Goal: Transaction & Acquisition: Purchase product/service

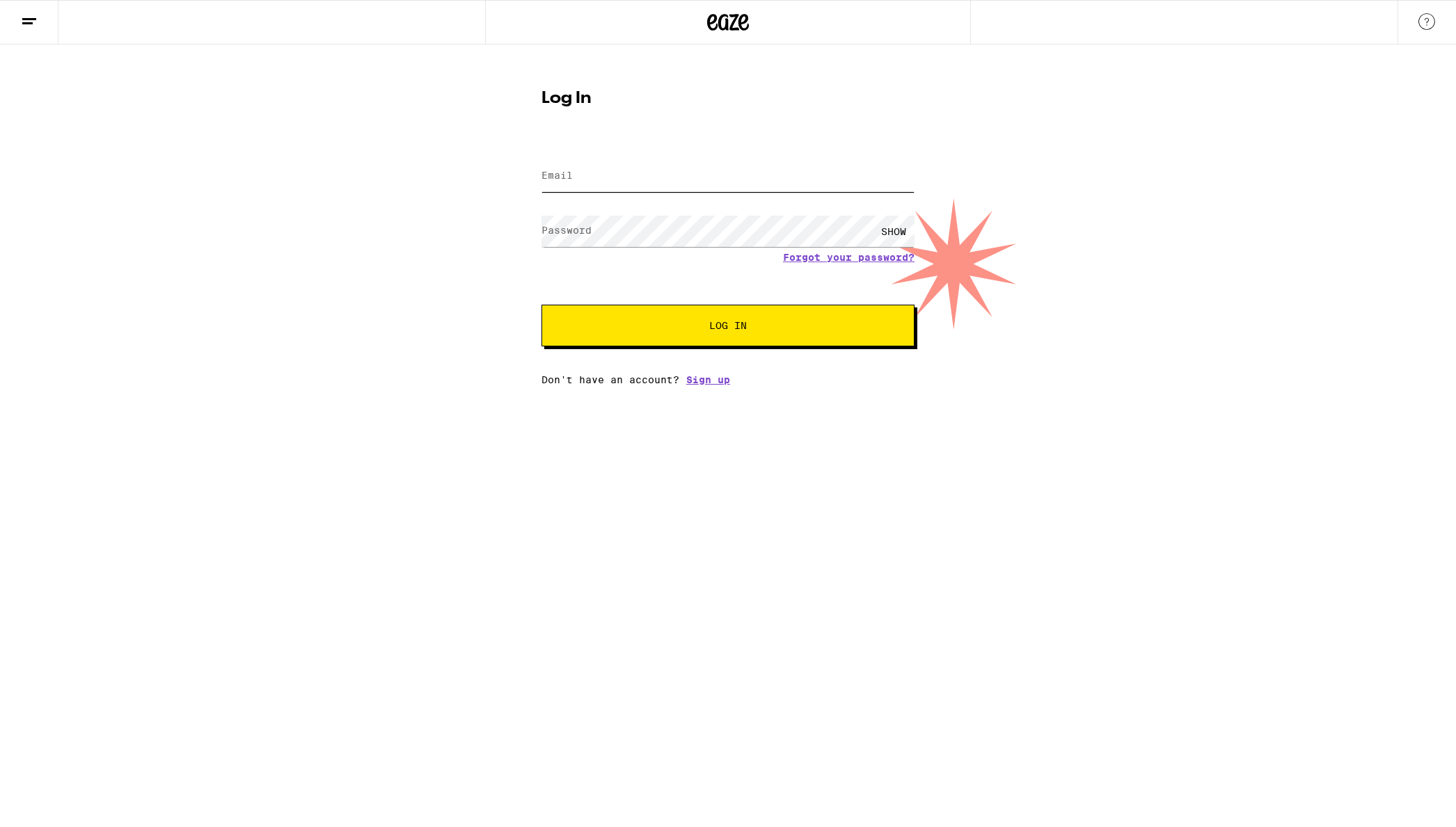
type input "[EMAIL_ADDRESS][DOMAIN_NAME]"
click at [714, 341] on button "Log In" at bounding box center [728, 325] width 373 height 42
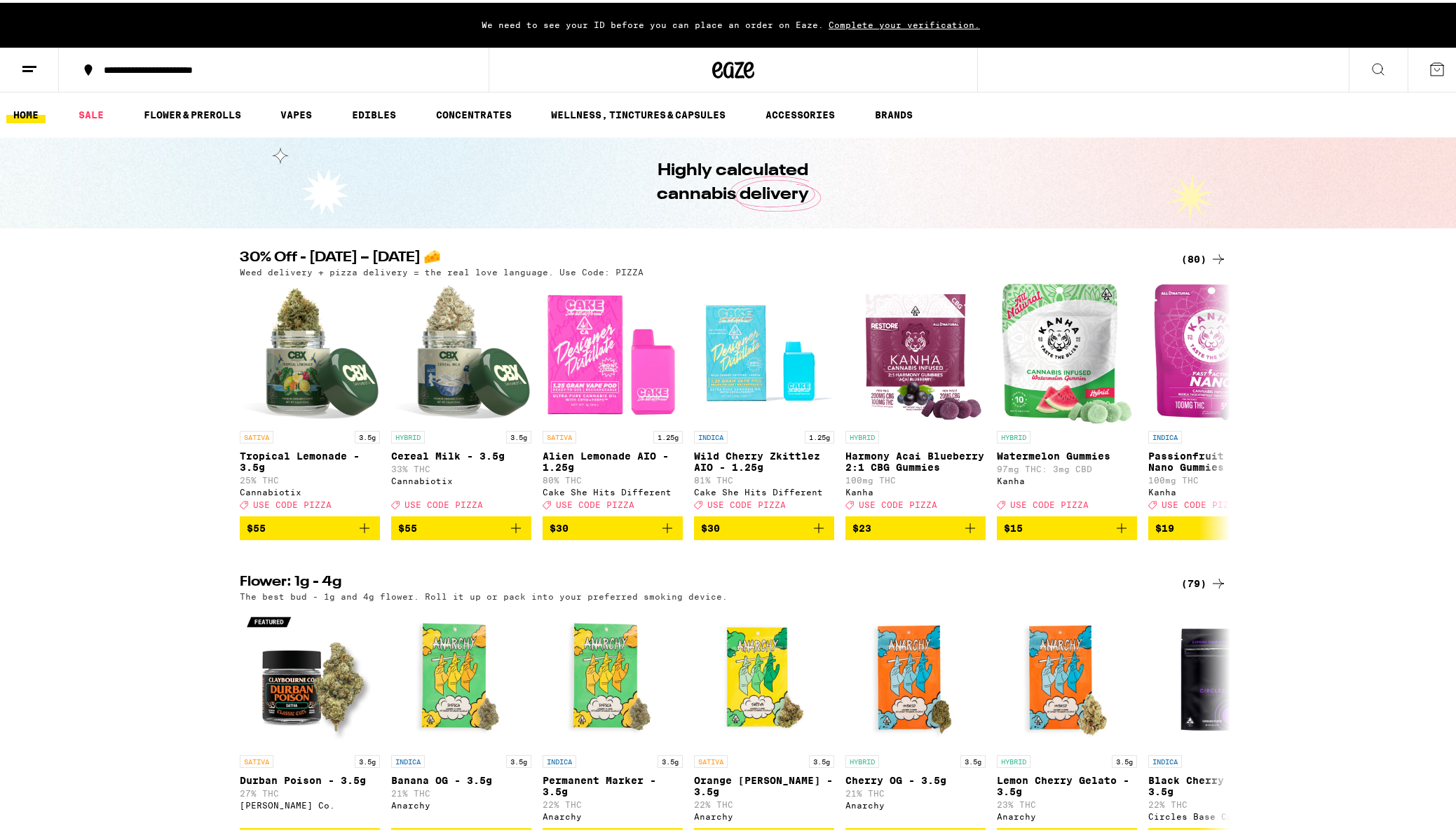
click at [1429, 69] on icon at bounding box center [1437, 66] width 17 height 17
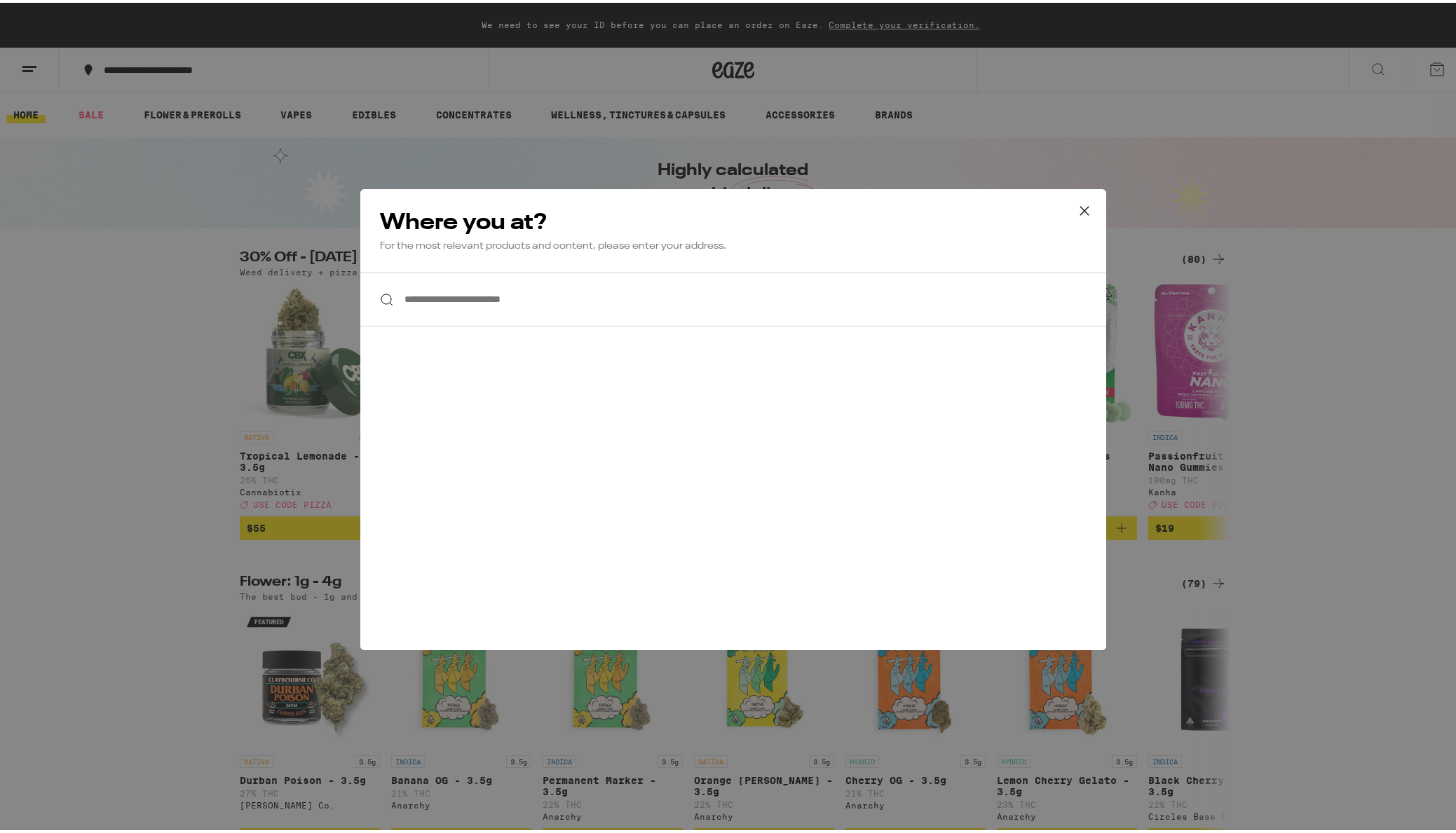
click at [501, 305] on input "**********" at bounding box center [733, 297] width 746 height 54
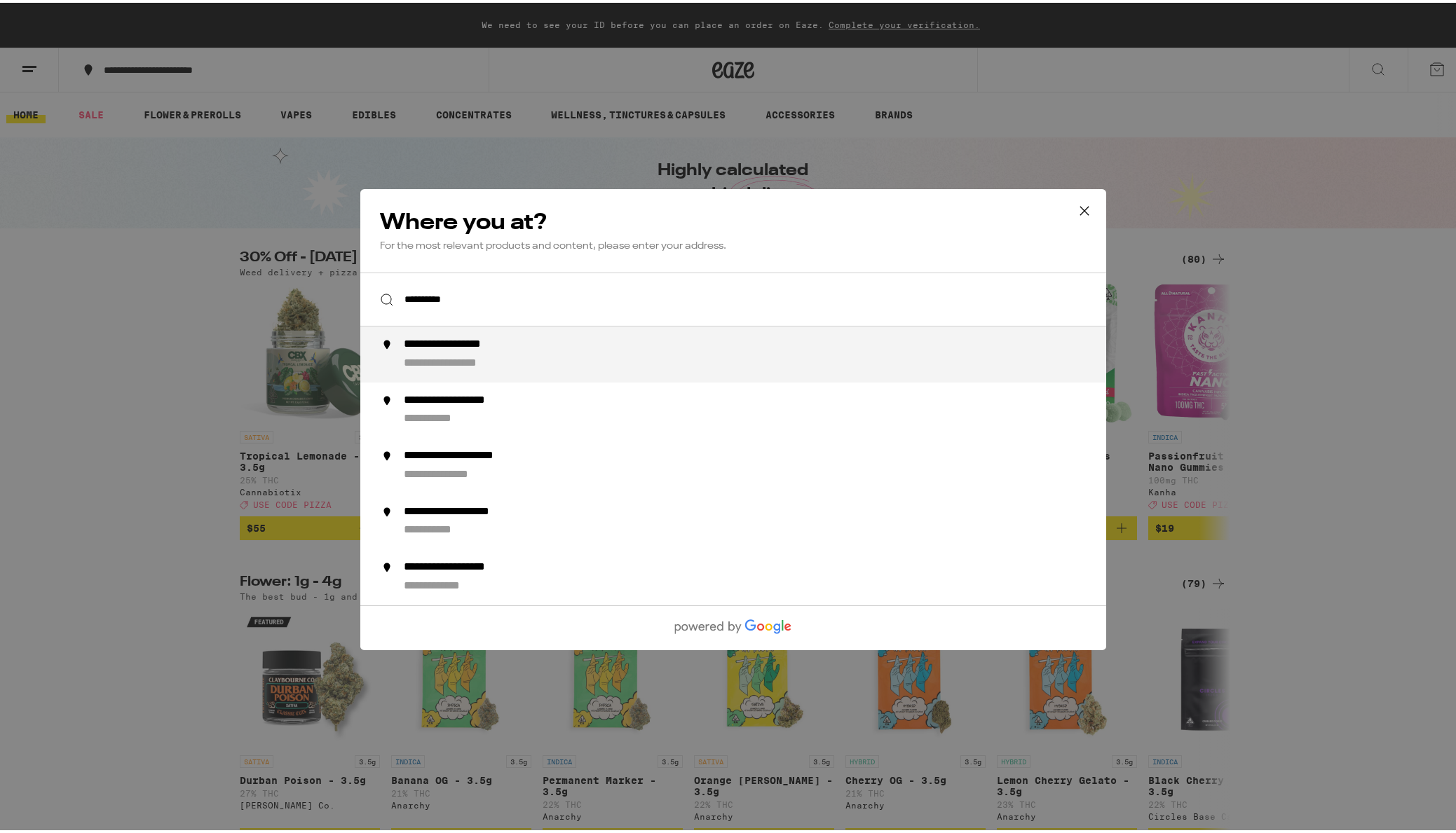
click at [521, 352] on div "**********" at bounding box center [761, 352] width 715 height 34
type input "**********"
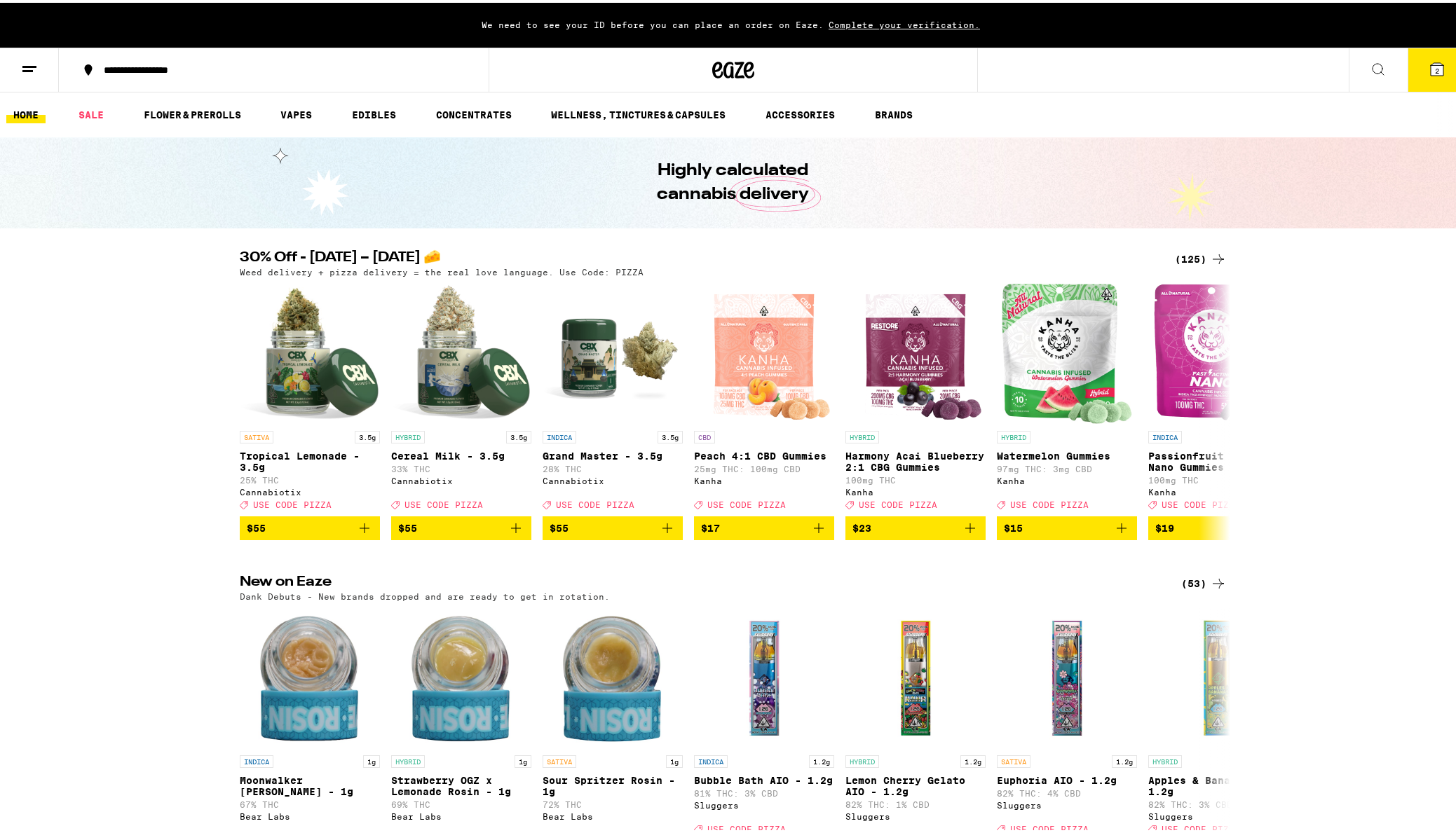
click at [1417, 68] on button "2" at bounding box center [1437, 67] width 59 height 43
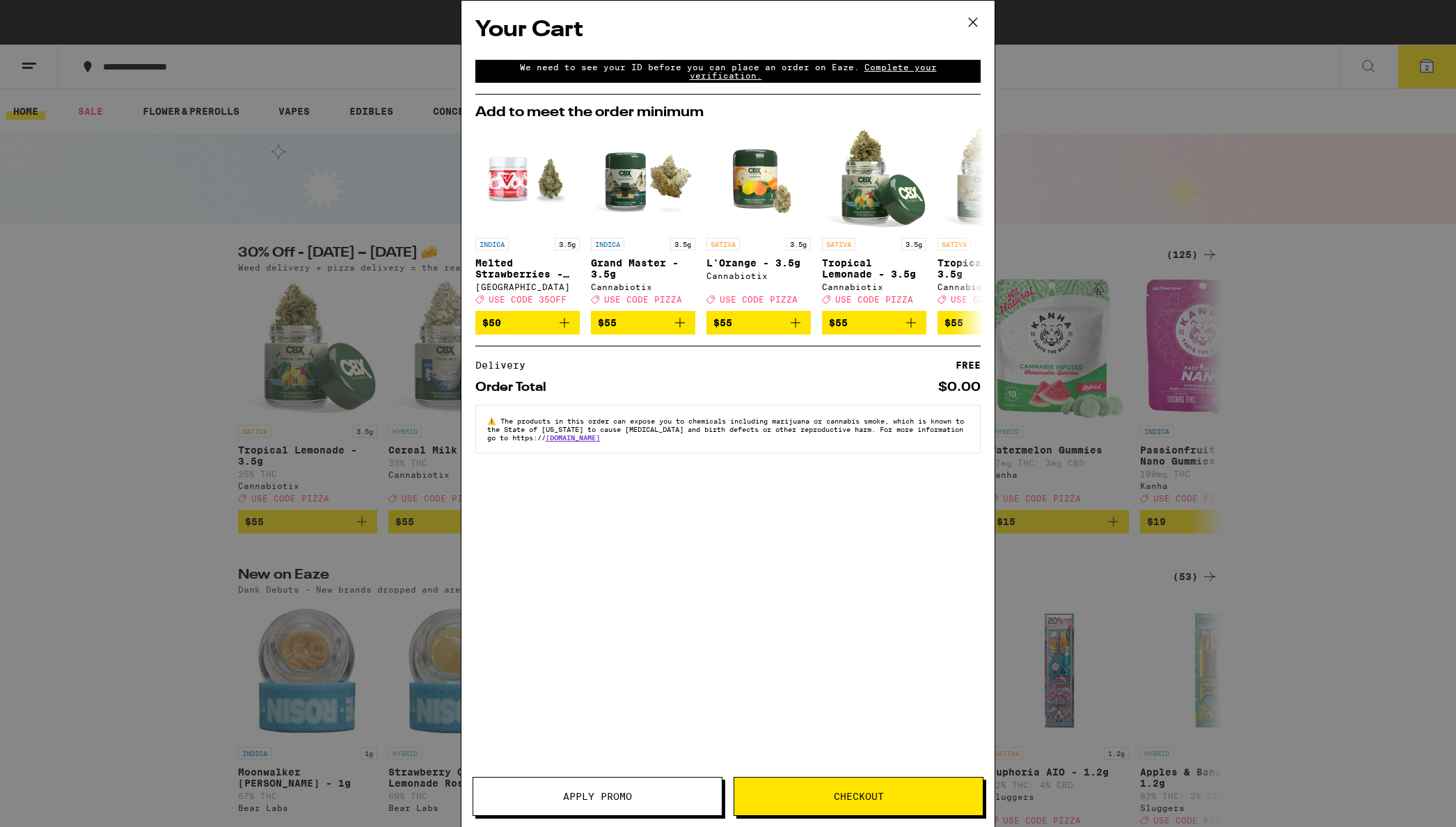
click at [860, 70] on span "Complete your verification." at bounding box center [813, 71] width 247 height 18
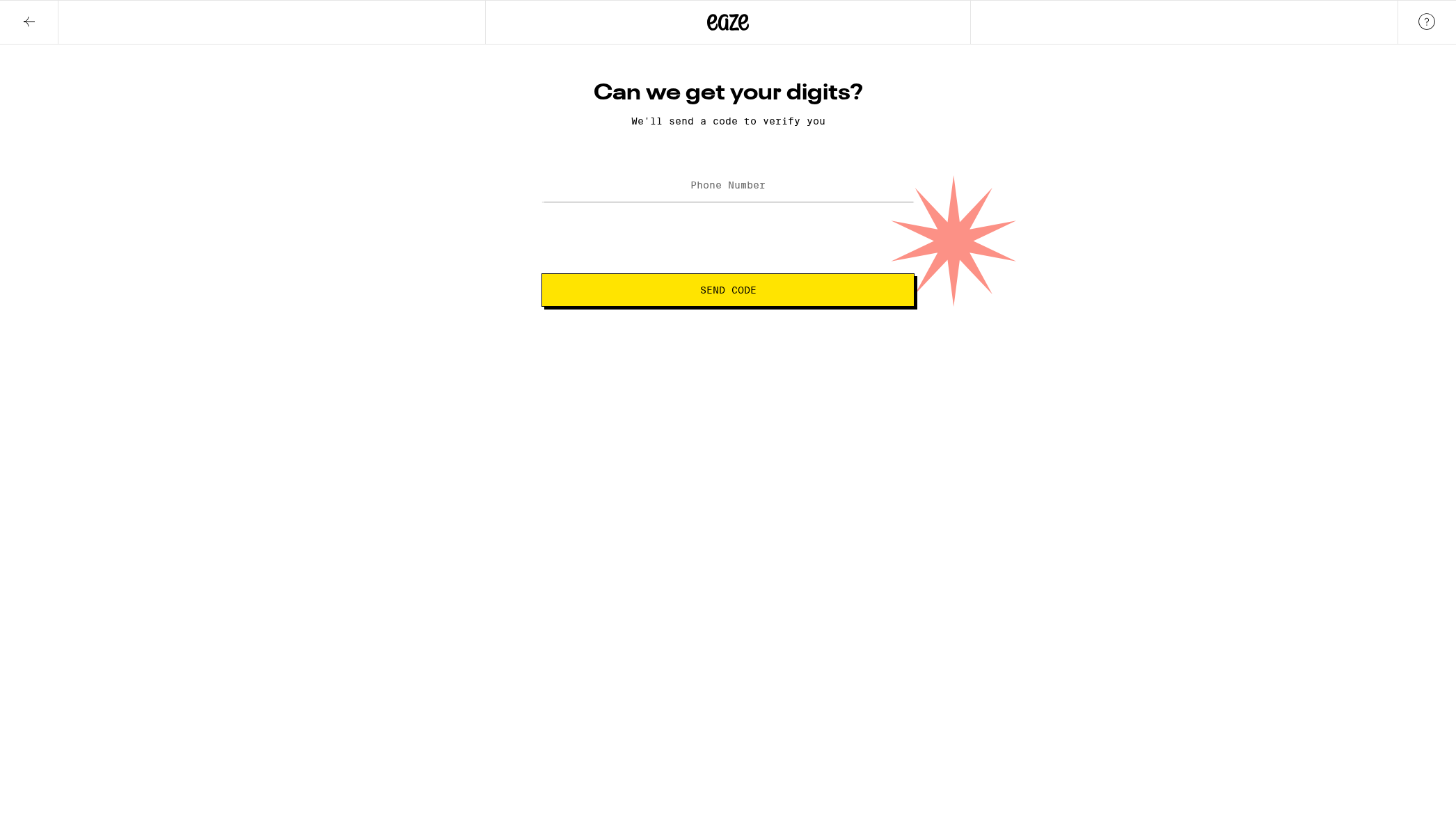
click at [736, 190] on label "Phone Number" at bounding box center [728, 185] width 75 height 11
type input "(775) 762-4665"
click at [725, 299] on button "Send Code" at bounding box center [728, 290] width 373 height 33
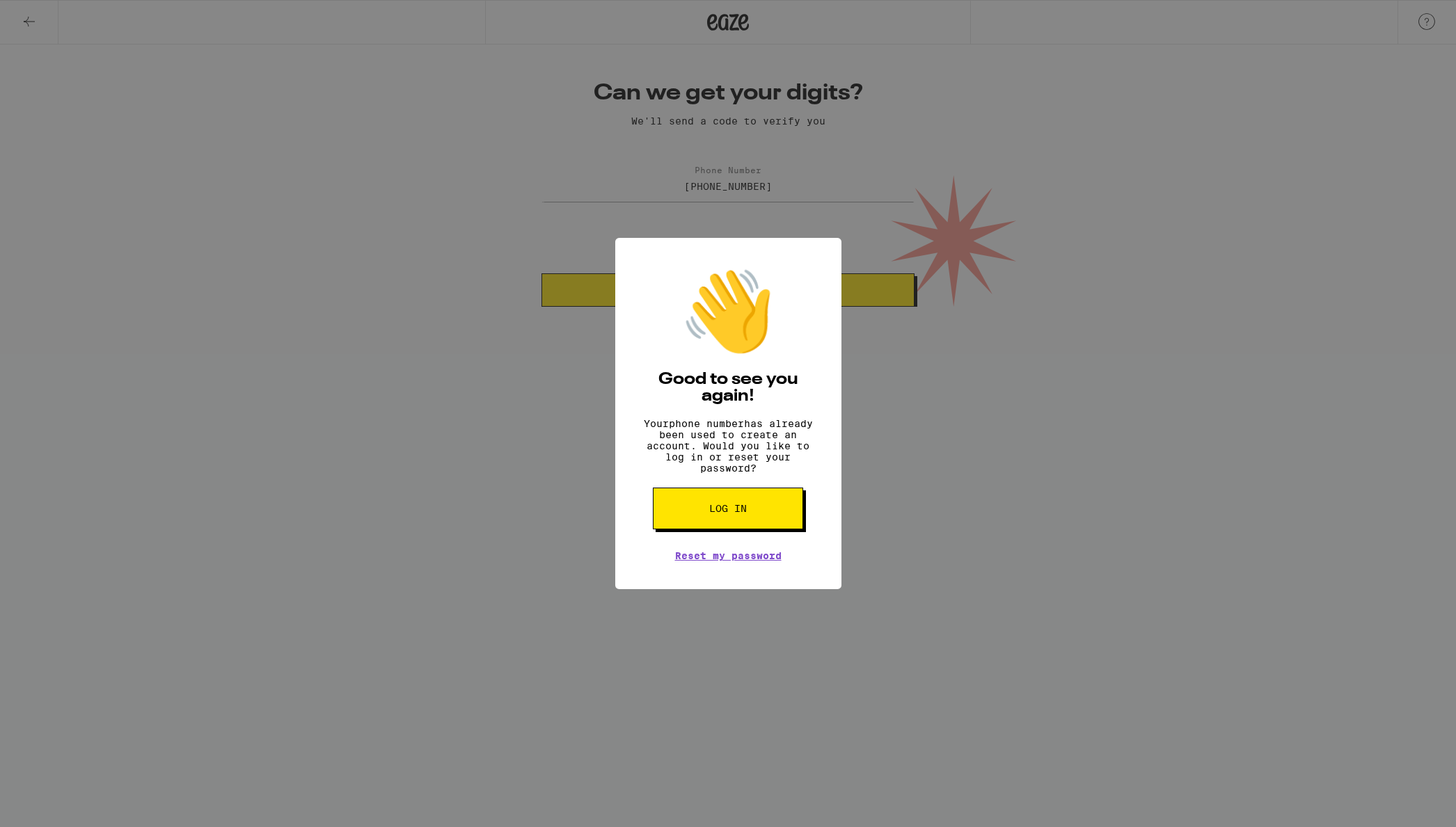
click at [734, 514] on span "Log in" at bounding box center [728, 508] width 37 height 9
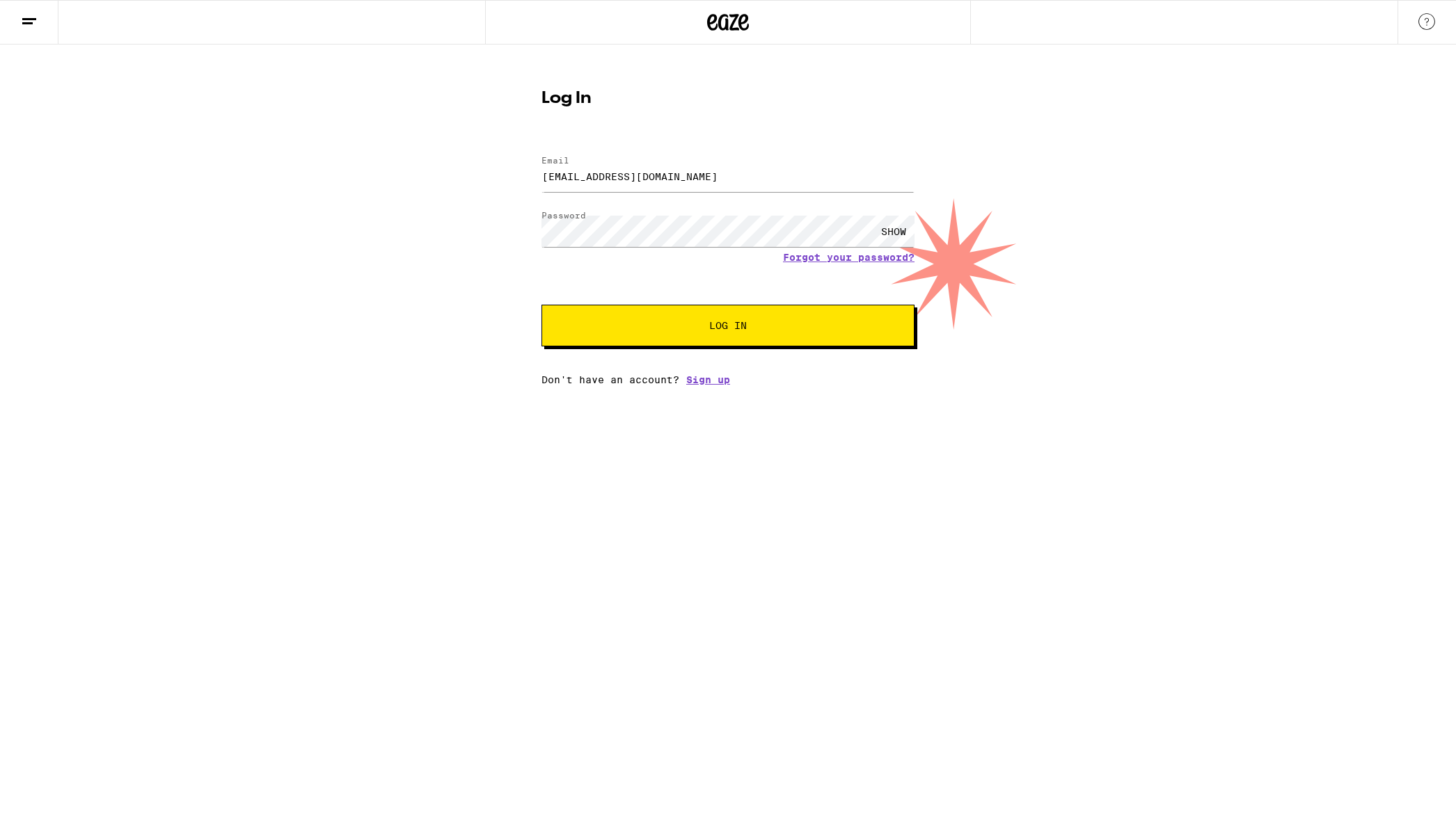
click at [743, 334] on button "Log In" at bounding box center [728, 325] width 373 height 42
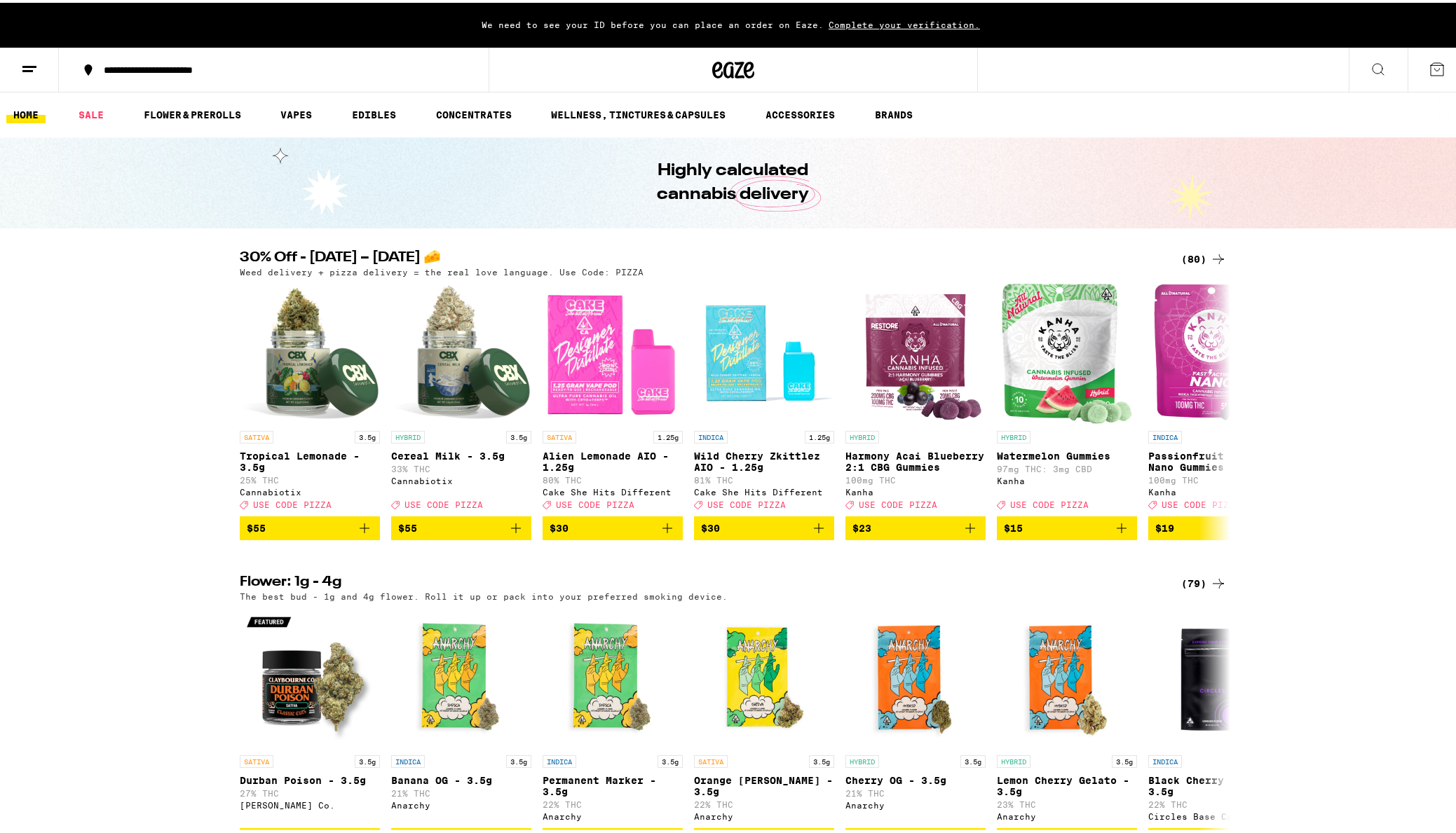
click at [202, 68] on div "**********" at bounding box center [280, 67] width 368 height 9
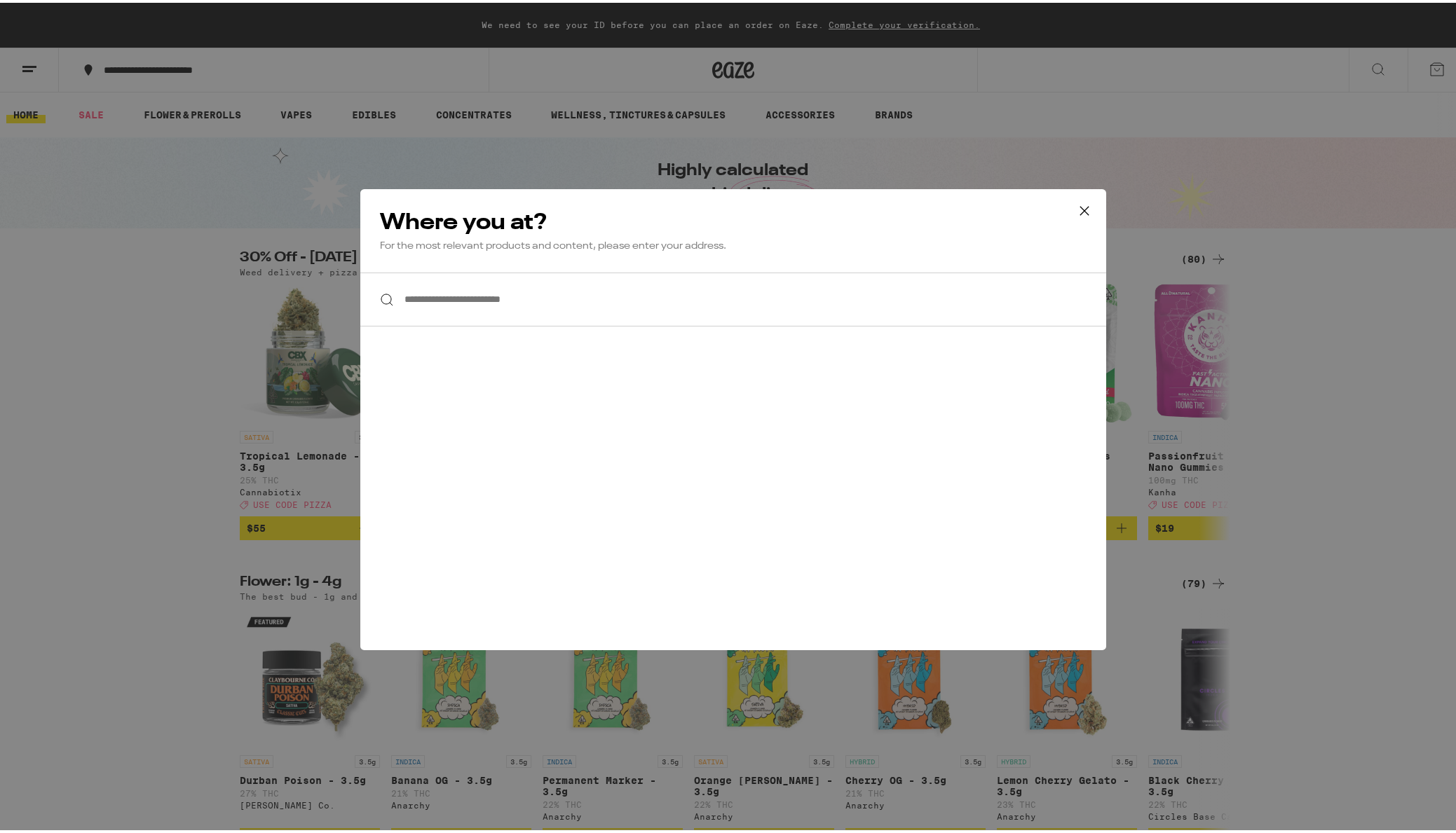
click at [568, 289] on input "**********" at bounding box center [733, 297] width 746 height 54
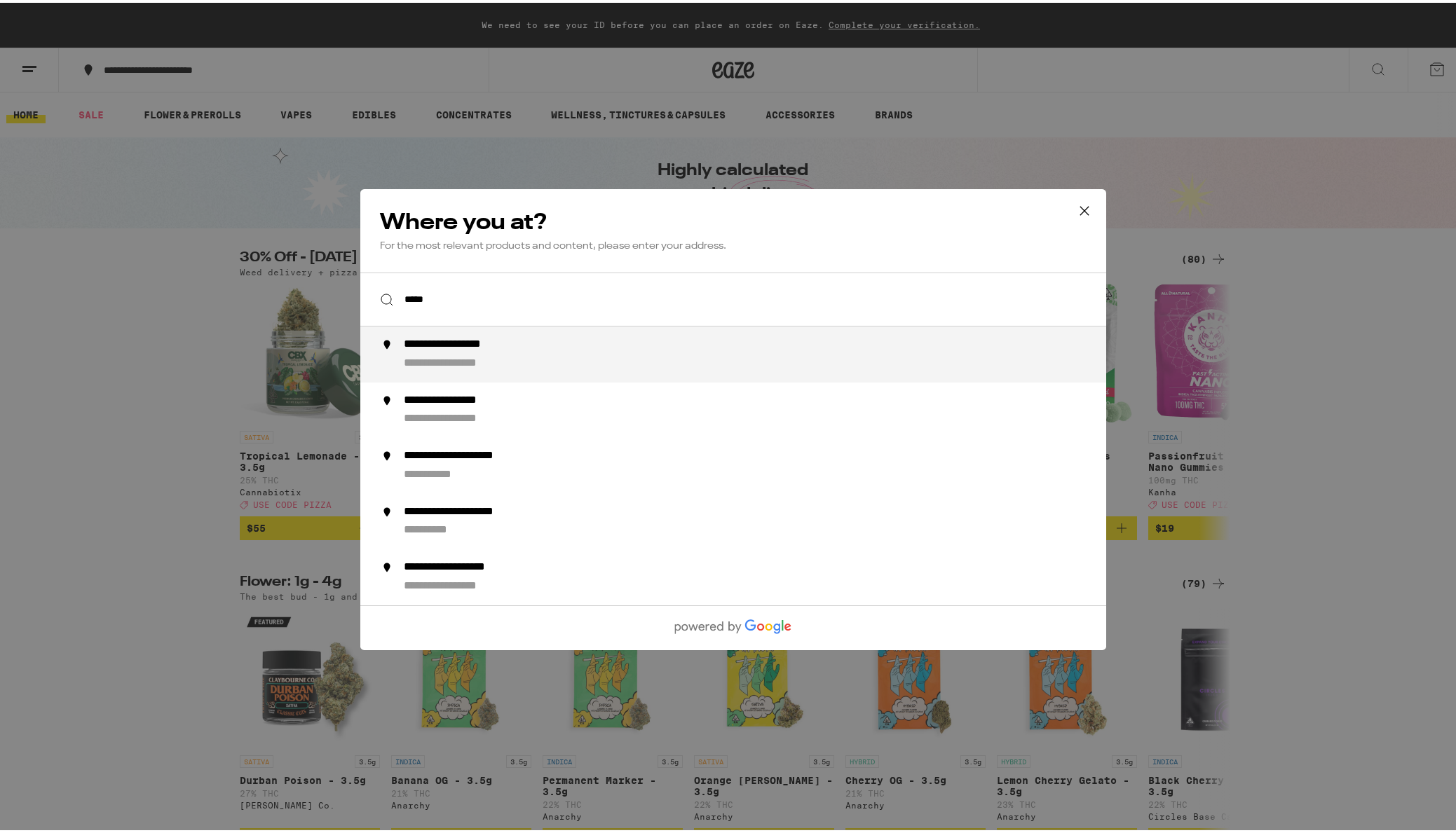
click at [541, 358] on div "**********" at bounding box center [761, 352] width 715 height 34
type input "**********"
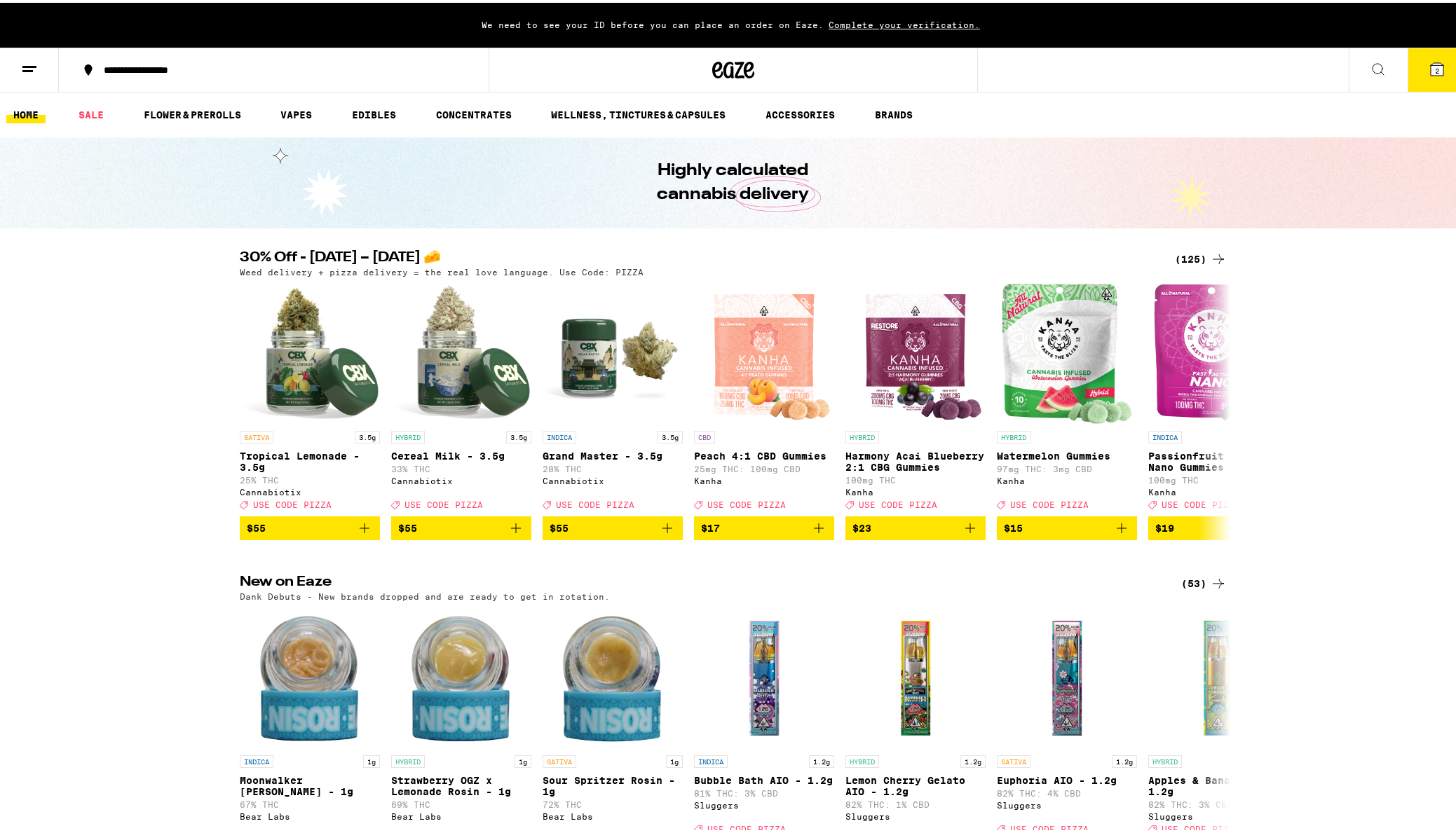
click at [29, 64] on line at bounding box center [29, 64] width 14 height 0
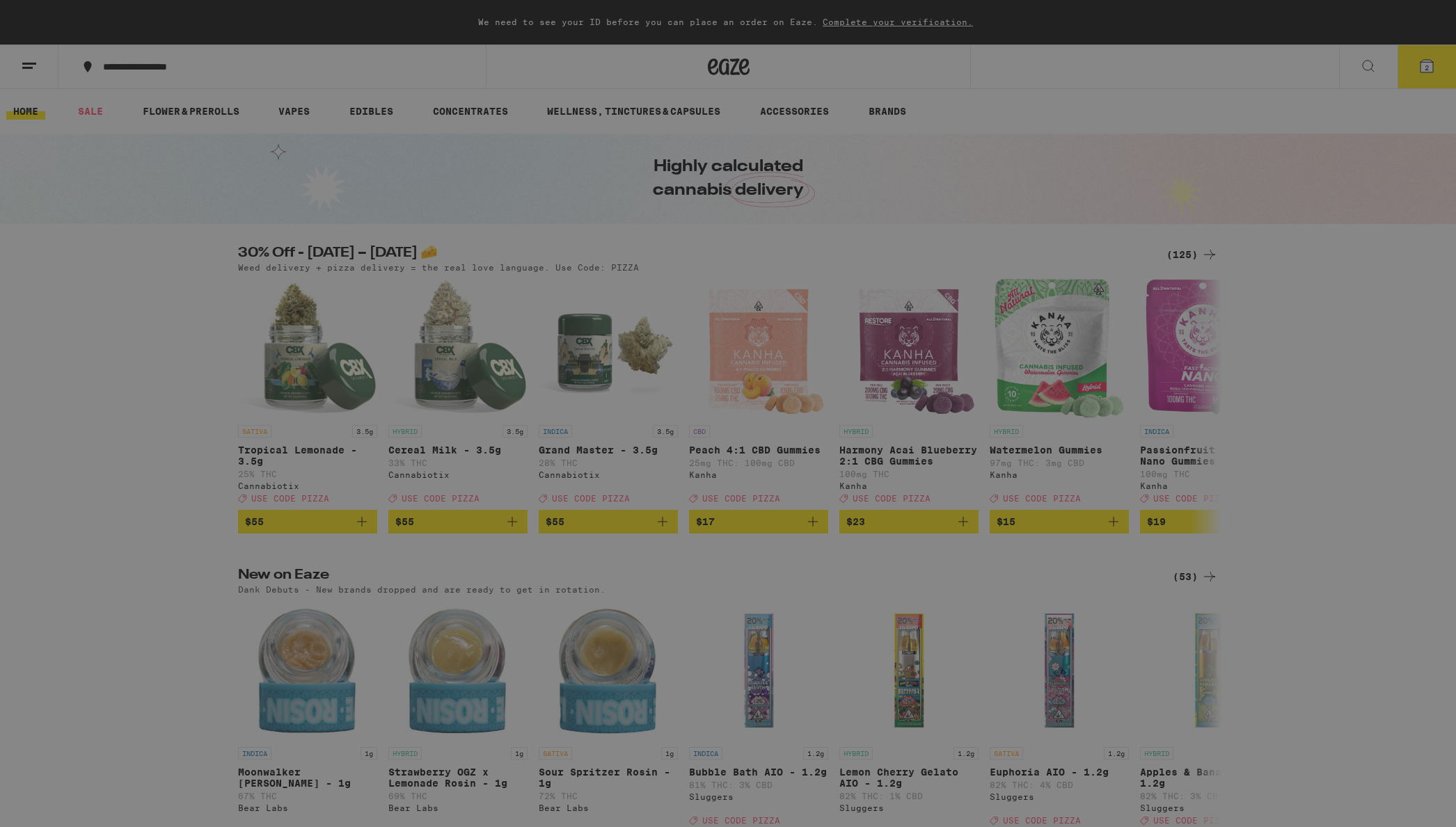
click at [124, 453] on link "Account" at bounding box center [192, 450] width 244 height 17
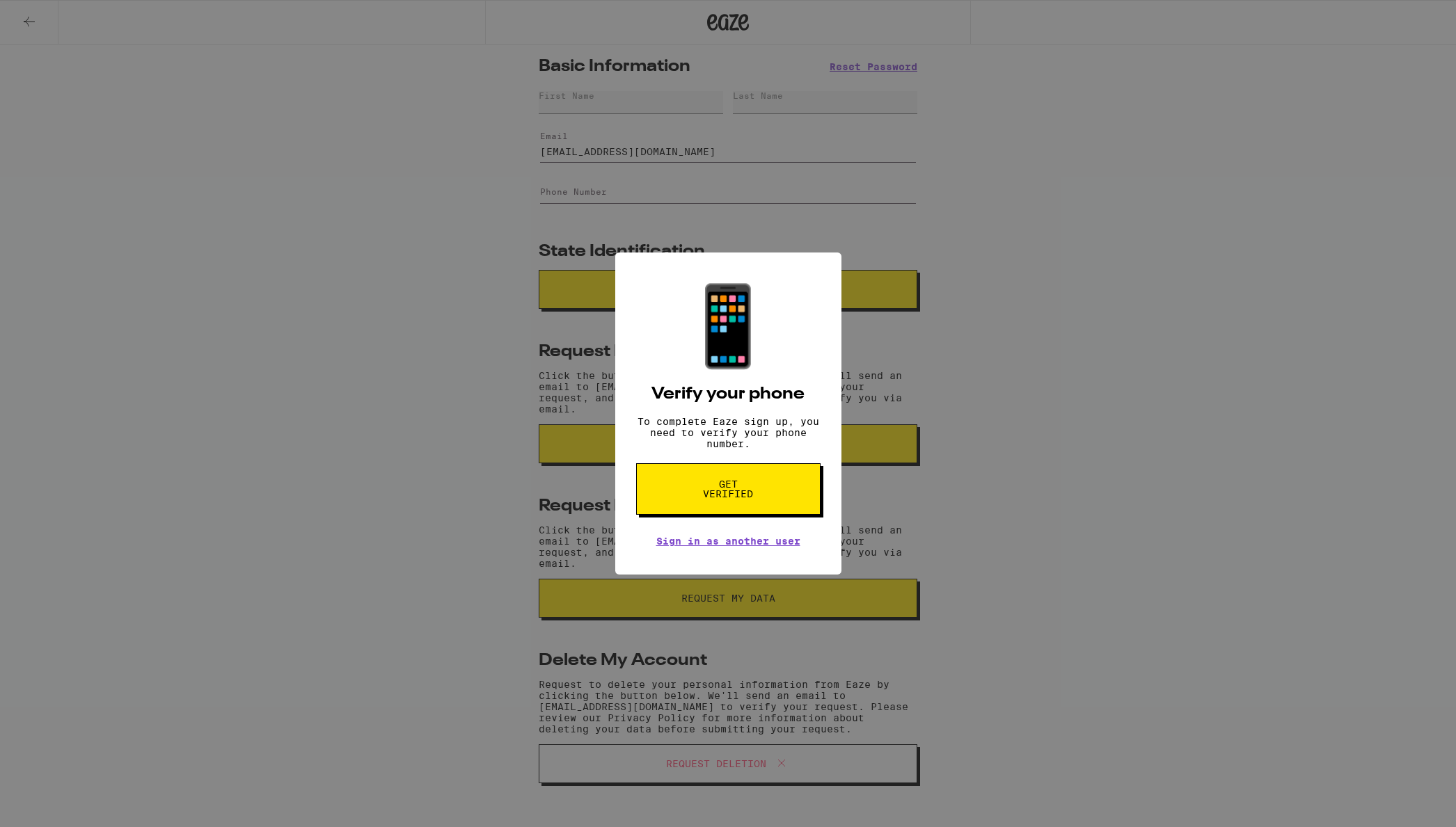
click at [729, 497] on span "Get verified" at bounding box center [728, 489] width 72 height 20
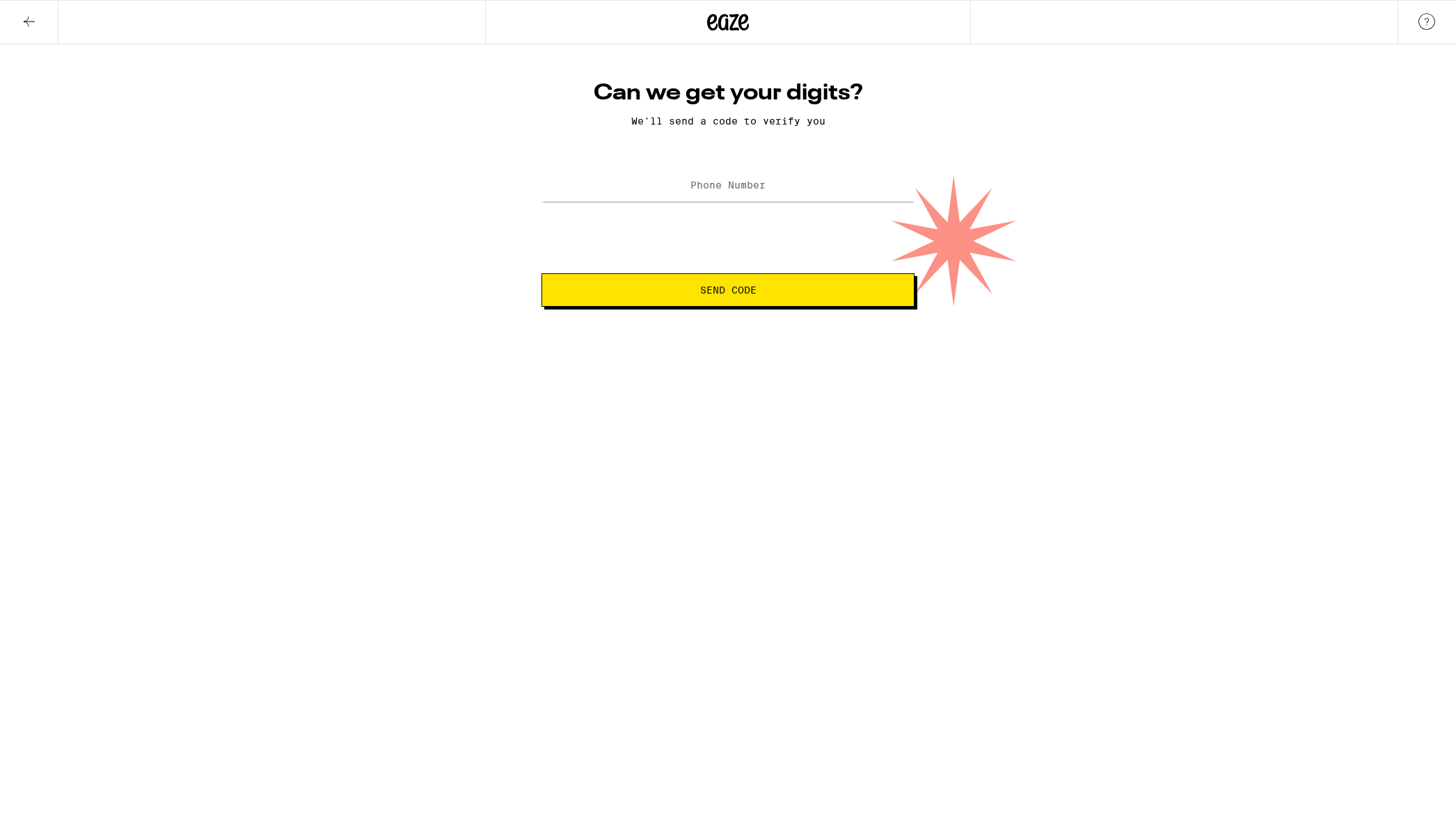
click at [736, 184] on label "Phone Number" at bounding box center [728, 185] width 75 height 11
type input "[PHONE_NUMBER]"
click at [741, 288] on span "Send Code" at bounding box center [728, 290] width 57 height 9
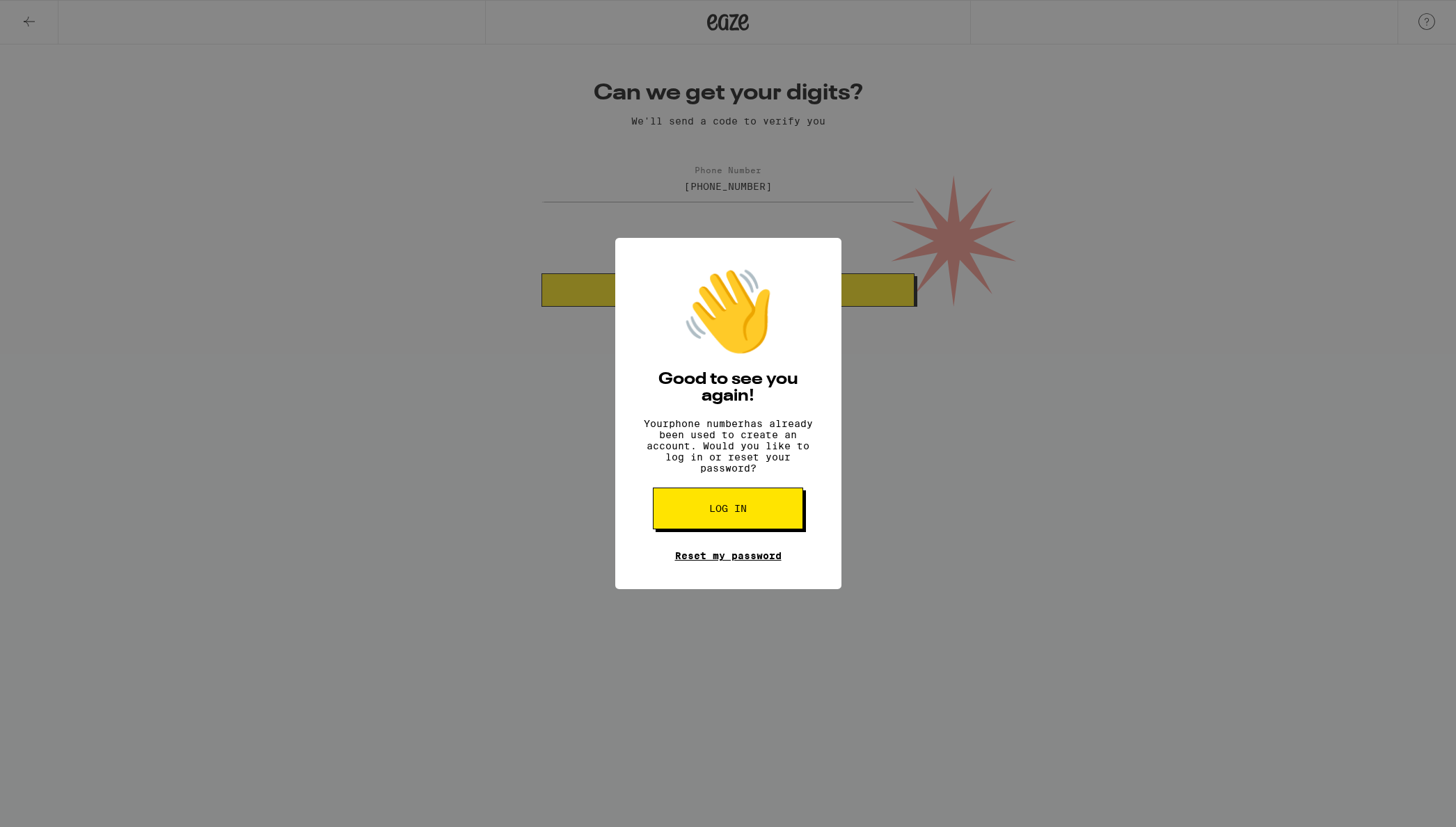
click at [742, 561] on link "Reset my password" at bounding box center [728, 556] width 107 height 11
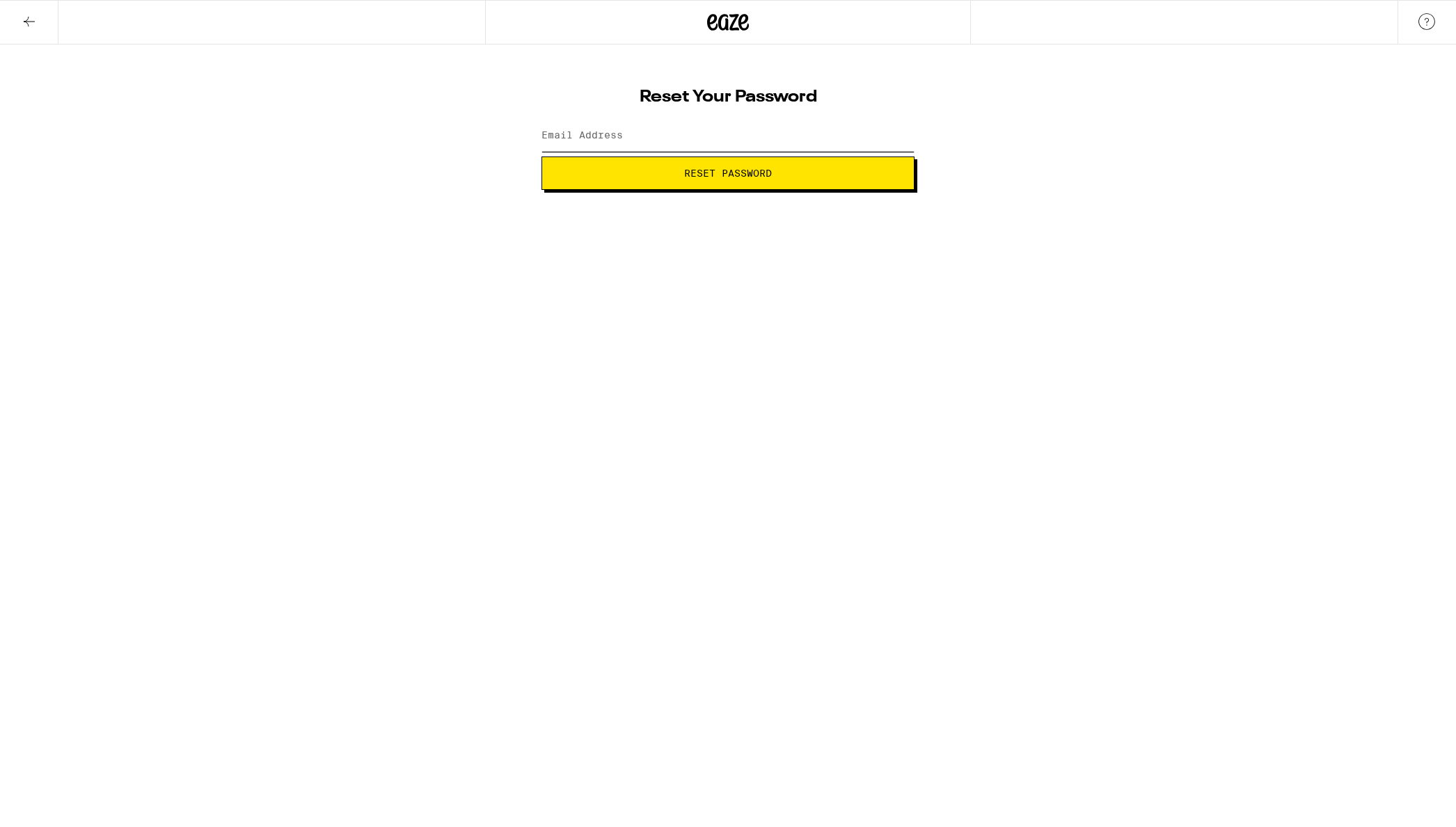
click at [603, 125] on input "Email Address" at bounding box center [728, 137] width 373 height 32
type input "[EMAIL_ADDRESS][DOMAIN_NAME]"
click at [676, 170] on span "Reset Password" at bounding box center [728, 173] width 349 height 9
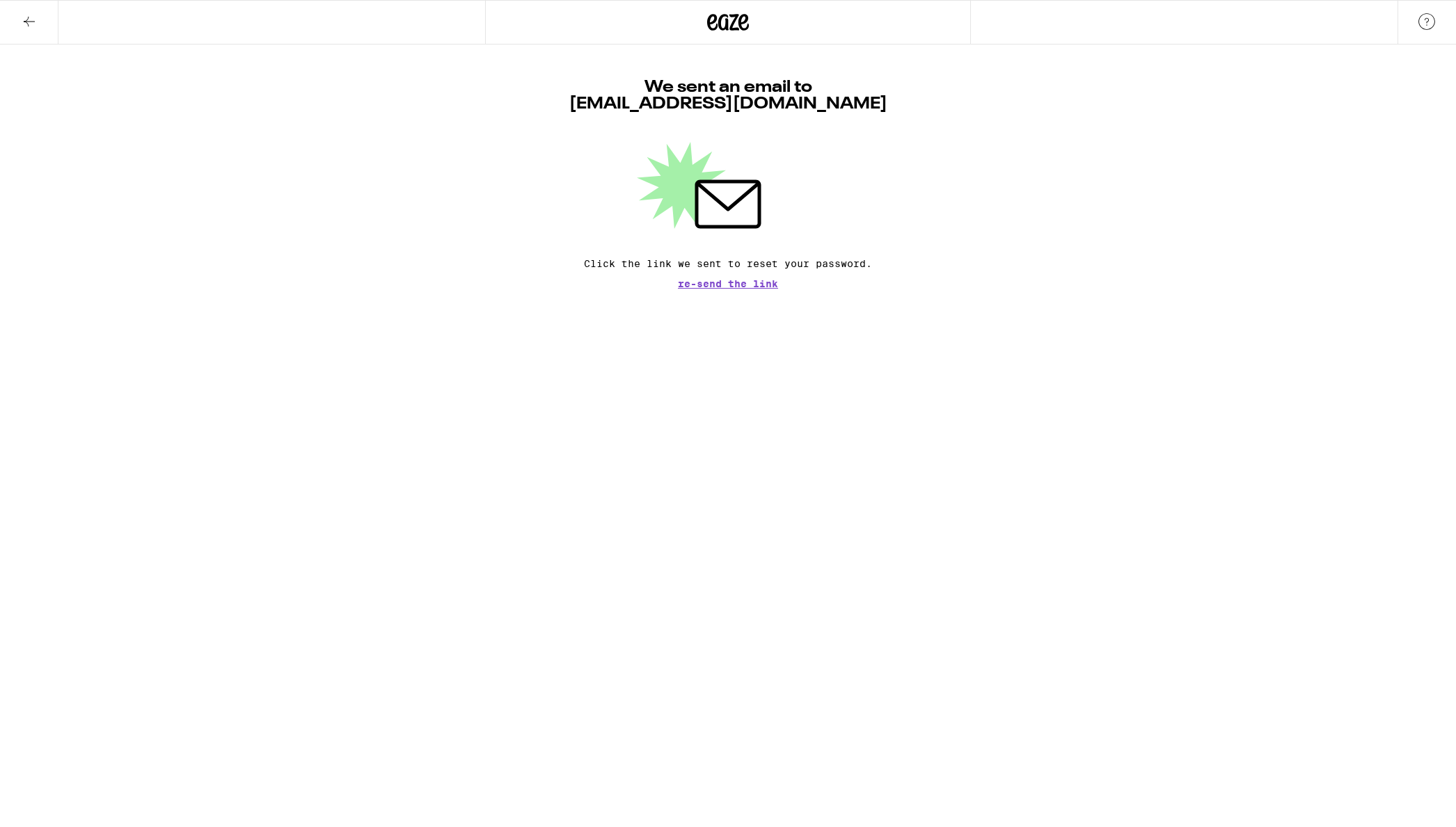
click at [725, 285] on span "Re-send the link" at bounding box center [728, 283] width 100 height 9
click at [32, 20] on icon at bounding box center [29, 21] width 17 height 17
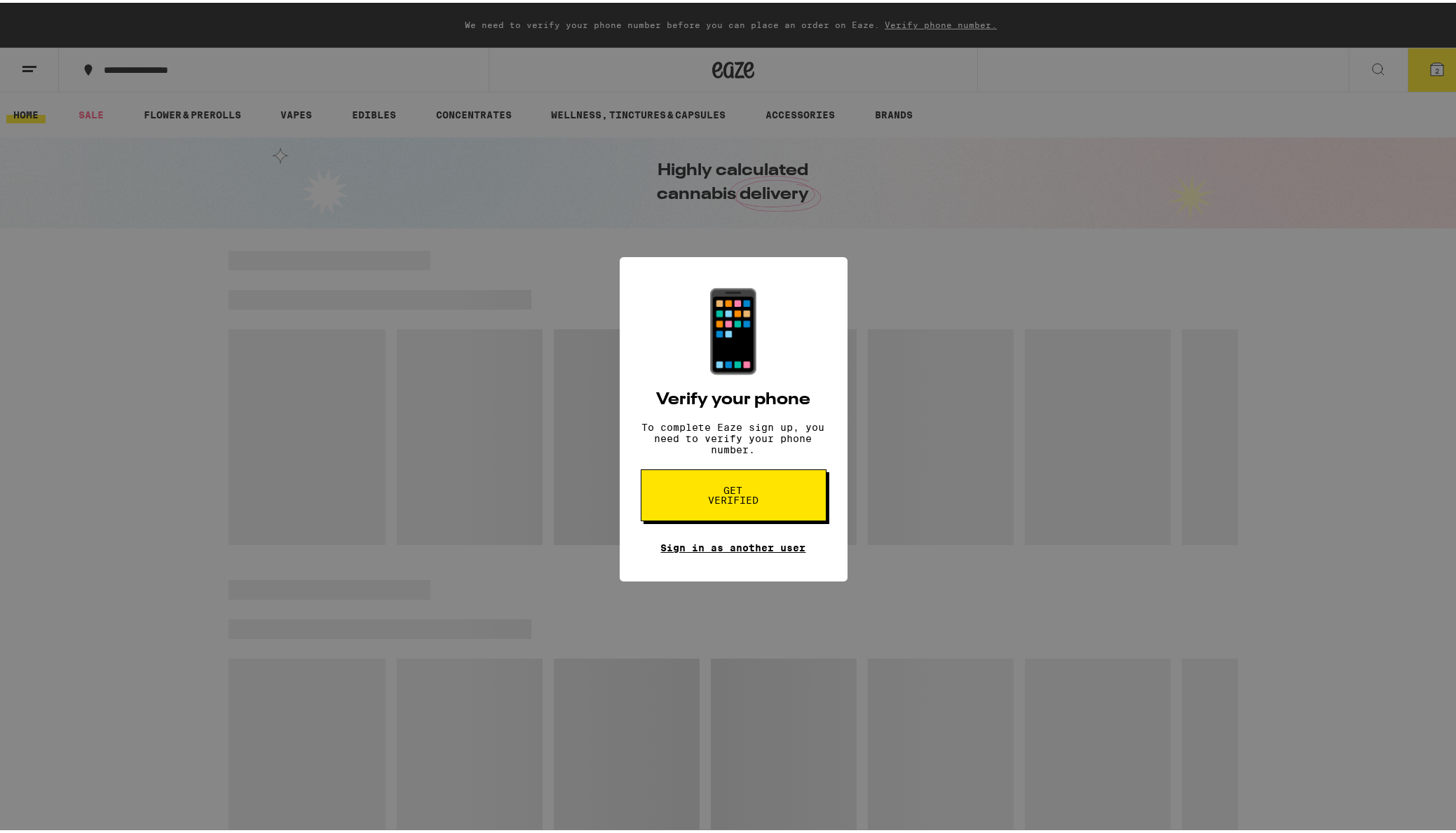
click at [730, 551] on link "Sign in as another user" at bounding box center [733, 546] width 145 height 11
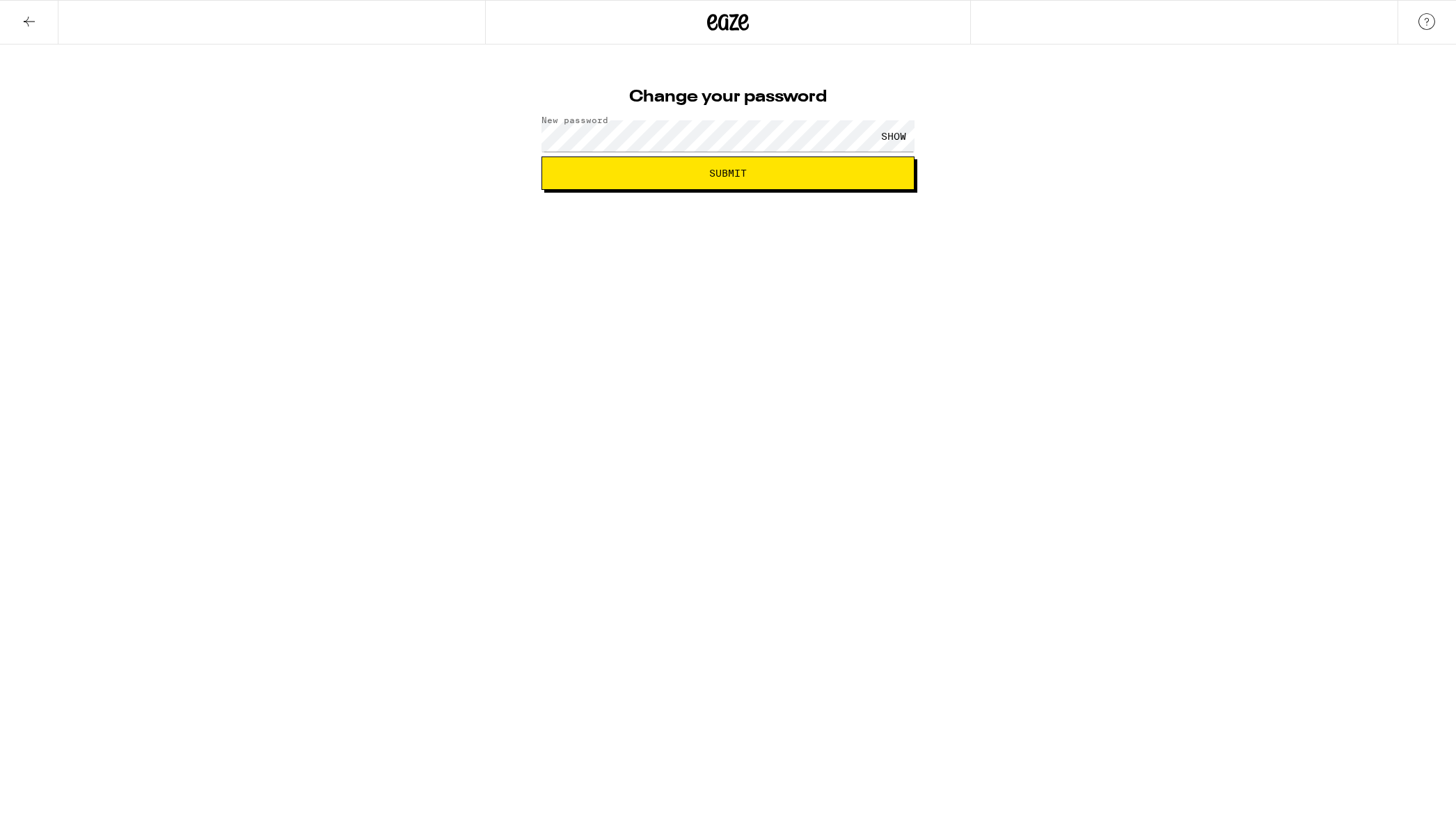
click at [557, 181] on button "Submit" at bounding box center [728, 173] width 373 height 33
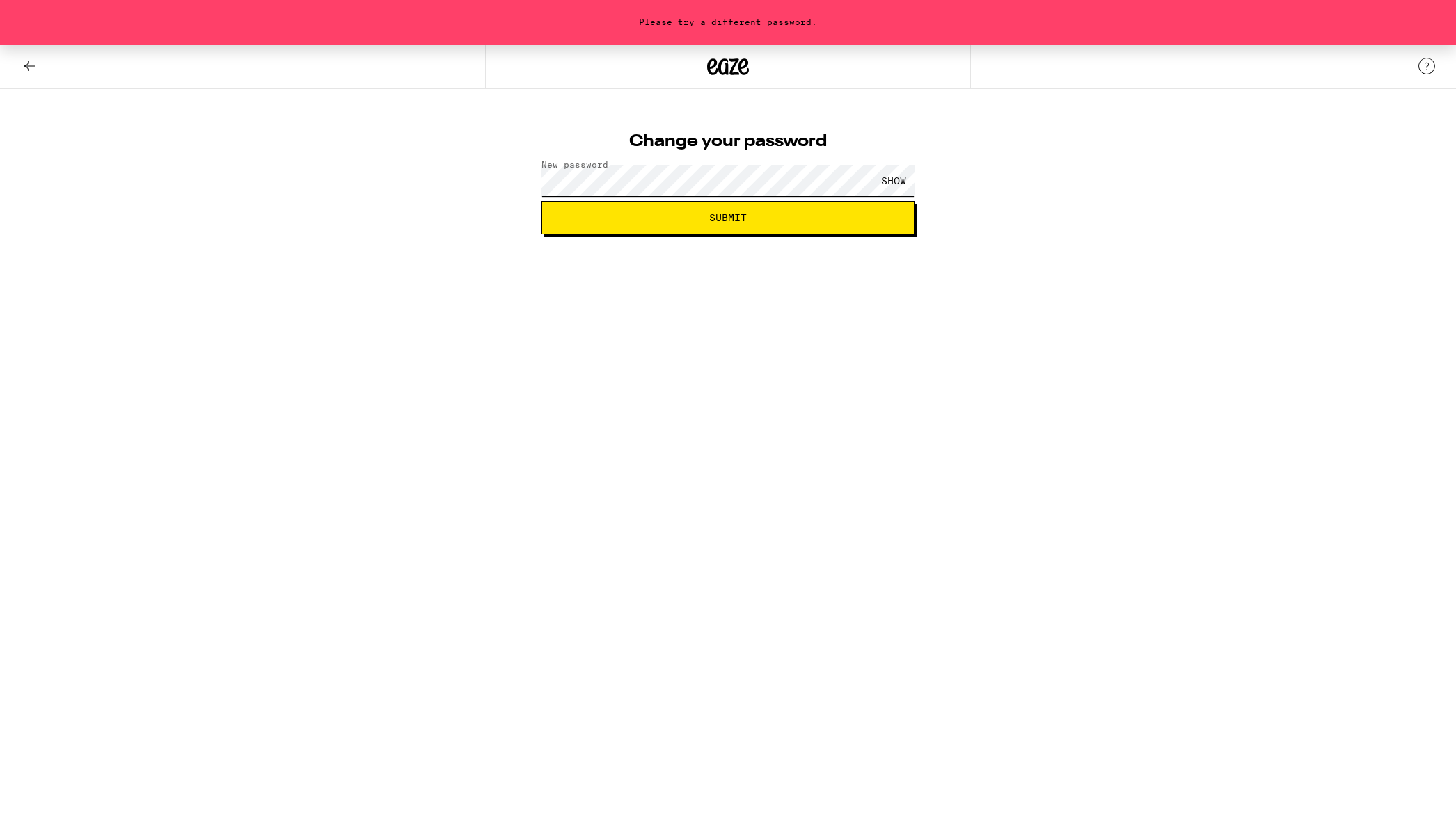
click at [496, 190] on div "Please try a different password. Change your password New password SHOW Submit" at bounding box center [728, 139] width 1456 height 190
click at [574, 221] on span "Submit" at bounding box center [728, 217] width 349 height 9
click at [893, 178] on div "SHOW" at bounding box center [893, 180] width 42 height 32
click at [485, 186] on div "Please try a different password. Change your password New password HIDE Submit" at bounding box center [728, 139] width 1456 height 190
click at [571, 212] on button "Submit" at bounding box center [728, 217] width 373 height 33
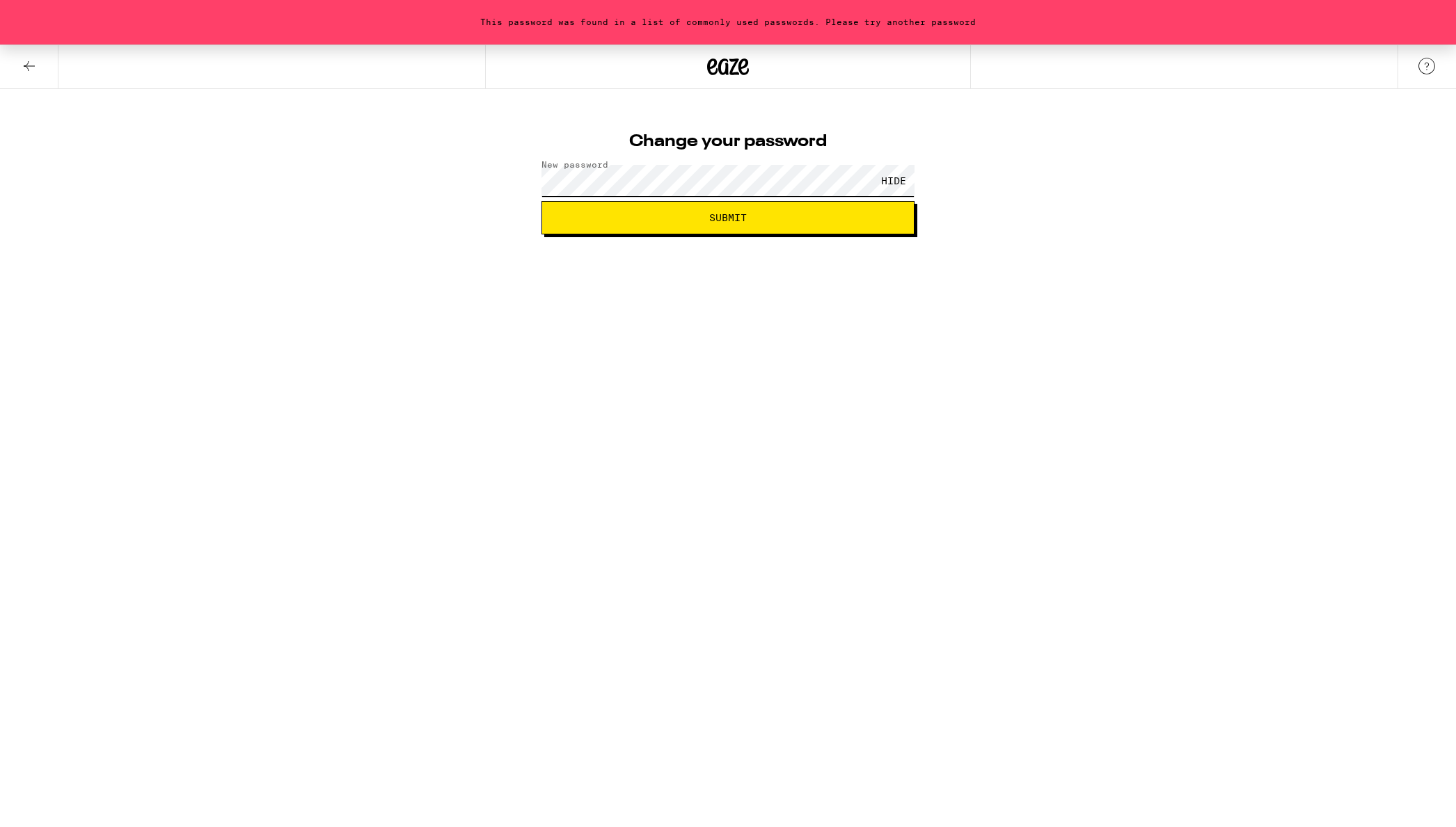
click at [462, 177] on div "This password was found in a list of commonly used passwords. Please try anothe…" at bounding box center [728, 139] width 1456 height 190
click at [573, 219] on span "Submit" at bounding box center [728, 217] width 349 height 9
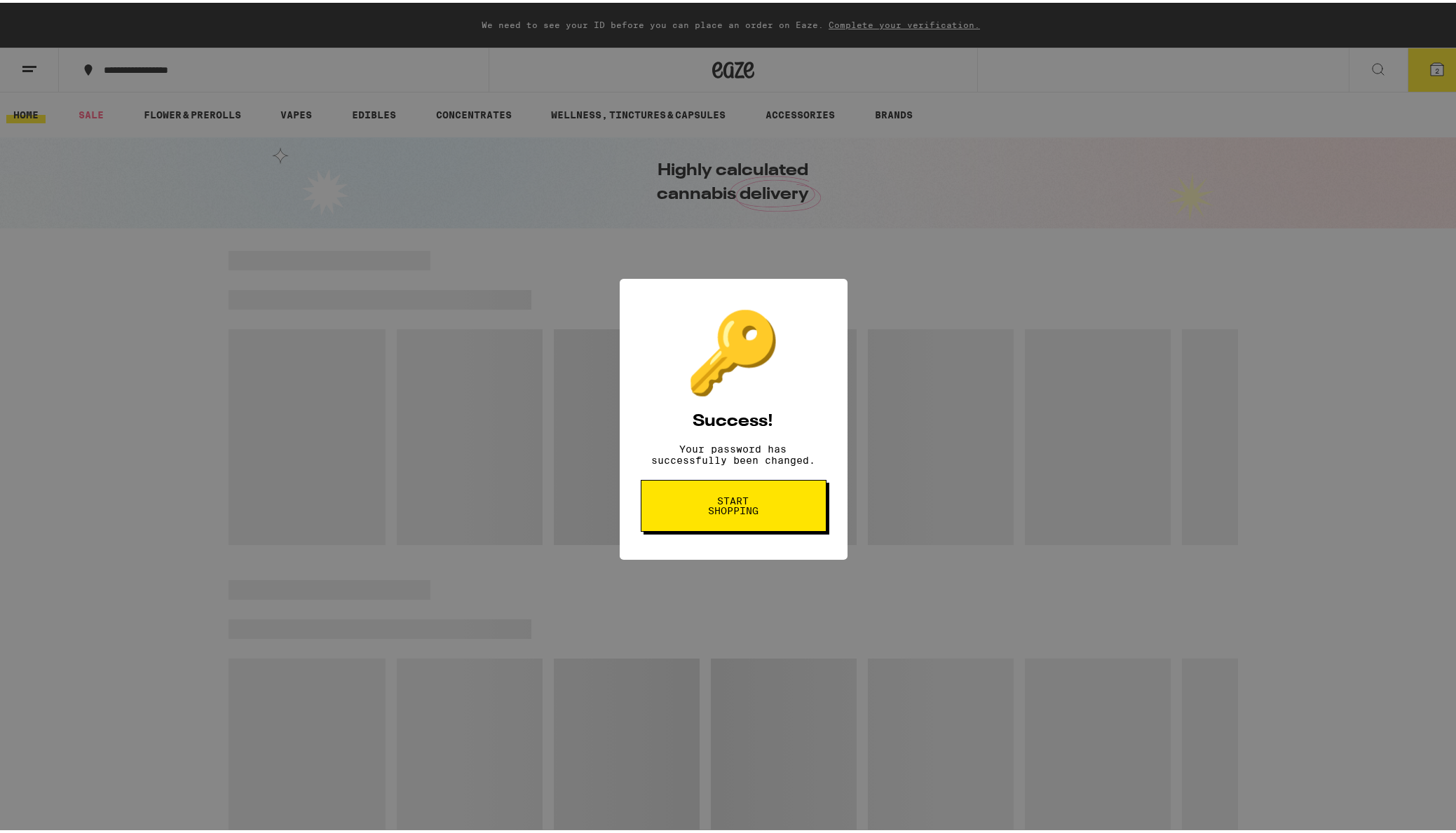
click at [757, 513] on span "Start shopping" at bounding box center [733, 503] width 72 height 20
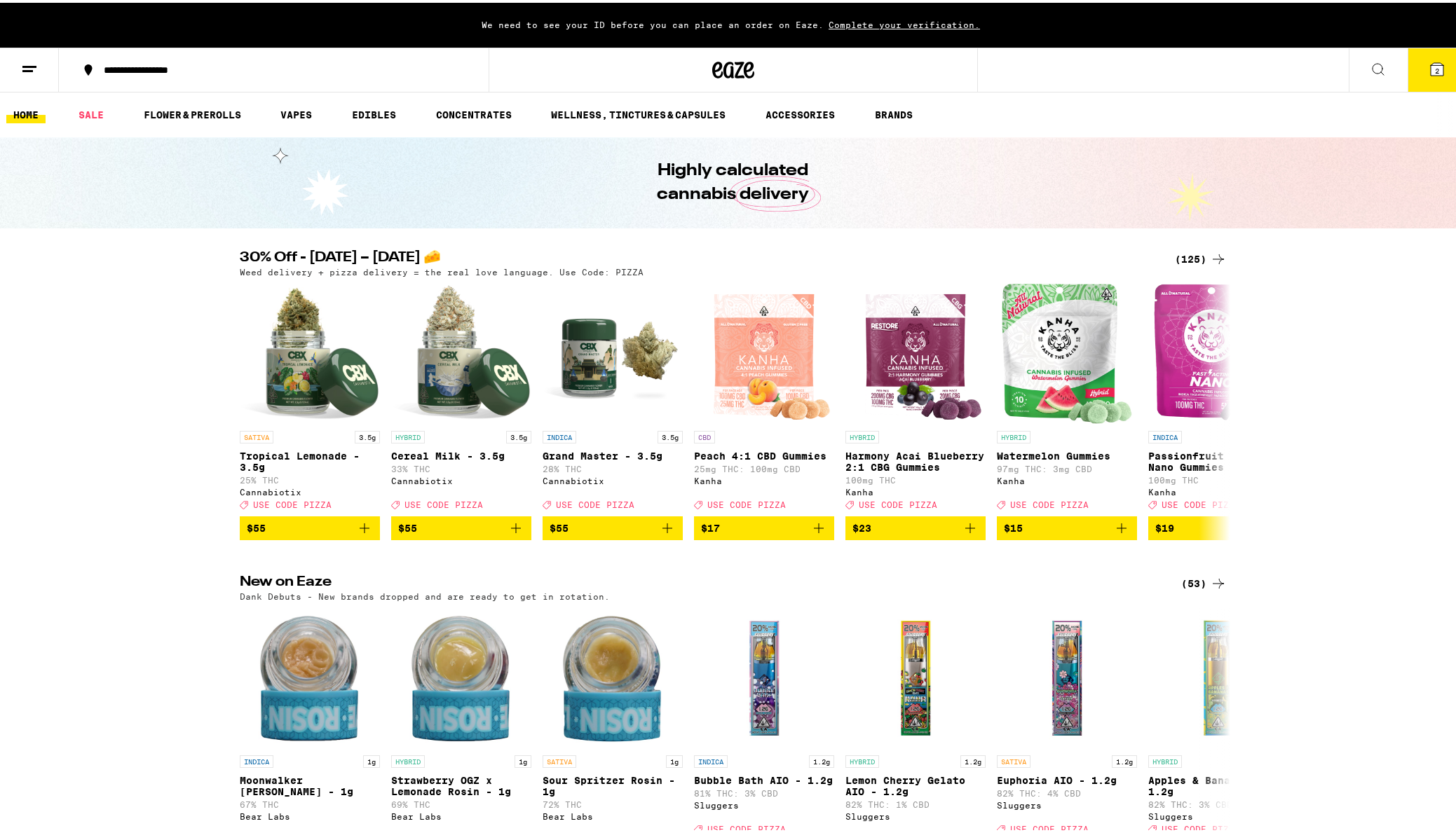
click at [1364, 275] on div "30% Off - [DATE] – [DATE] 🧀 (125) Weed delivery + pizza delivery = the real lov…" at bounding box center [733, 392] width 1467 height 289
click at [1288, 264] on div "30% Off - [DATE] – [DATE] 🧀 (125) Weed delivery + pizza delivery = the real lov…" at bounding box center [733, 392] width 1467 height 289
click at [1435, 69] on span "2" at bounding box center [1437, 67] width 4 height 8
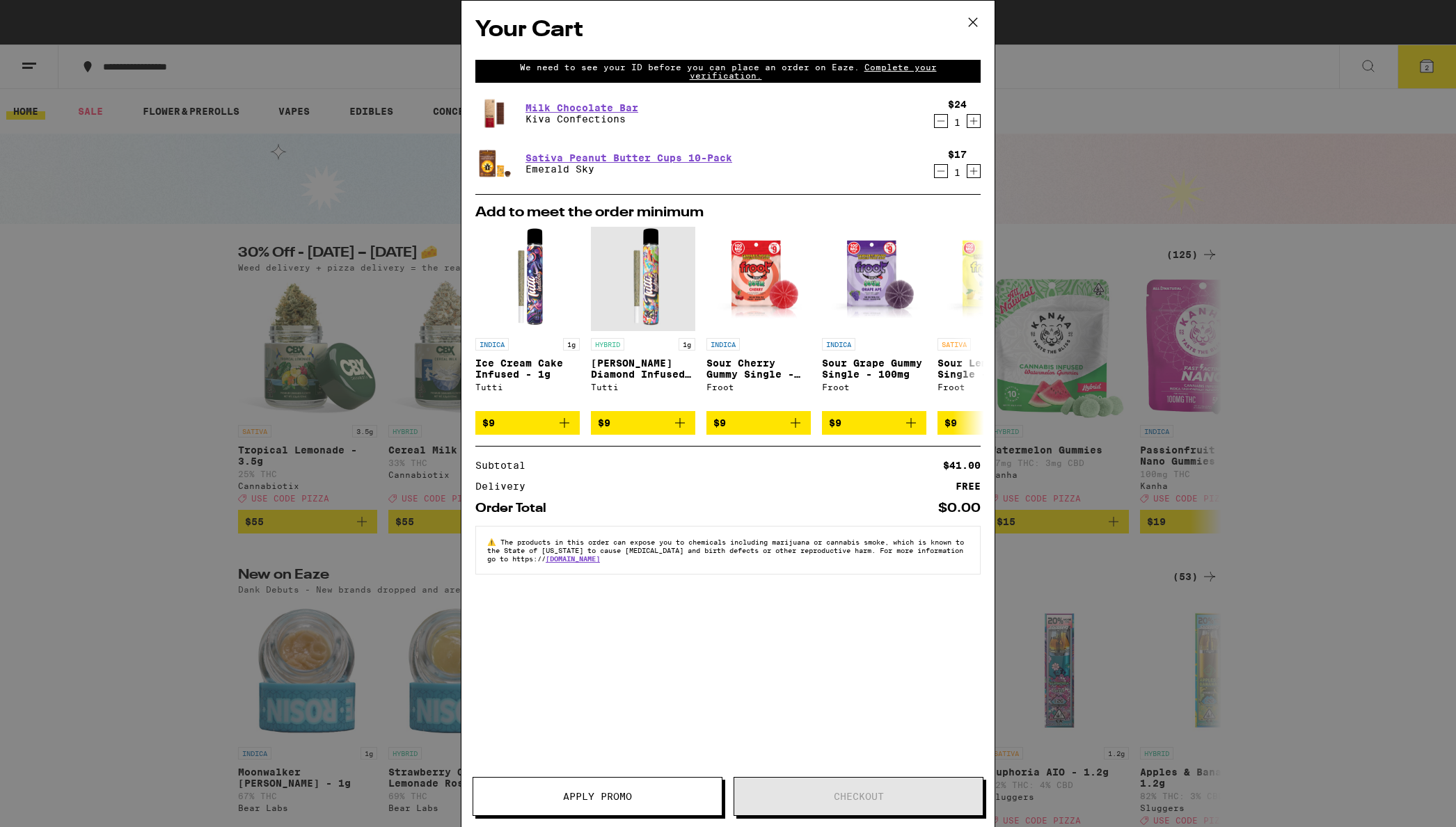
click at [879, 71] on span "Complete your verification." at bounding box center [813, 71] width 247 height 18
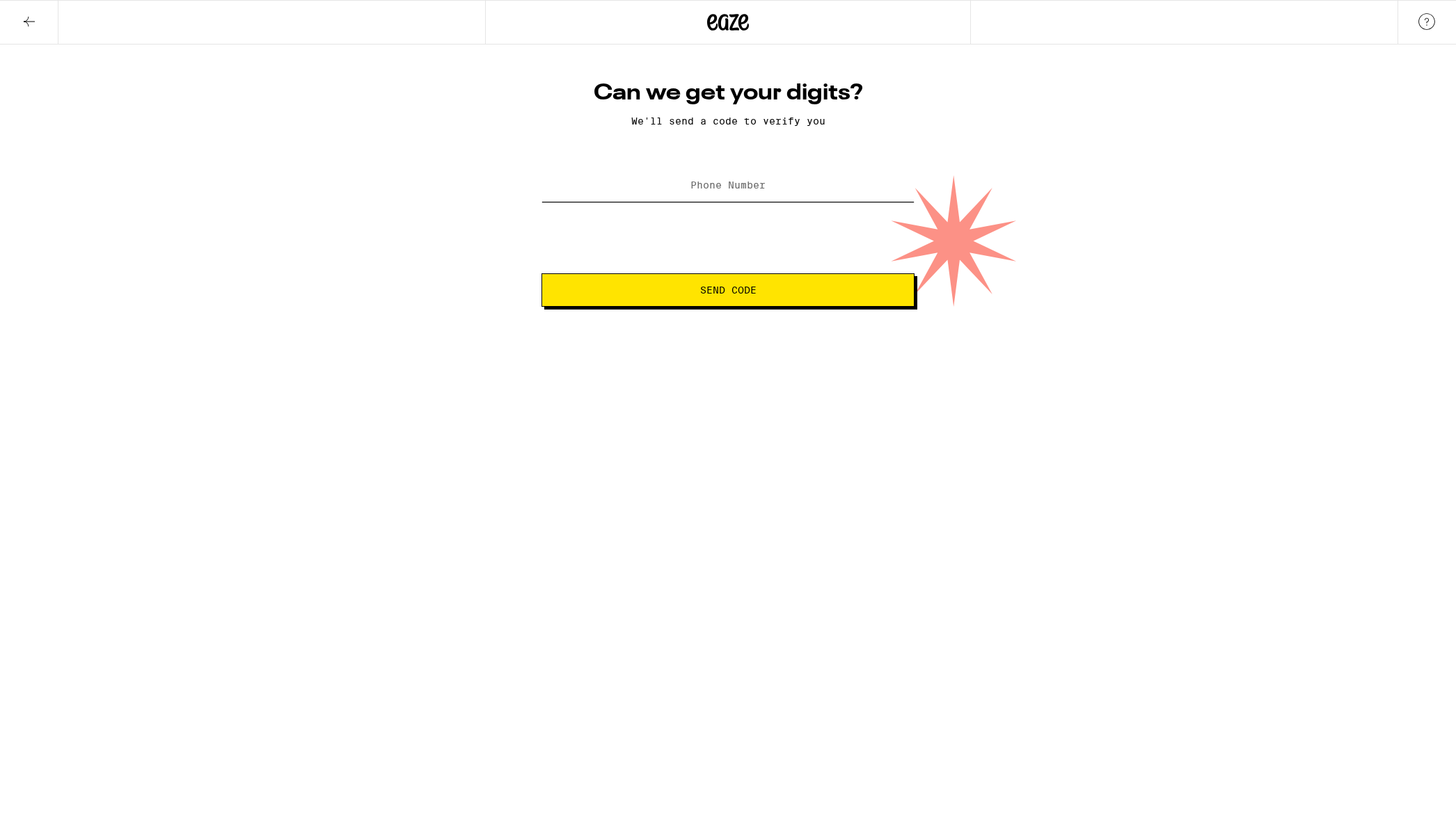
click at [767, 181] on input "Phone Number" at bounding box center [728, 186] width 373 height 32
type input "(775) 762-4665"
click at [755, 292] on span "Send Code" at bounding box center [728, 290] width 57 height 9
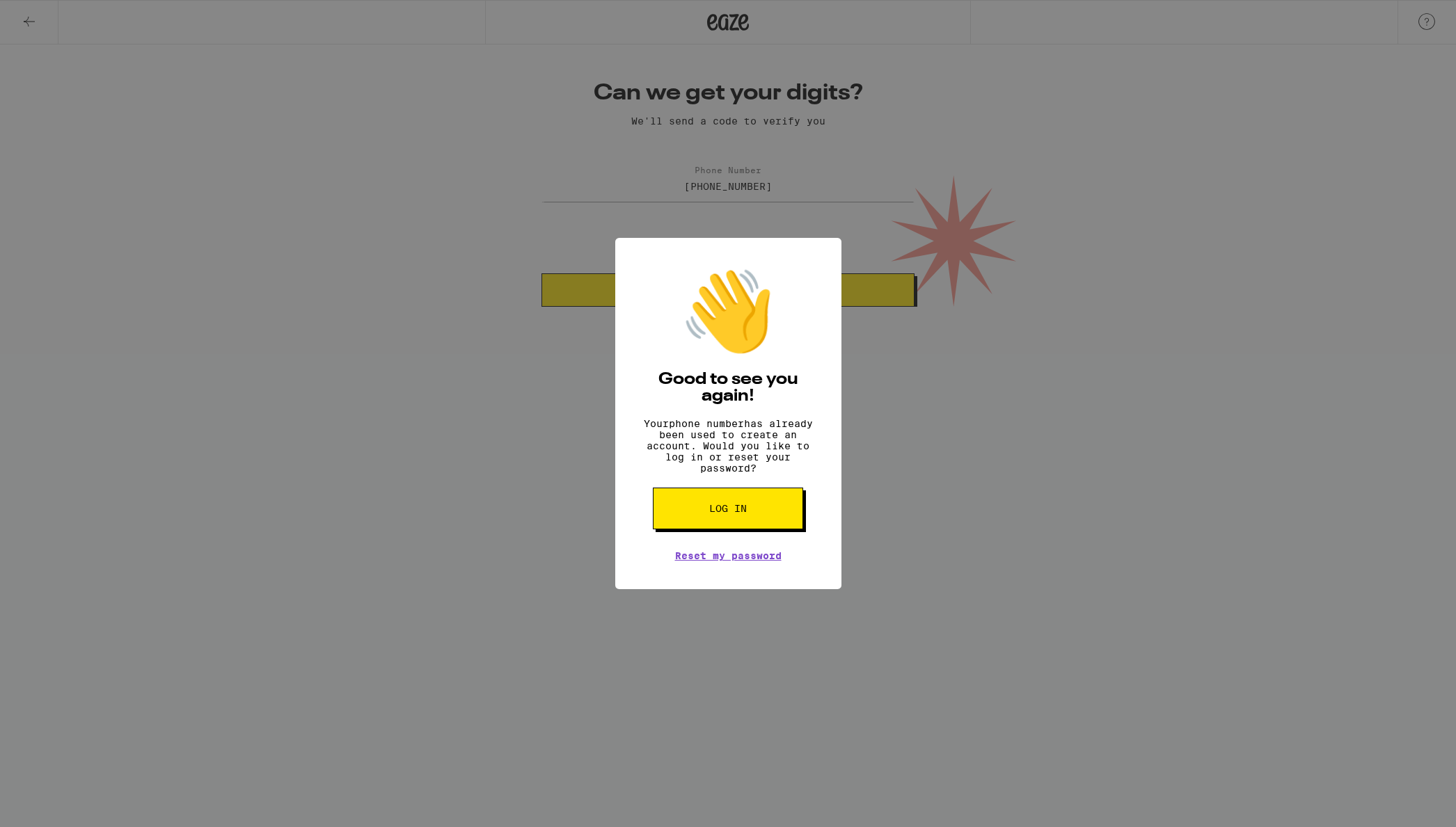
click at [1106, 427] on div "👋 Good to see you again! Your phone number has already been used to create an a…" at bounding box center [728, 414] width 1456 height 827
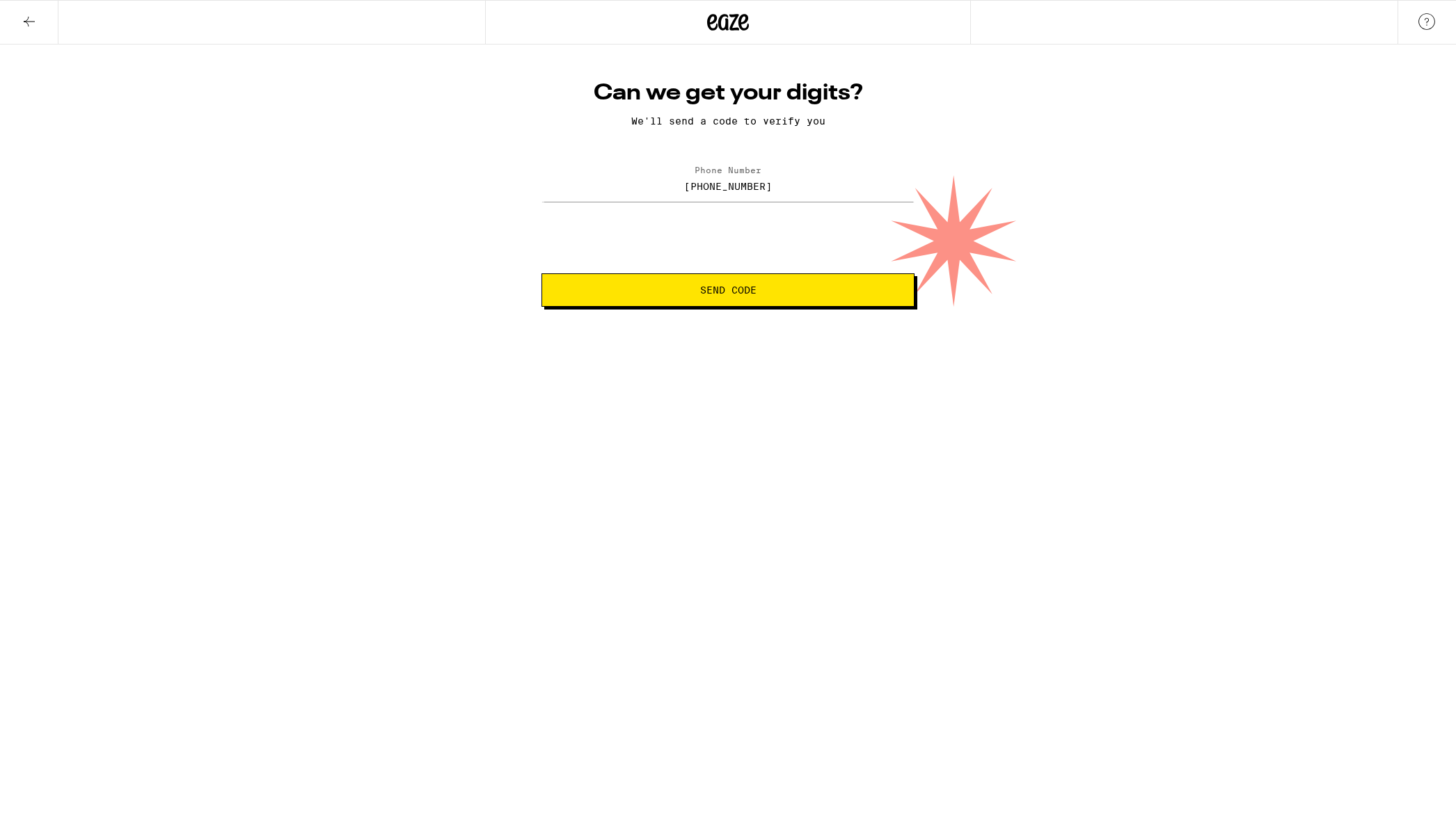
click at [24, 33] on button at bounding box center [29, 22] width 59 height 44
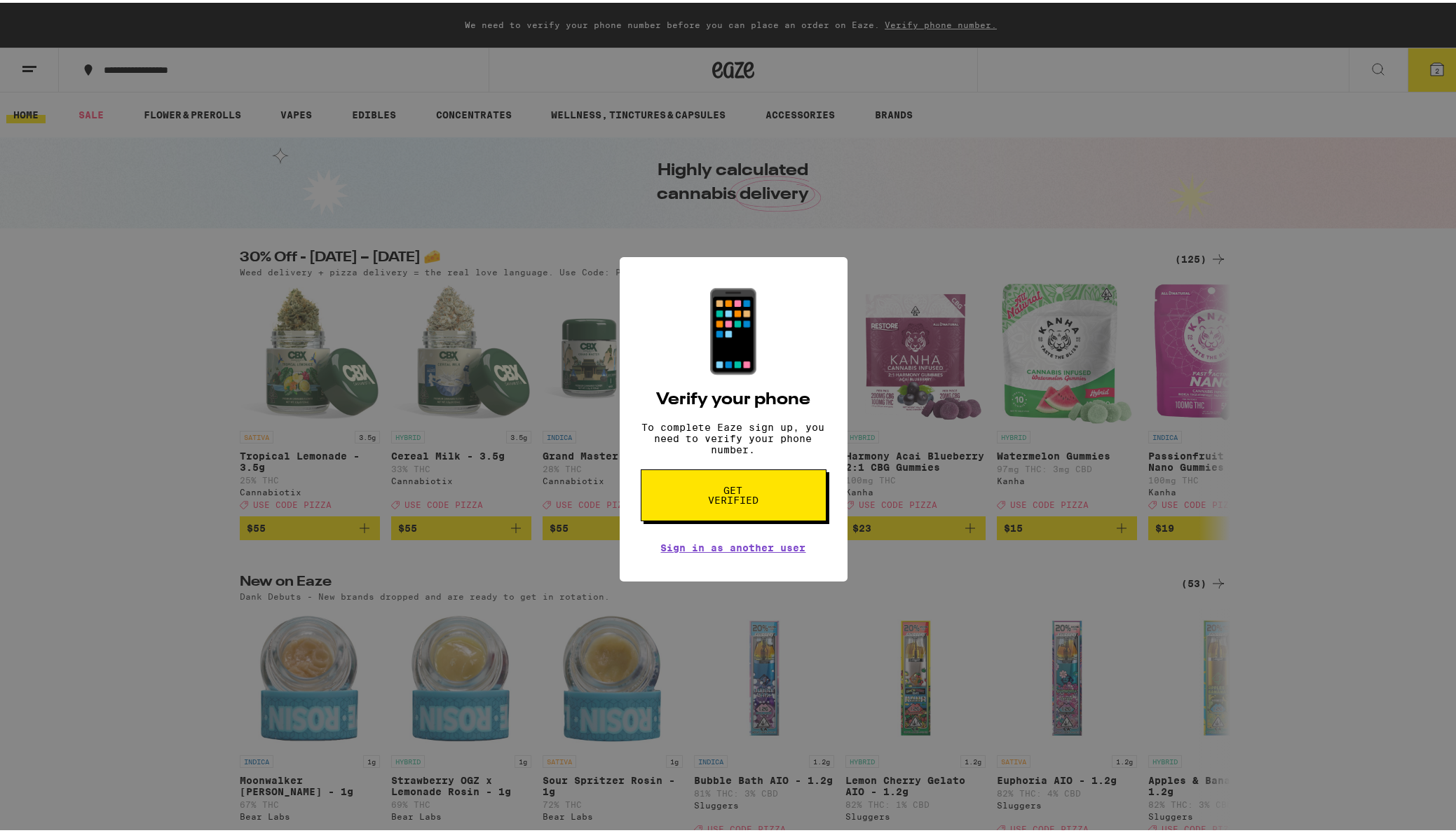
click at [918, 157] on div "📱 Verify your phone To complete Eaze sign up, you need to verify your phone num…" at bounding box center [733, 416] width 1467 height 833
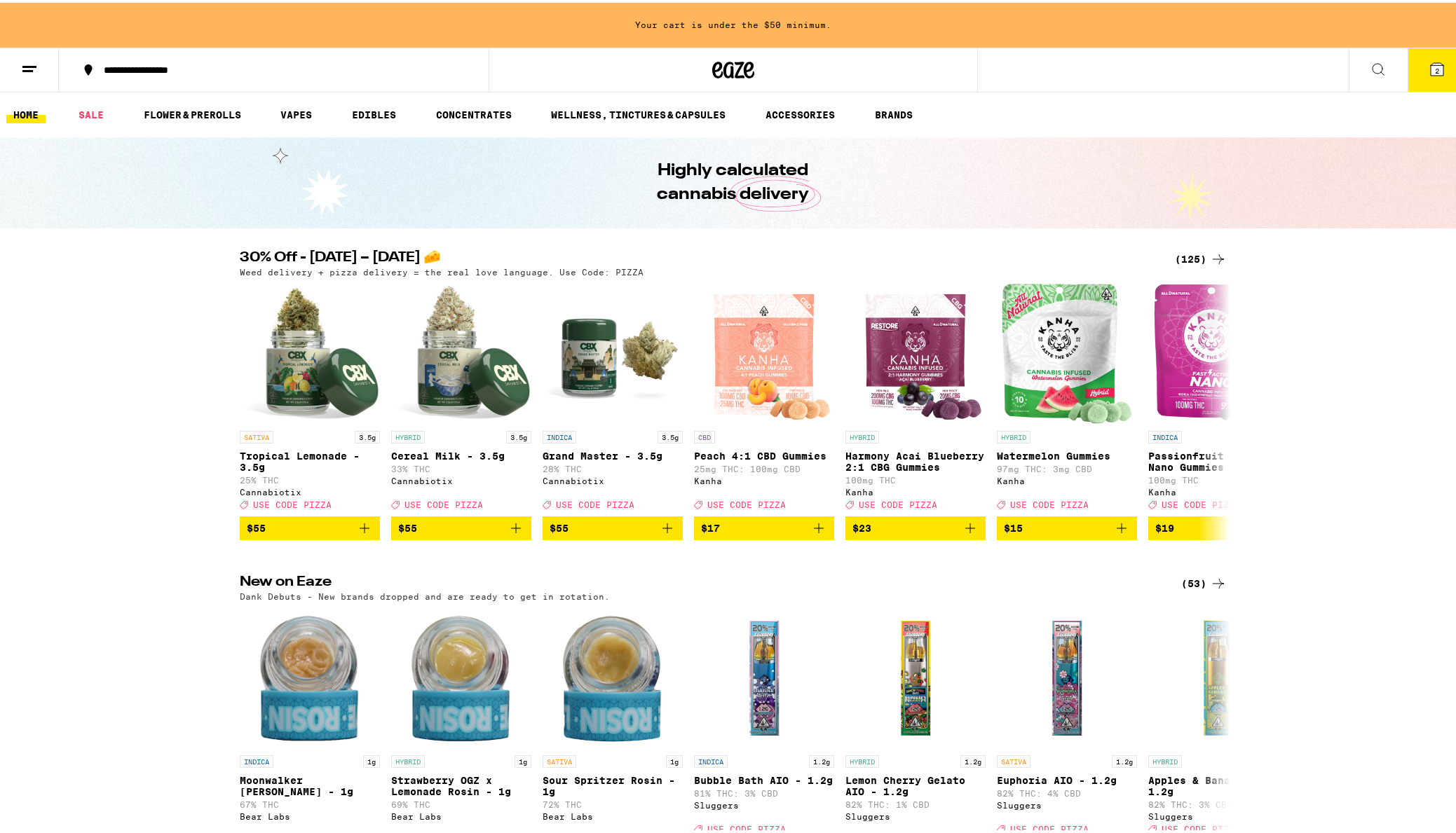
click at [1368, 359] on div "30% Off - [DATE] – [DATE] 🧀 (125) Weed delivery + pizza delivery = the real lov…" at bounding box center [733, 392] width 1467 height 289
click at [1408, 66] on button "2" at bounding box center [1437, 67] width 59 height 43
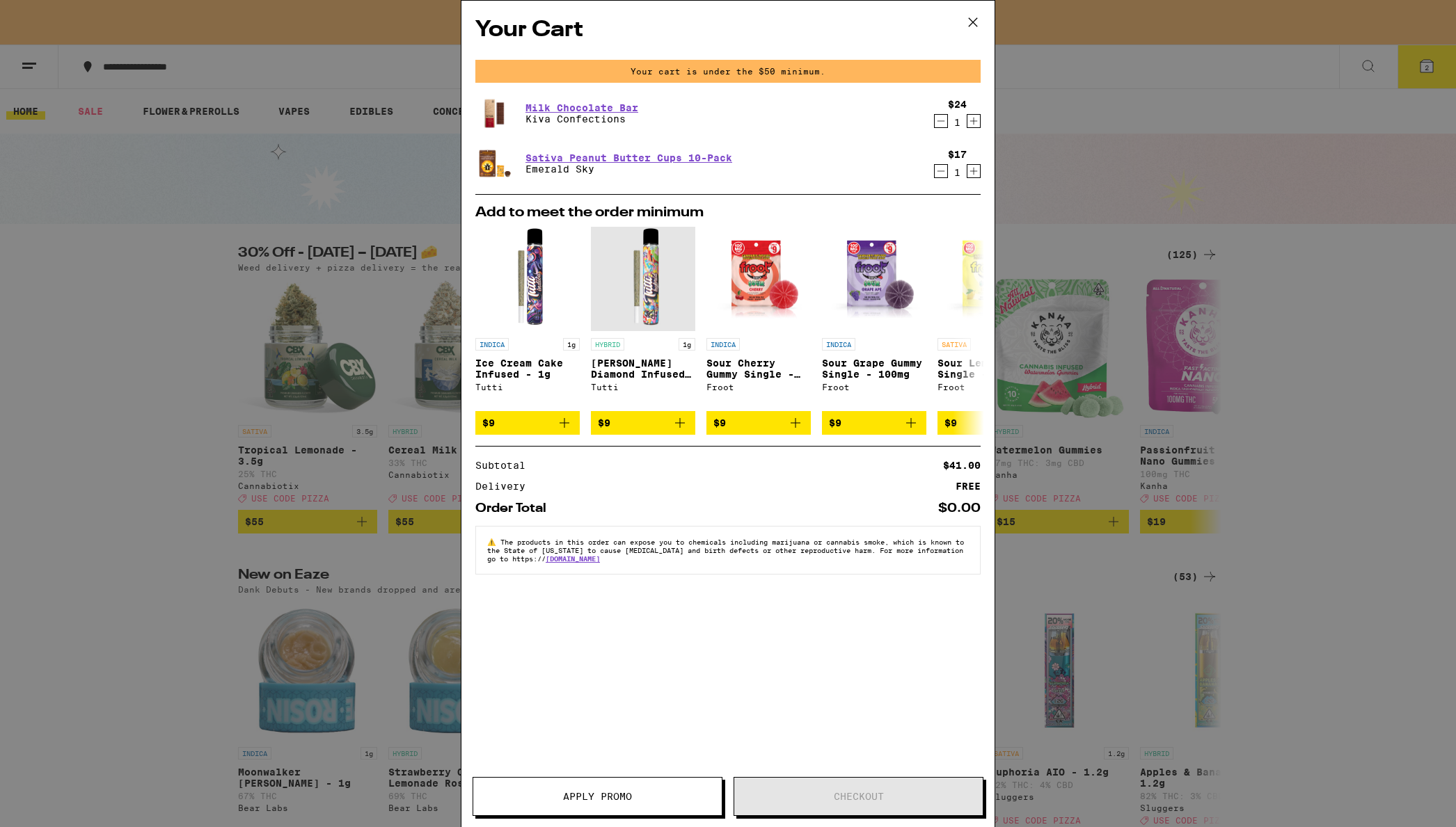
click at [642, 799] on span "Apply Promo" at bounding box center [597, 796] width 248 height 9
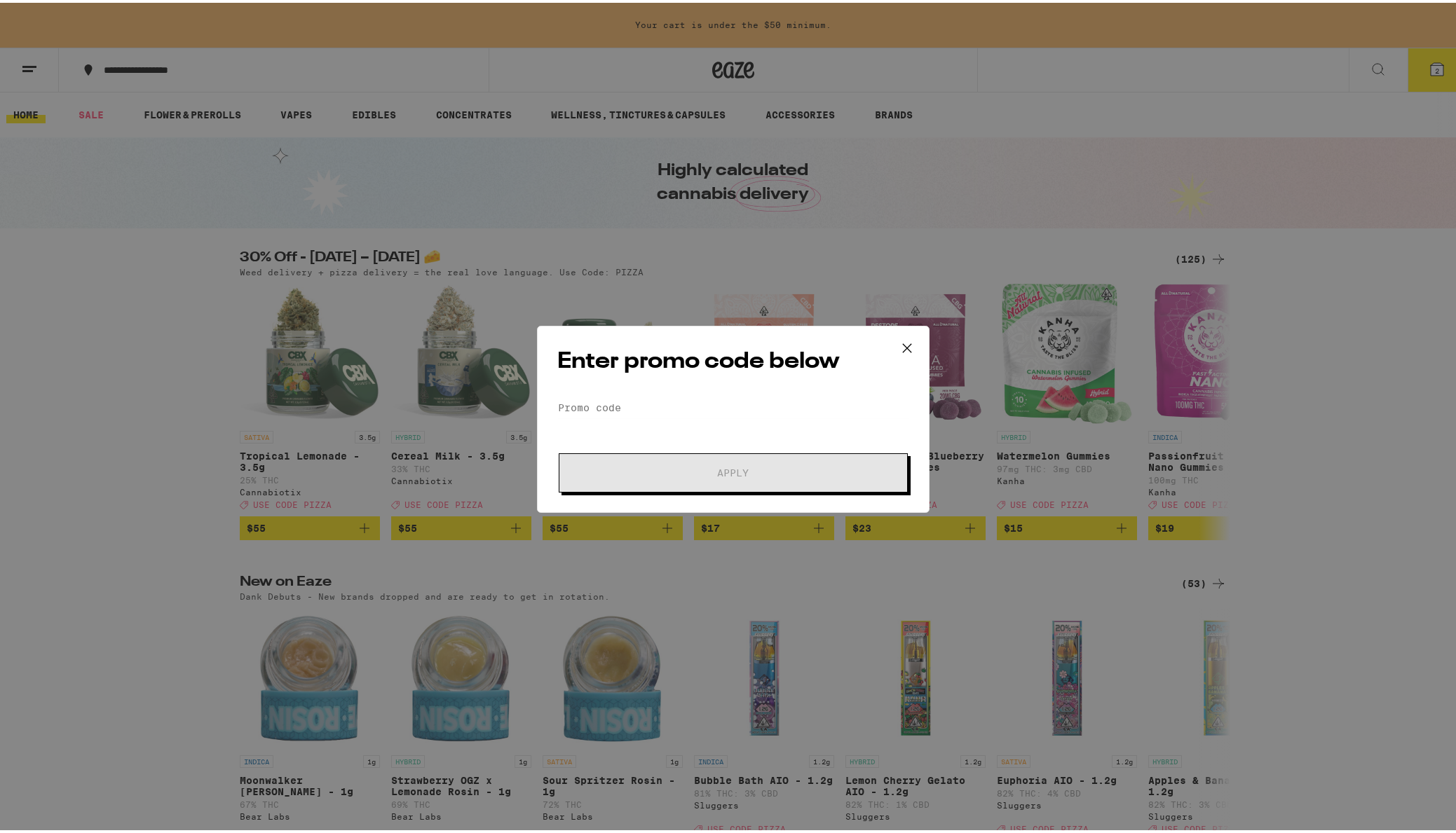
click at [898, 347] on icon at bounding box center [907, 345] width 21 height 21
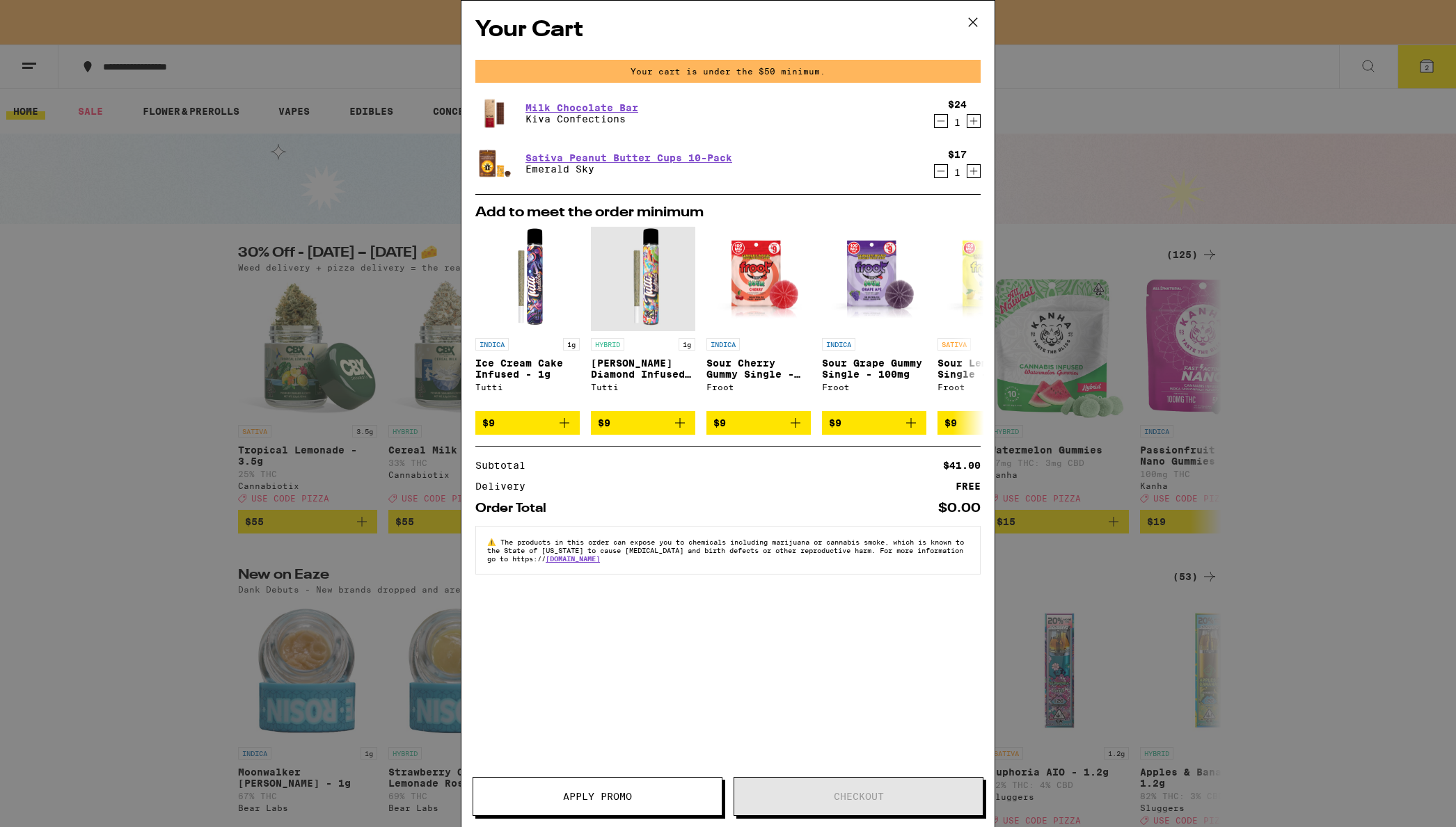
click at [938, 125] on icon "Decrement" at bounding box center [940, 121] width 12 height 17
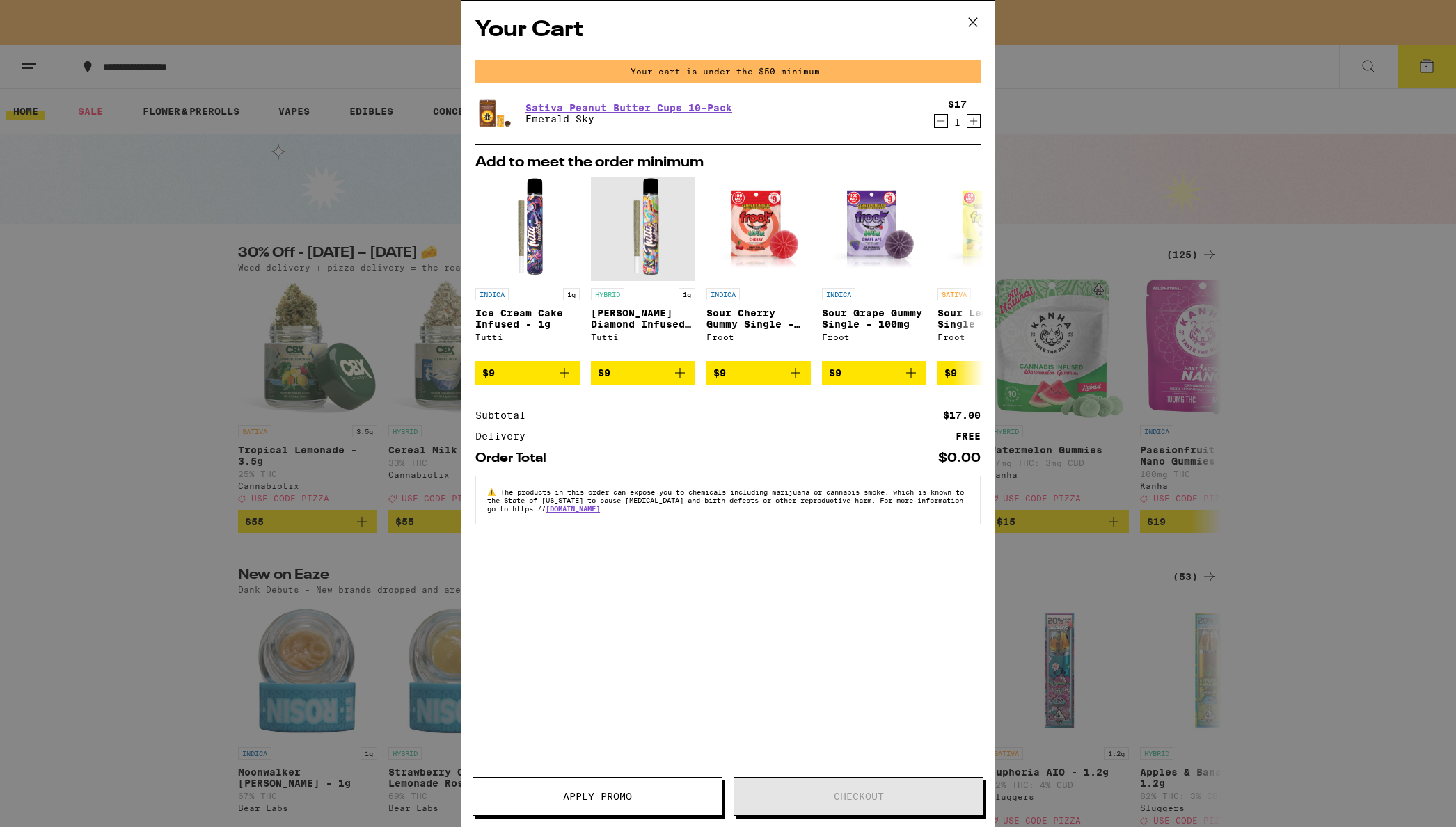
click at [942, 121] on icon "Decrement" at bounding box center [940, 121] width 12 height 17
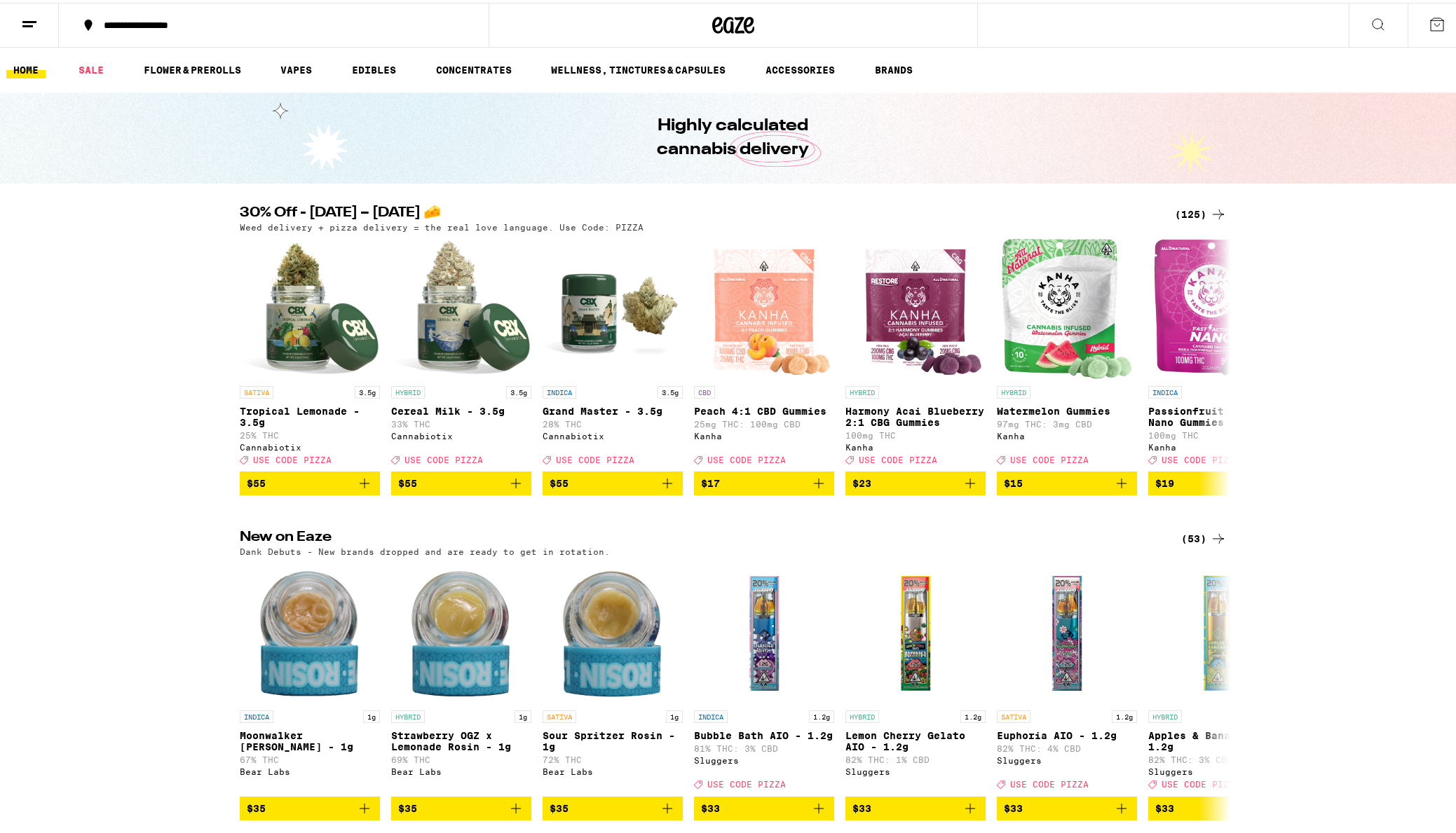
click at [1400, 276] on div "30% Off - [DATE] – [DATE] 🧀 (125) Weed delivery + pizza delivery = the real lov…" at bounding box center [733, 347] width 1467 height 289
click at [166, 296] on div "30% Off - [DATE] – [DATE] 🧀 (125) Weed delivery + pizza delivery = the real lov…" at bounding box center [733, 347] width 1467 height 289
click at [371, 69] on link "EDIBLES" at bounding box center [374, 67] width 58 height 17
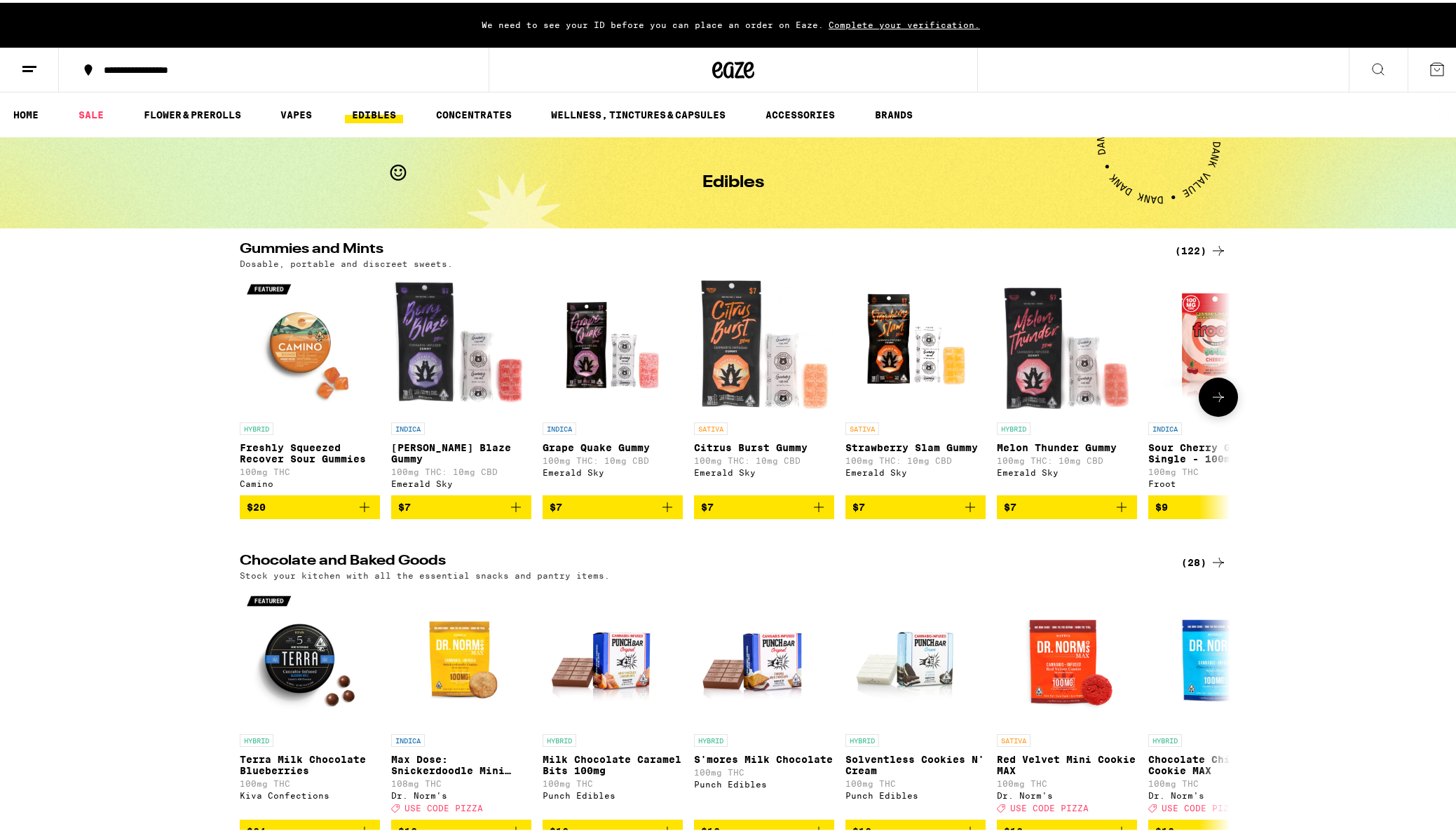
click at [1213, 400] on icon at bounding box center [1218, 394] width 11 height 9
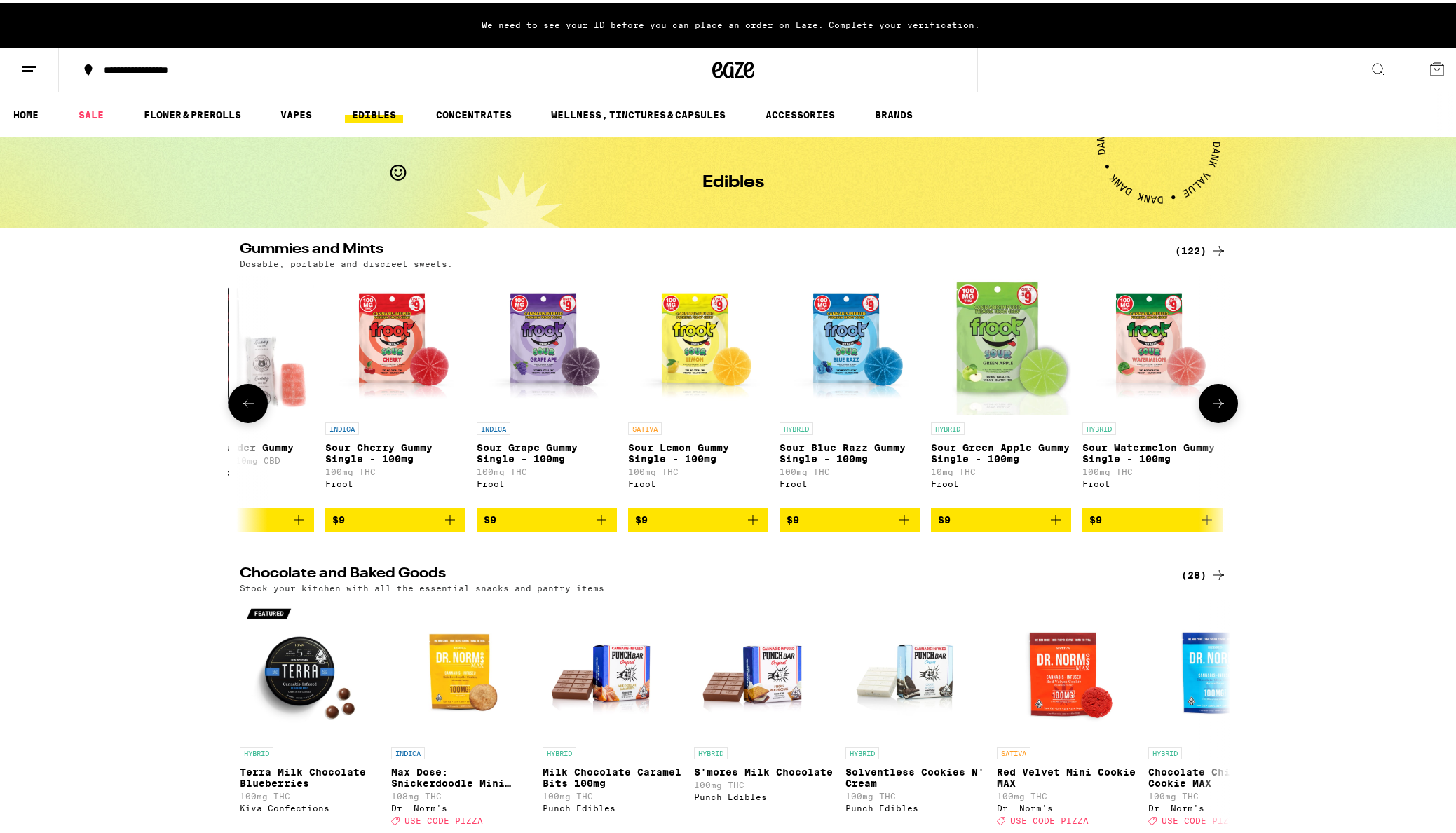
scroll to position [0, 834]
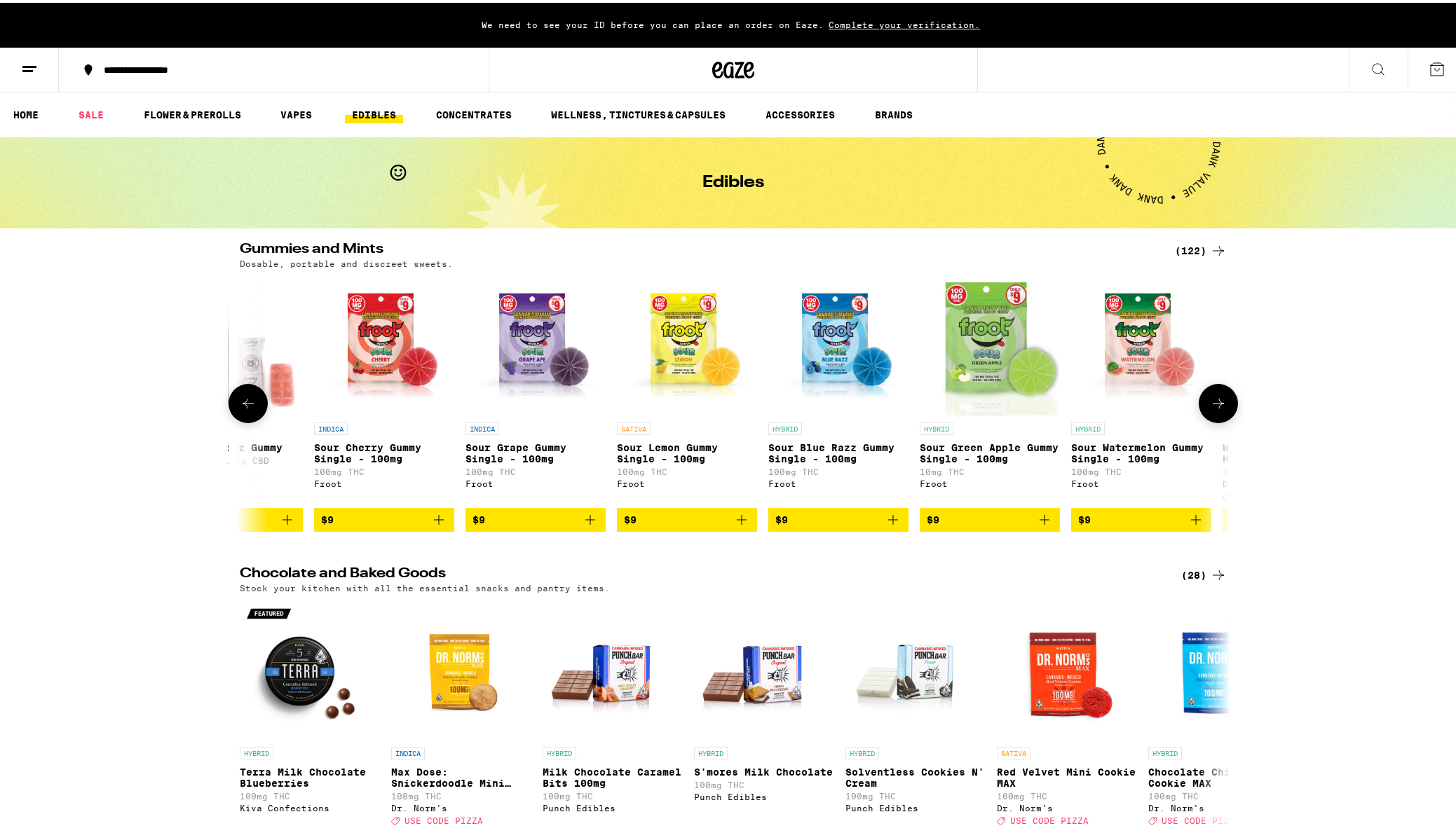
click at [1188, 526] on icon "Add to bag" at bounding box center [1197, 518] width 17 height 17
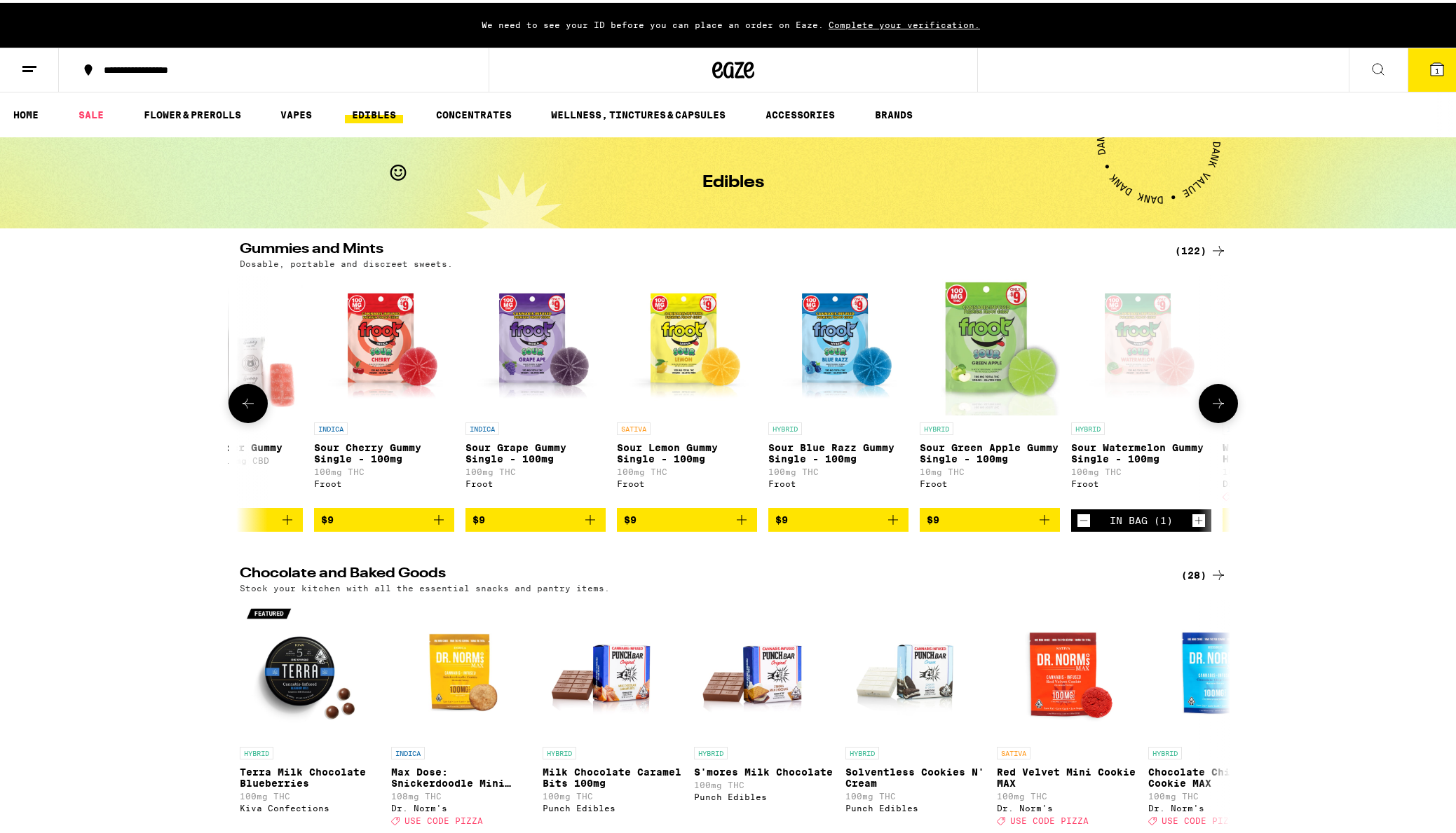
click at [1214, 405] on icon at bounding box center [1218, 401] width 11 height 9
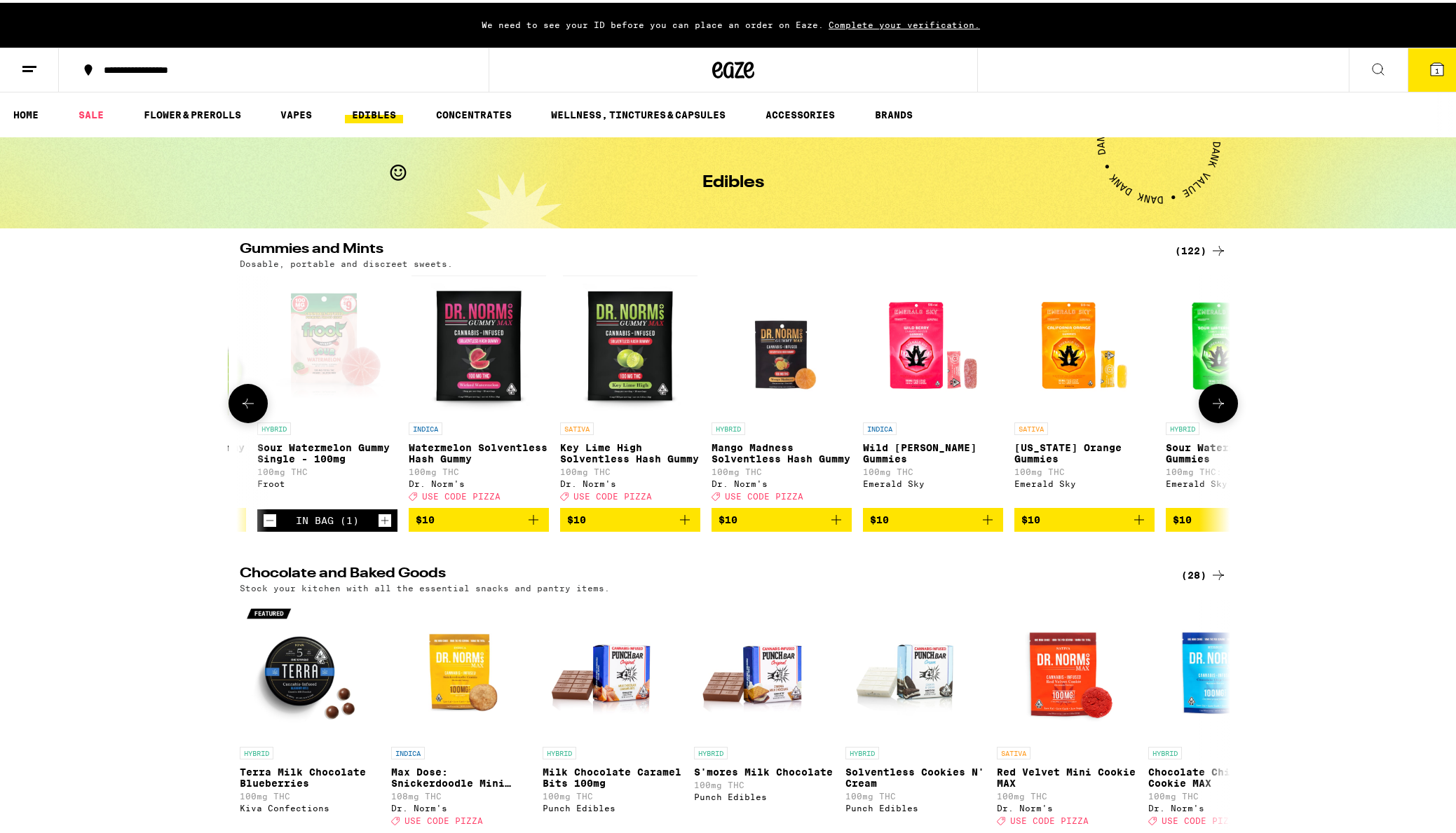
scroll to position [0, 1669]
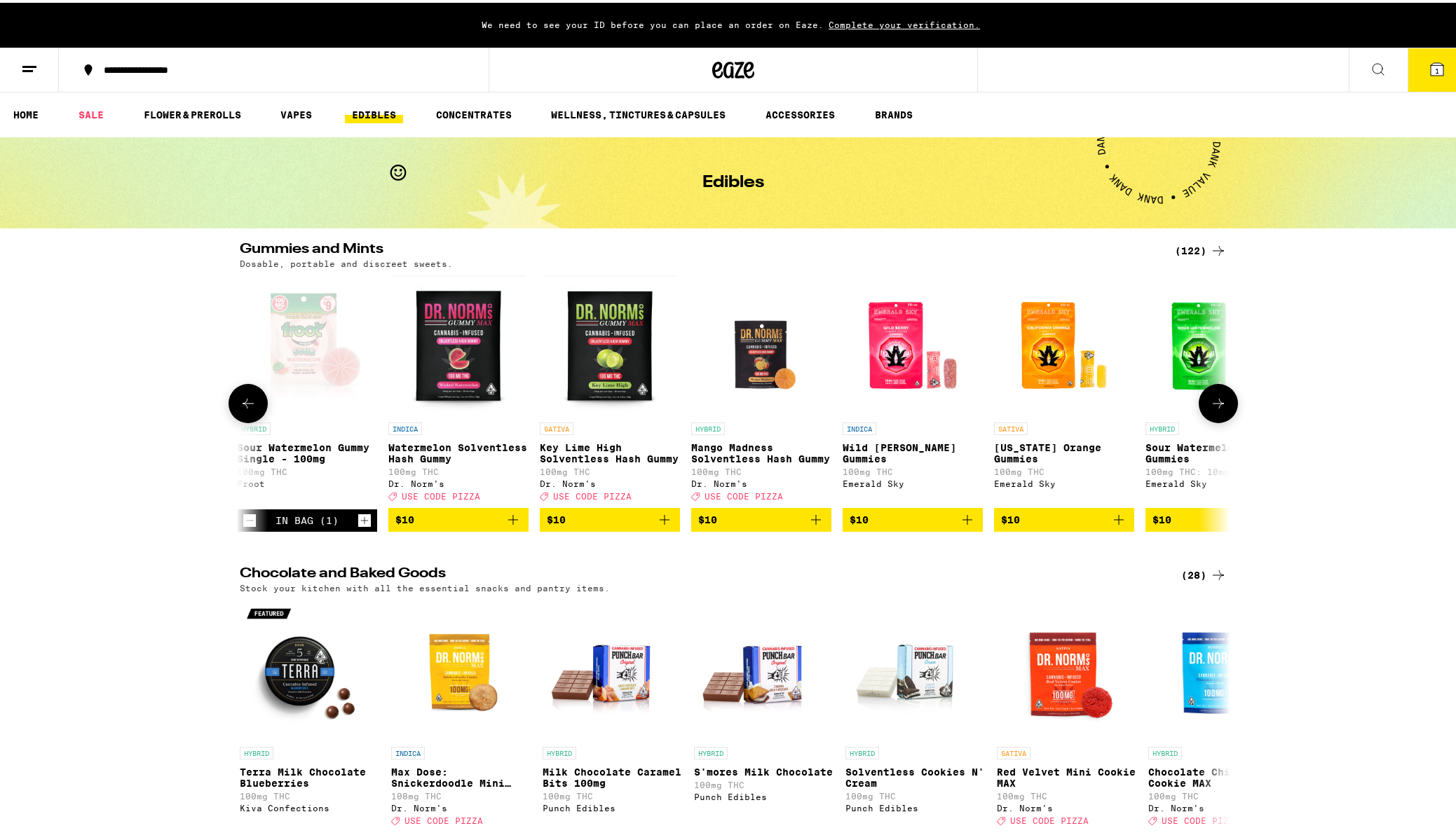
click at [1218, 409] on icon at bounding box center [1218, 401] width 17 height 17
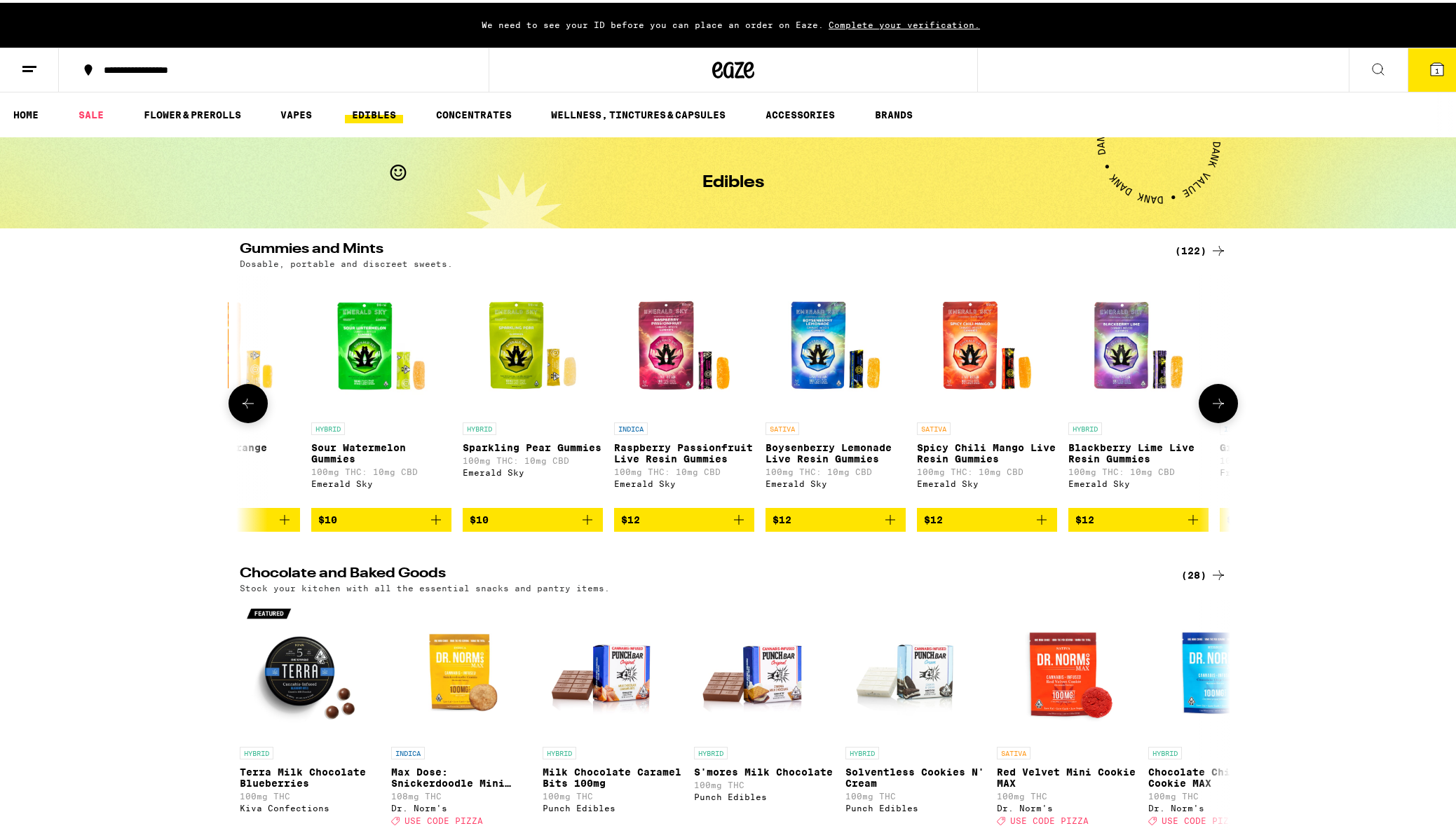
click at [1218, 409] on icon at bounding box center [1218, 401] width 17 height 17
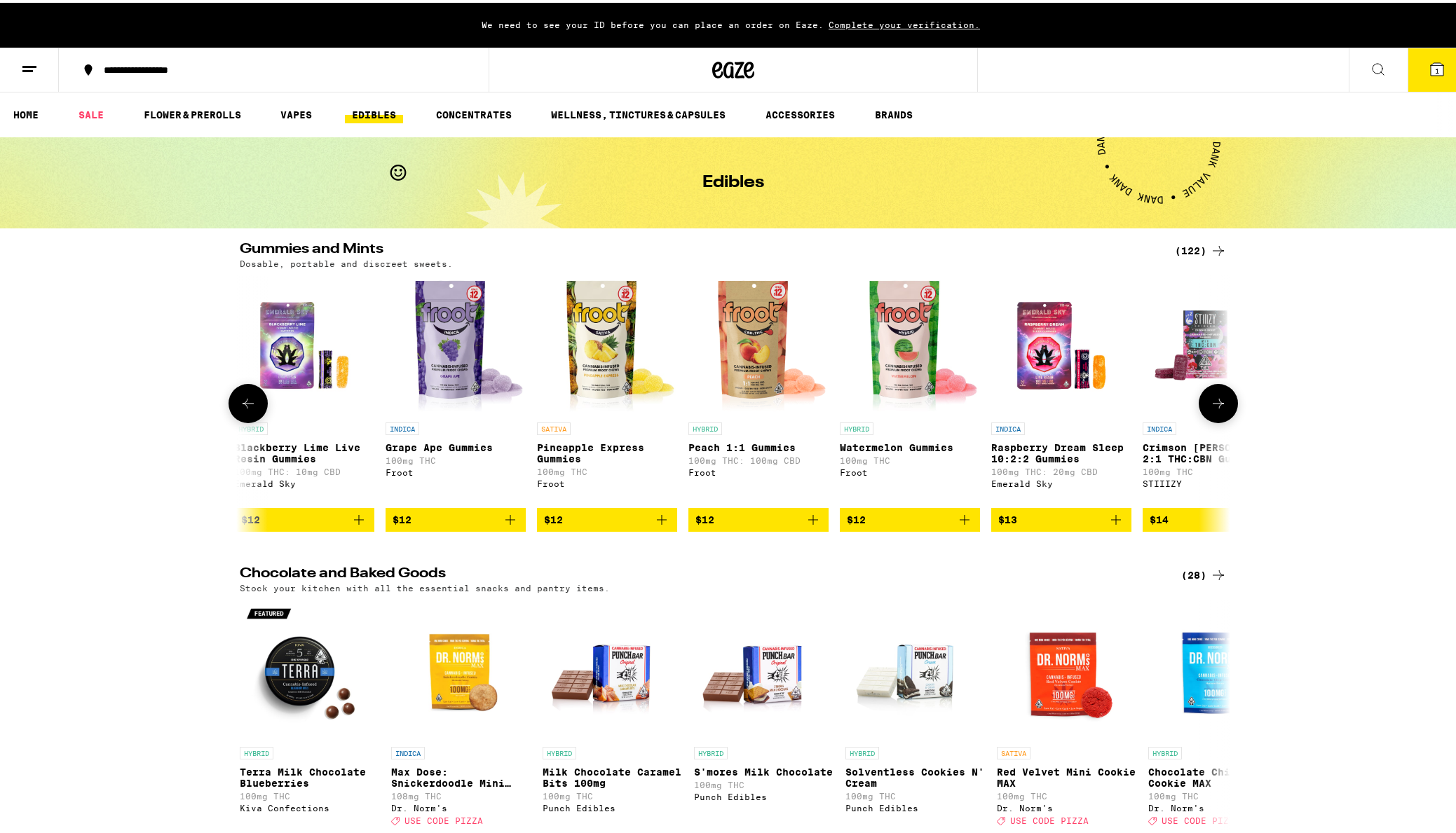
click at [1218, 409] on icon at bounding box center [1218, 401] width 17 height 17
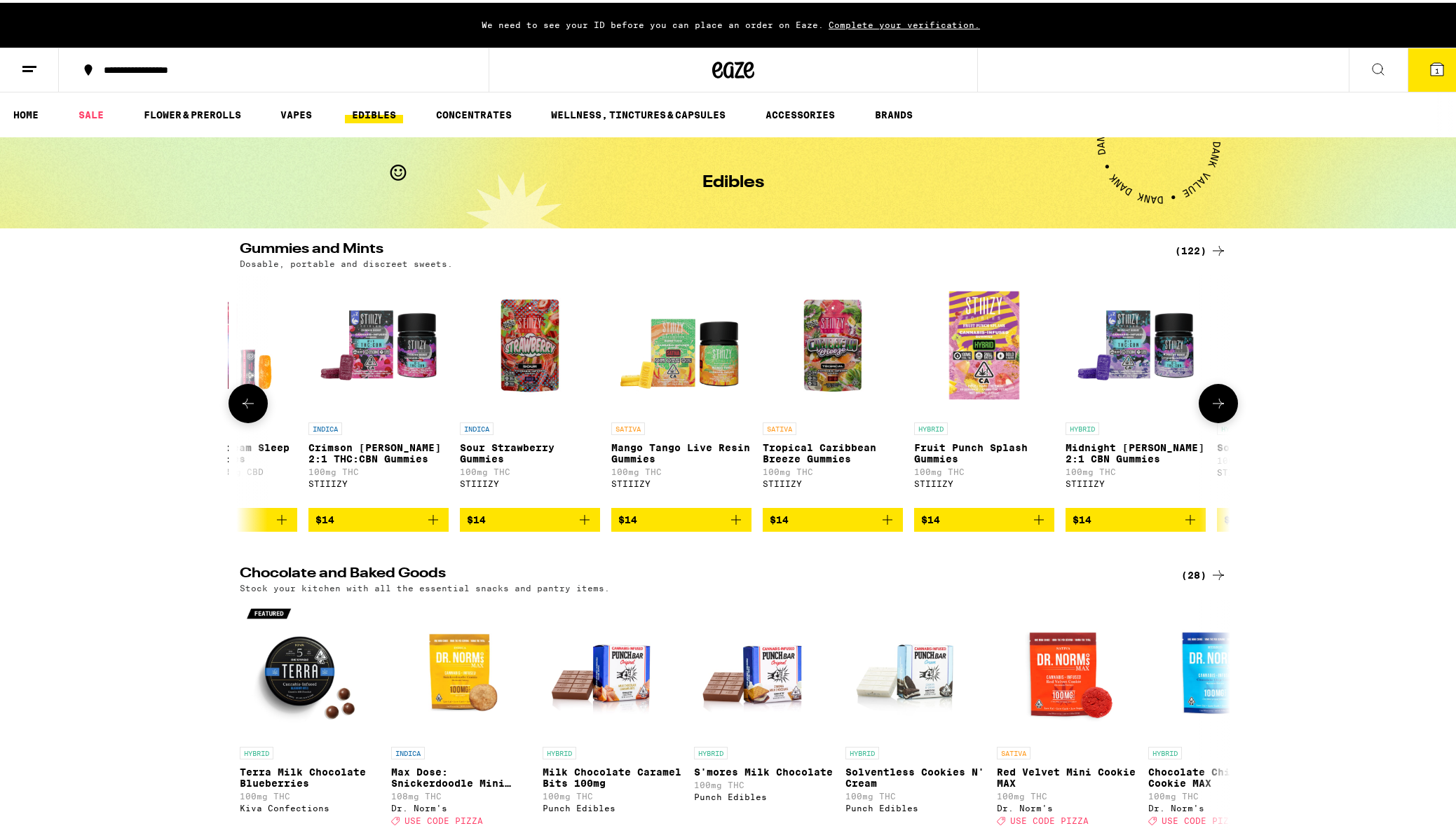
click at [1218, 409] on icon at bounding box center [1218, 401] width 17 height 17
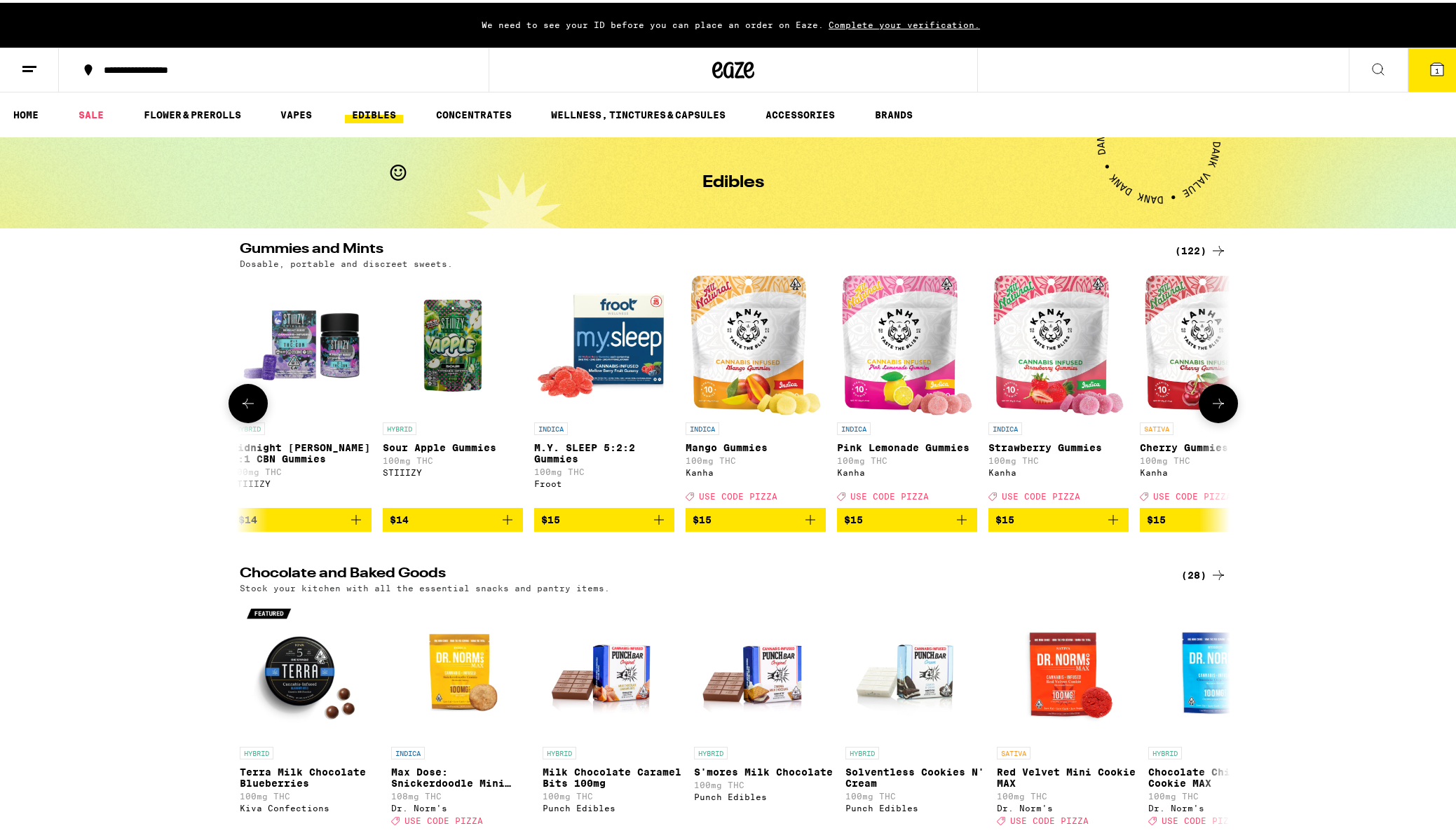
click at [1218, 409] on icon at bounding box center [1218, 401] width 17 height 17
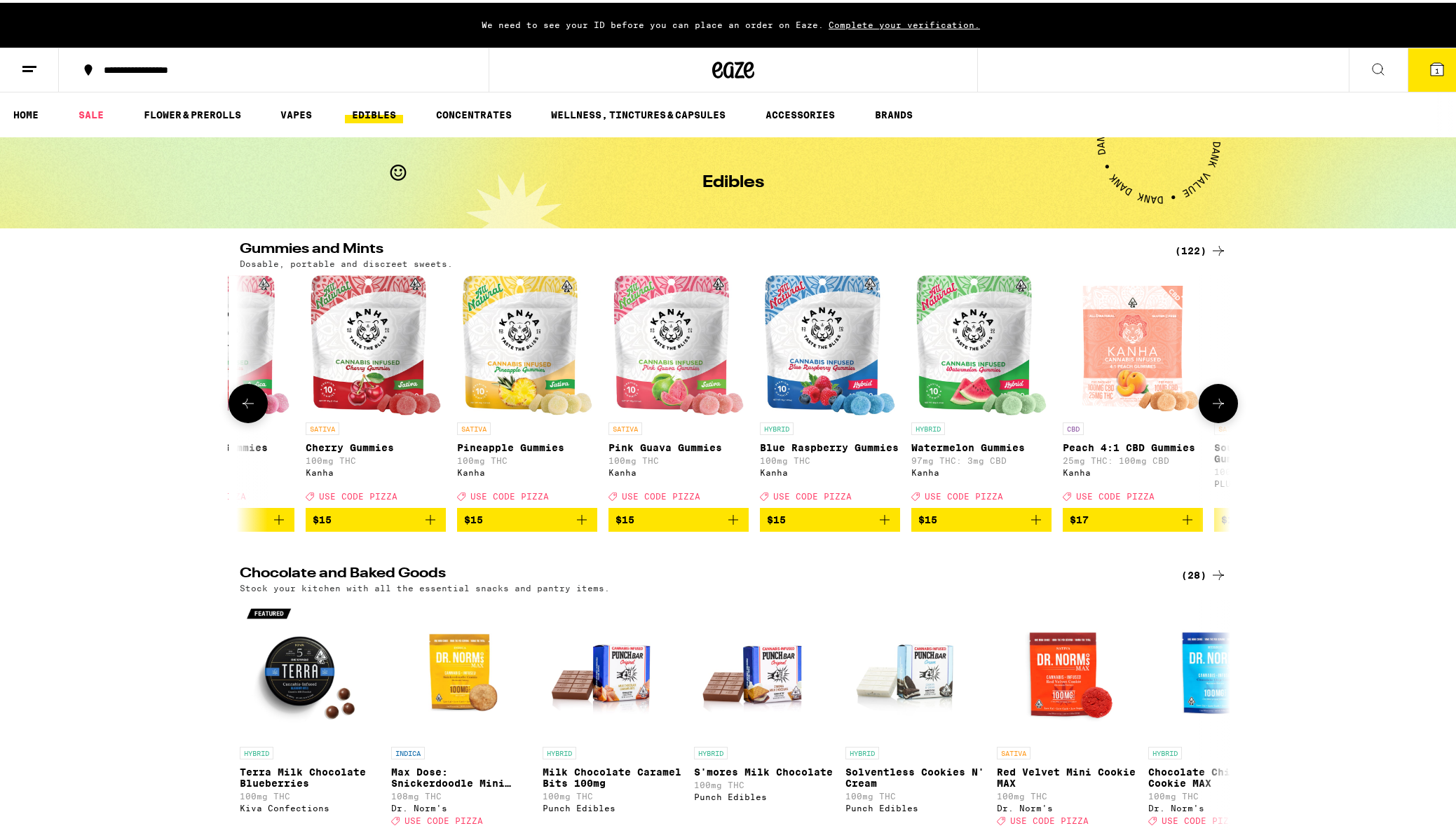
click at [1218, 409] on icon at bounding box center [1218, 401] width 17 height 17
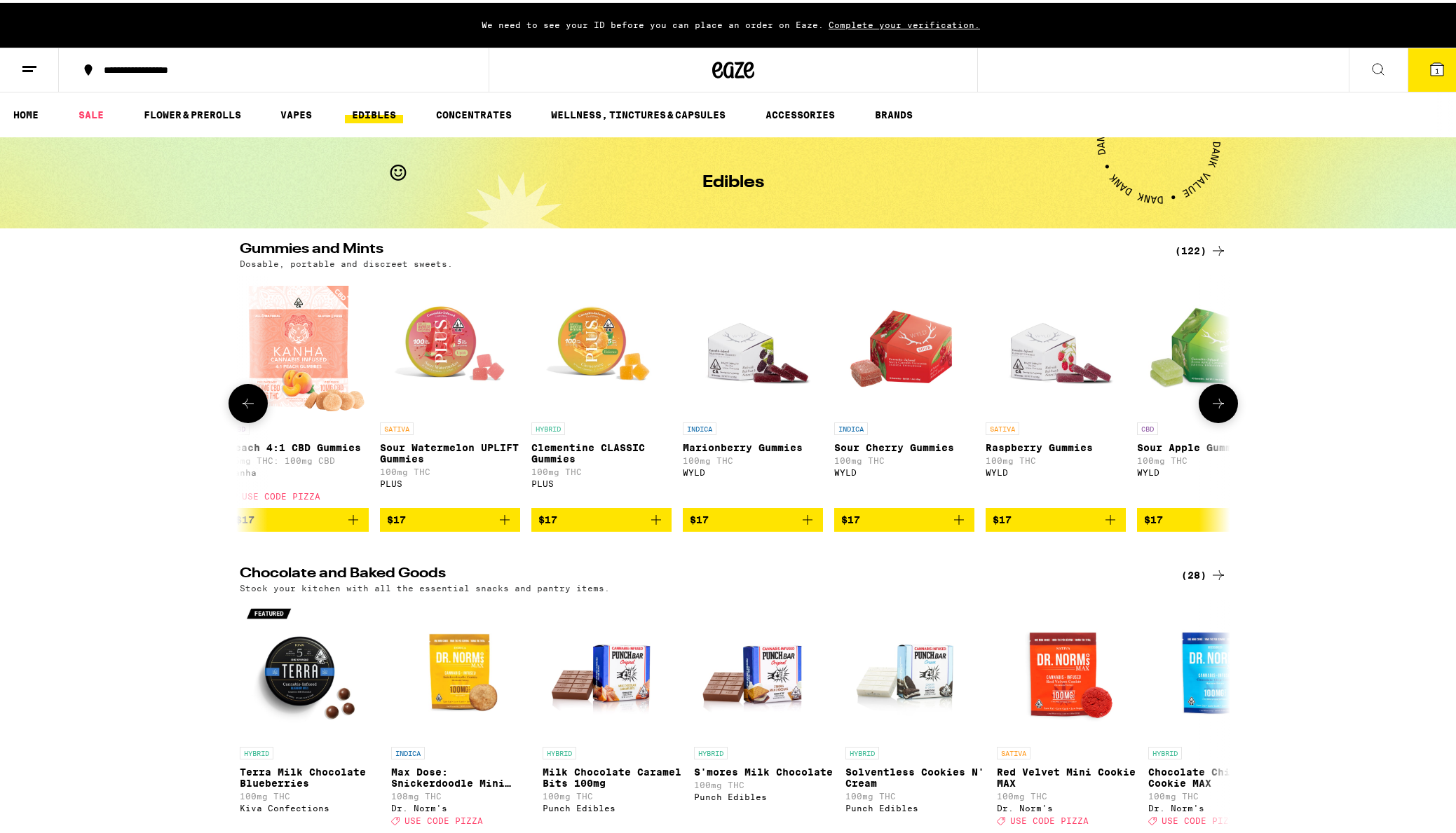
click at [1218, 409] on icon at bounding box center [1218, 401] width 17 height 17
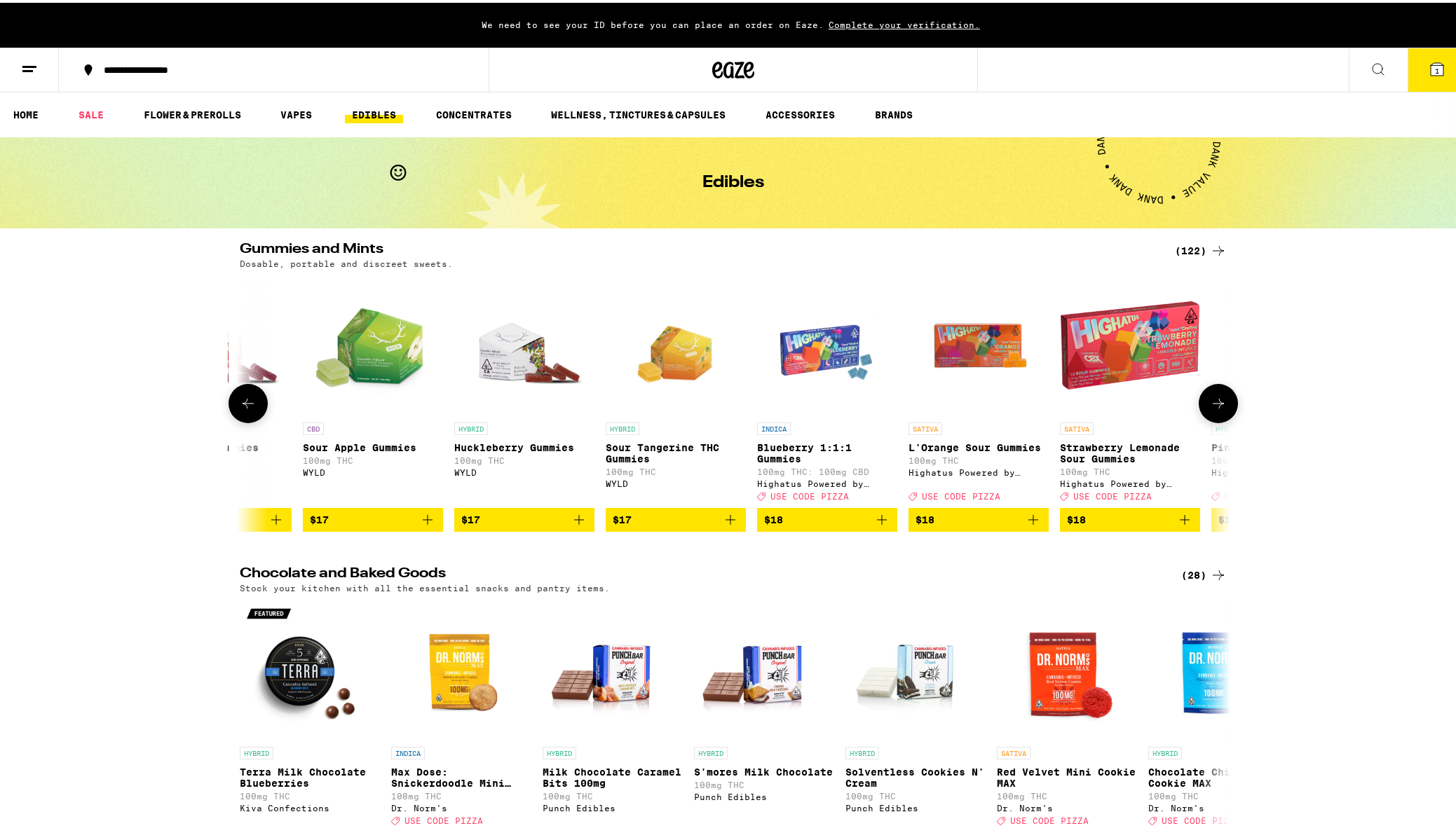
click at [1218, 409] on icon at bounding box center [1218, 401] width 17 height 17
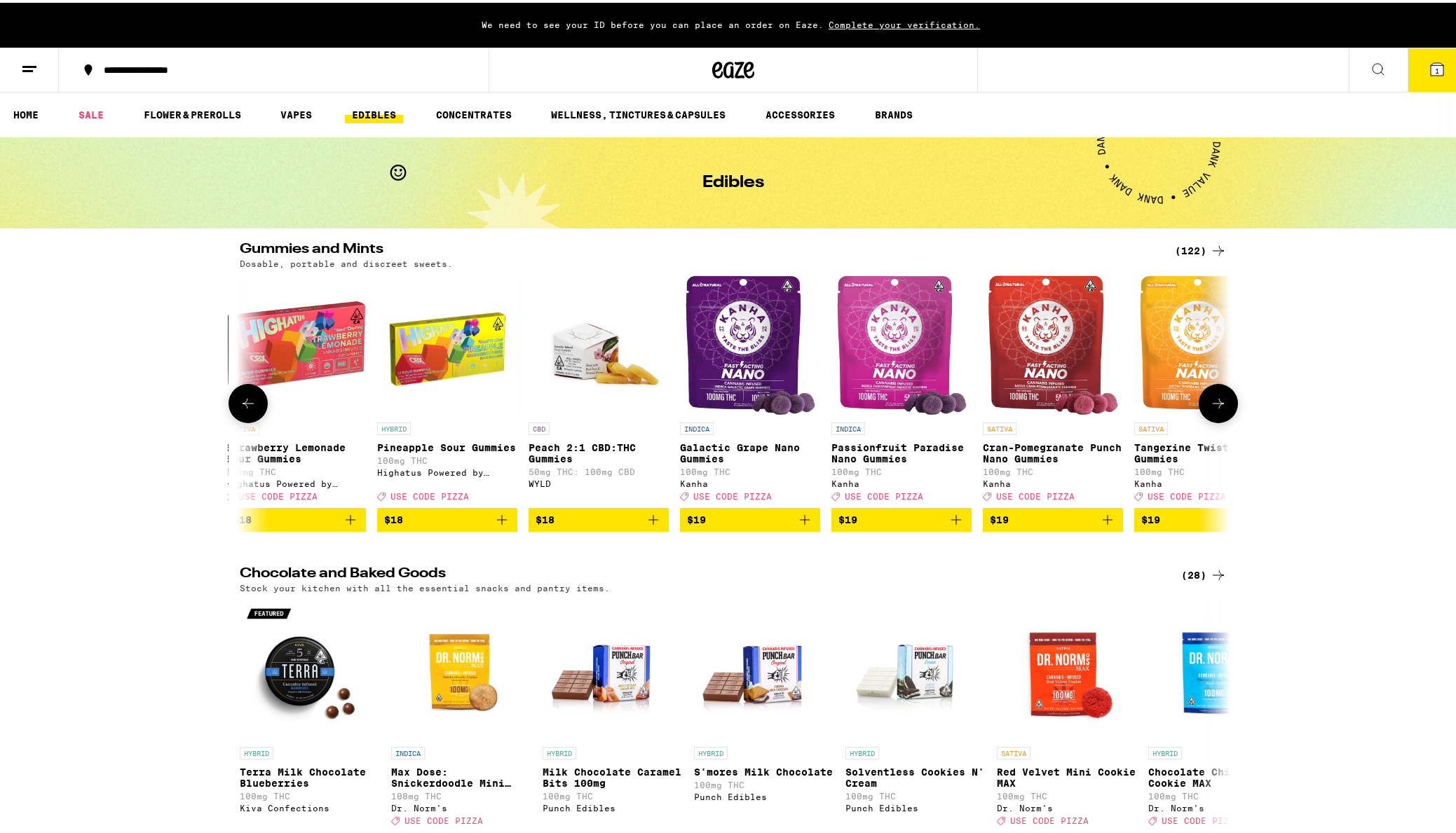
click at [1218, 409] on icon at bounding box center [1218, 401] width 17 height 17
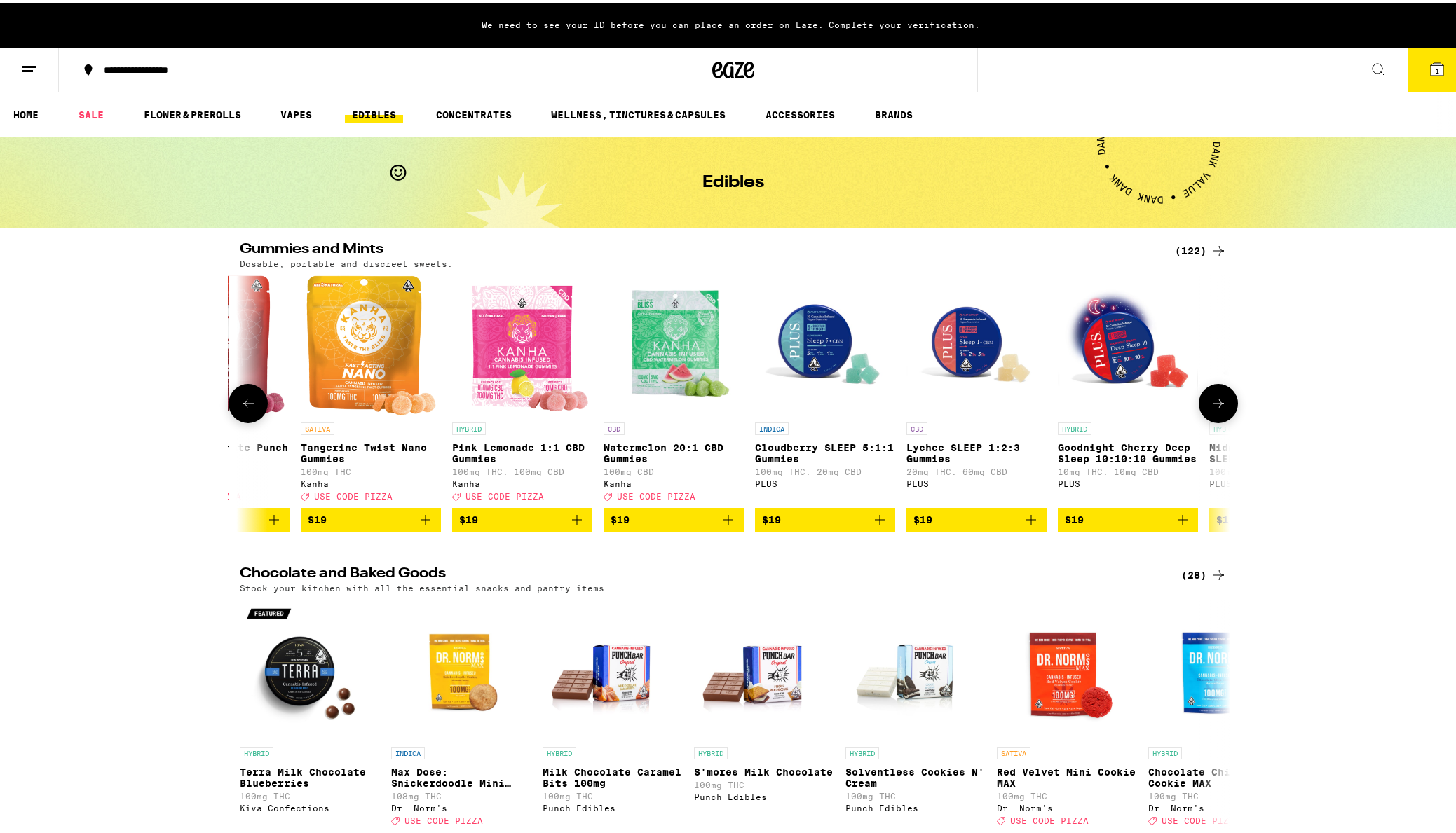
scroll to position [0, 9178]
click at [1218, 409] on icon at bounding box center [1218, 401] width 17 height 17
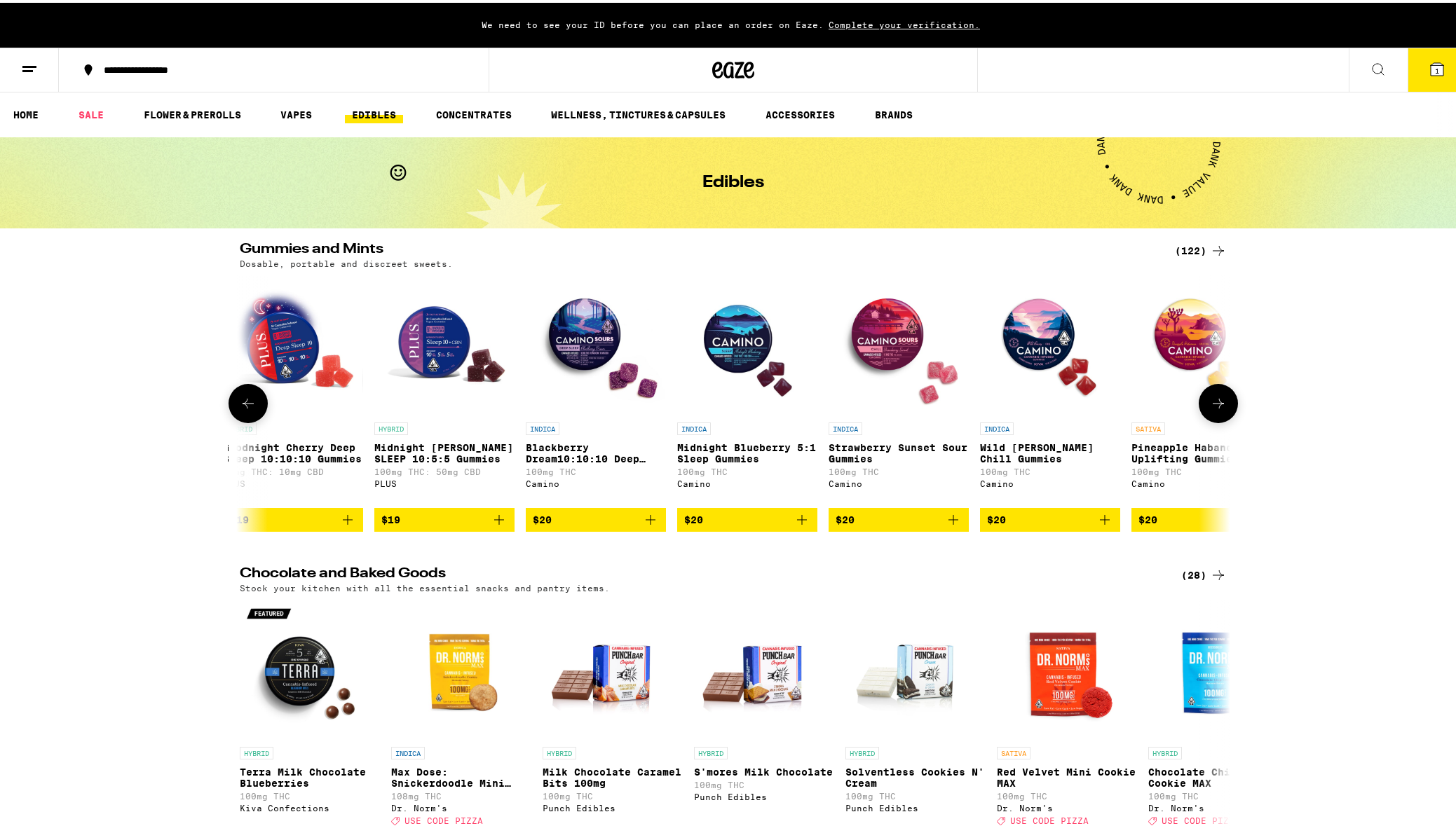
click at [1218, 409] on icon at bounding box center [1218, 401] width 17 height 17
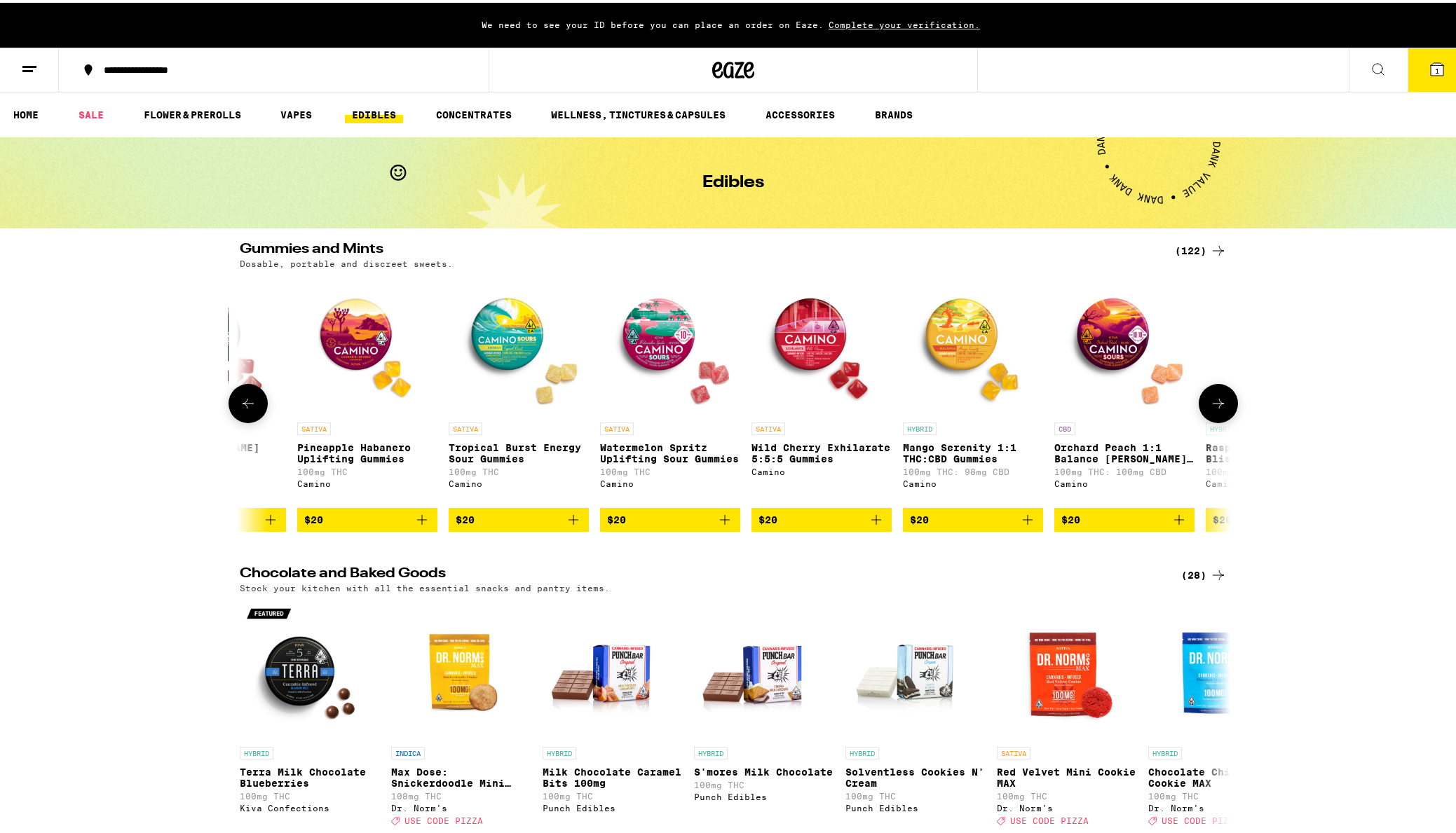
click at [1218, 409] on icon at bounding box center [1218, 401] width 17 height 17
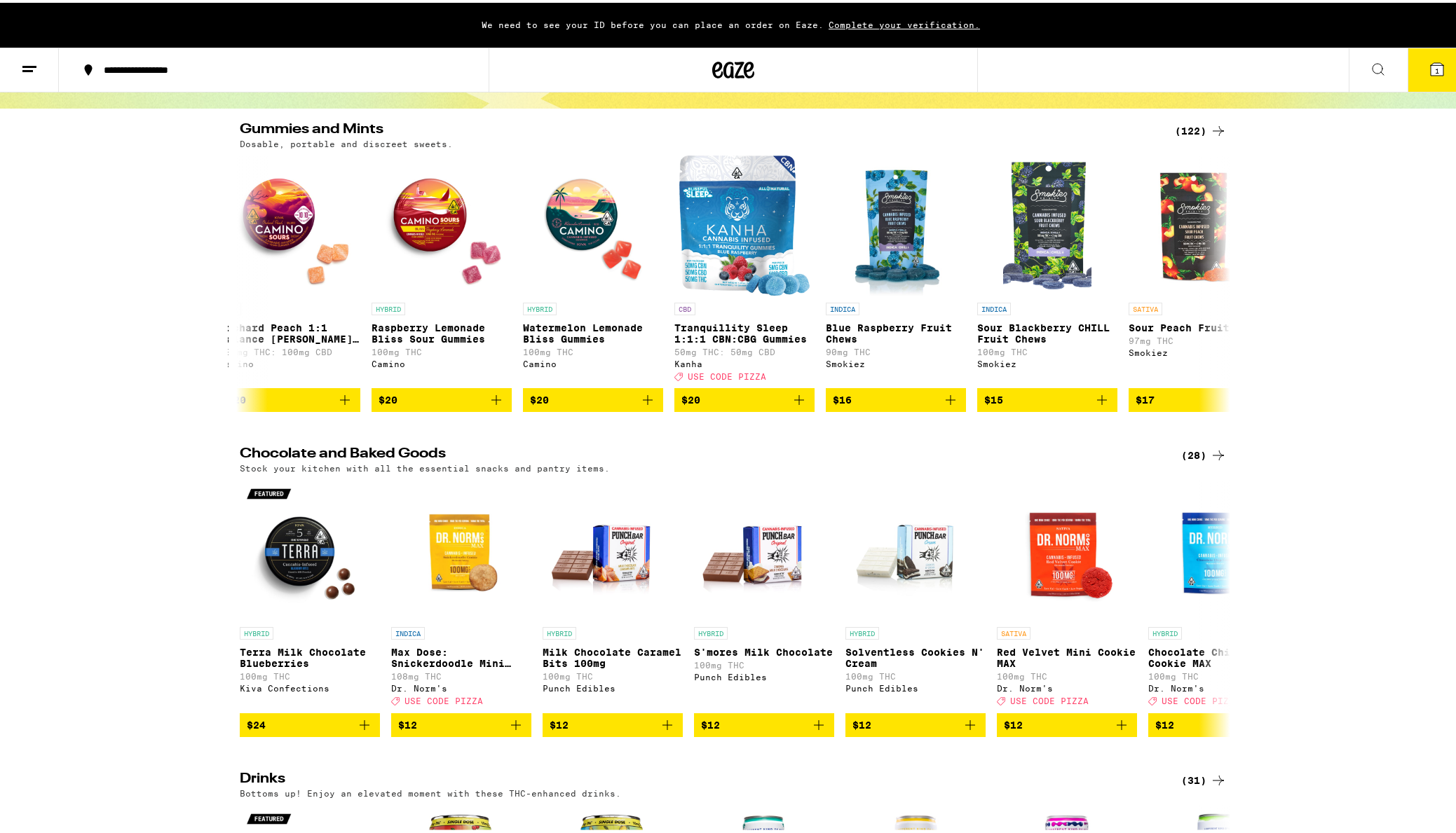
scroll to position [140, 0]
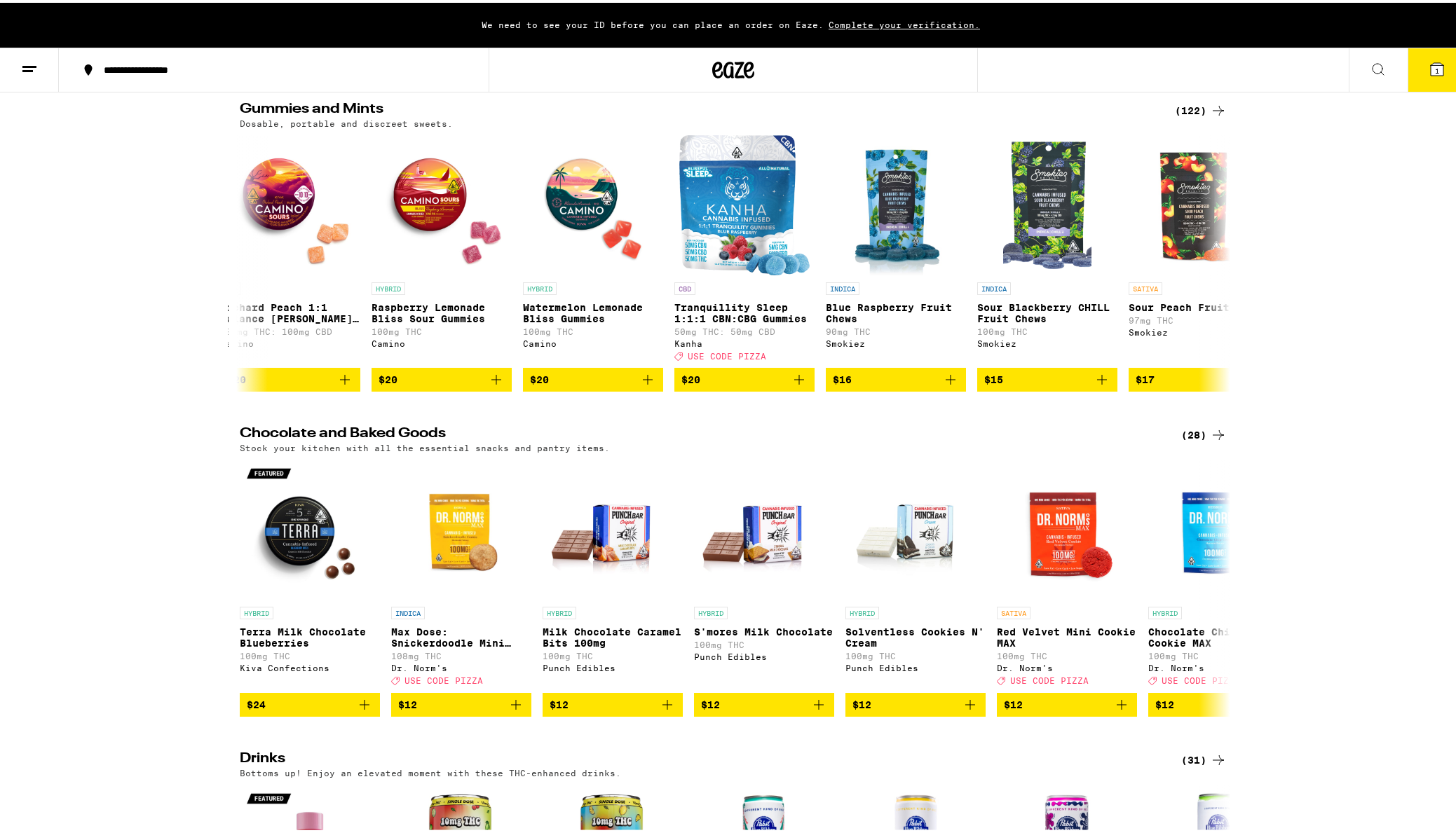
click at [1213, 437] on icon at bounding box center [1218, 432] width 11 height 9
click at [1210, 593] on icon at bounding box center [1218, 585] width 17 height 17
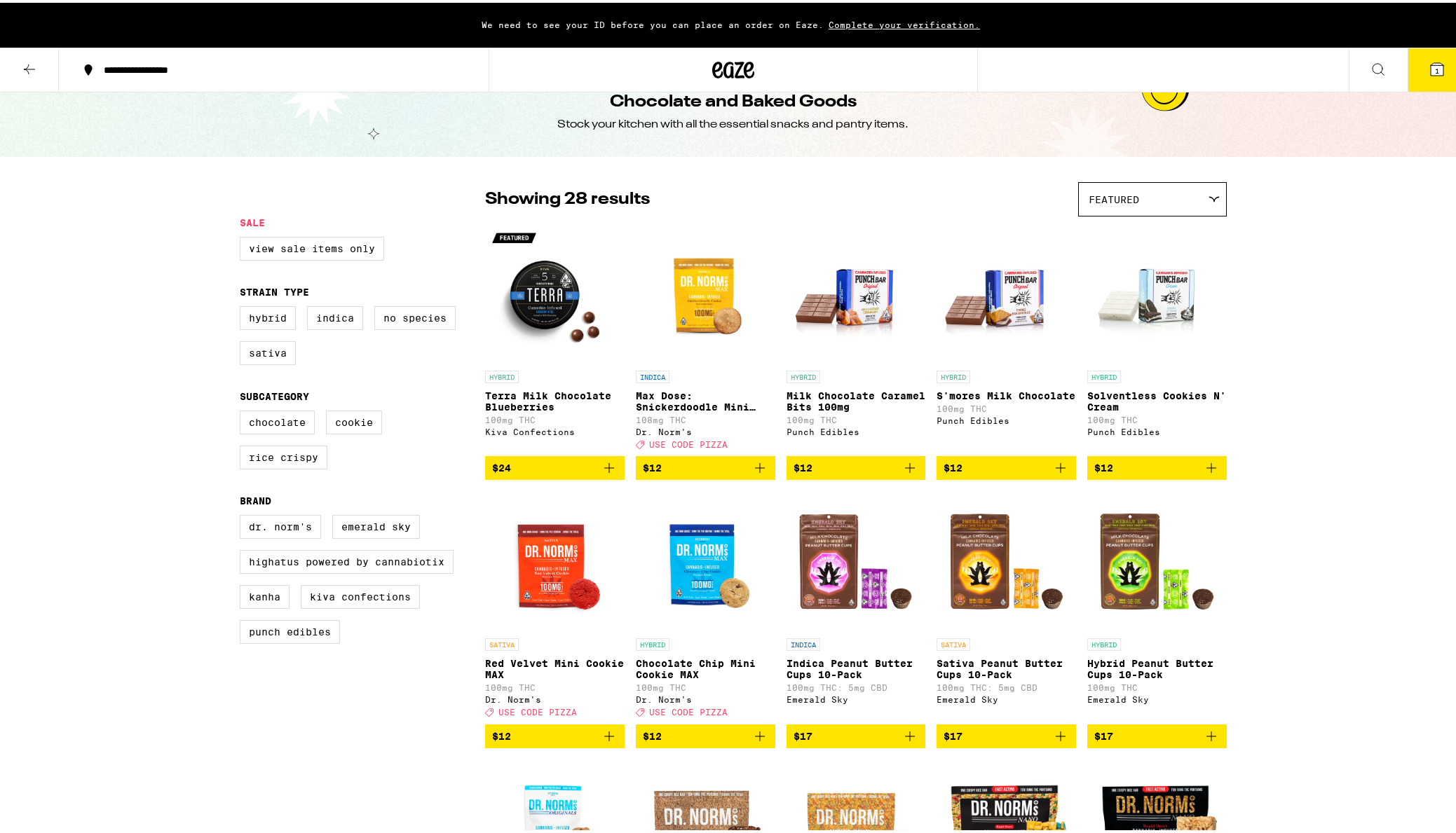
scroll to position [70, 0]
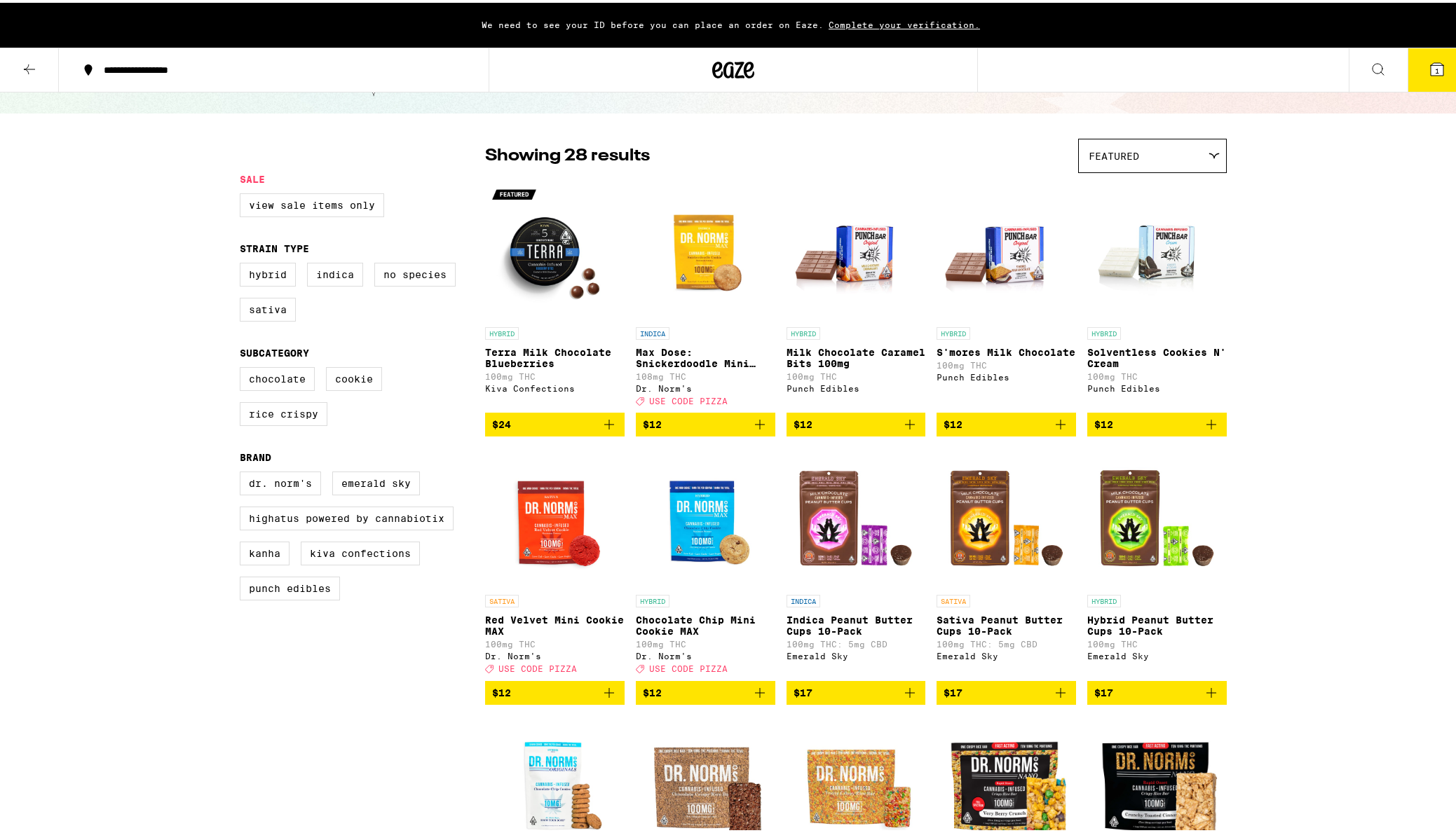
click at [1207, 695] on icon "Add to bag" at bounding box center [1212, 690] width 9 height 9
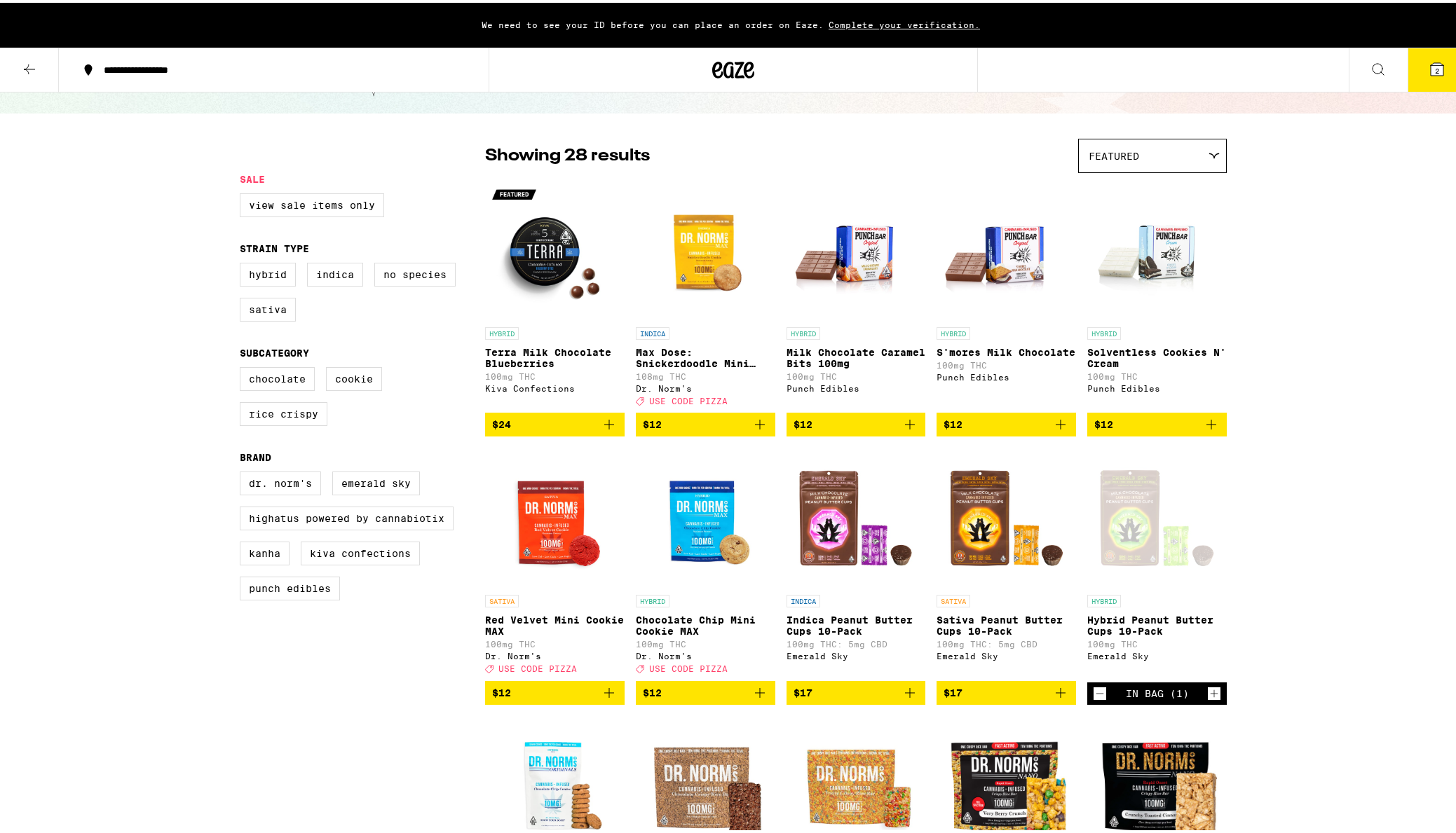
click at [1208, 160] on div "Featured" at bounding box center [1152, 153] width 147 height 33
click at [26, 70] on icon at bounding box center [29, 66] width 17 height 17
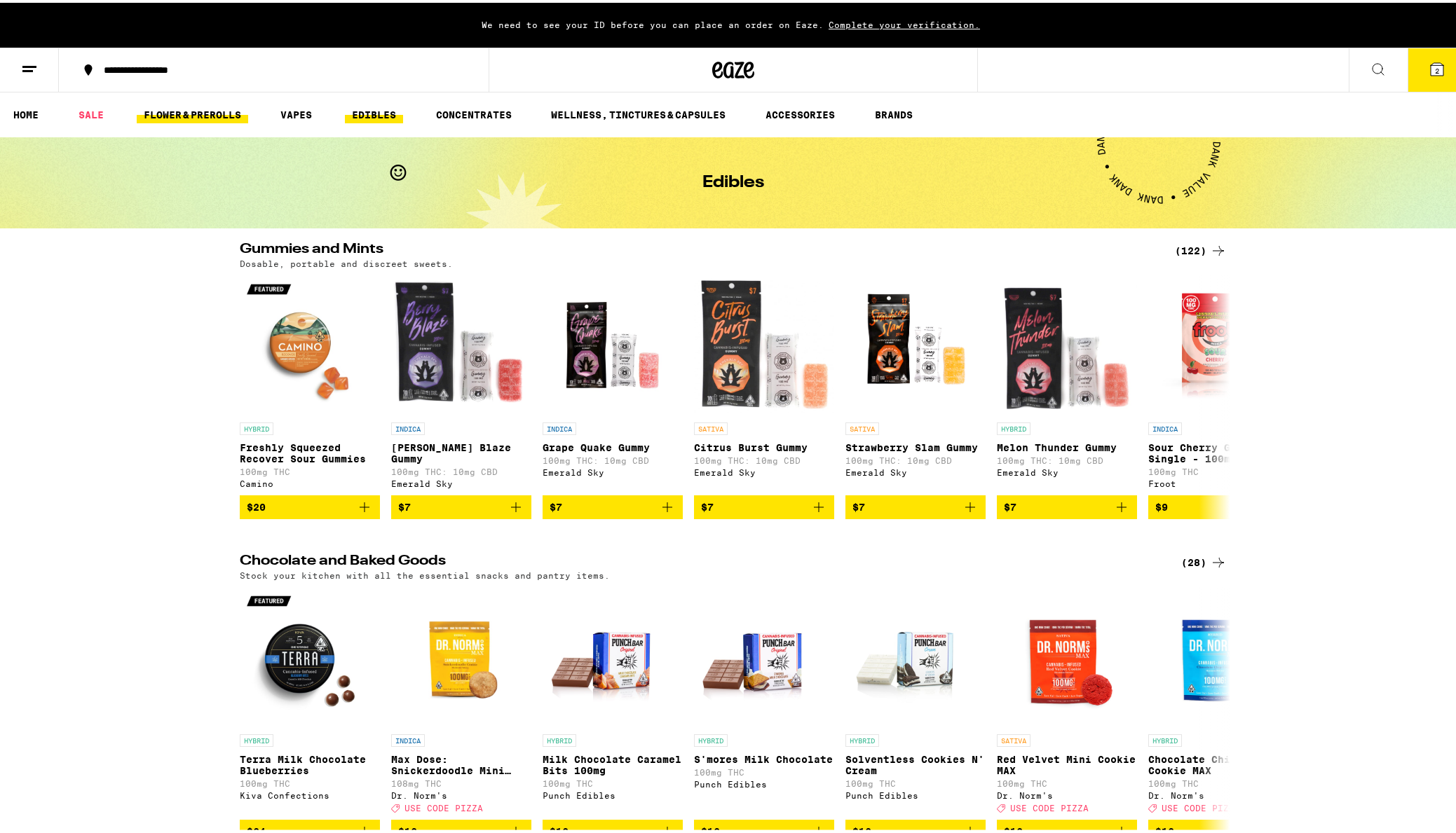
click at [169, 115] on link "FLOWER & PREROLLS" at bounding box center [192, 112] width 111 height 17
click at [192, 113] on link "FLOWER & PREROLLS" at bounding box center [192, 112] width 111 height 17
click at [1386, 283] on div "Gummies and Mints (122) Dosable, portable and discreet sweets. HYBRID Freshly S…" at bounding box center [733, 378] width 1467 height 277
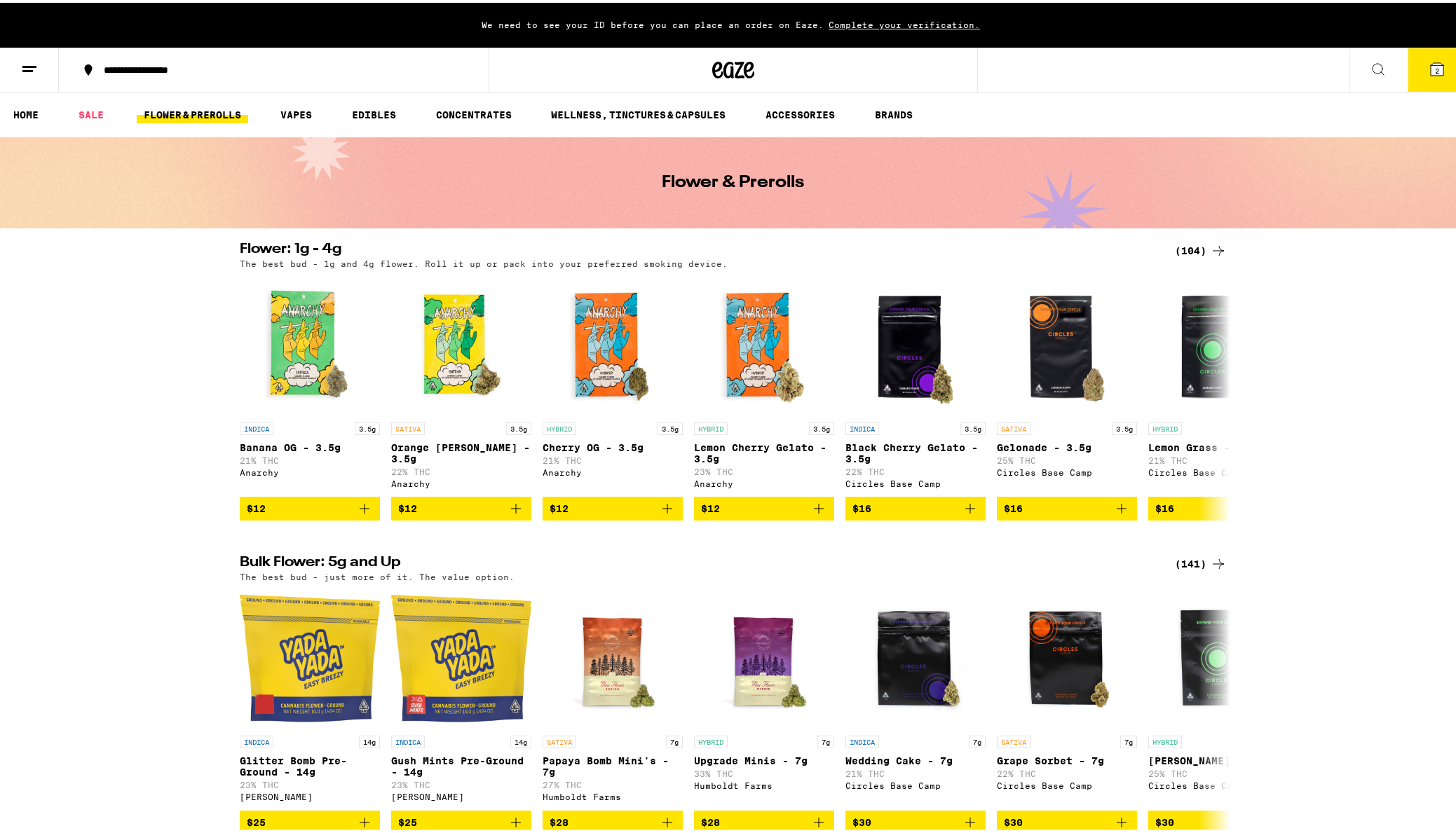
click at [1213, 247] on icon at bounding box center [1218, 248] width 17 height 17
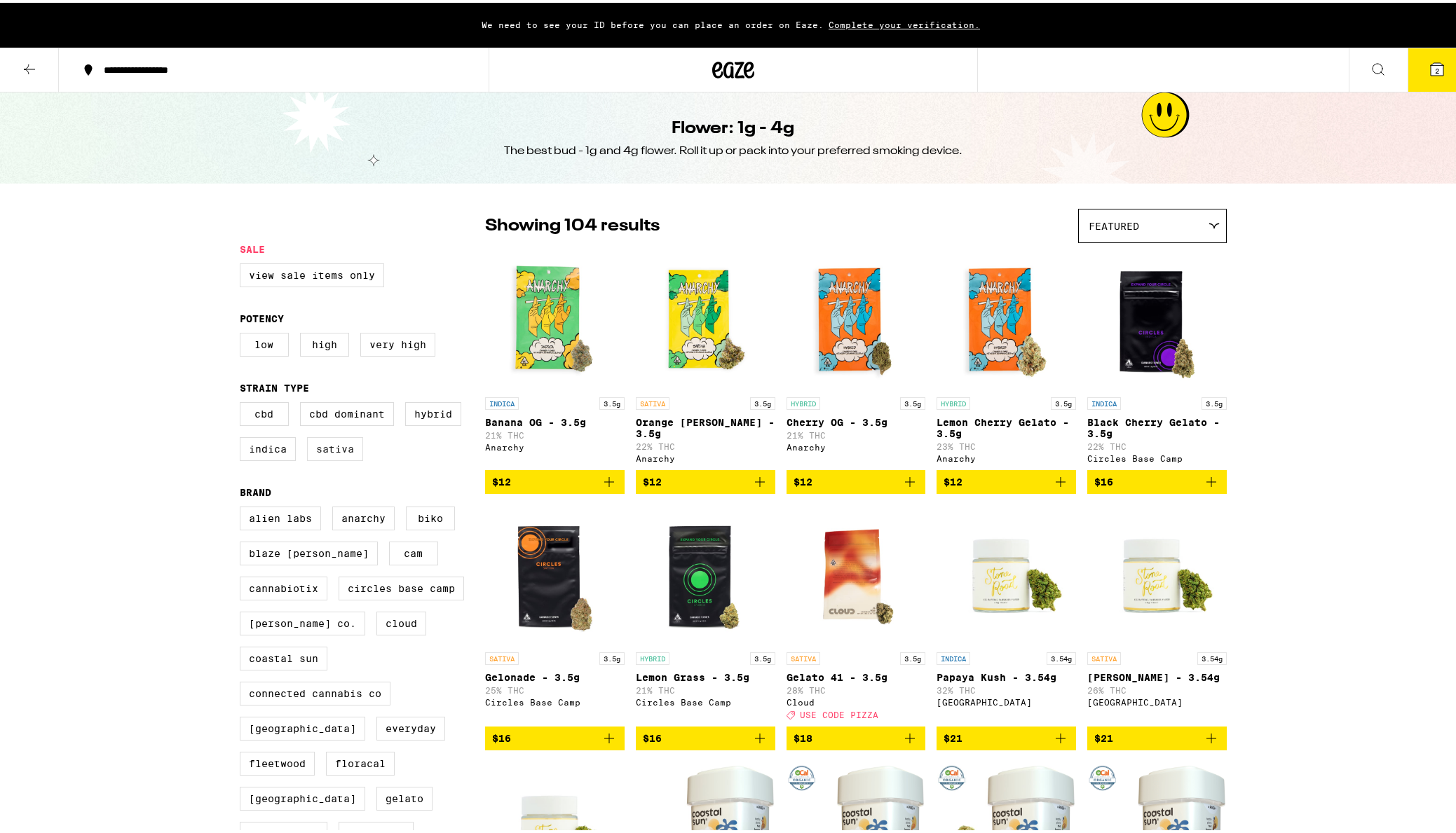
click at [331, 459] on label "Sativa" at bounding box center [335, 446] width 56 height 23
click at [243, 402] on input "Sativa" at bounding box center [243, 402] width 1 height 1
checkbox input "true"
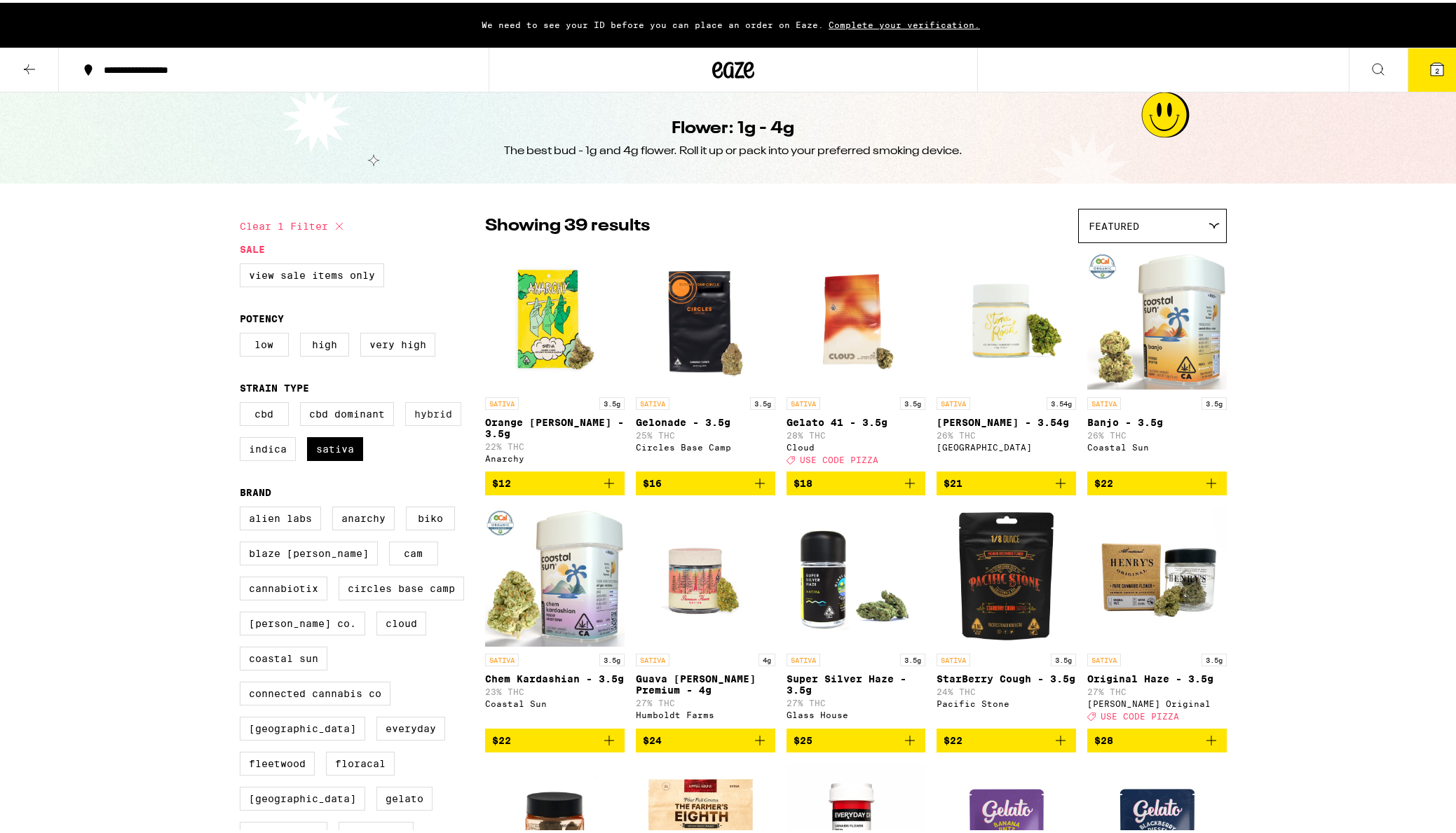
click at [421, 416] on label "Hybrid" at bounding box center [434, 411] width 56 height 23
click at [243, 402] on input "Hybrid" at bounding box center [243, 402] width 1 height 1
checkbox input "true"
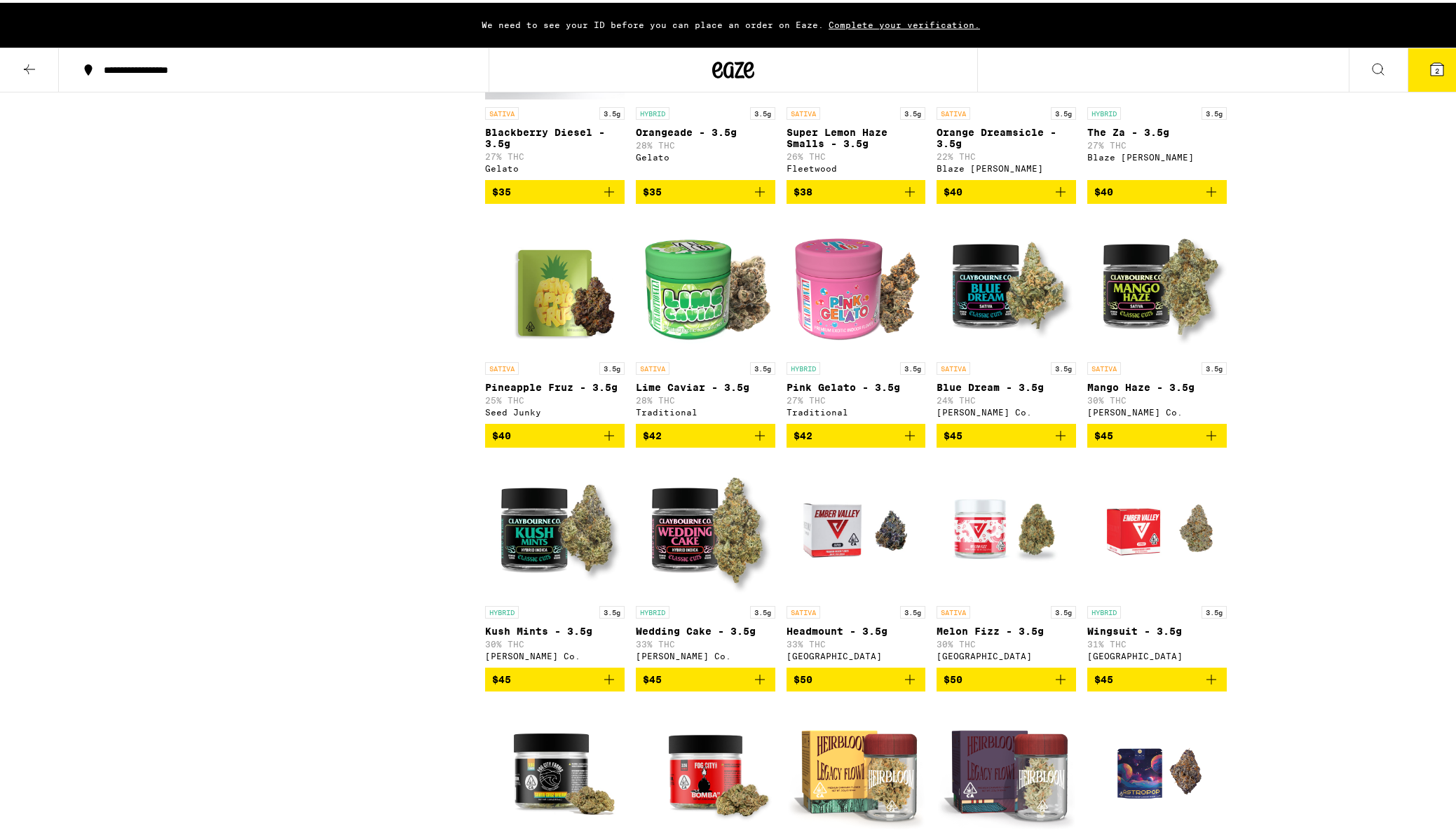
scroll to position [1612, 0]
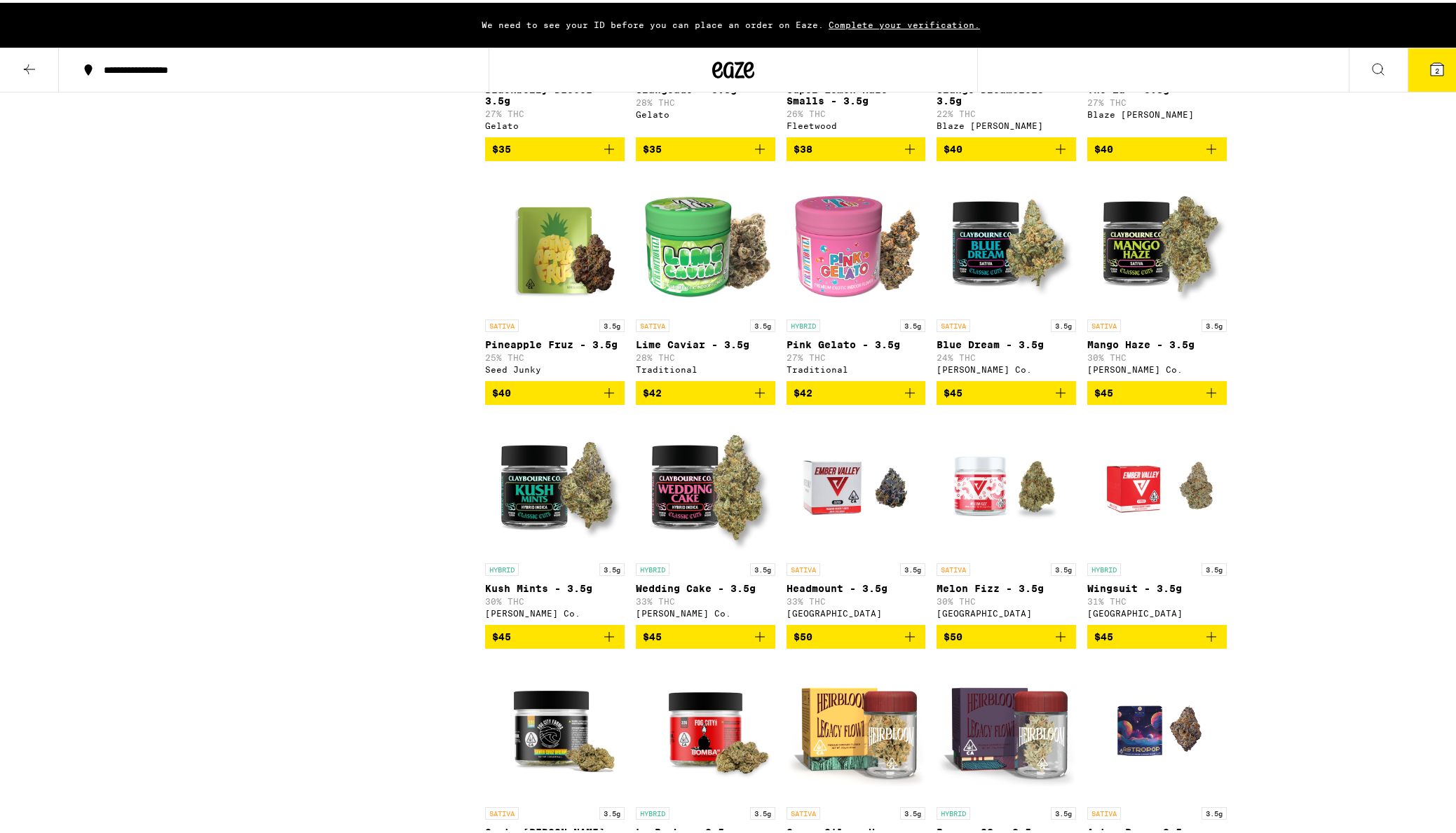
click at [1054, 399] on icon "Add to bag" at bounding box center [1061, 390] width 17 height 17
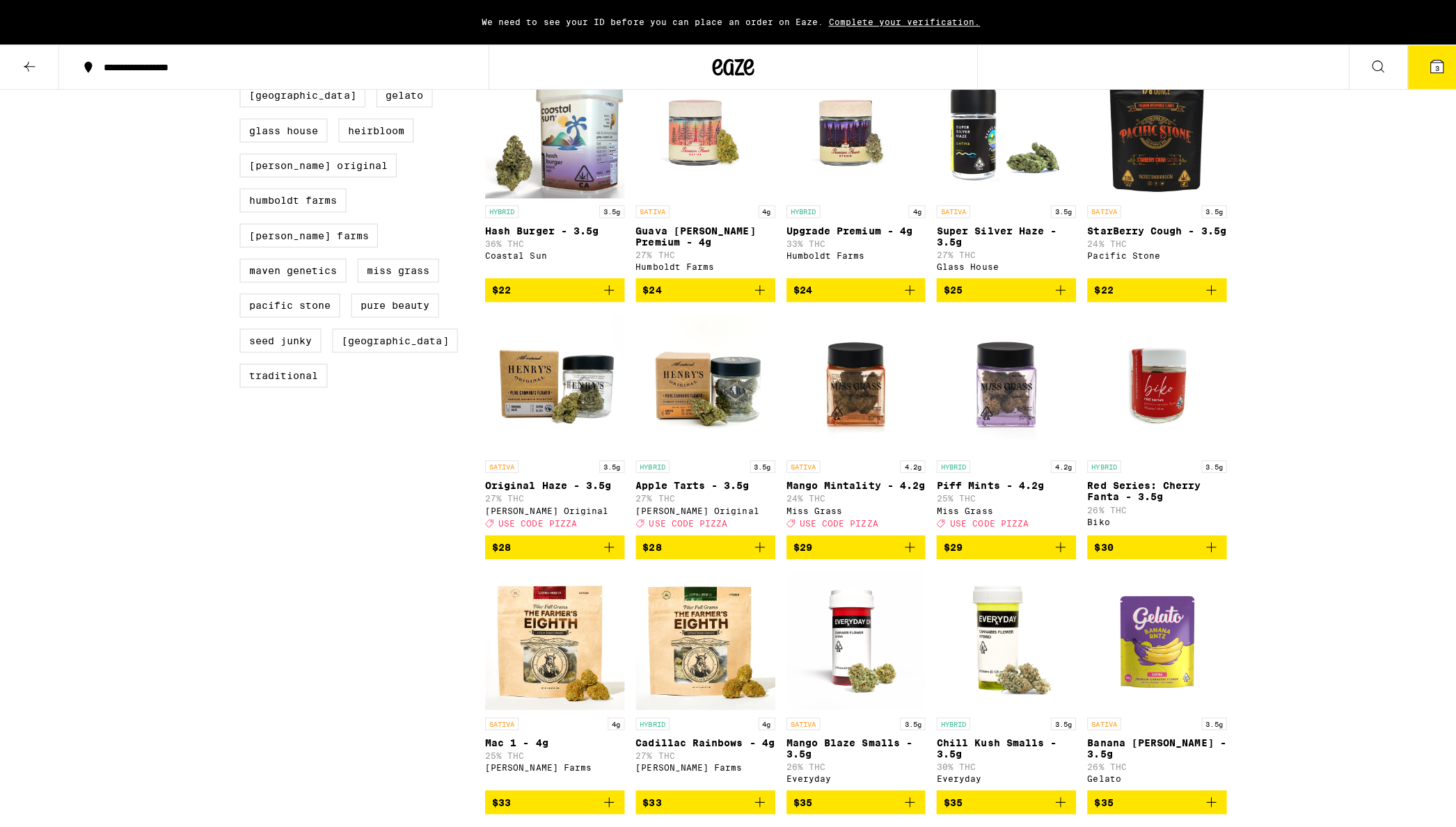
scroll to position [139, 0]
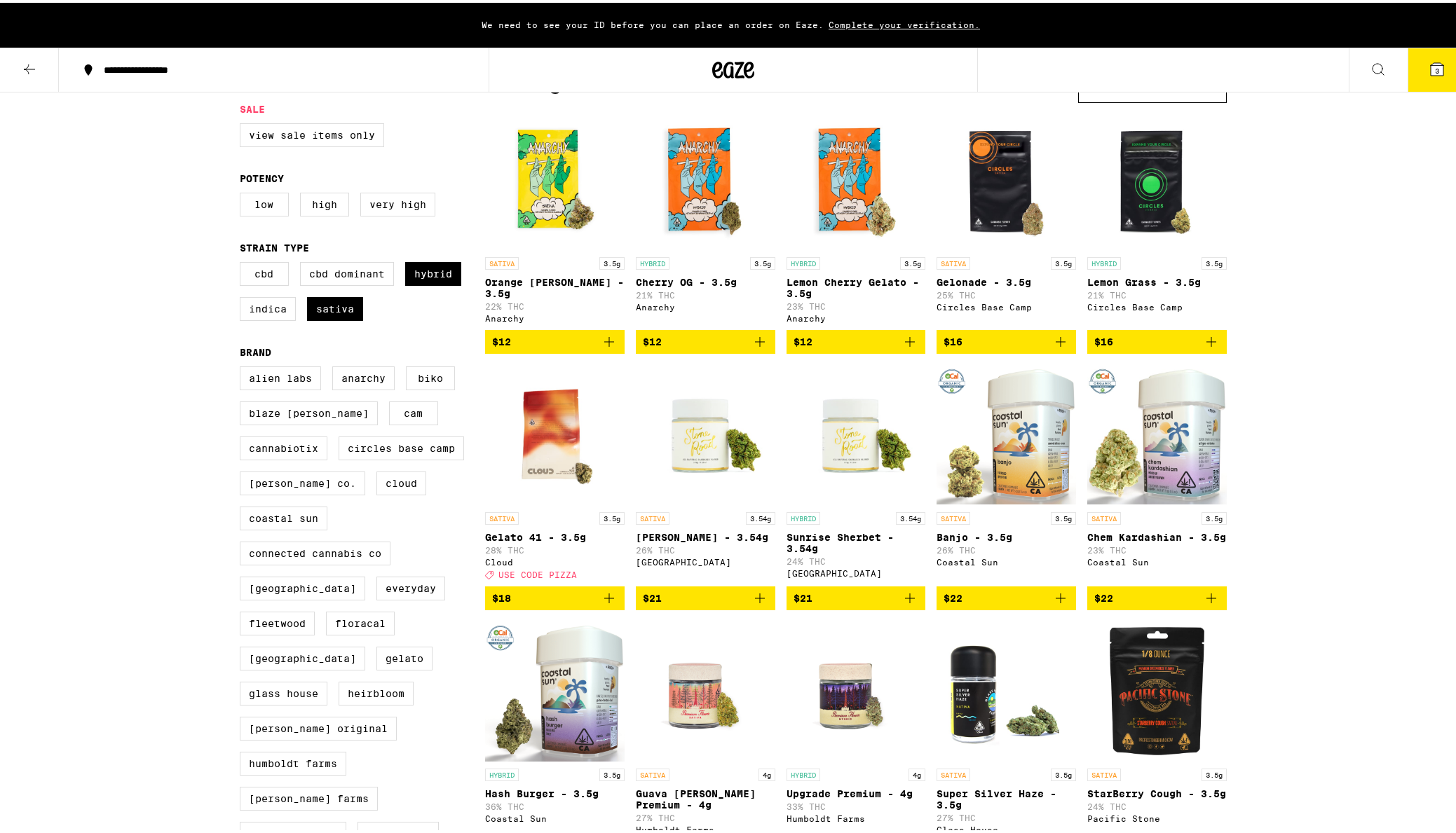
click at [1431, 81] on button "3" at bounding box center [1437, 67] width 59 height 43
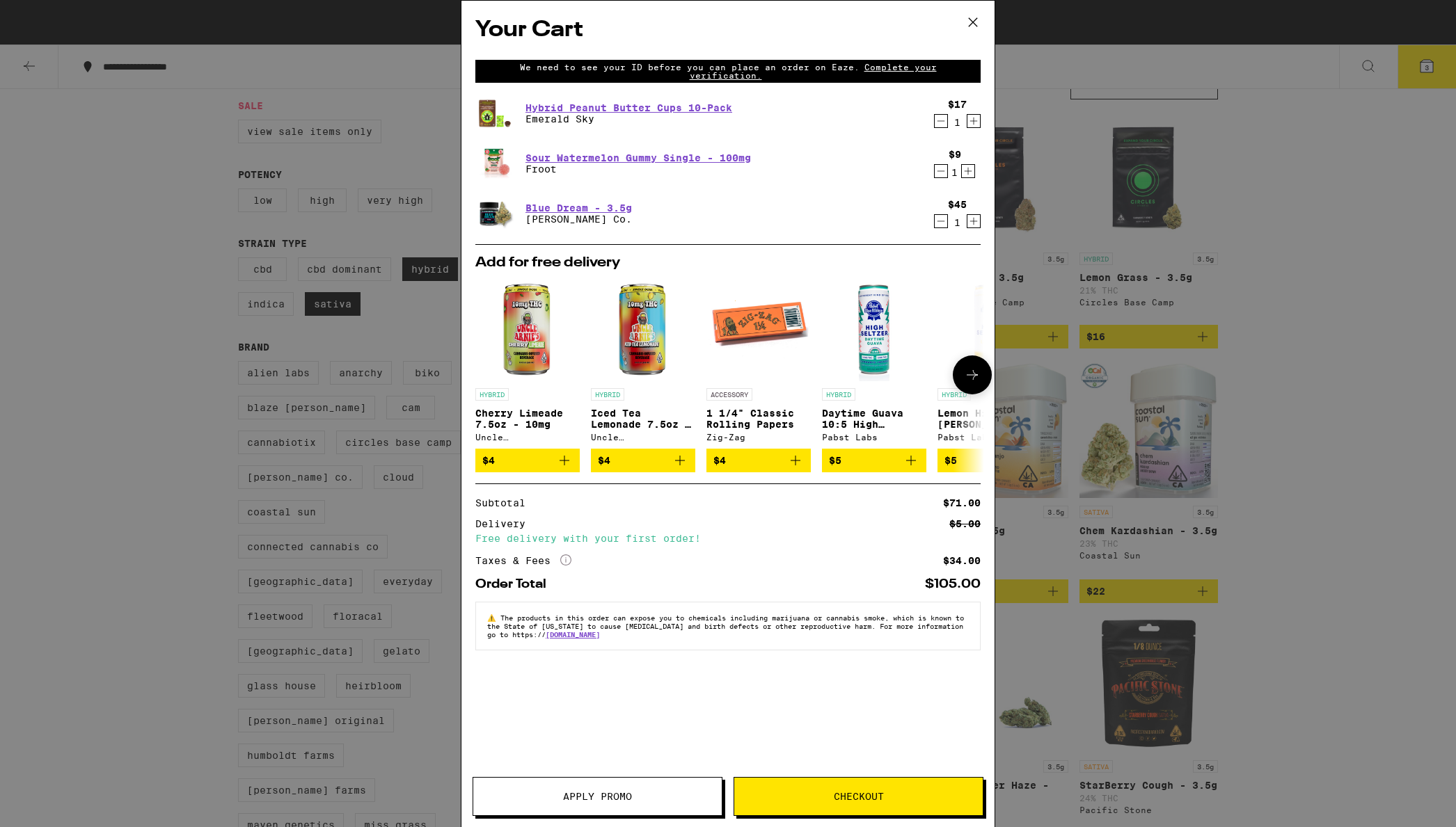
click at [972, 375] on icon at bounding box center [972, 375] width 17 height 17
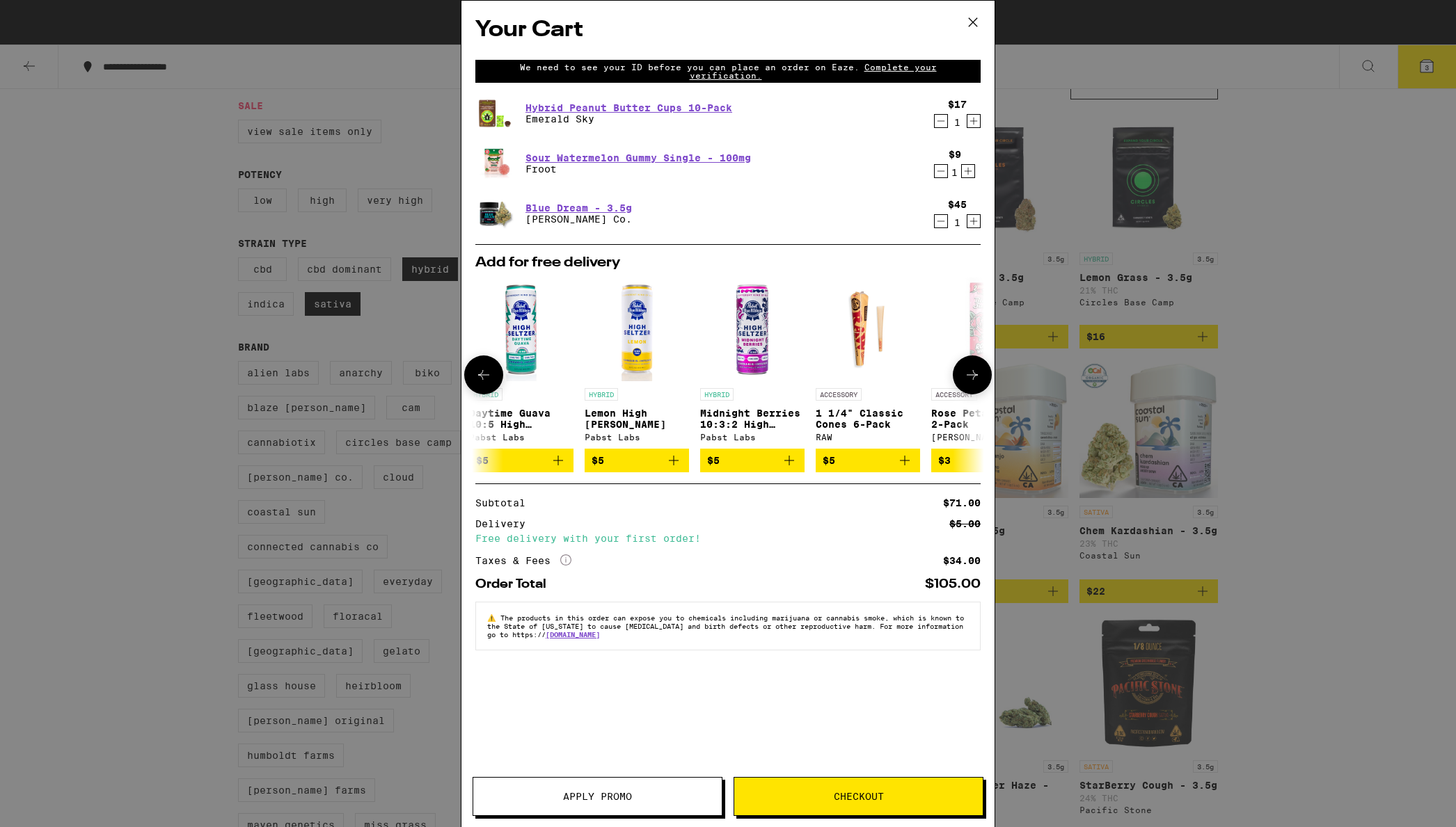
scroll to position [0, 353]
click at [972, 375] on icon at bounding box center [972, 375] width 17 height 17
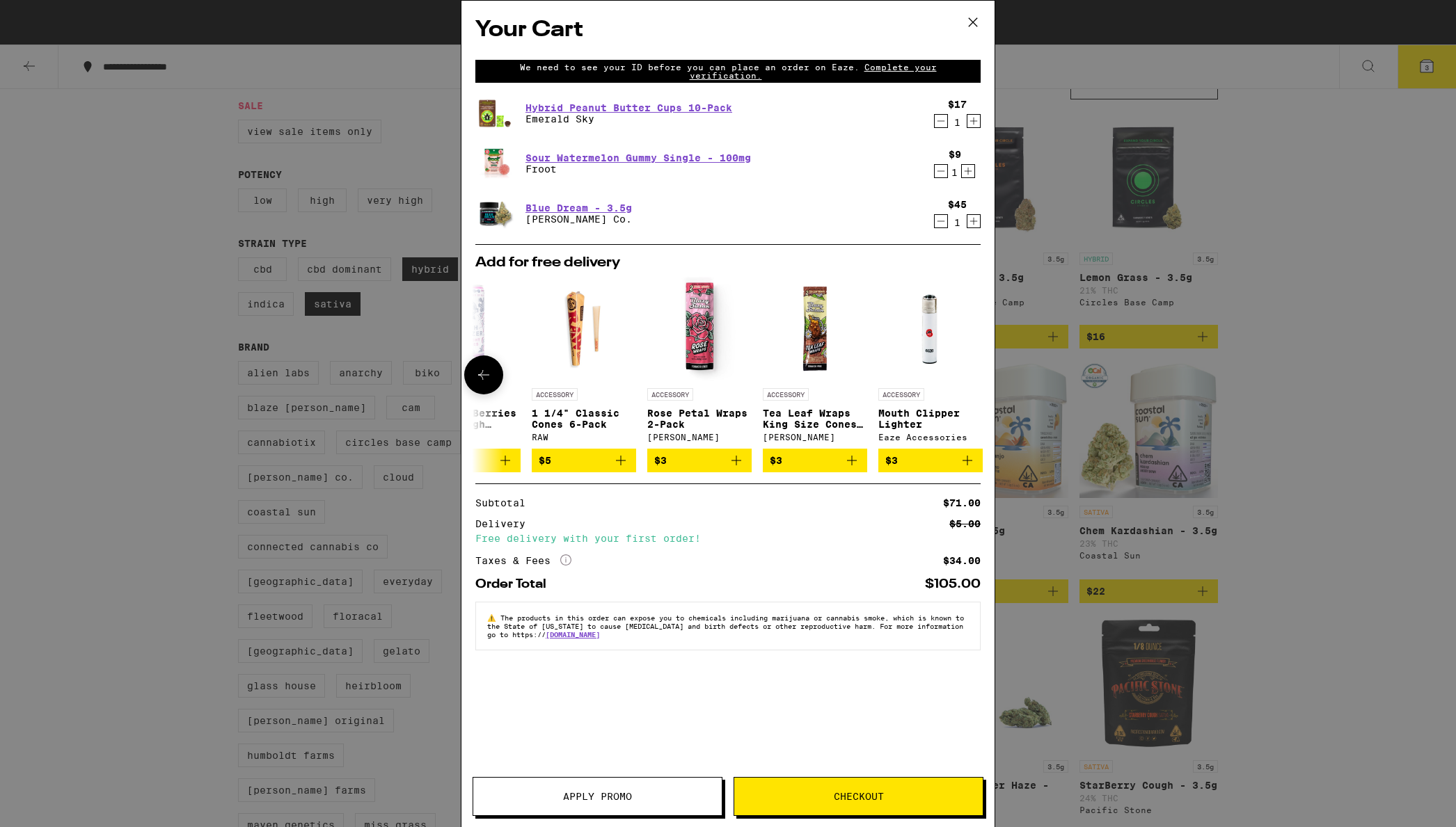
scroll to position [0, 649]
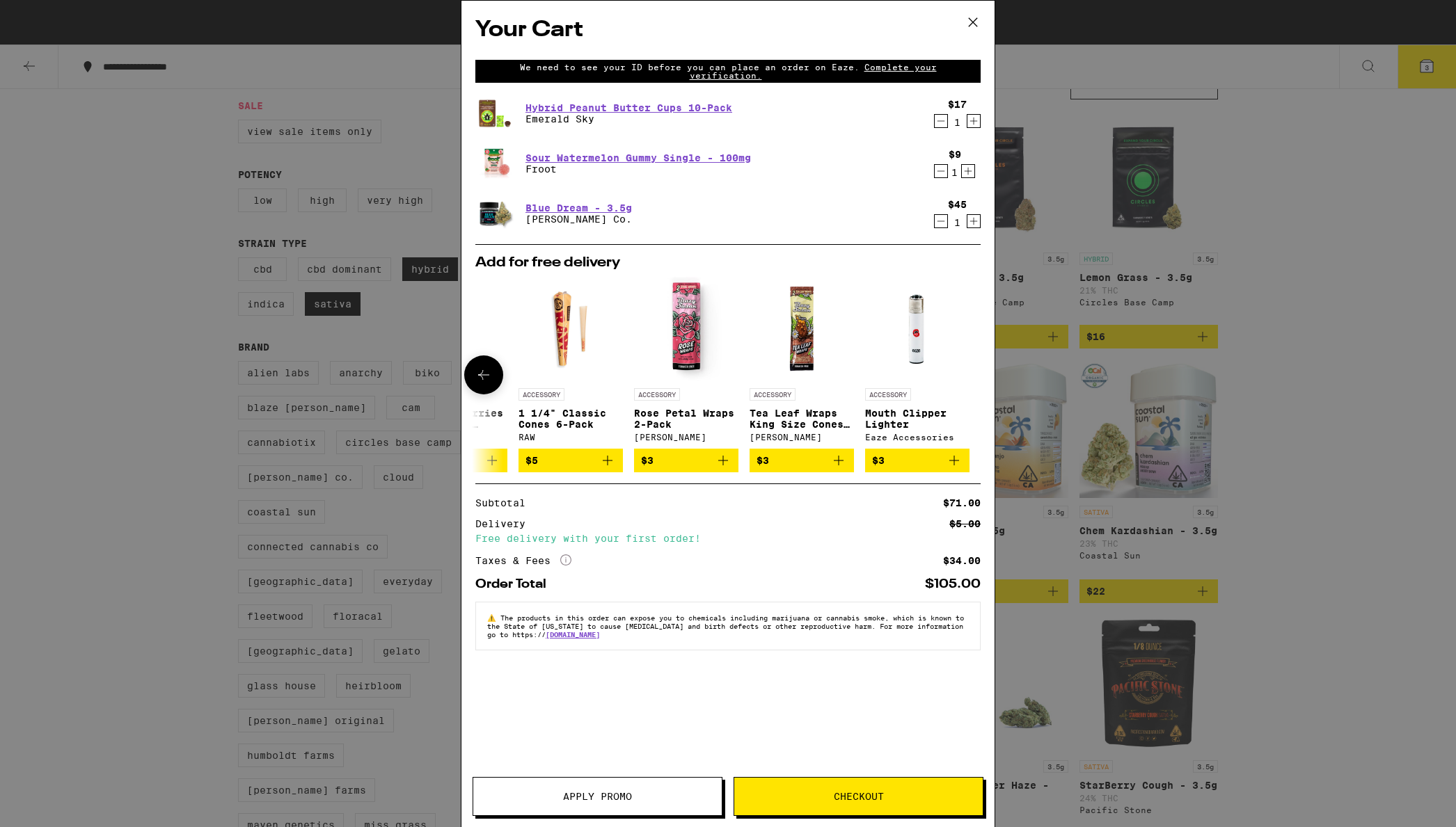
click at [481, 378] on icon at bounding box center [483, 374] width 11 height 9
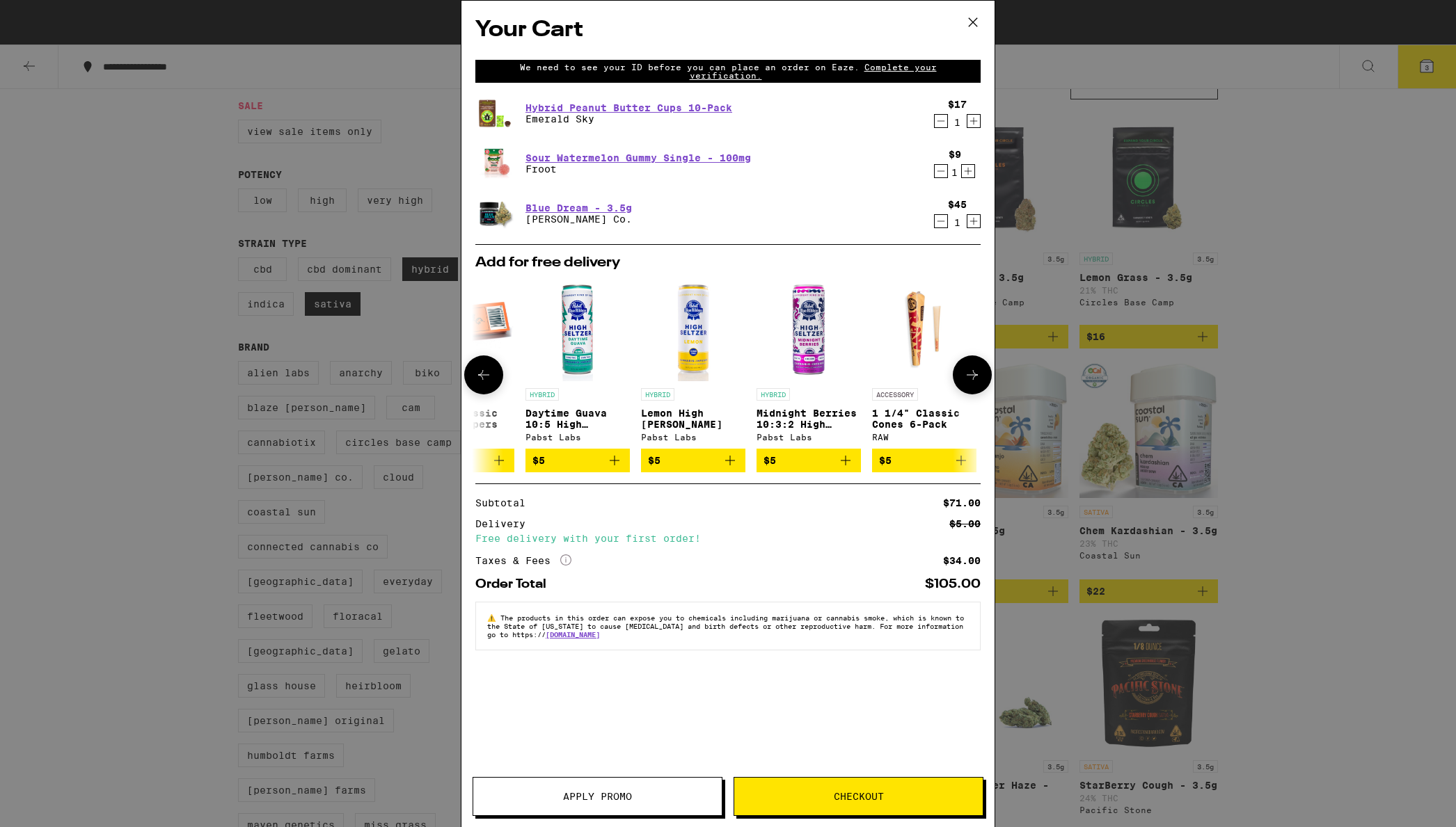
click at [481, 378] on icon at bounding box center [483, 374] width 11 height 9
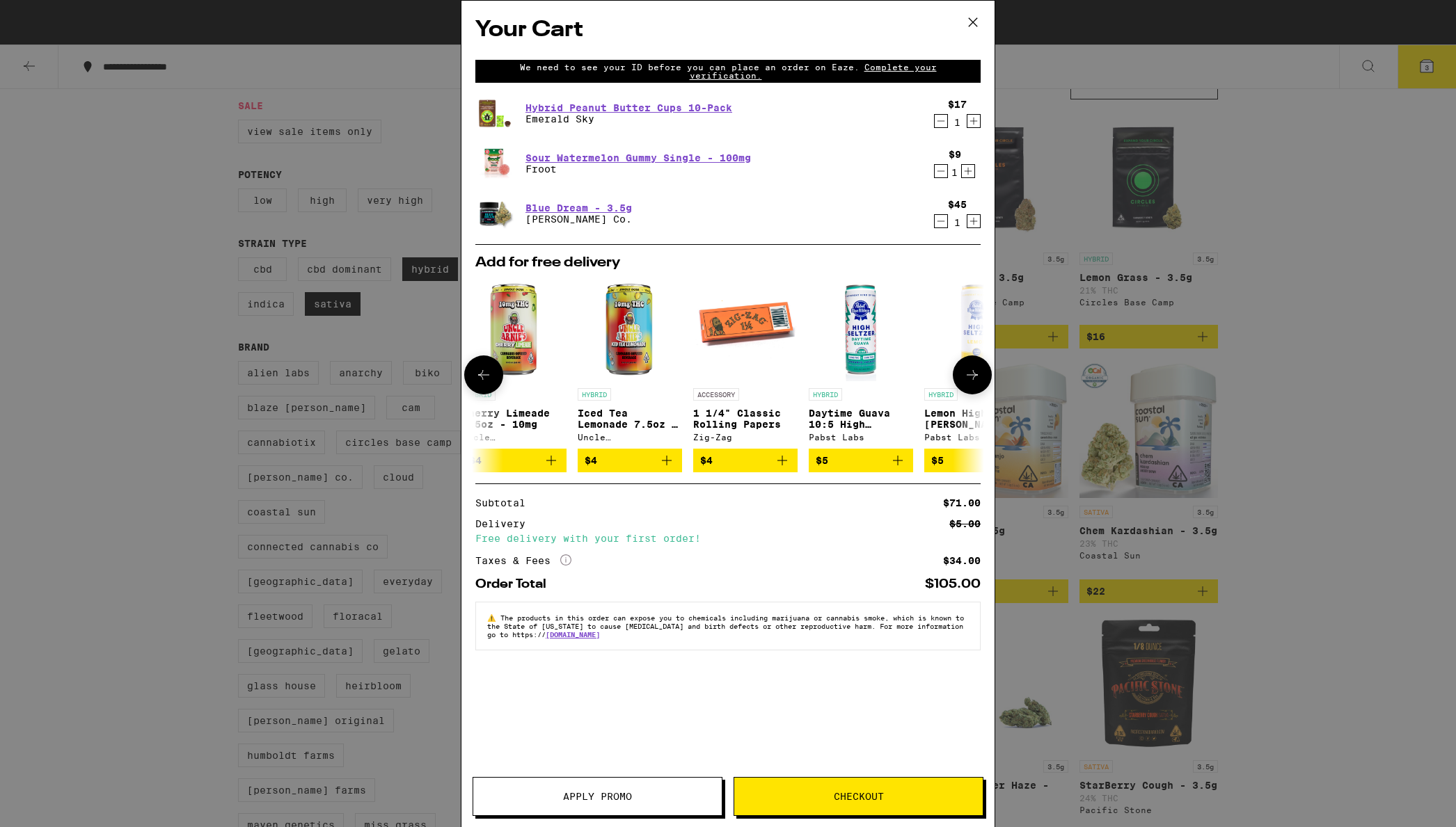
scroll to position [0, 0]
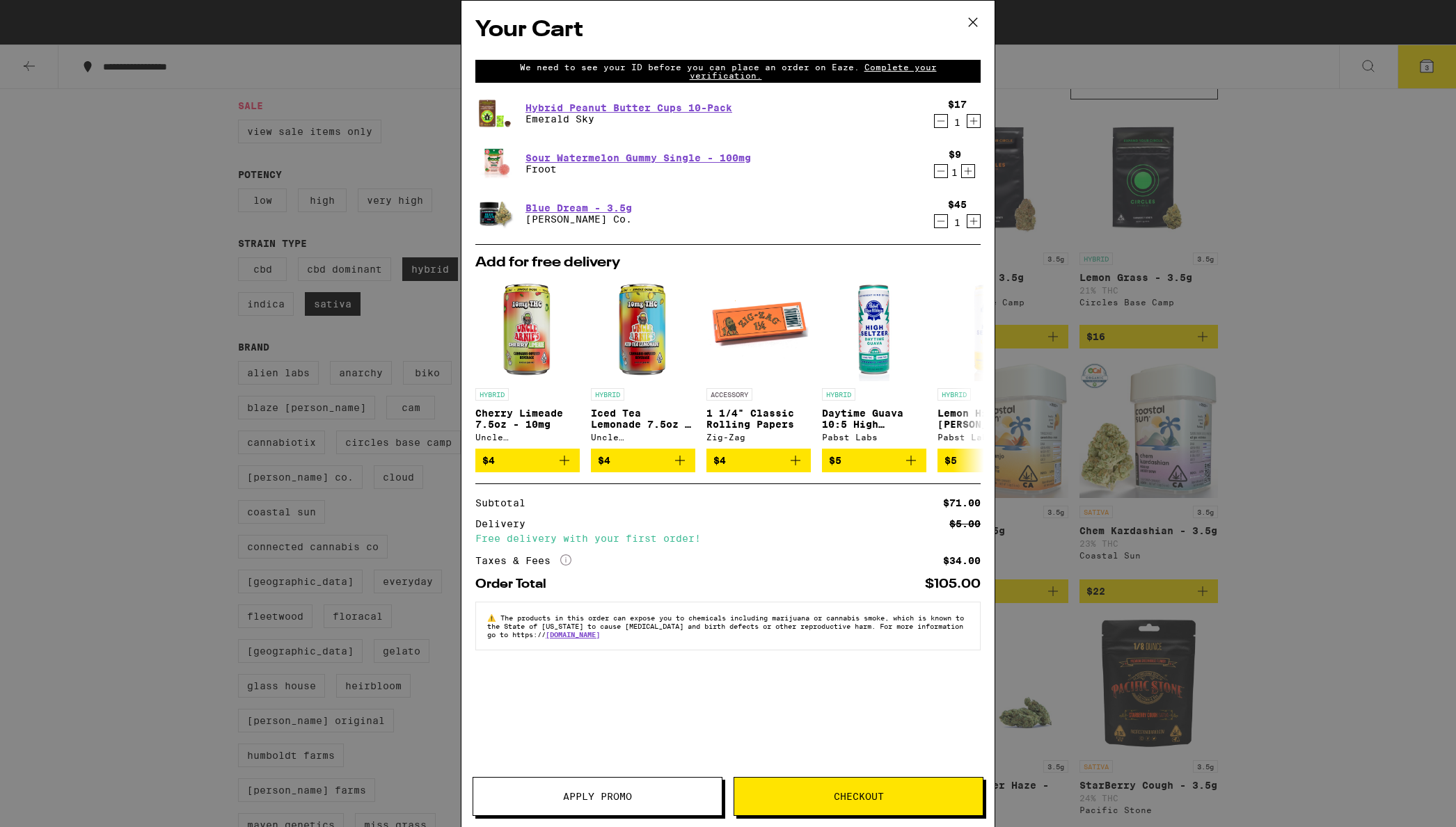
click at [825, 791] on button "Checkout" at bounding box center [858, 796] width 250 height 39
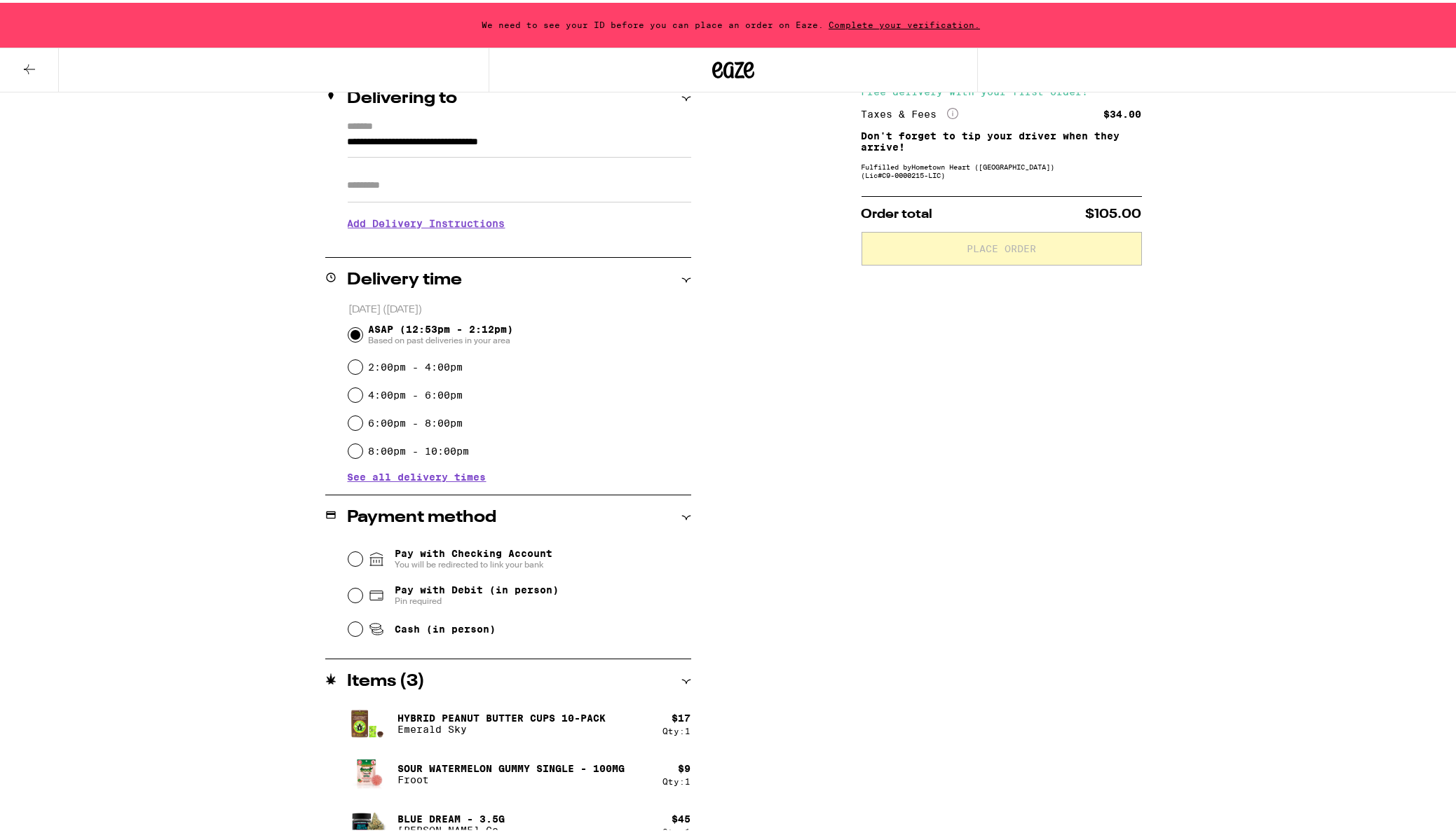
scroll to position [200, 0]
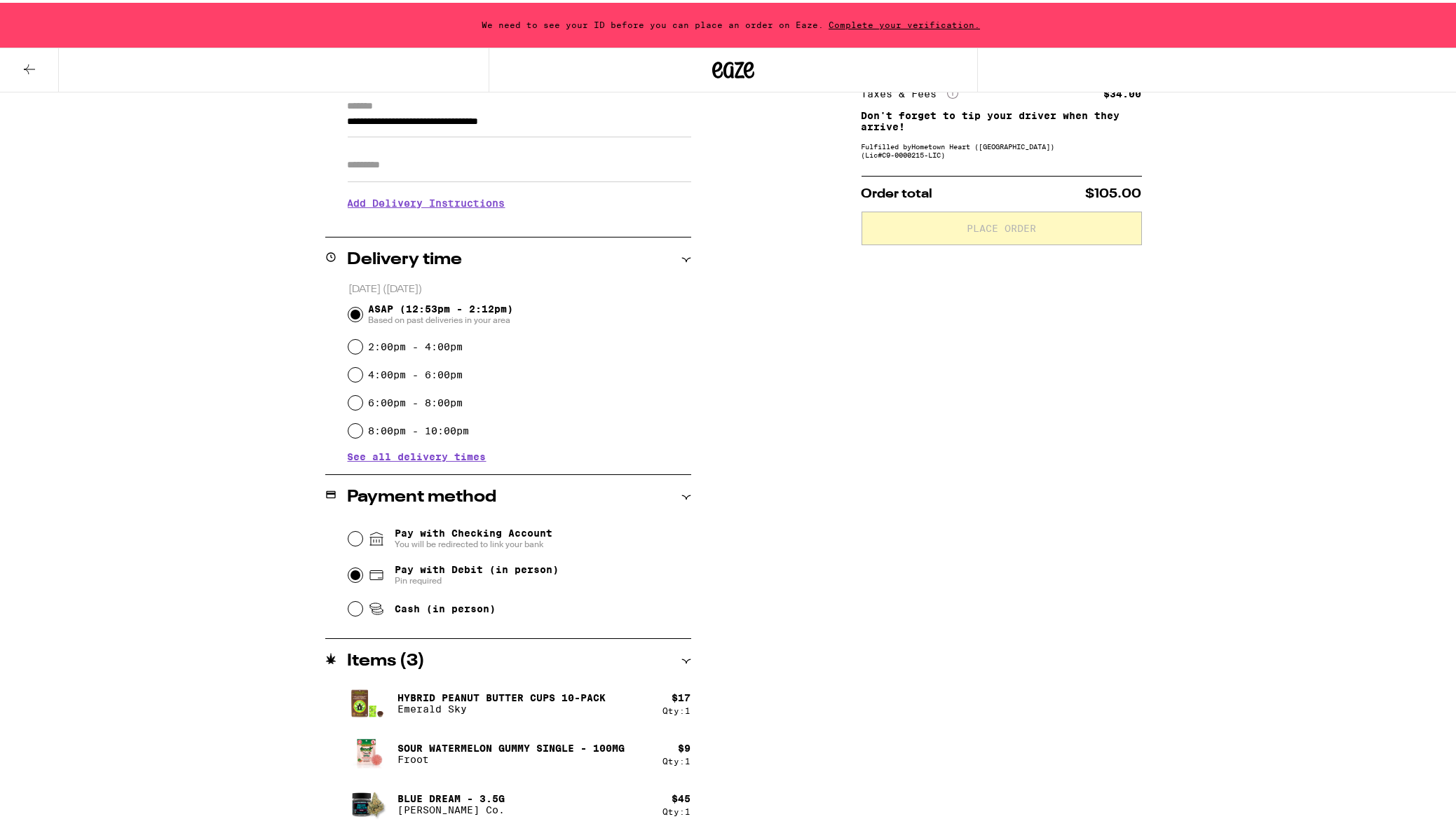
click at [348, 577] on input "Pay with Debit (in person) Pin required" at bounding box center [355, 572] width 14 height 14
radio input "true"
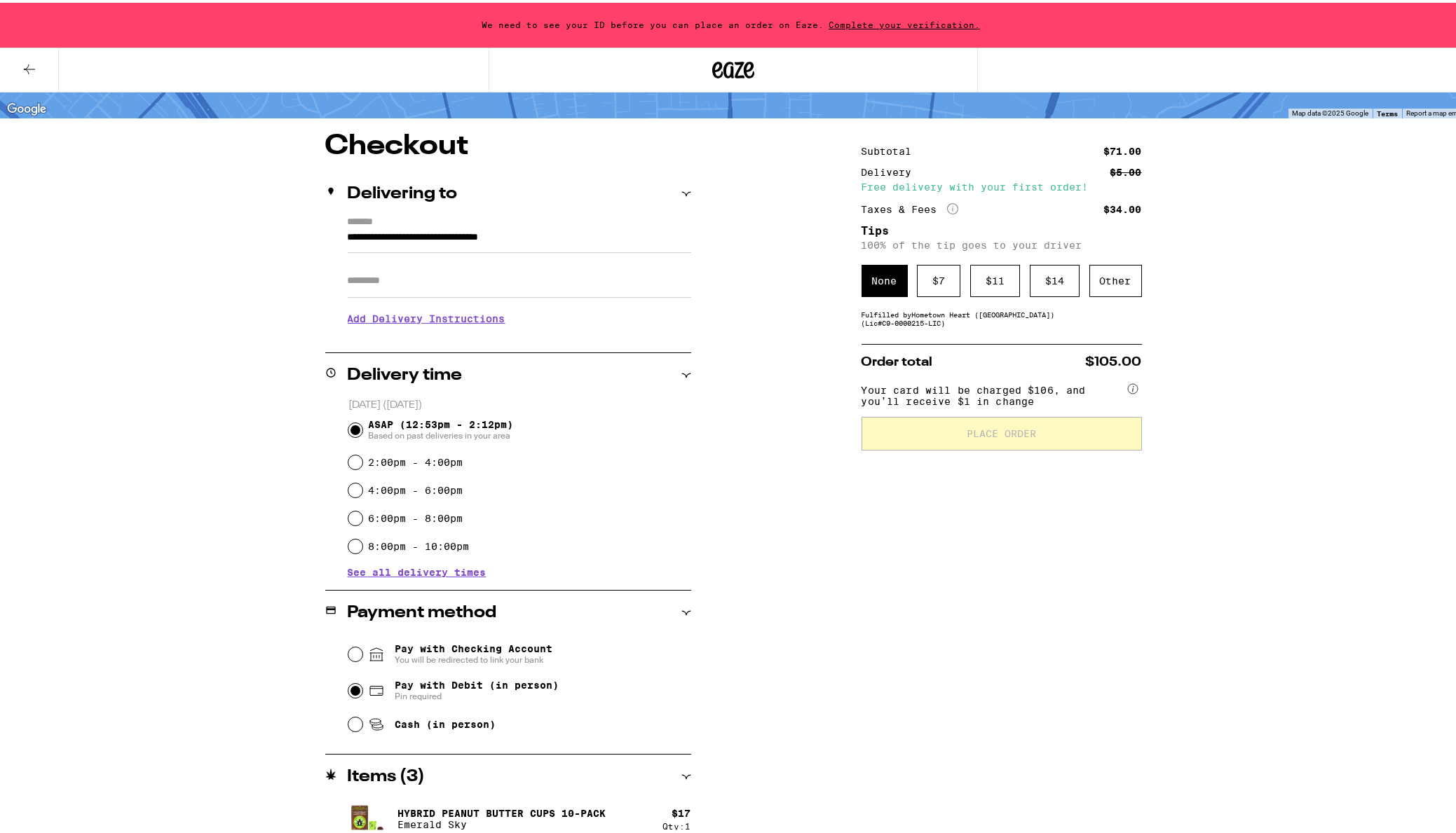
scroll to position [60, 0]
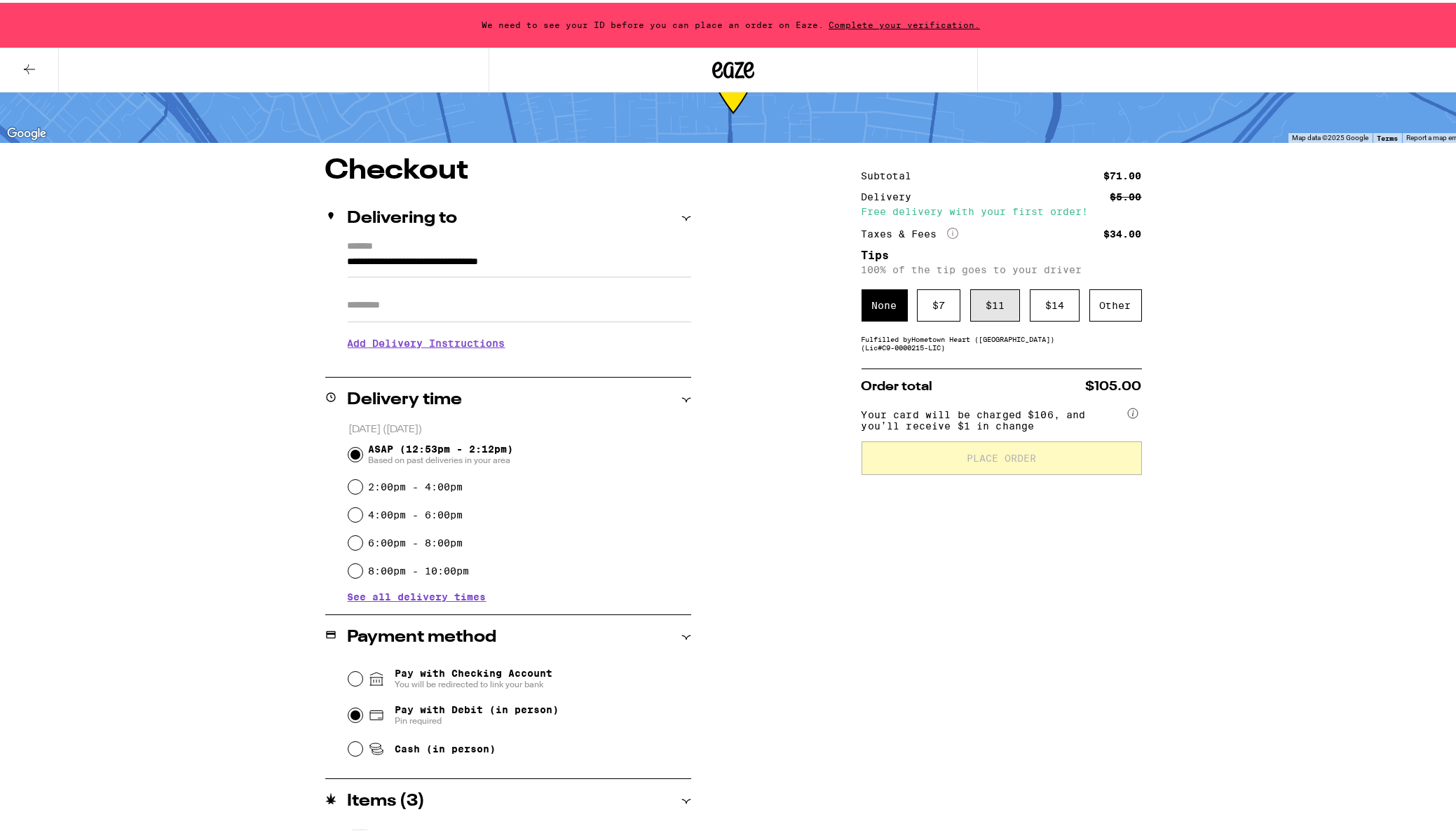
click at [976, 308] on div "$ 11" at bounding box center [994, 302] width 50 height 32
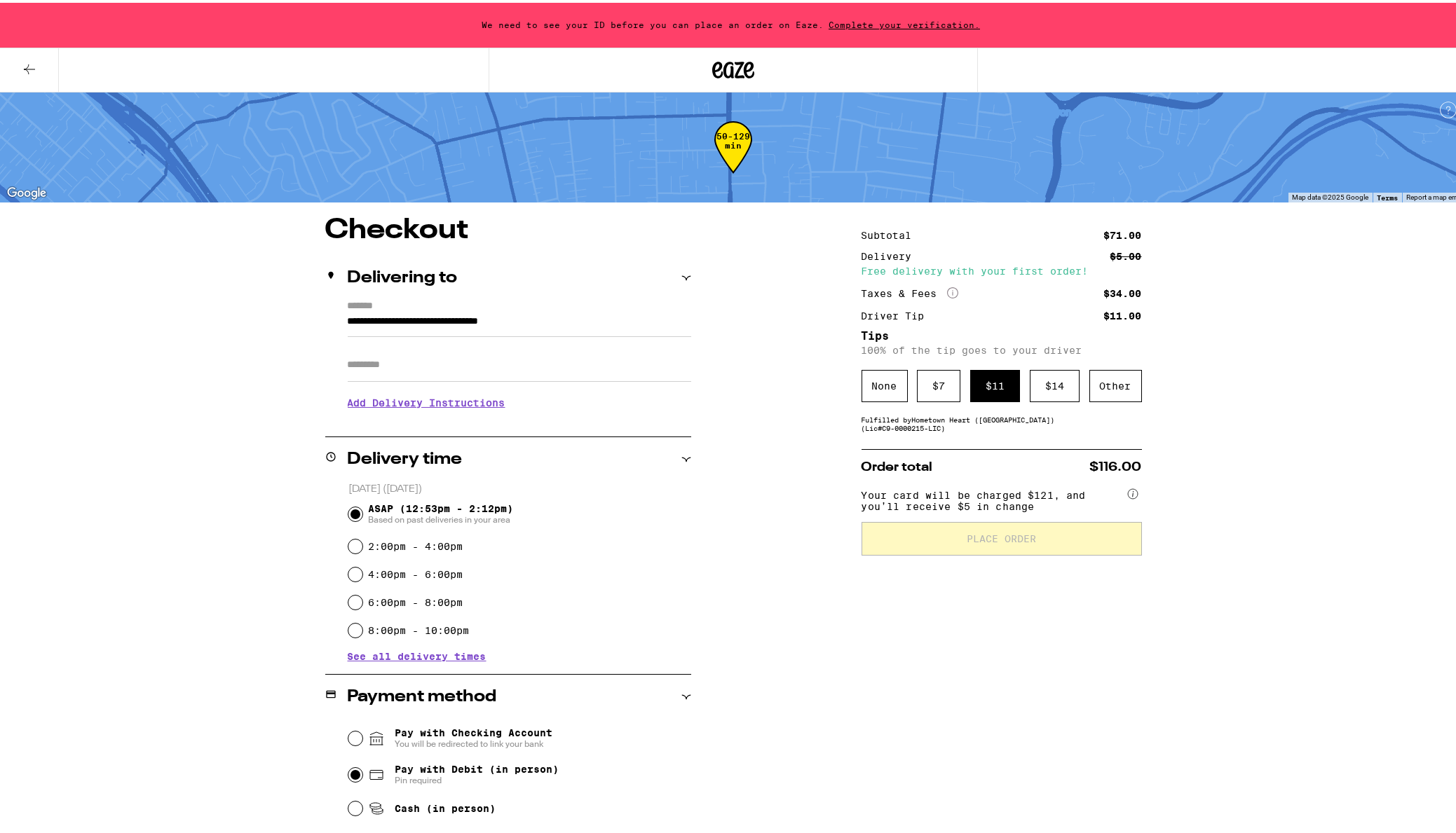
scroll to position [0, 0]
click at [1128, 494] on circle at bounding box center [1133, 491] width 9 height 9
click at [1243, 408] on div "**********" at bounding box center [733, 517] width 1467 height 1034
click at [757, 269] on div "**********" at bounding box center [733, 623] width 1009 height 819
click at [884, 19] on span "Complete your verification." at bounding box center [904, 22] width 161 height 9
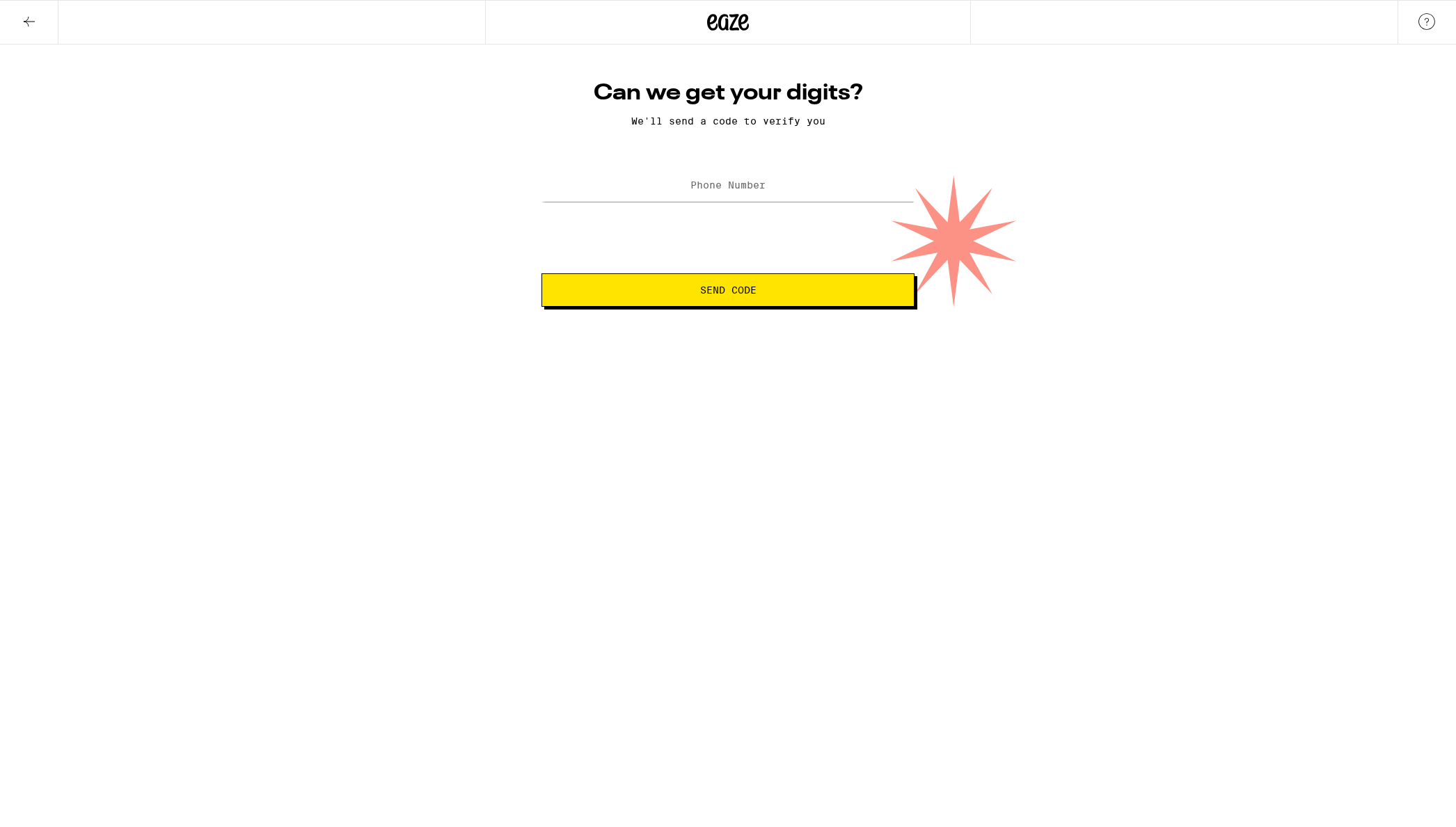
click at [40, 24] on button at bounding box center [29, 22] width 59 height 44
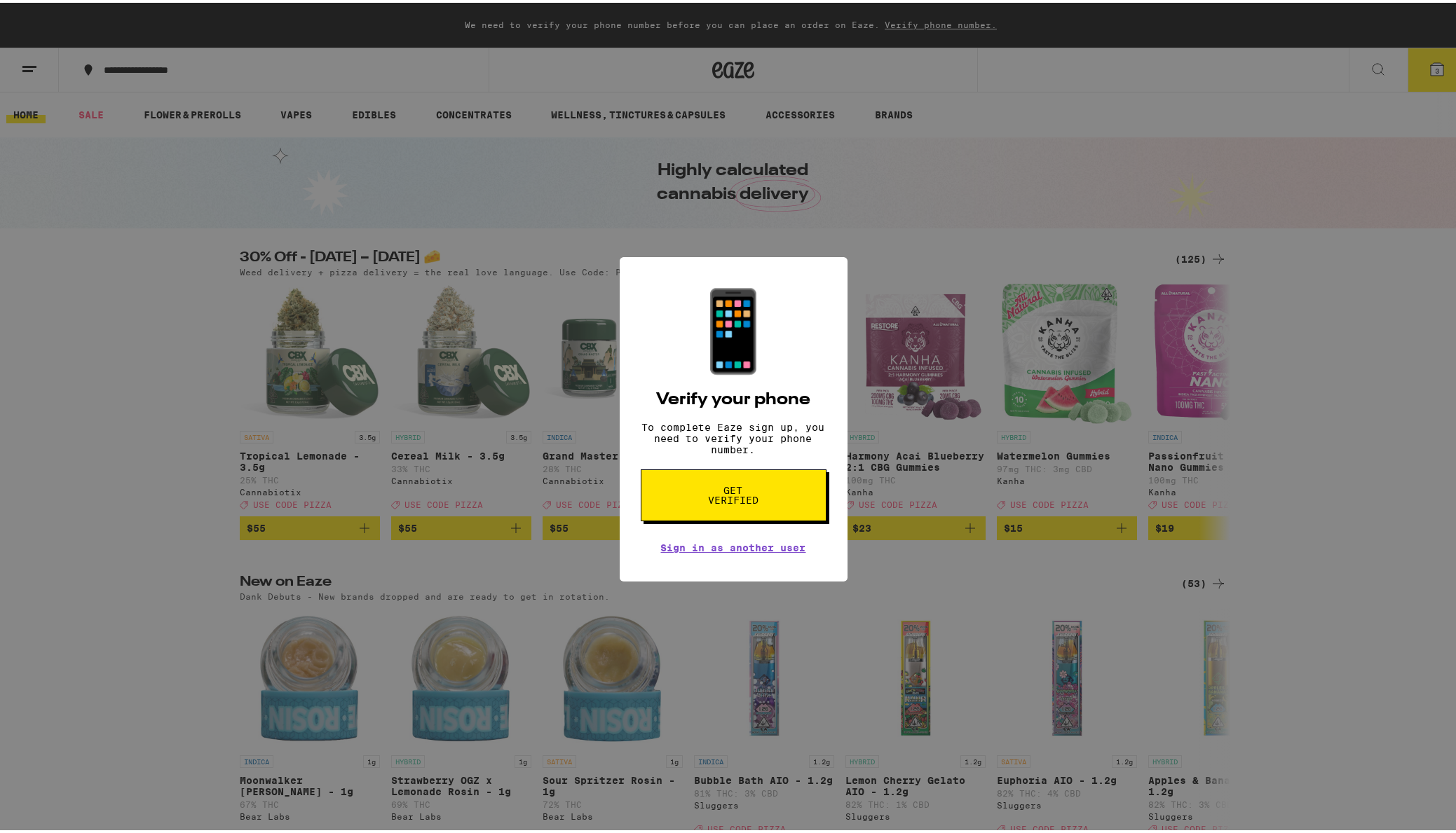
click at [757, 502] on span "Get verified" at bounding box center [733, 492] width 72 height 20
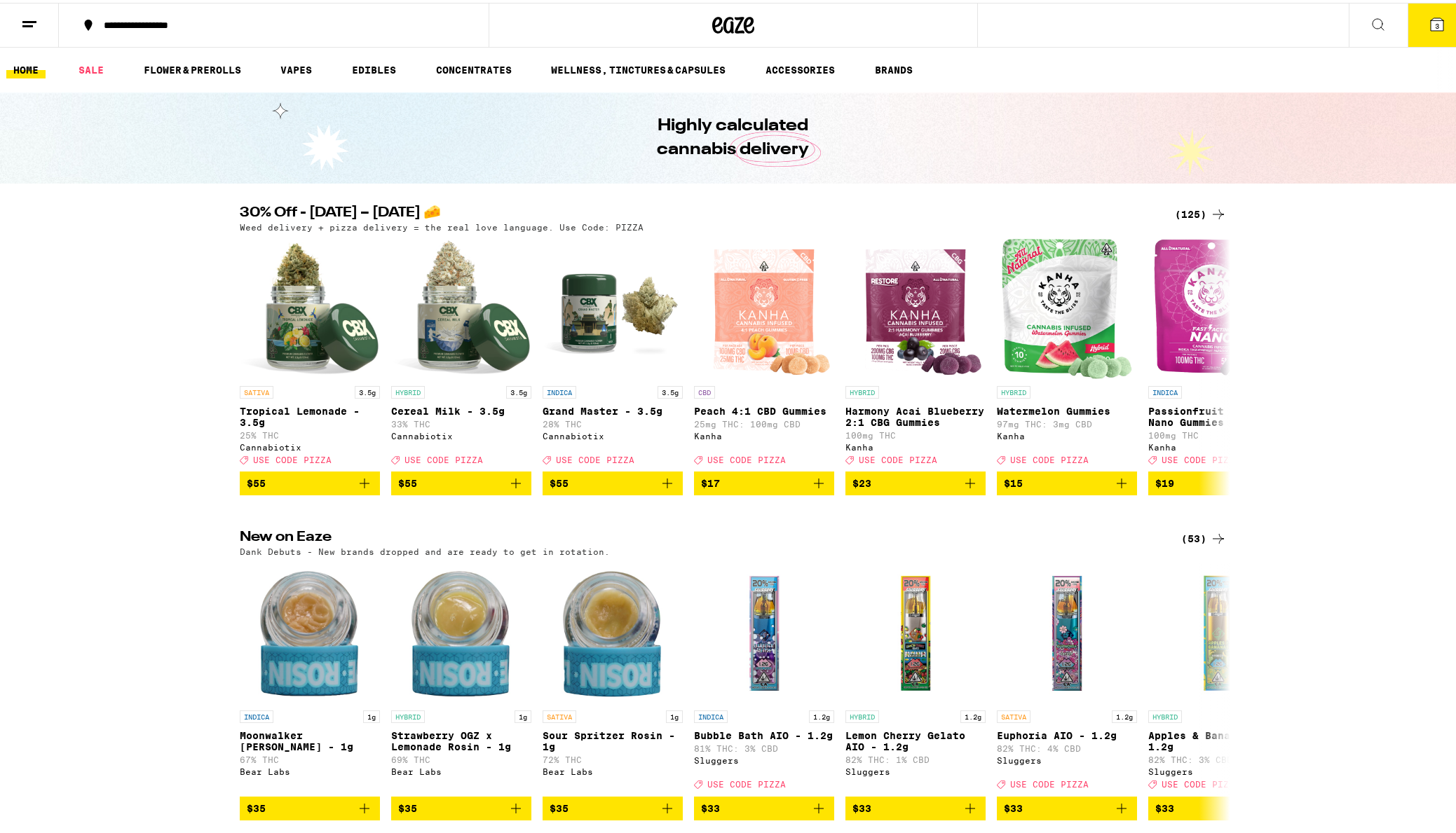
click at [30, 24] on icon at bounding box center [29, 22] width 17 height 17
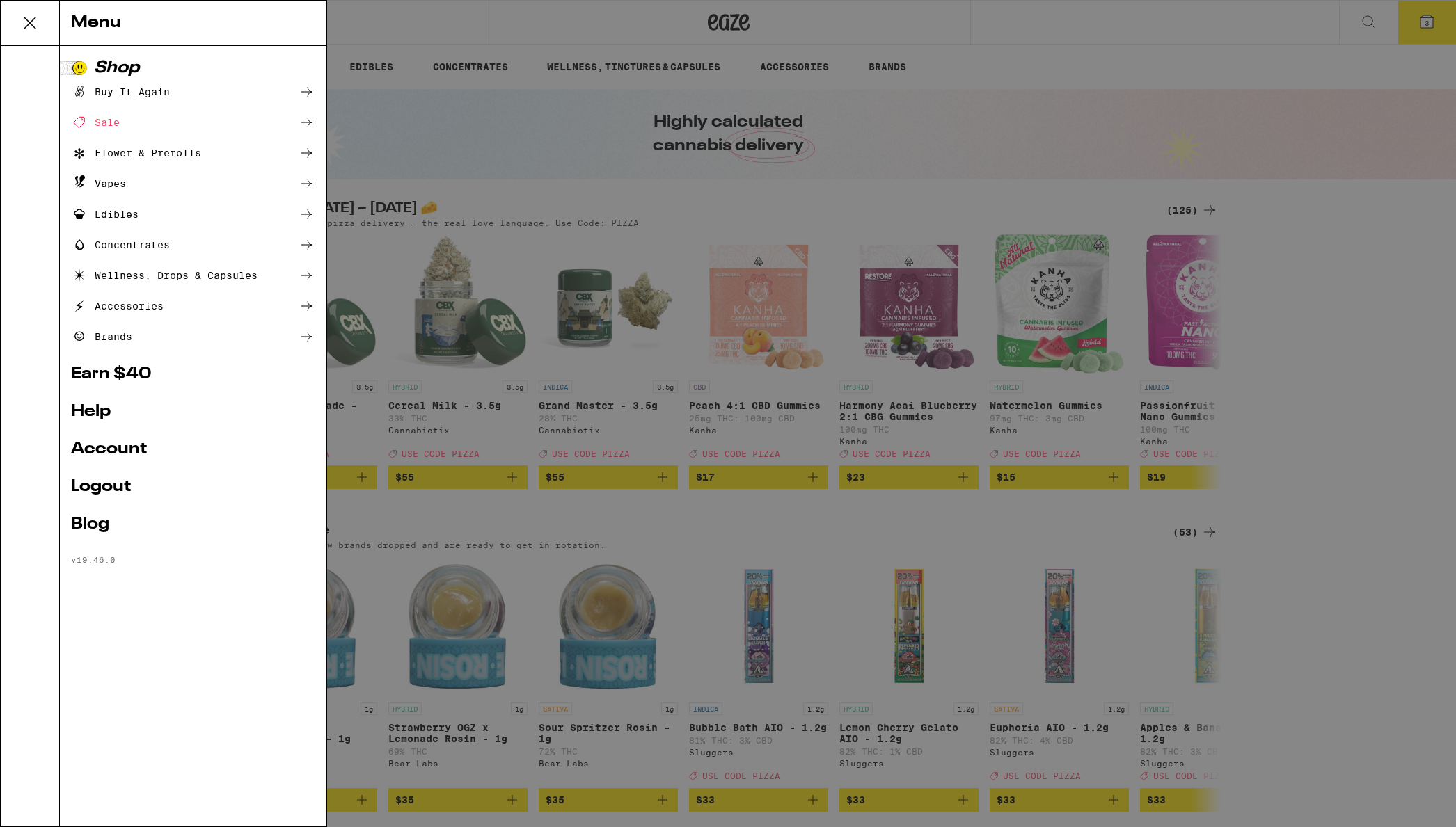
click at [89, 405] on link "Help" at bounding box center [192, 412] width 244 height 17
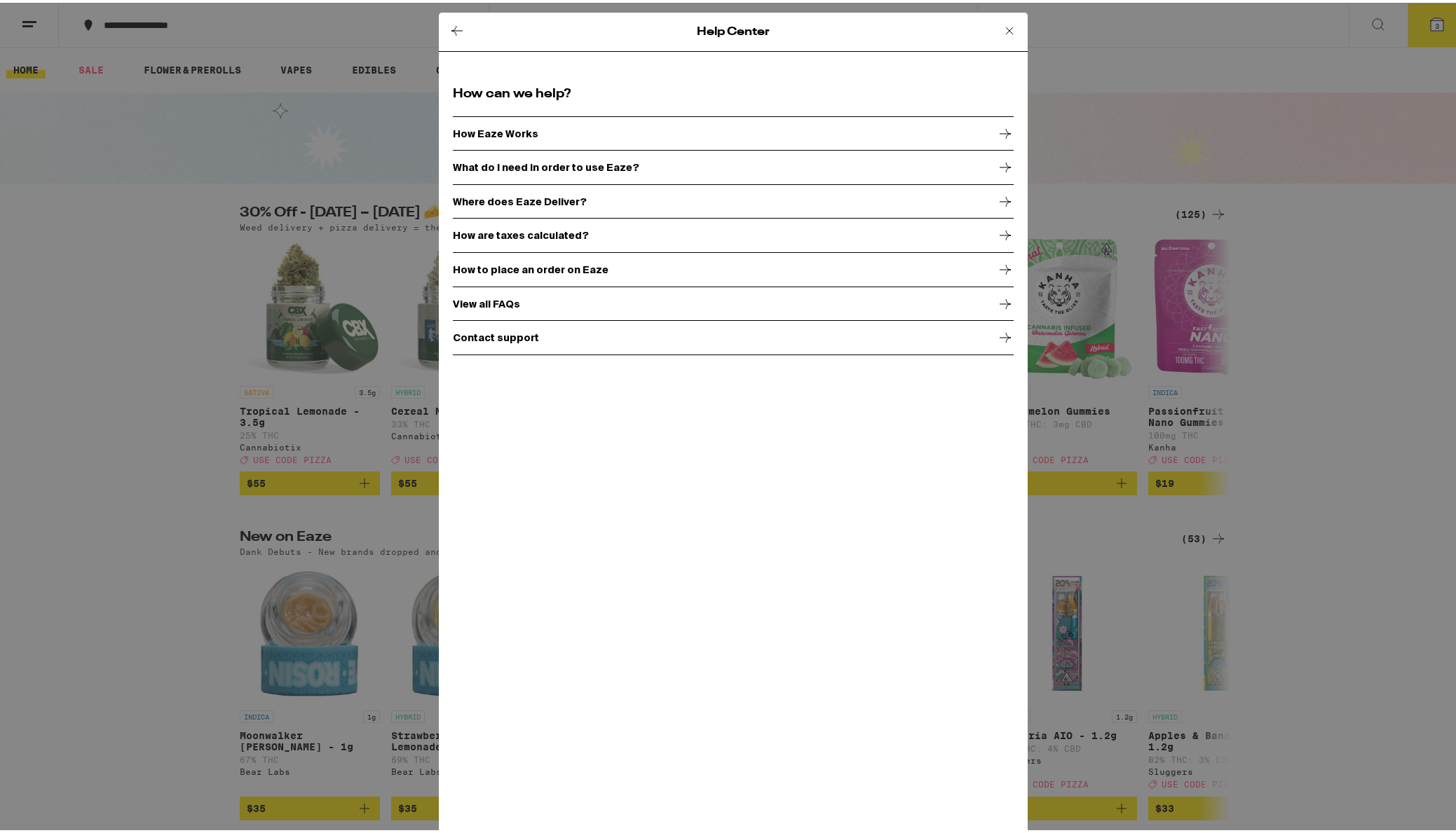
click at [1004, 339] on div "How can we help? How Eaze Works What do I need in order to use Eaze? Where does…" at bounding box center [733, 217] width 589 height 298
click at [997, 339] on icon at bounding box center [1006, 335] width 17 height 17
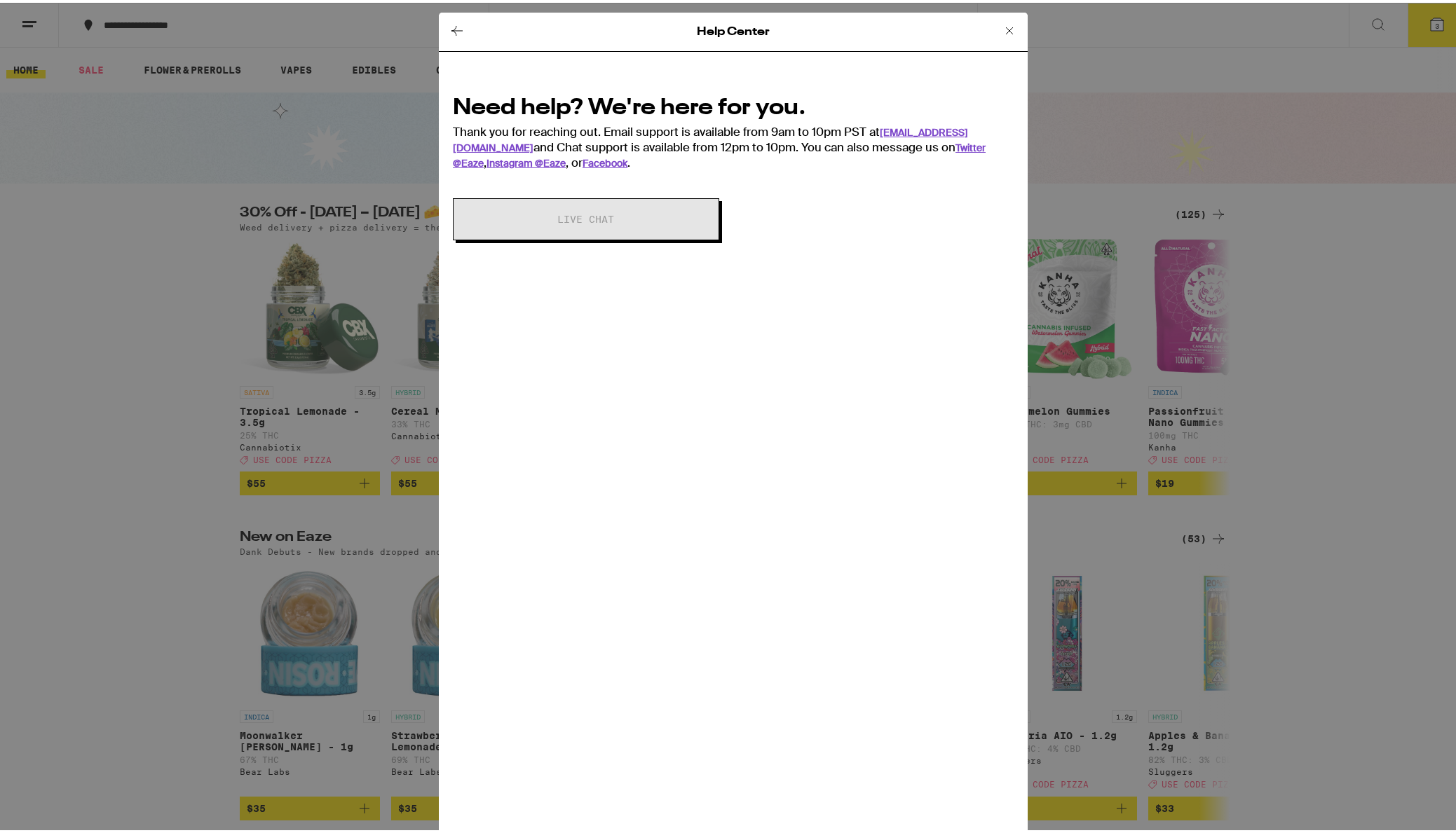
click at [765, 171] on div "Need help? We're here for you. Thank you for reaching out. Email support is ava…" at bounding box center [733, 159] width 589 height 183
click at [911, 127] on link "support@eaze.com" at bounding box center [711, 138] width 515 height 28
click at [451, 24] on icon at bounding box center [457, 28] width 17 height 17
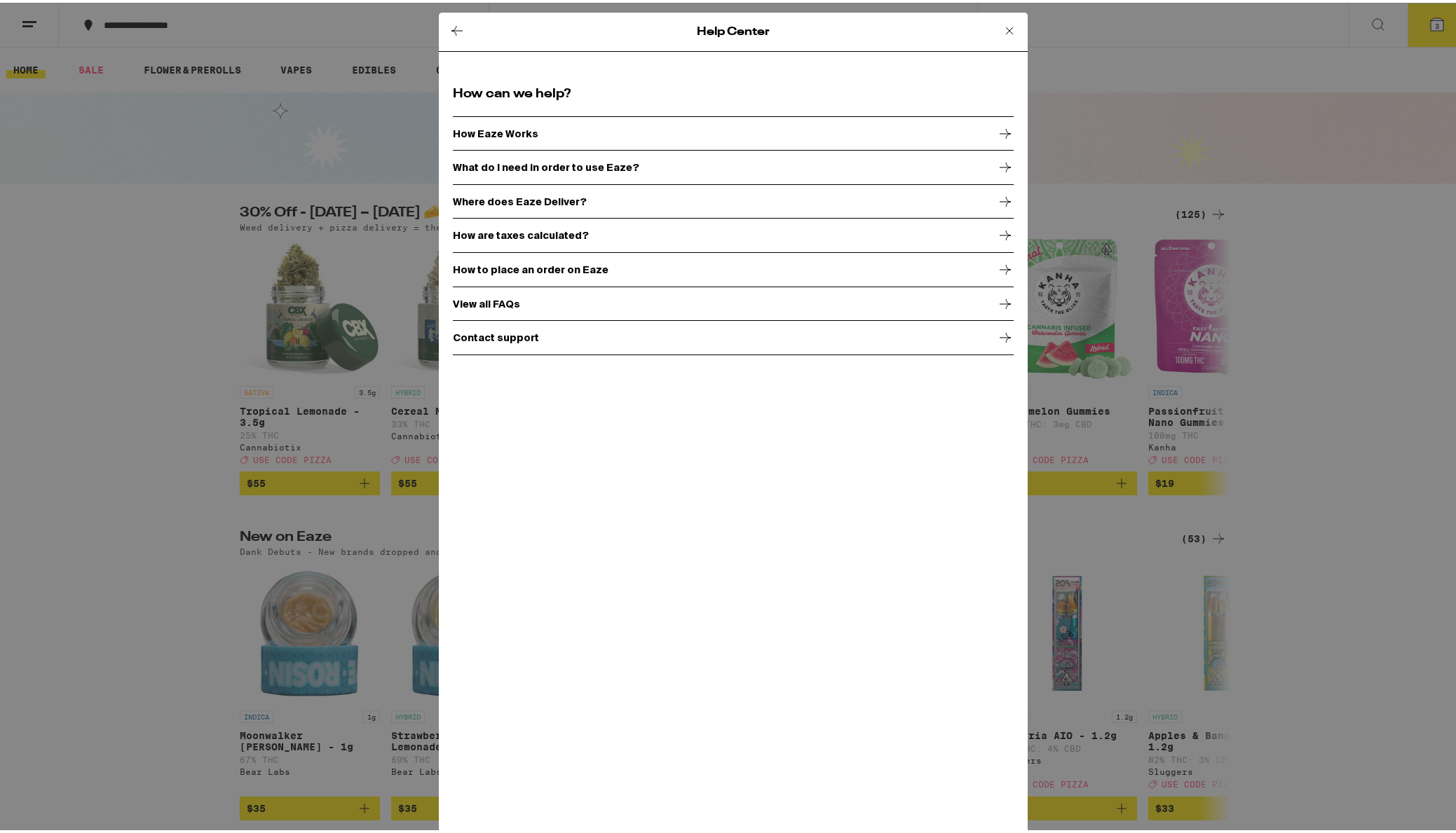
click at [449, 26] on icon at bounding box center [457, 28] width 17 height 17
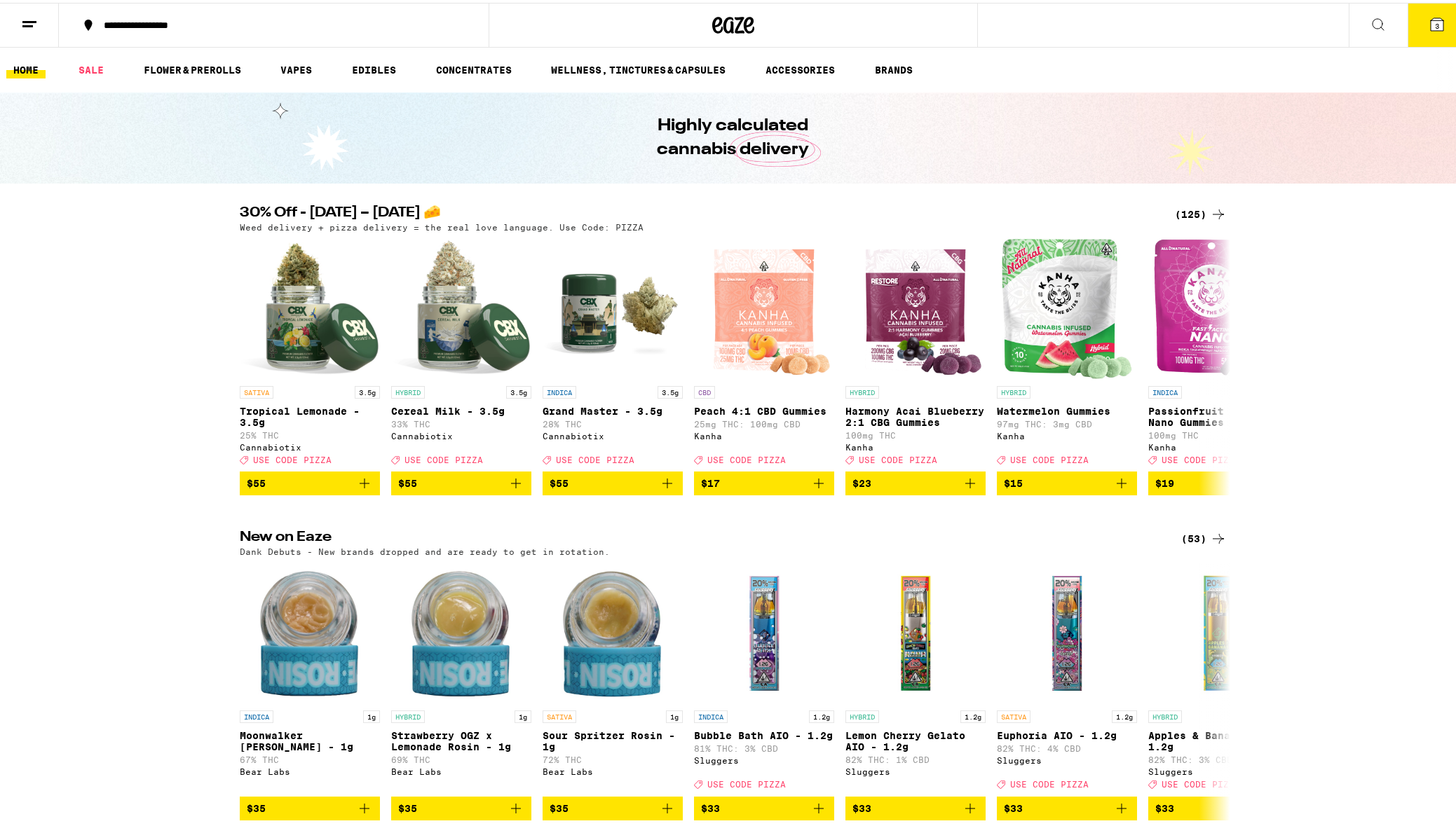
click at [1431, 23] on icon at bounding box center [1436, 21] width 12 height 12
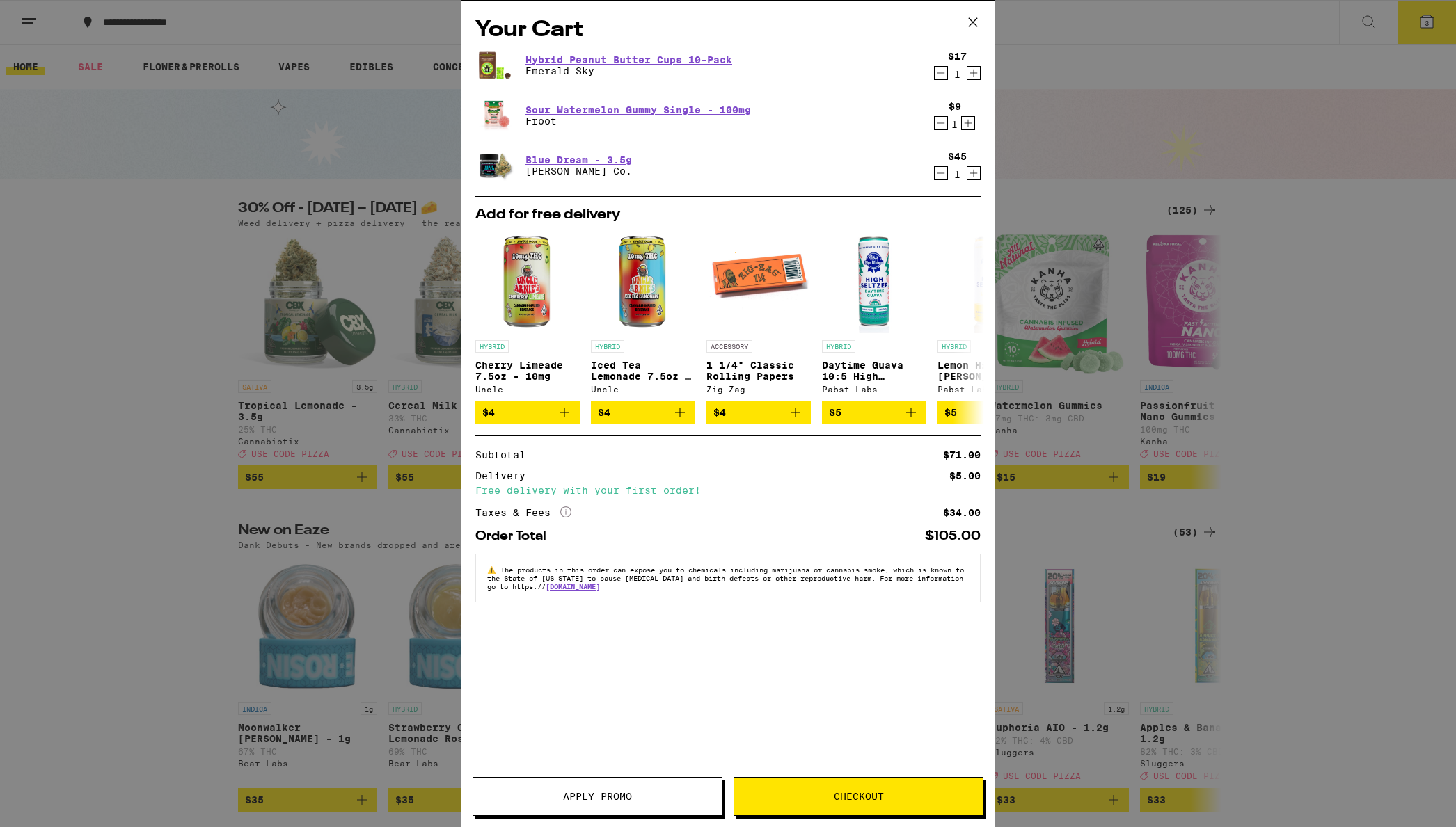
click at [858, 798] on span "Checkout" at bounding box center [859, 796] width 50 height 9
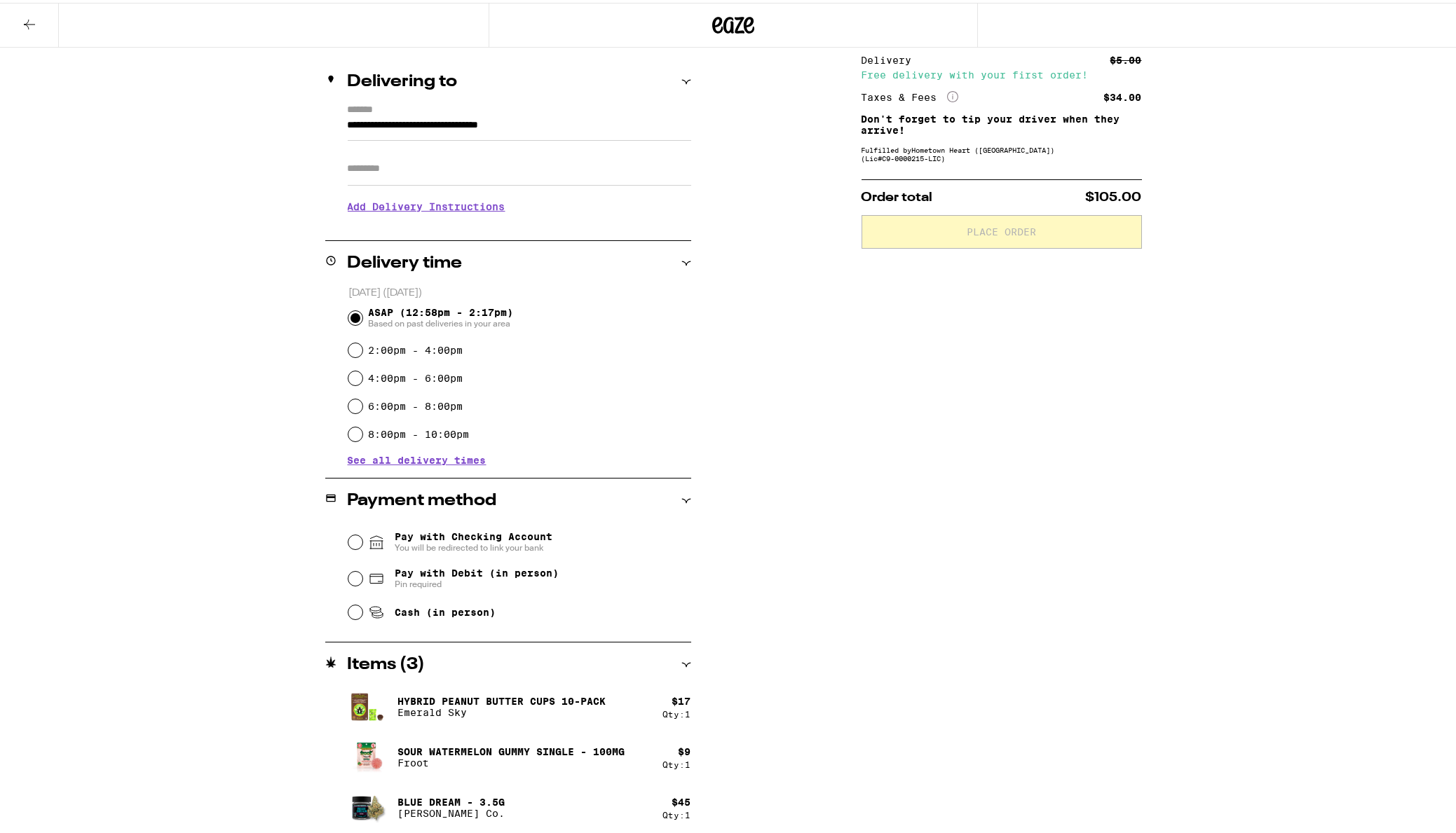
scroll to position [155, 0]
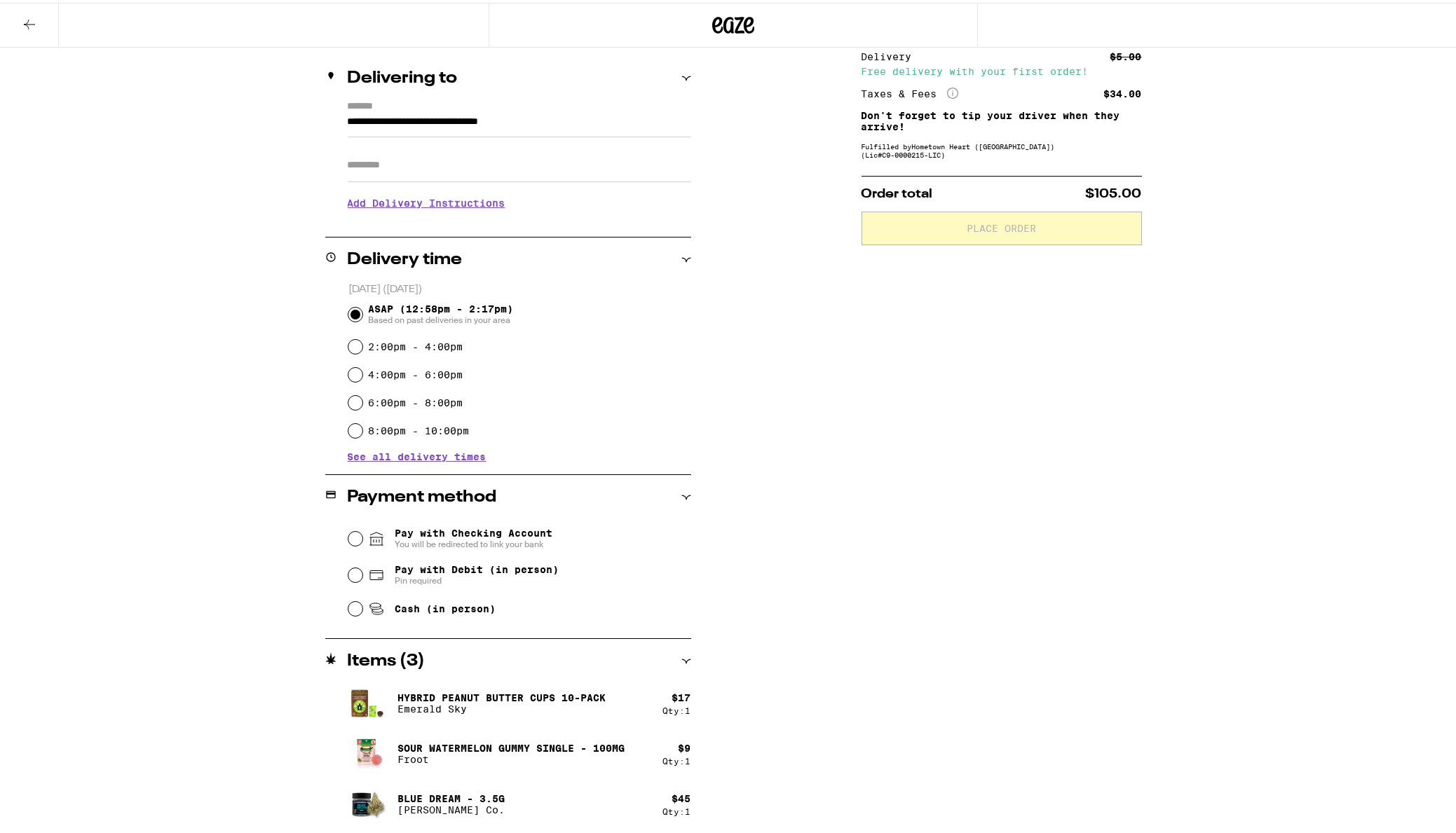
click at [357, 607] on div "Cash (in person)" at bounding box center [520, 606] width 343 height 31
click at [348, 611] on input "Cash (in person)" at bounding box center [355, 606] width 14 height 14
radio input "true"
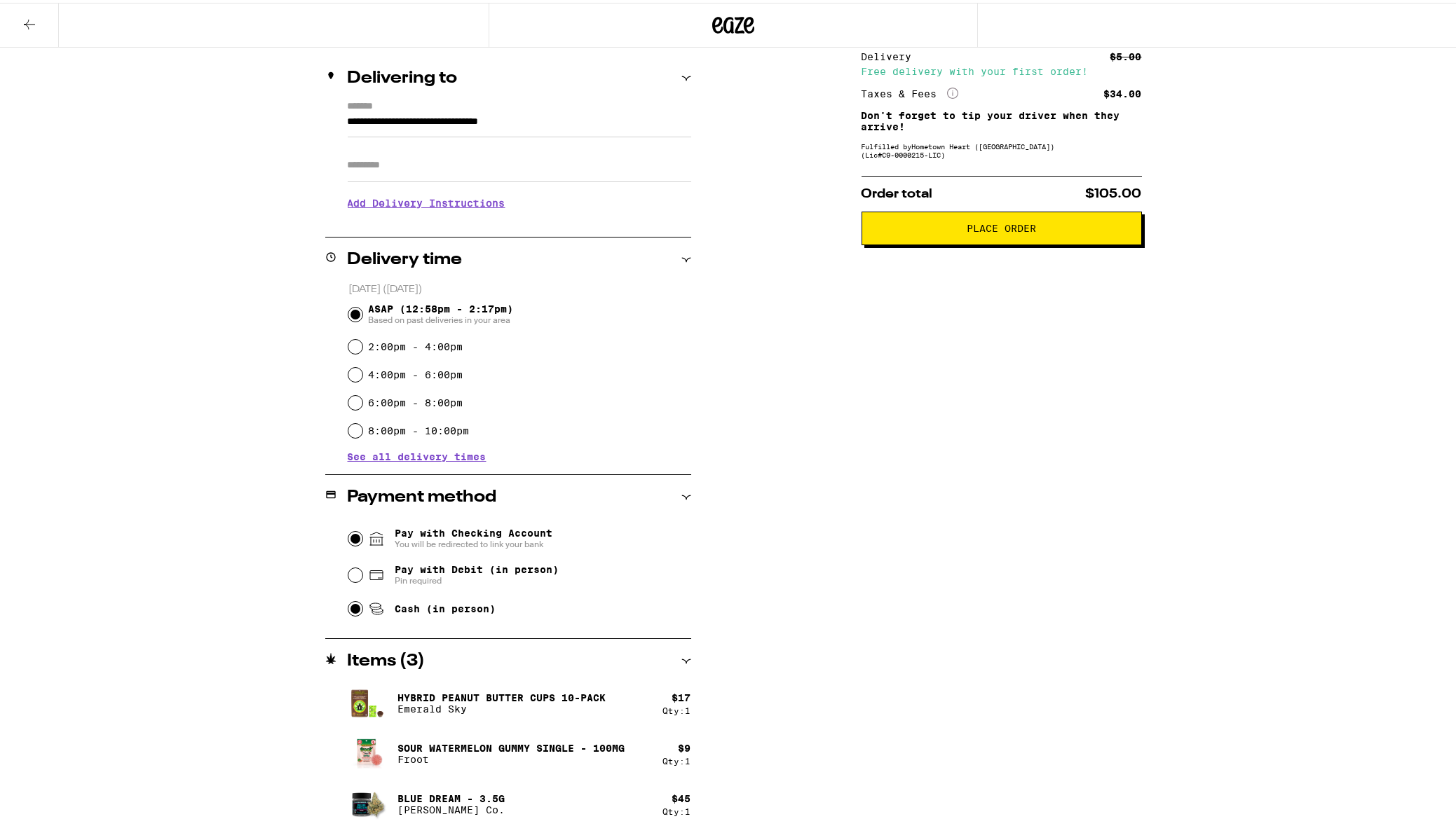
click at [352, 536] on input "Pay with Checking Account You will be redirected to link your bank" at bounding box center [355, 535] width 14 height 14
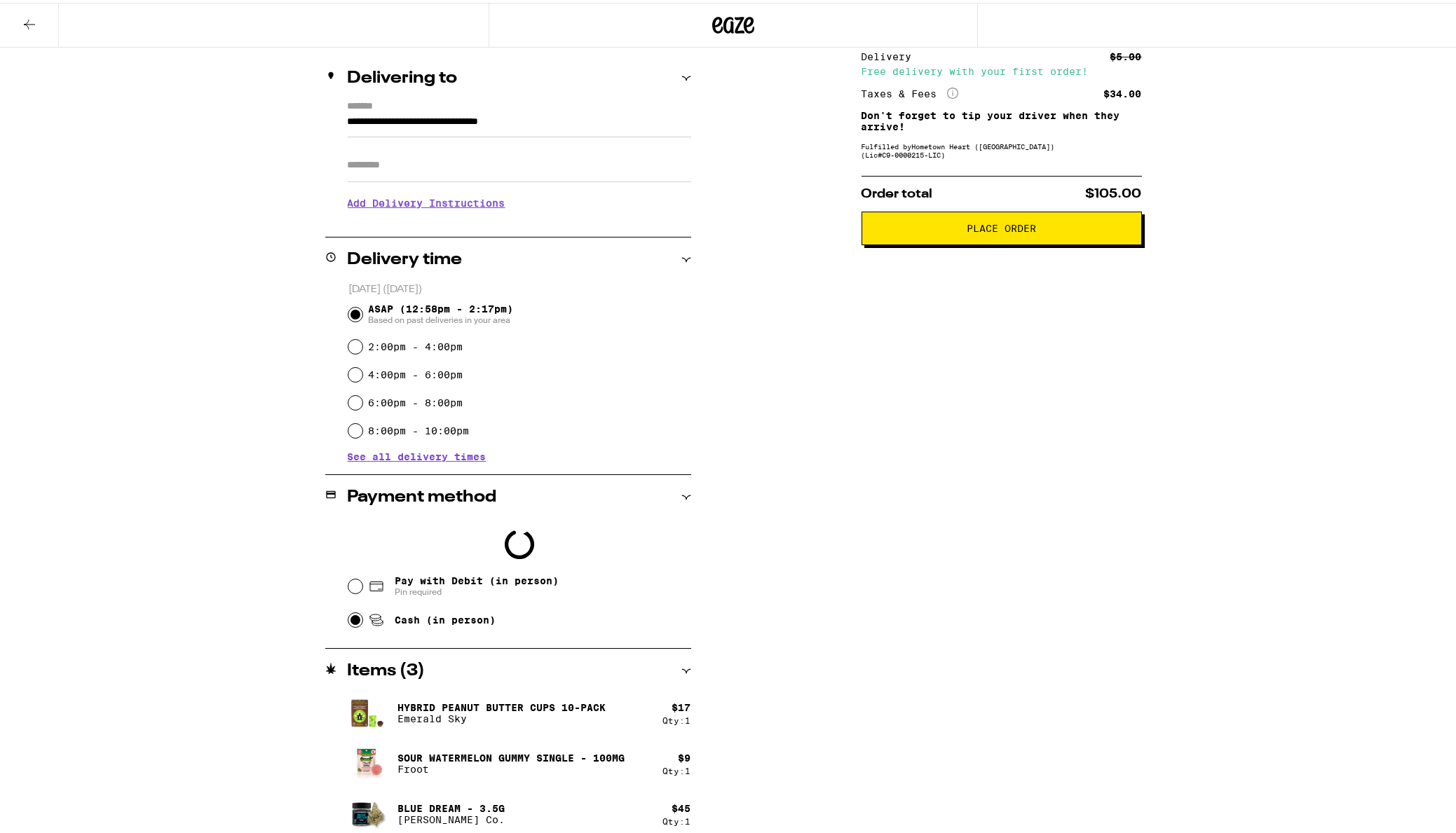
scroll to position [200, 0]
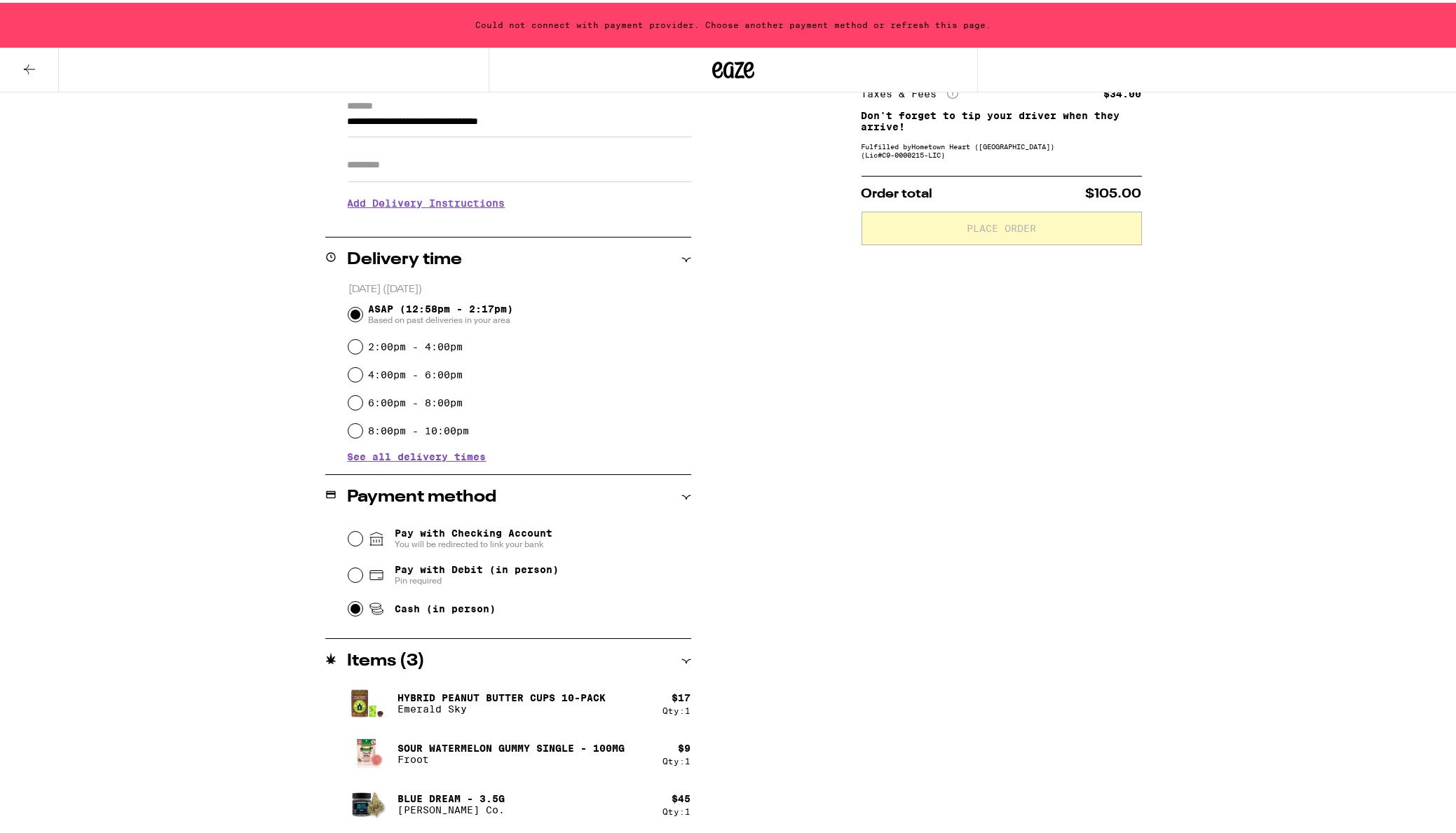
click at [778, 169] on div "**********" at bounding box center [733, 423] width 1009 height 819
click at [350, 575] on input "Pay with Debit (in person) Pin required" at bounding box center [355, 572] width 14 height 14
radio input "true"
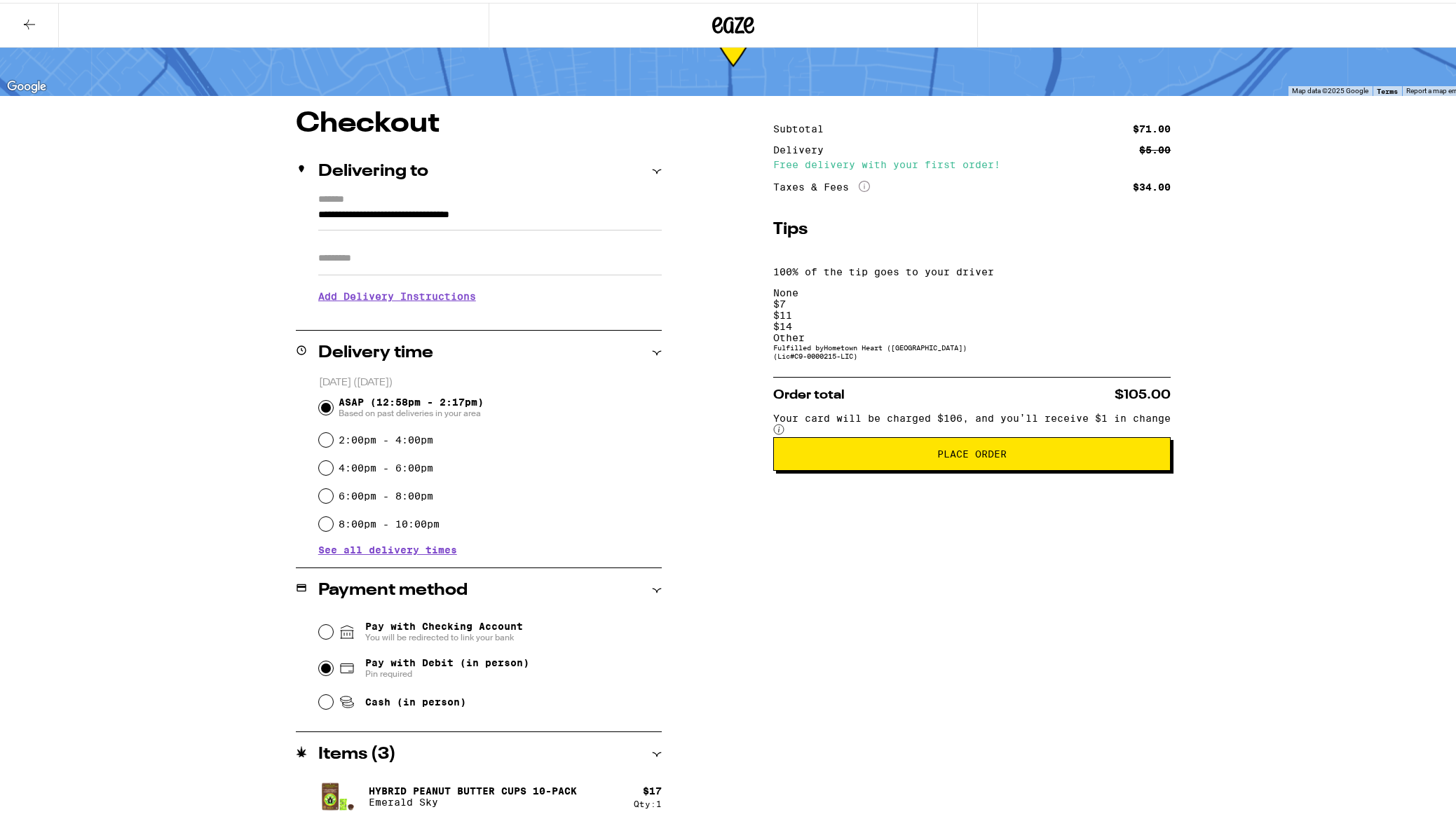
scroll to position [85, 0]
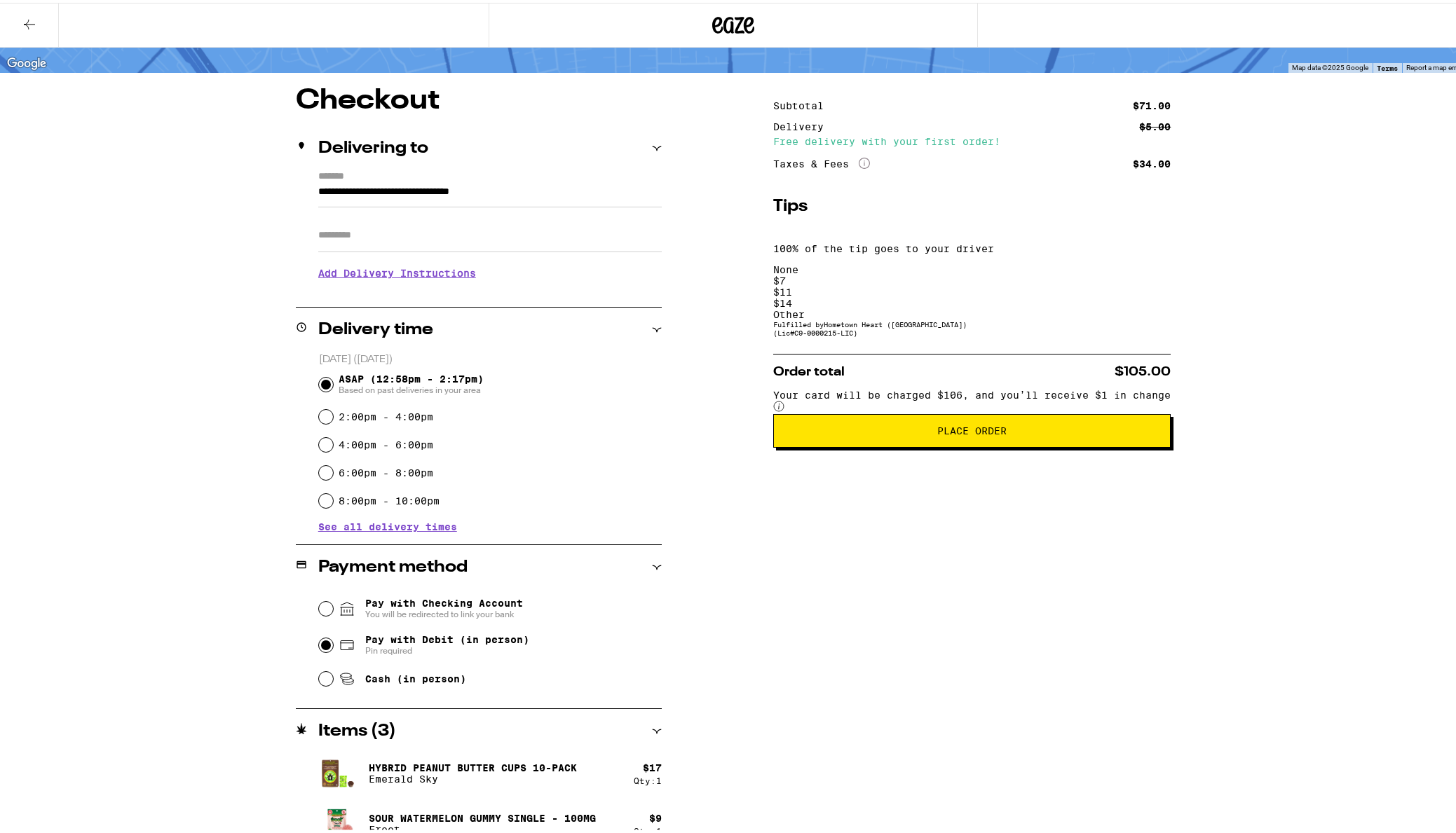
click at [1007, 423] on span "Place Order" at bounding box center [972, 428] width 69 height 9
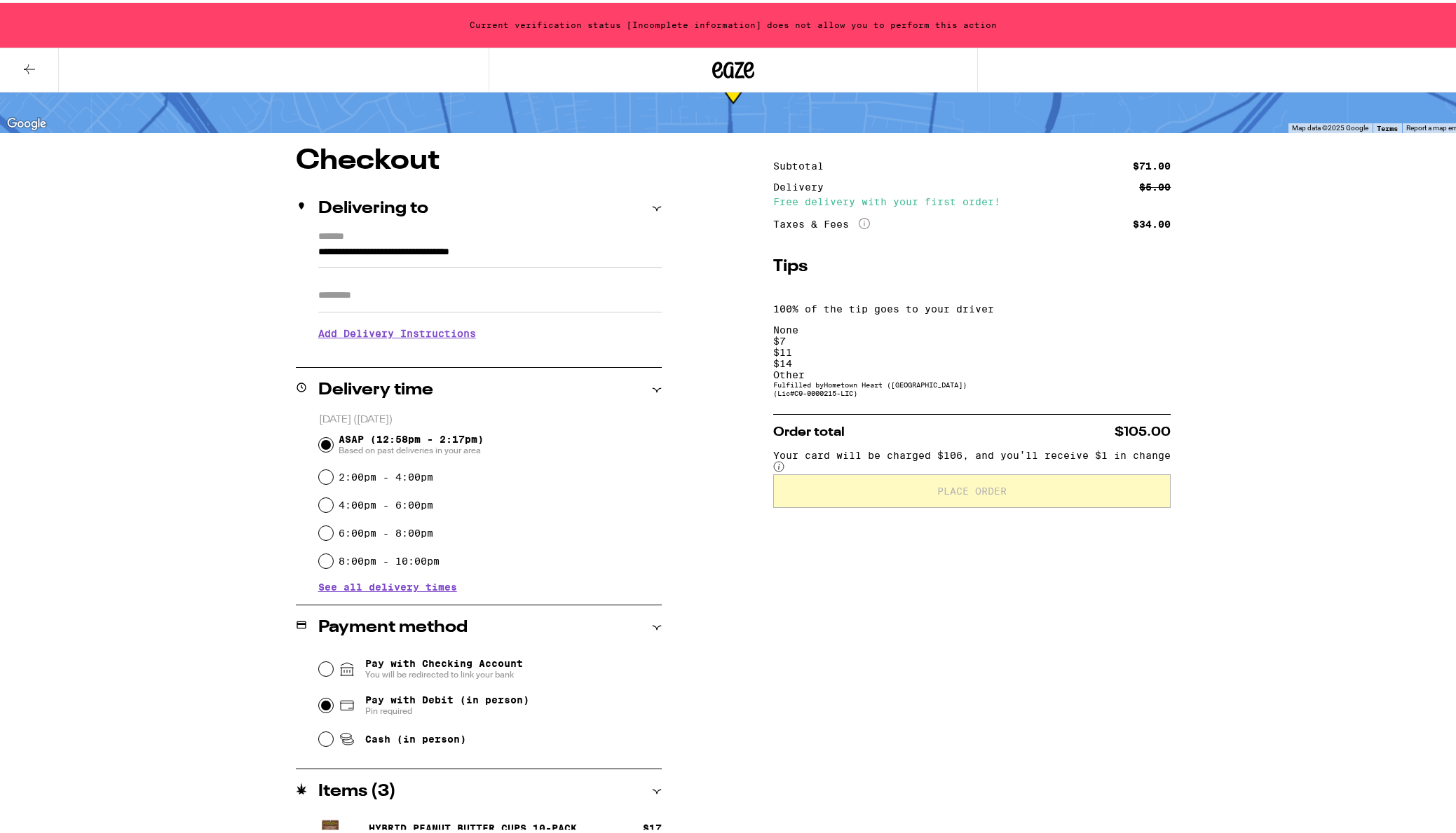
scroll to position [0, 0]
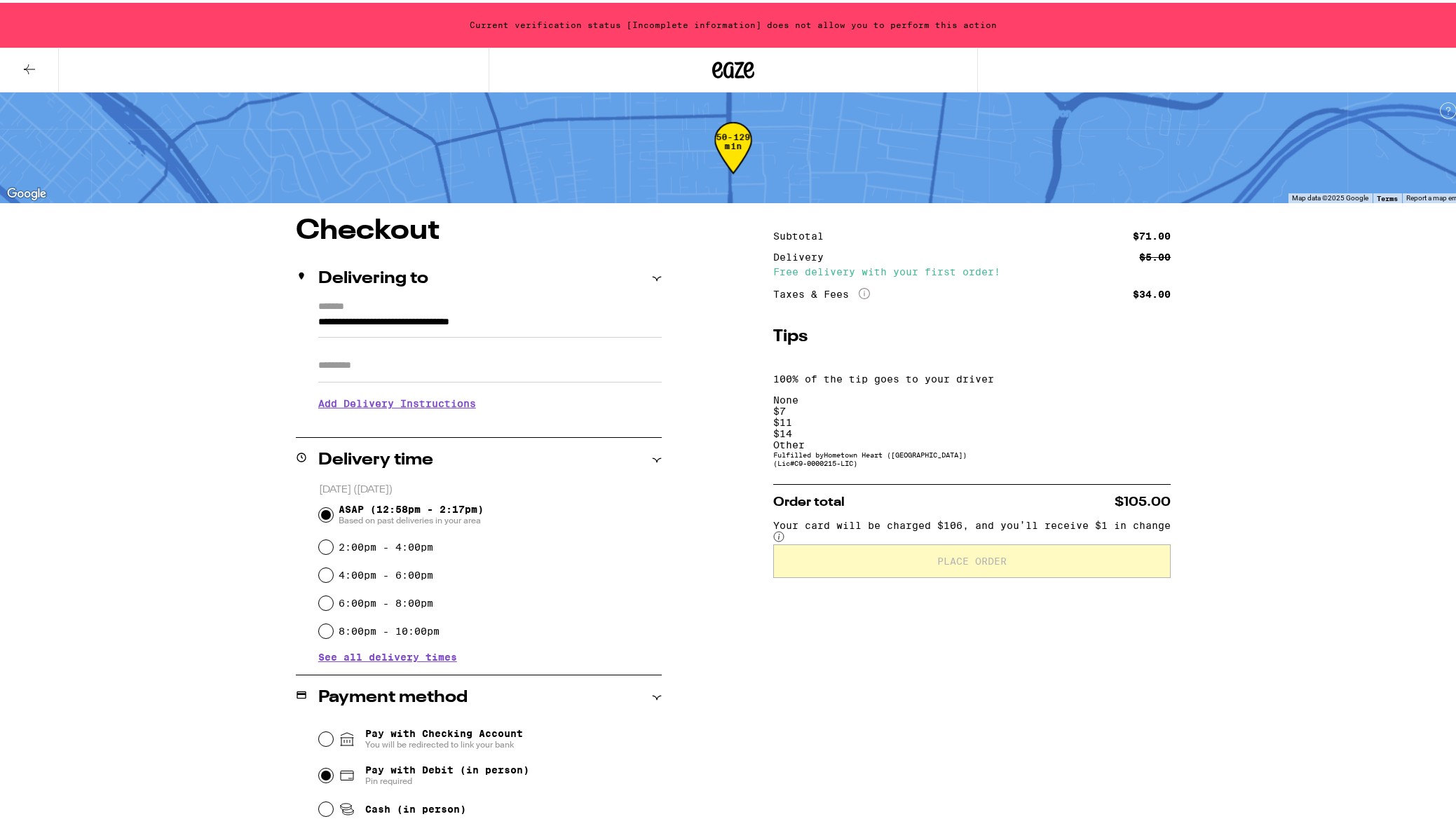
click at [773, 306] on div "**********" at bounding box center [733, 623] width 1009 height 819
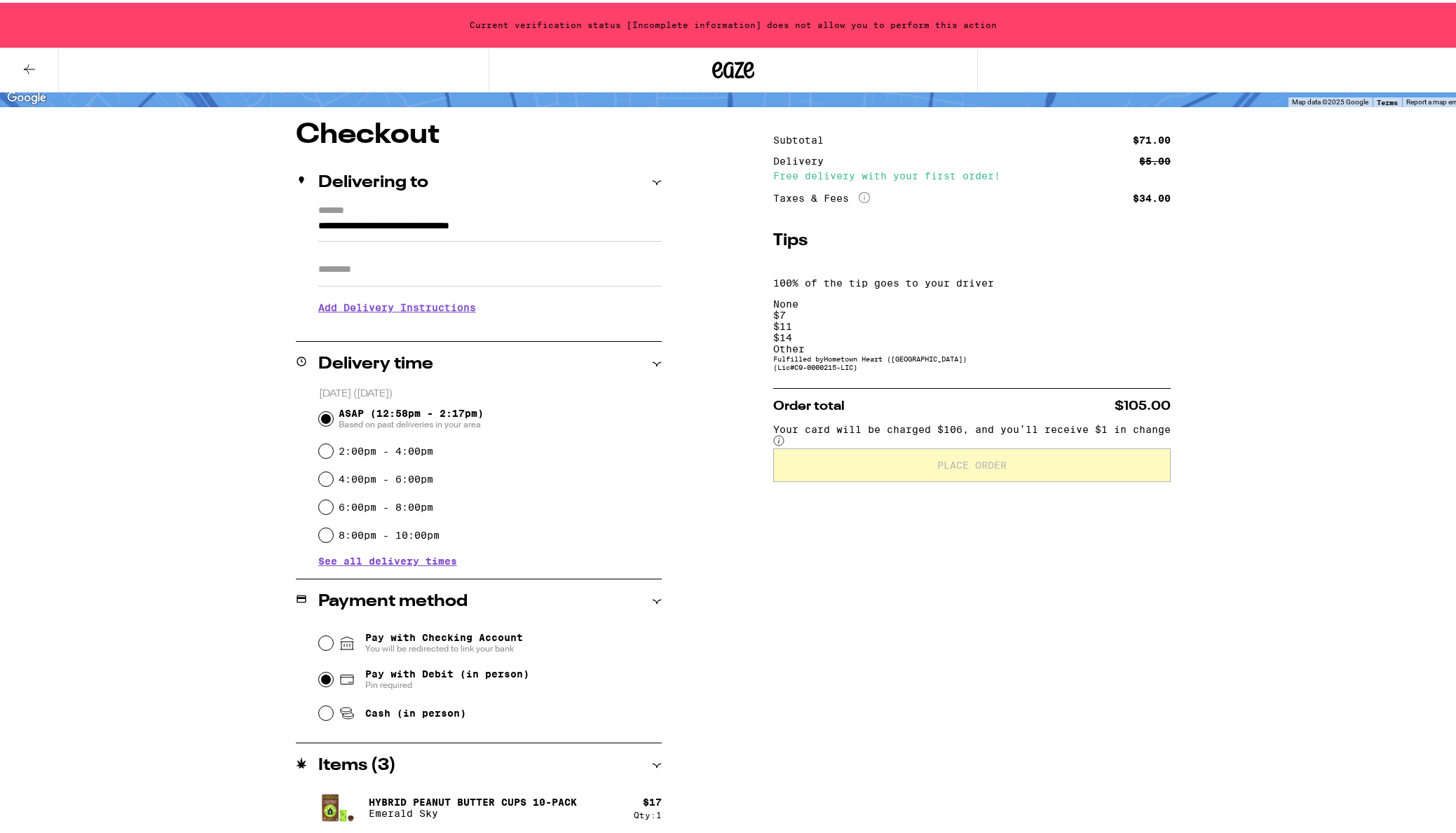
scroll to position [200, 0]
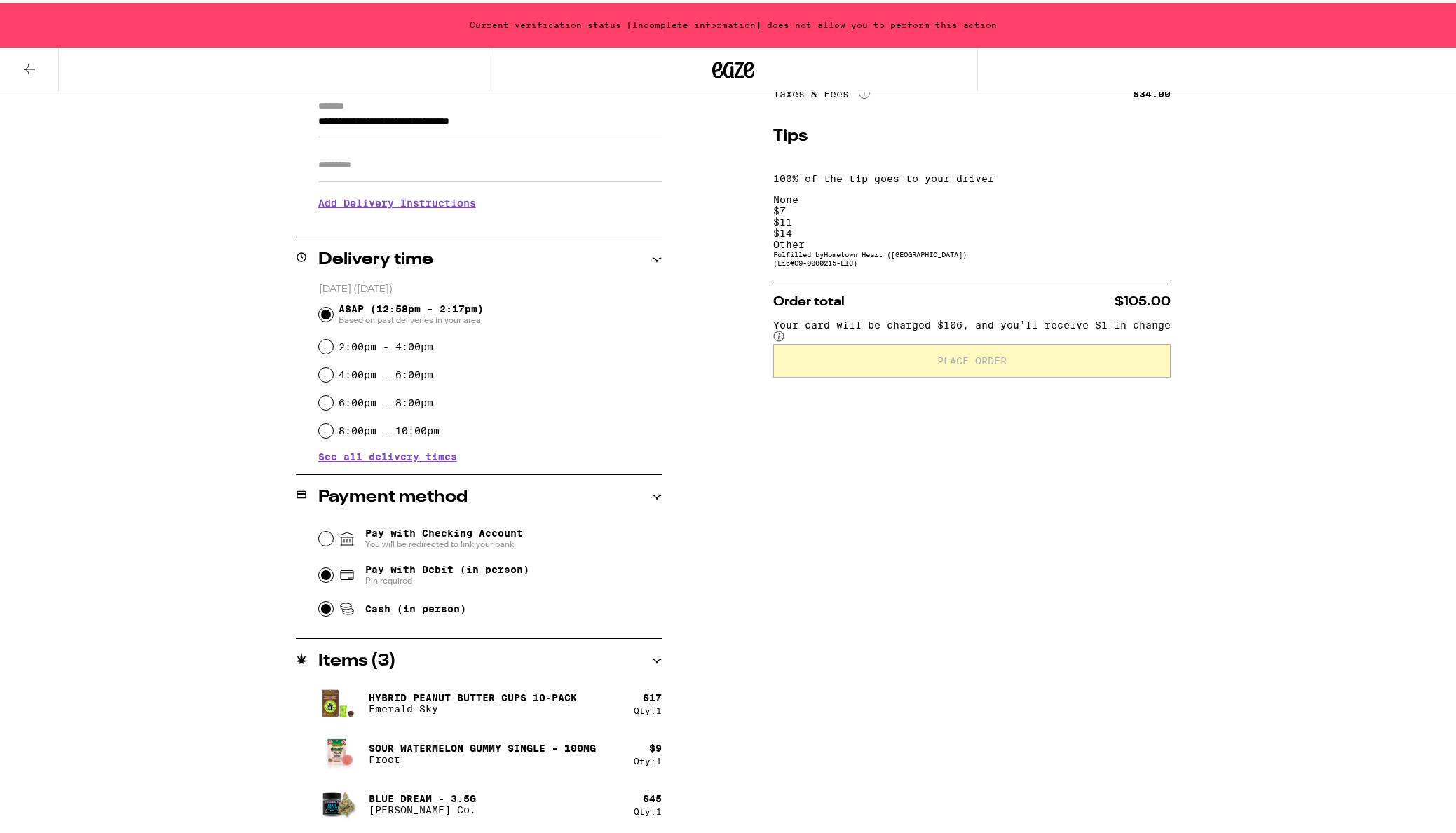
click at [333, 606] on input "Cash (in person)" at bounding box center [326, 606] width 14 height 14
radio input "true"
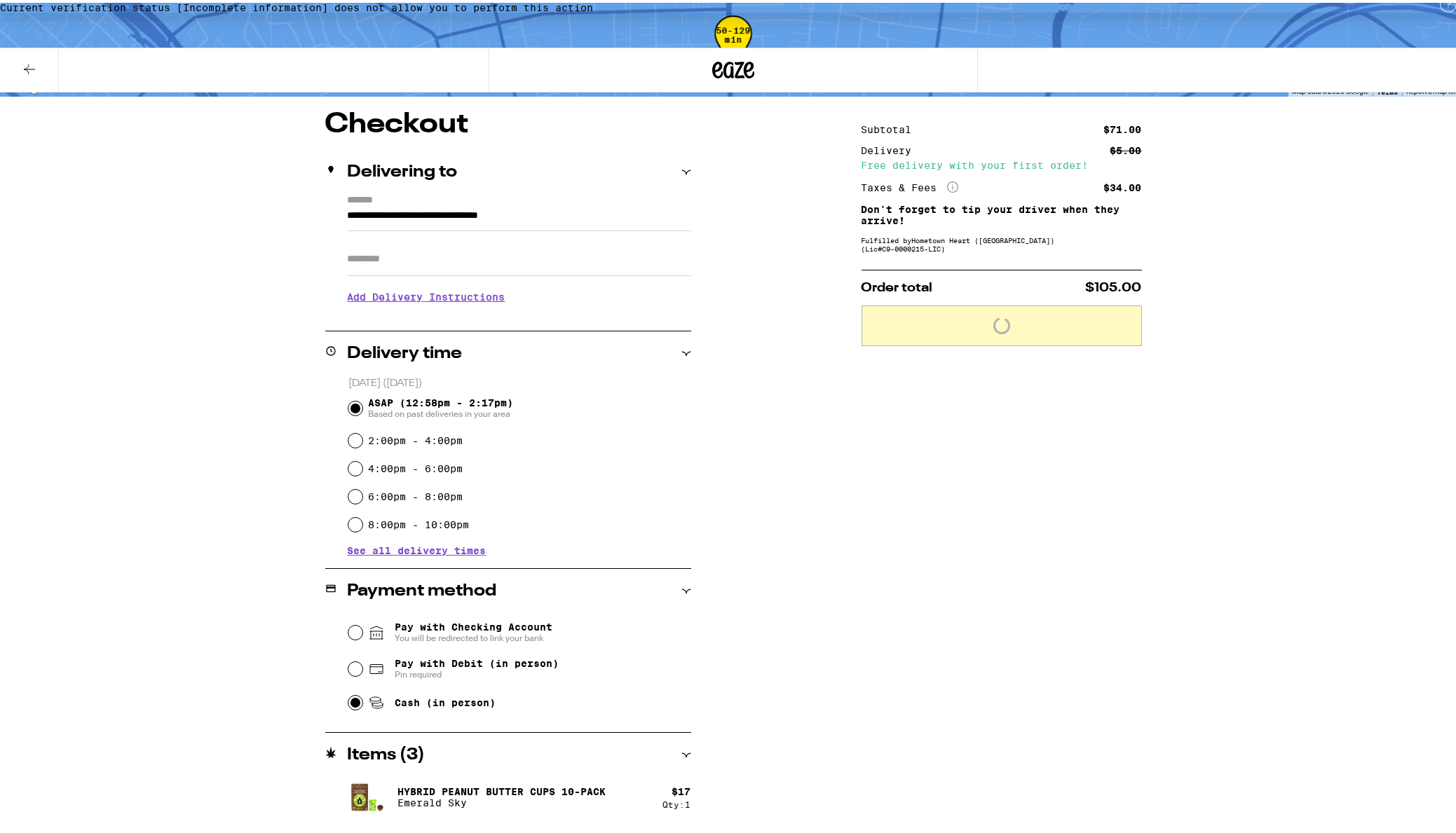
scroll to position [0, 0]
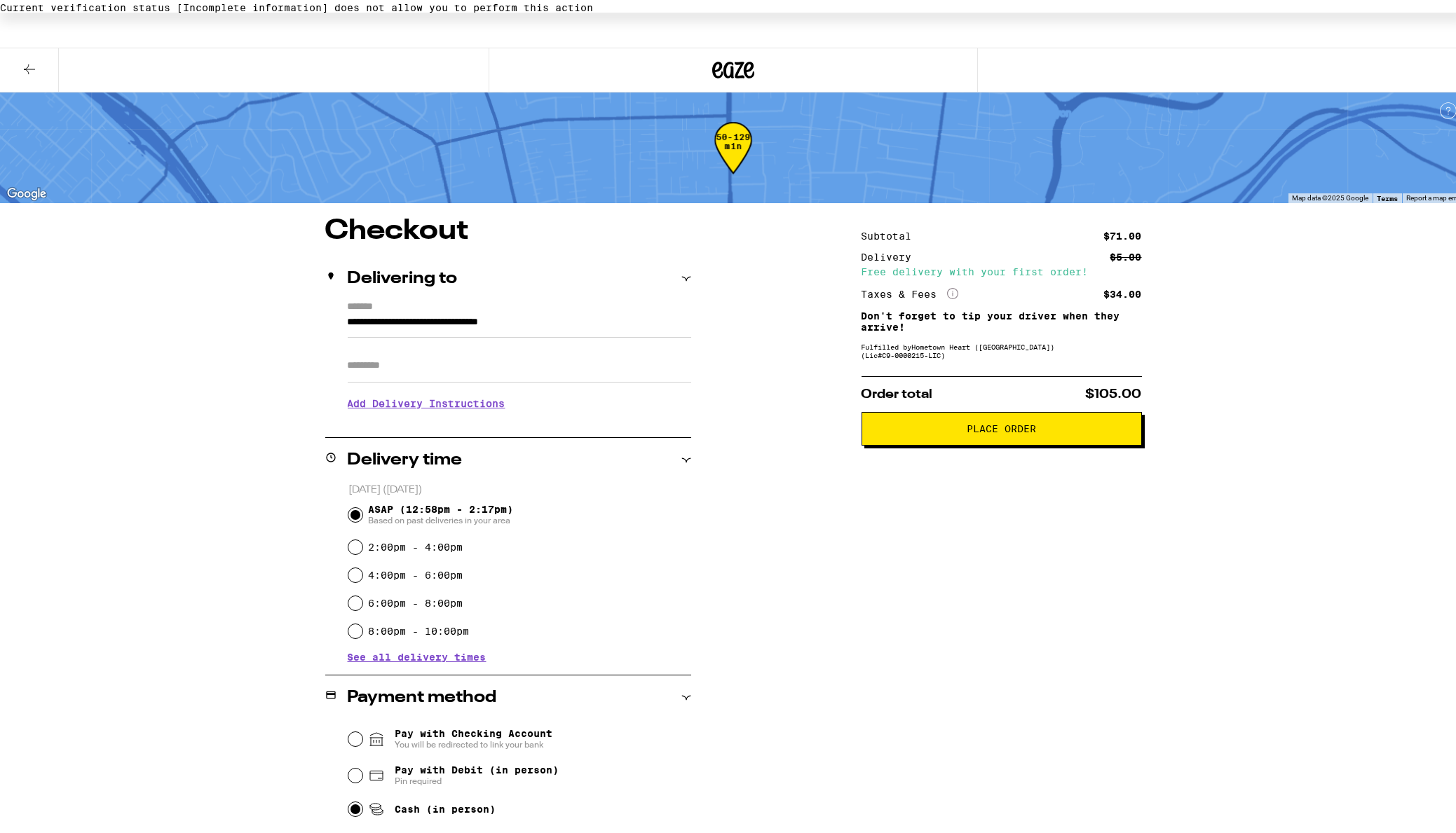
click at [1012, 429] on span "Place Order" at bounding box center [1002, 426] width 69 height 9
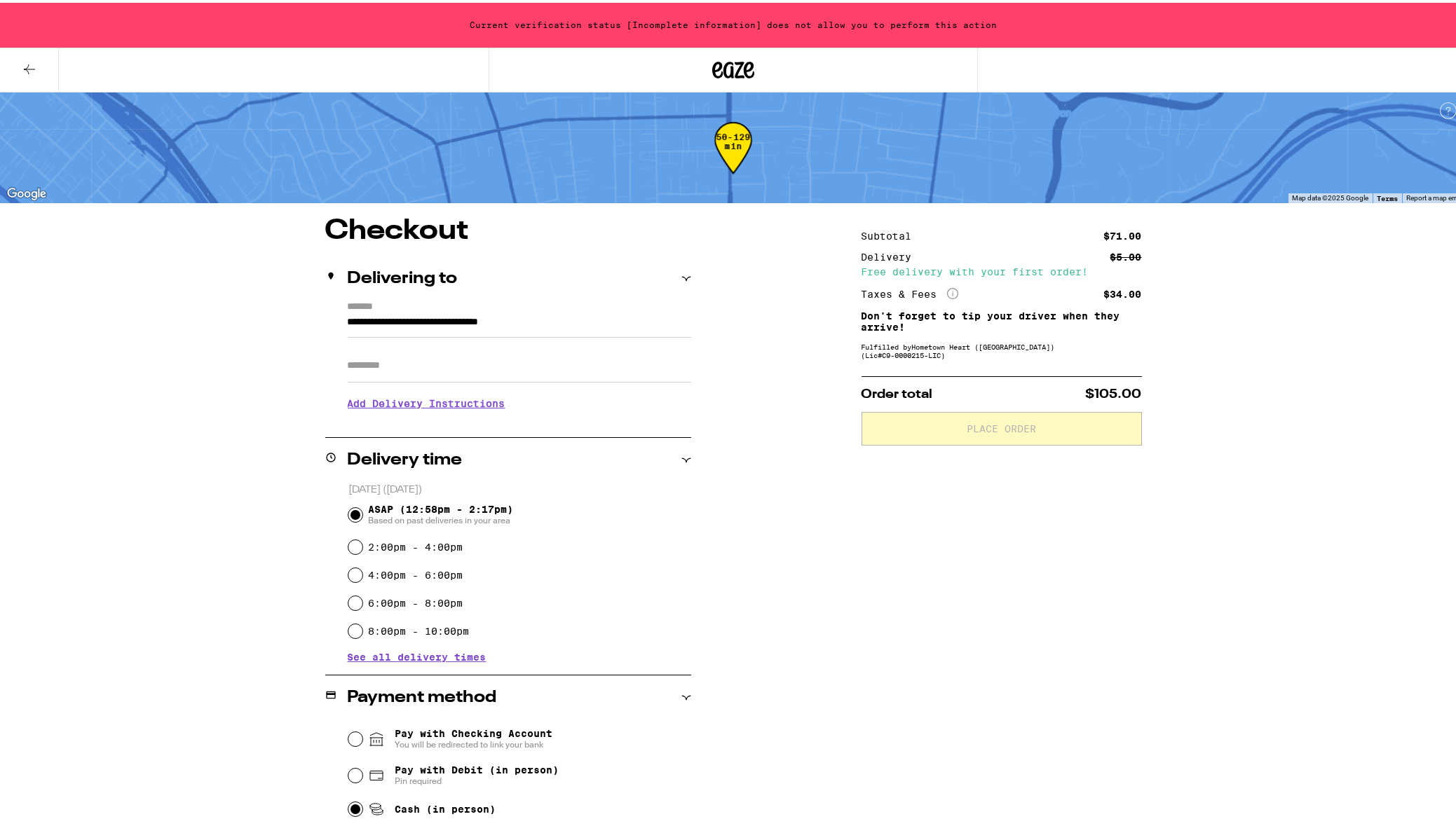
click at [137, 338] on div "**********" at bounding box center [733, 517] width 1467 height 1034
click at [230, 292] on div "**********" at bounding box center [733, 623] width 1009 height 819
click at [724, 66] on icon at bounding box center [734, 67] width 21 height 17
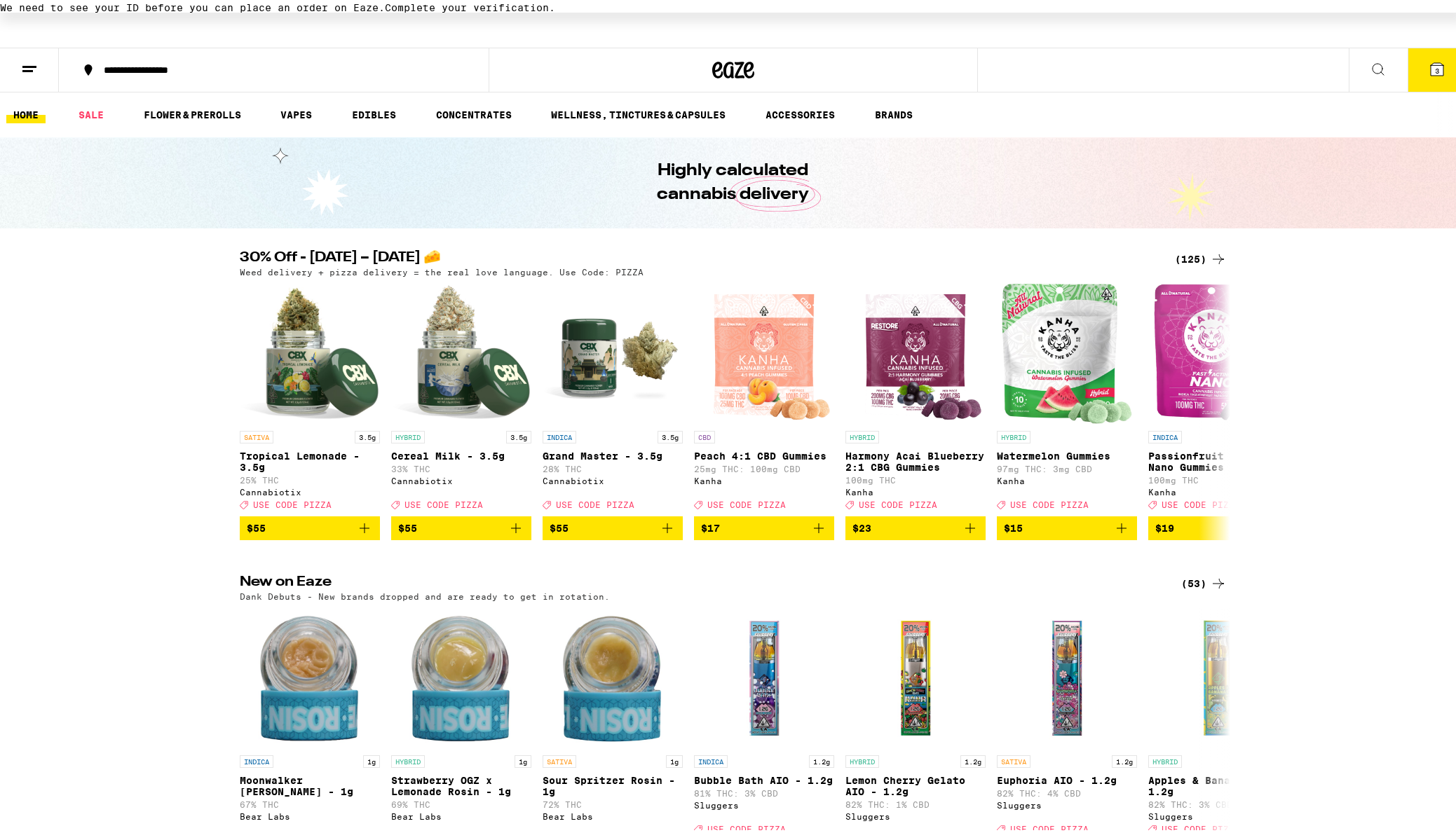
click at [60, 319] on div "30% Off - Sept 5 – National Cheese Pizza Day 🧀 (125) Weed delivery + pizza deli…" at bounding box center [733, 392] width 1467 height 289
click at [555, 10] on span "Complete your verification." at bounding box center [470, 5] width 170 height 11
click at [1154, 83] on div "**********" at bounding box center [733, 67] width 1467 height 45
click at [1429, 68] on icon at bounding box center [1437, 66] width 17 height 17
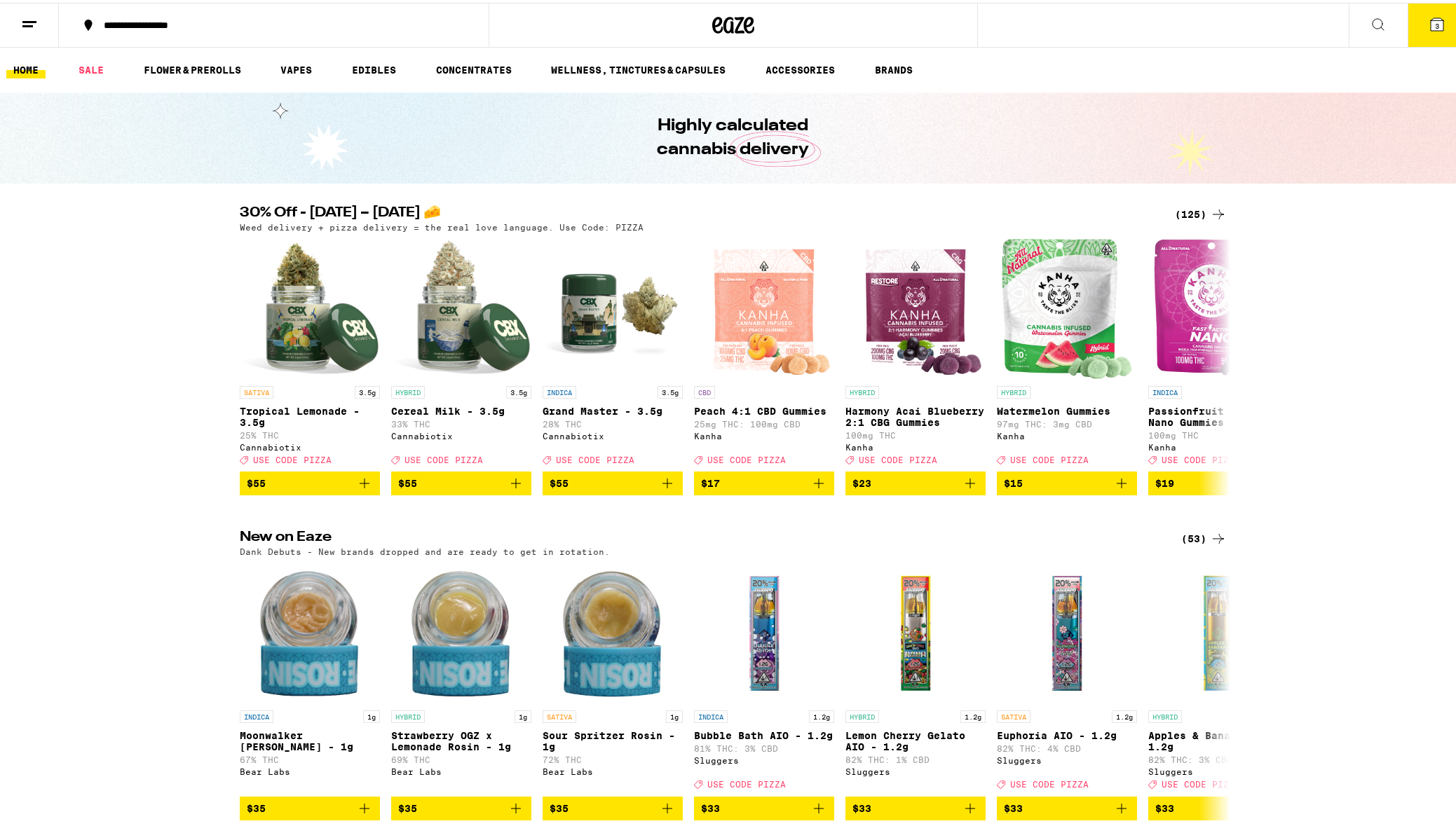
click at [1431, 23] on icon at bounding box center [1436, 21] width 12 height 12
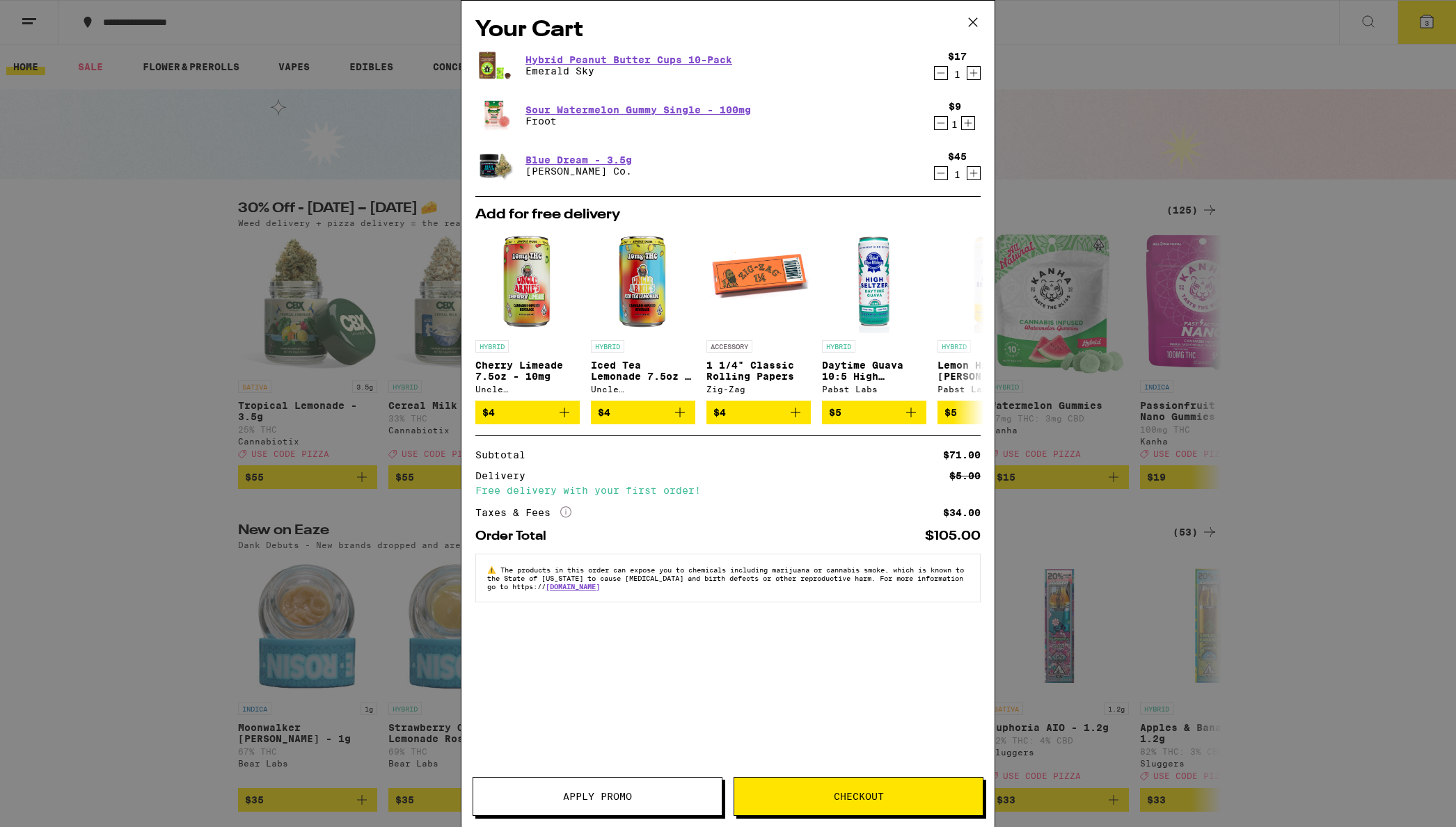
click at [968, 24] on icon at bounding box center [973, 22] width 20 height 20
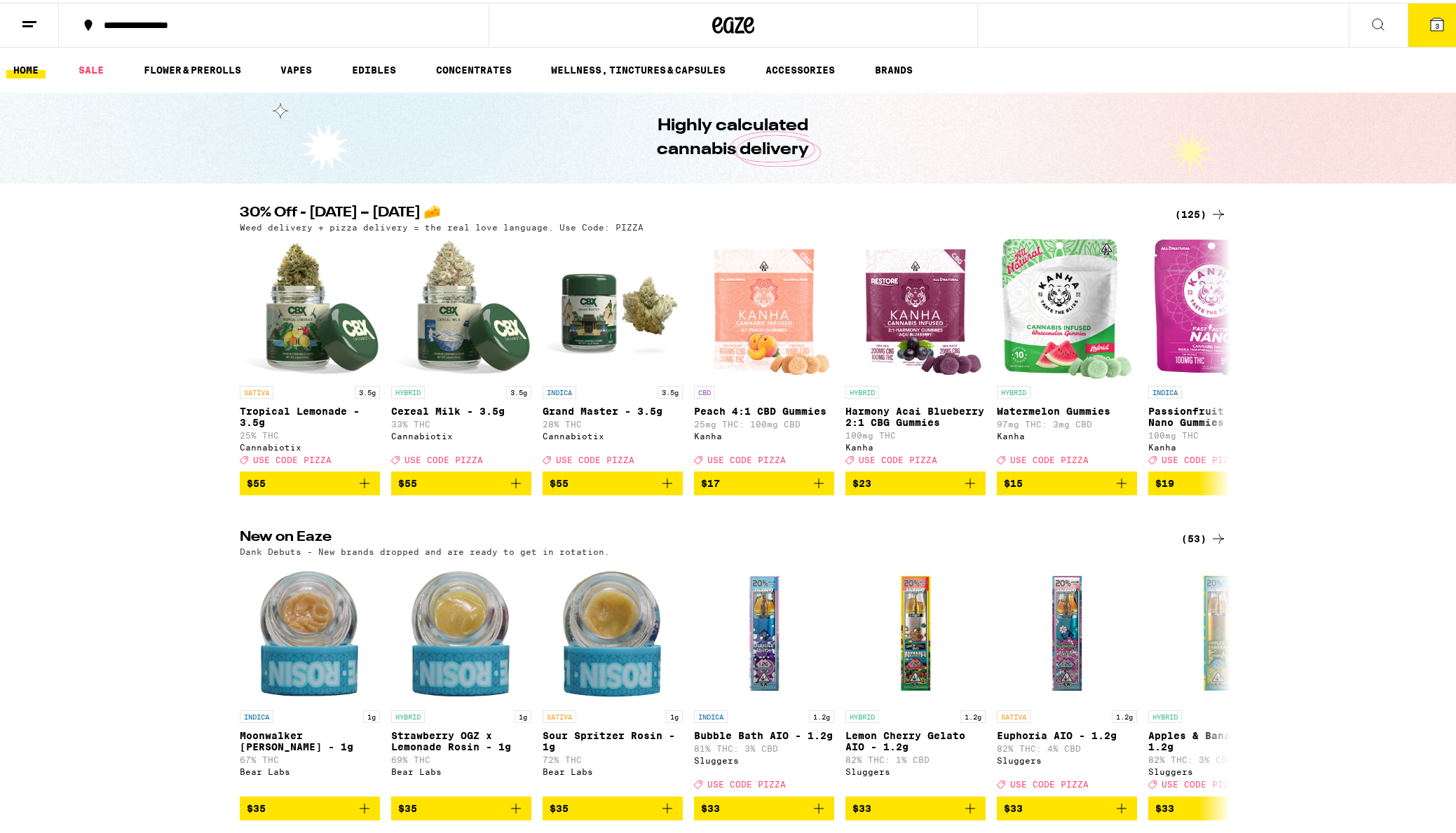
click at [23, 23] on line at bounding box center [27, 23] width 10 height 0
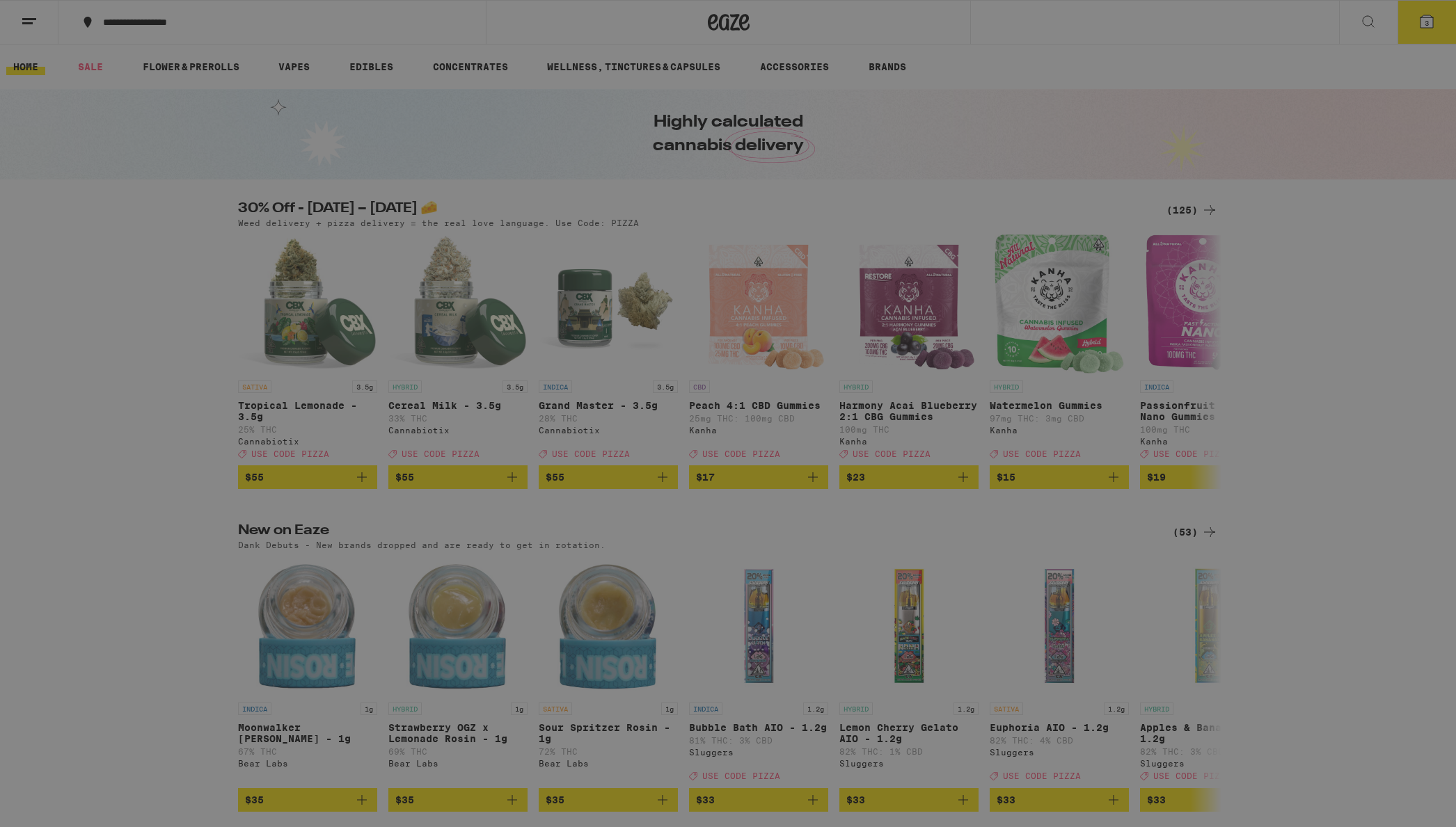
click at [104, 449] on link "Account" at bounding box center [192, 450] width 244 height 17
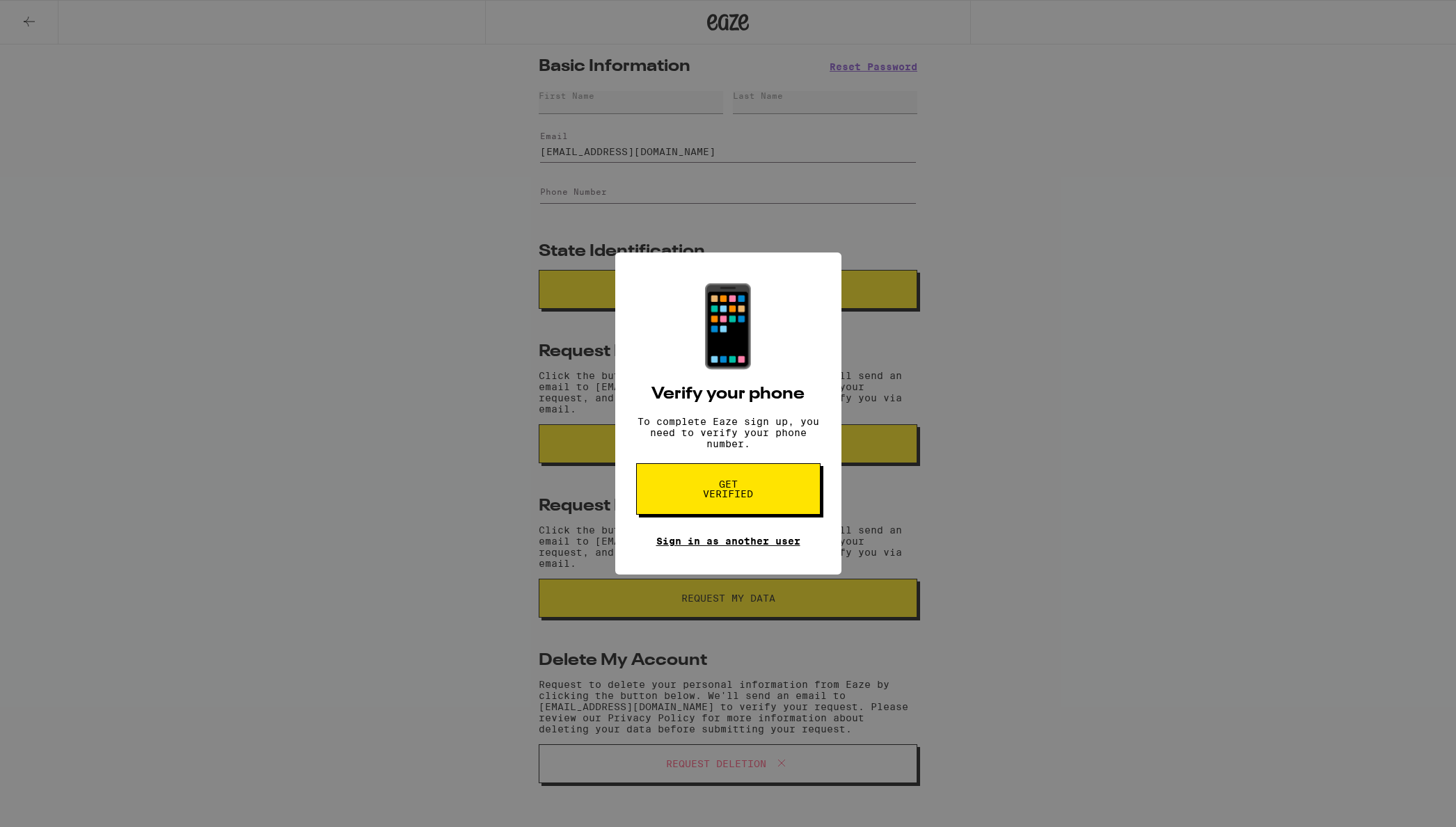
click at [719, 547] on link "Sign in as another user" at bounding box center [728, 542] width 144 height 11
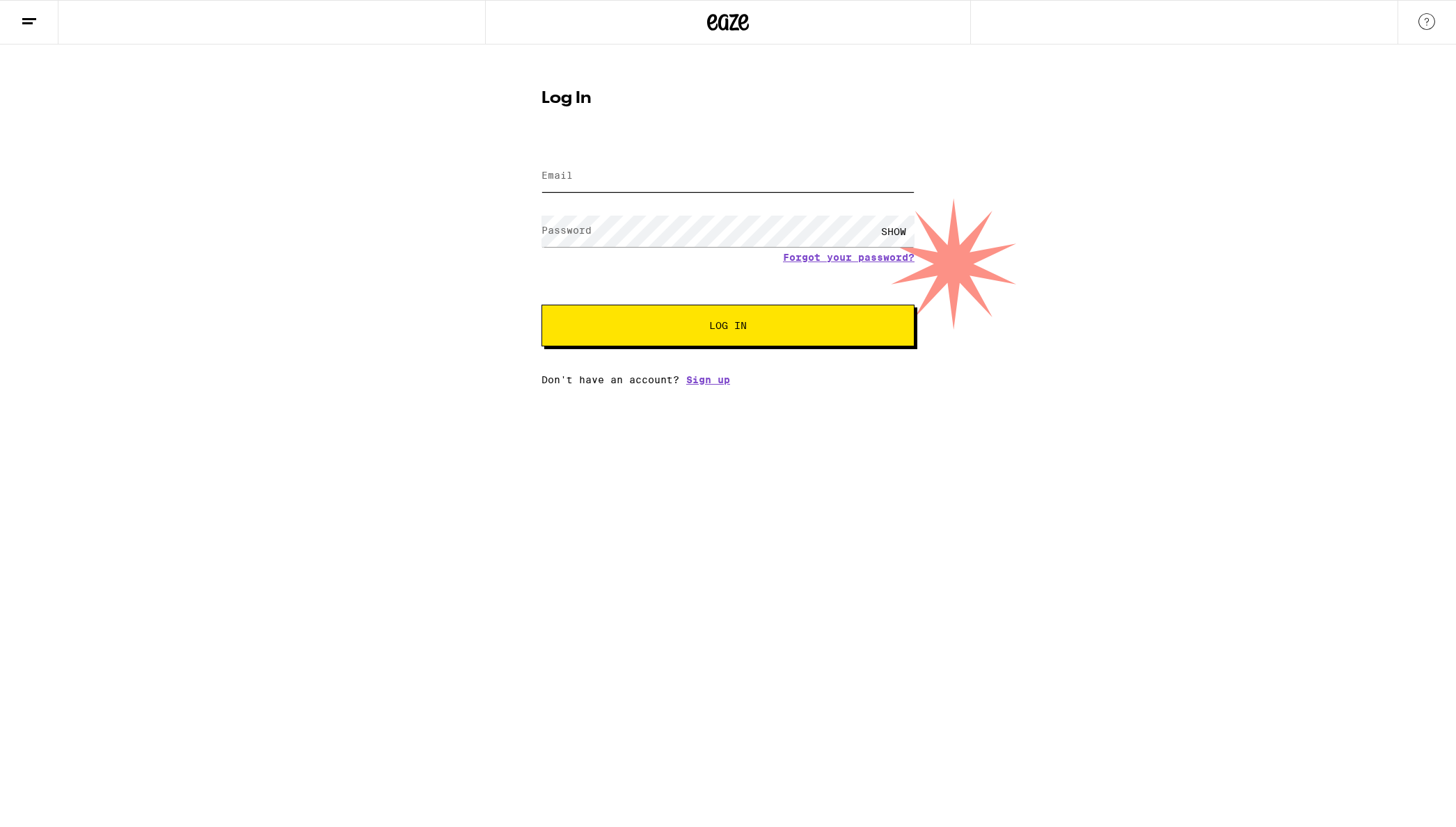
type input "[EMAIL_ADDRESS][DOMAIN_NAME]"
click at [752, 333] on button "Log In" at bounding box center [728, 325] width 373 height 42
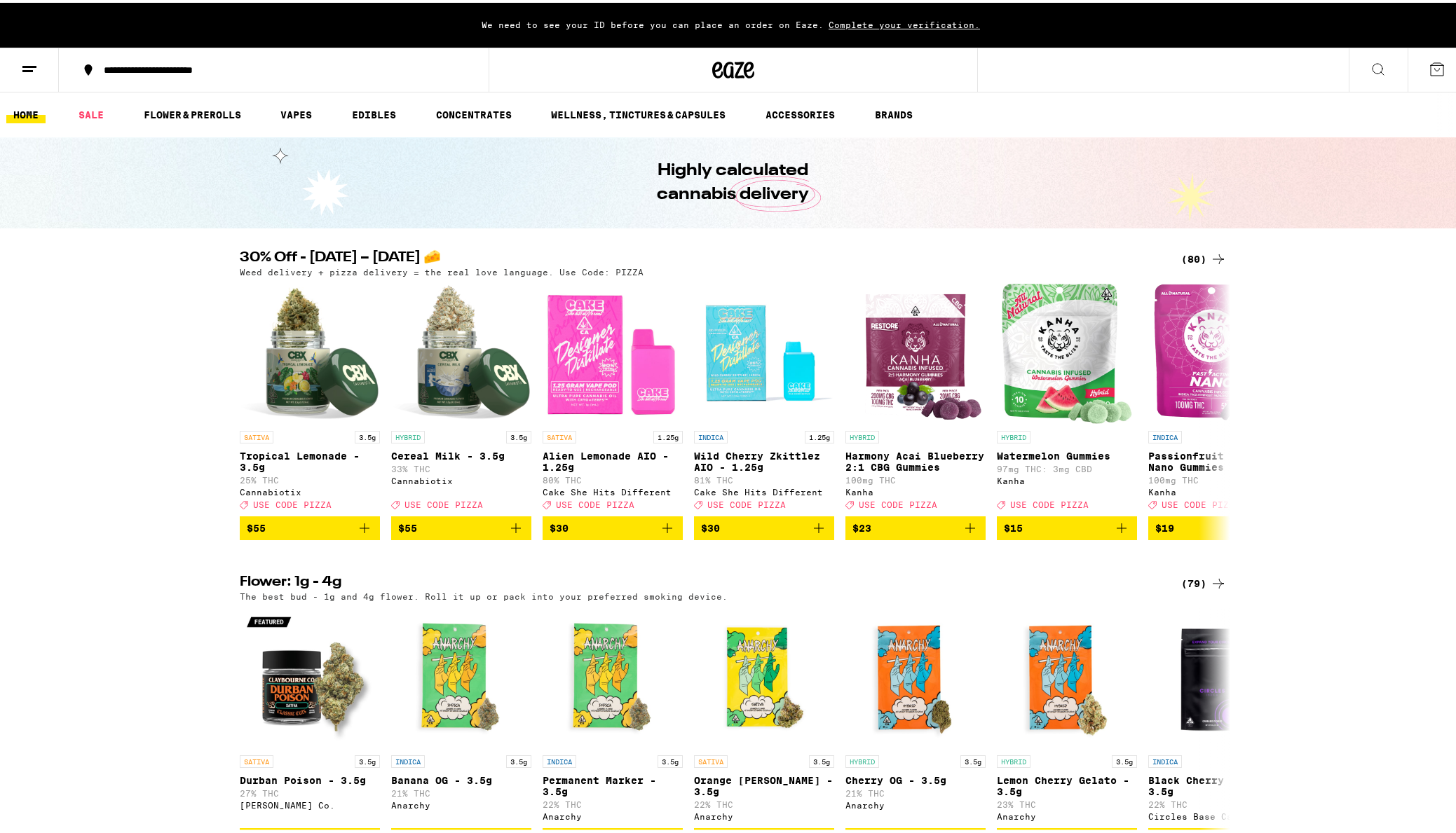
click at [900, 22] on span "Complete your verification." at bounding box center [904, 22] width 161 height 9
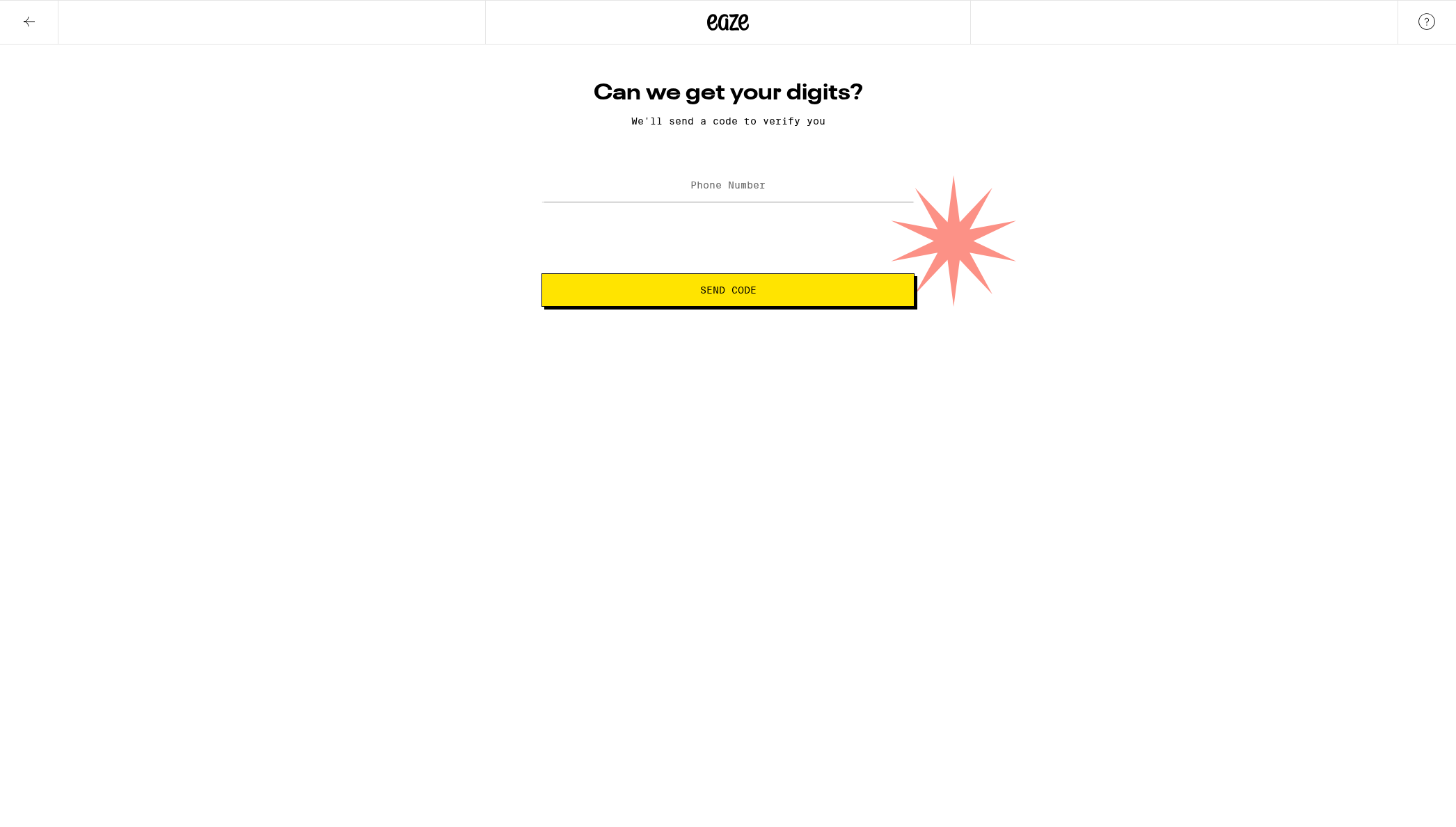
click at [736, 184] on label "Phone Number" at bounding box center [728, 185] width 75 height 11
type input "(177) 576-2466"
drag, startPoint x: 795, startPoint y: 190, endPoint x: 569, endPoint y: 181, distance: 226.2
click at [569, 181] on input "(177) 576-2466" at bounding box center [728, 186] width 373 height 32
type input "[PHONE_NUMBER]"
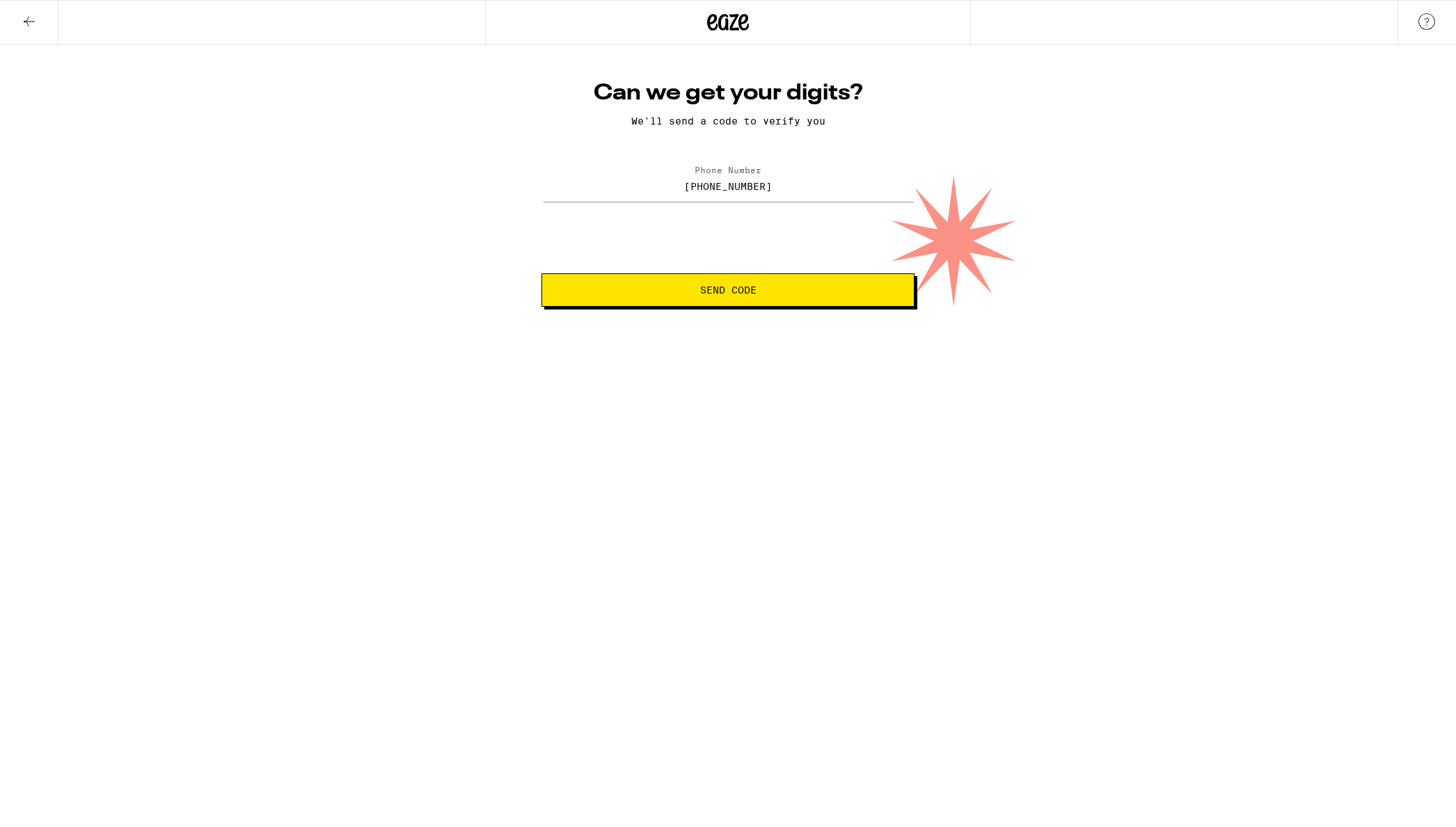
click at [729, 295] on span "Send Code" at bounding box center [728, 290] width 57 height 9
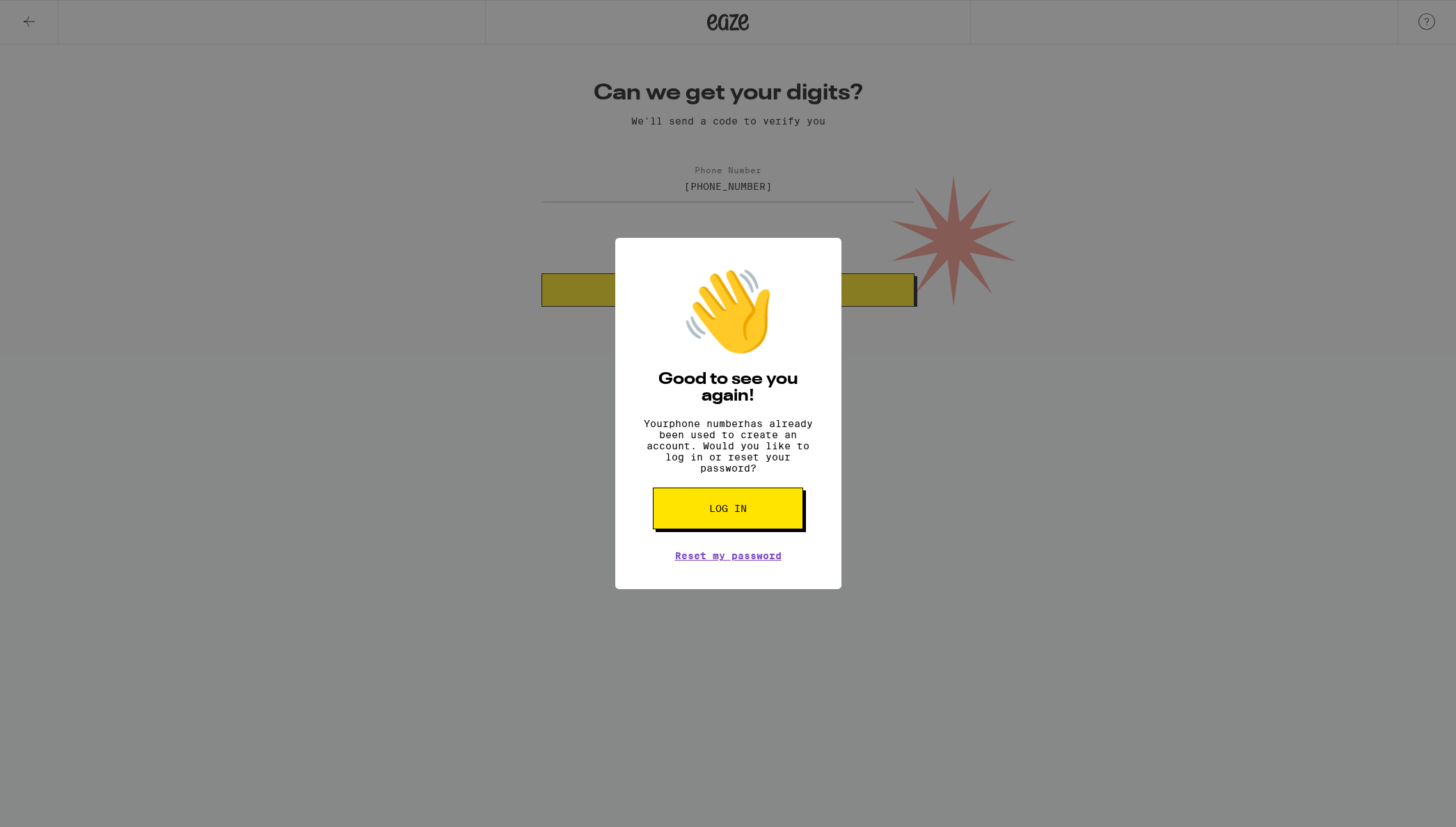
click at [746, 528] on button "Log in" at bounding box center [728, 508] width 151 height 42
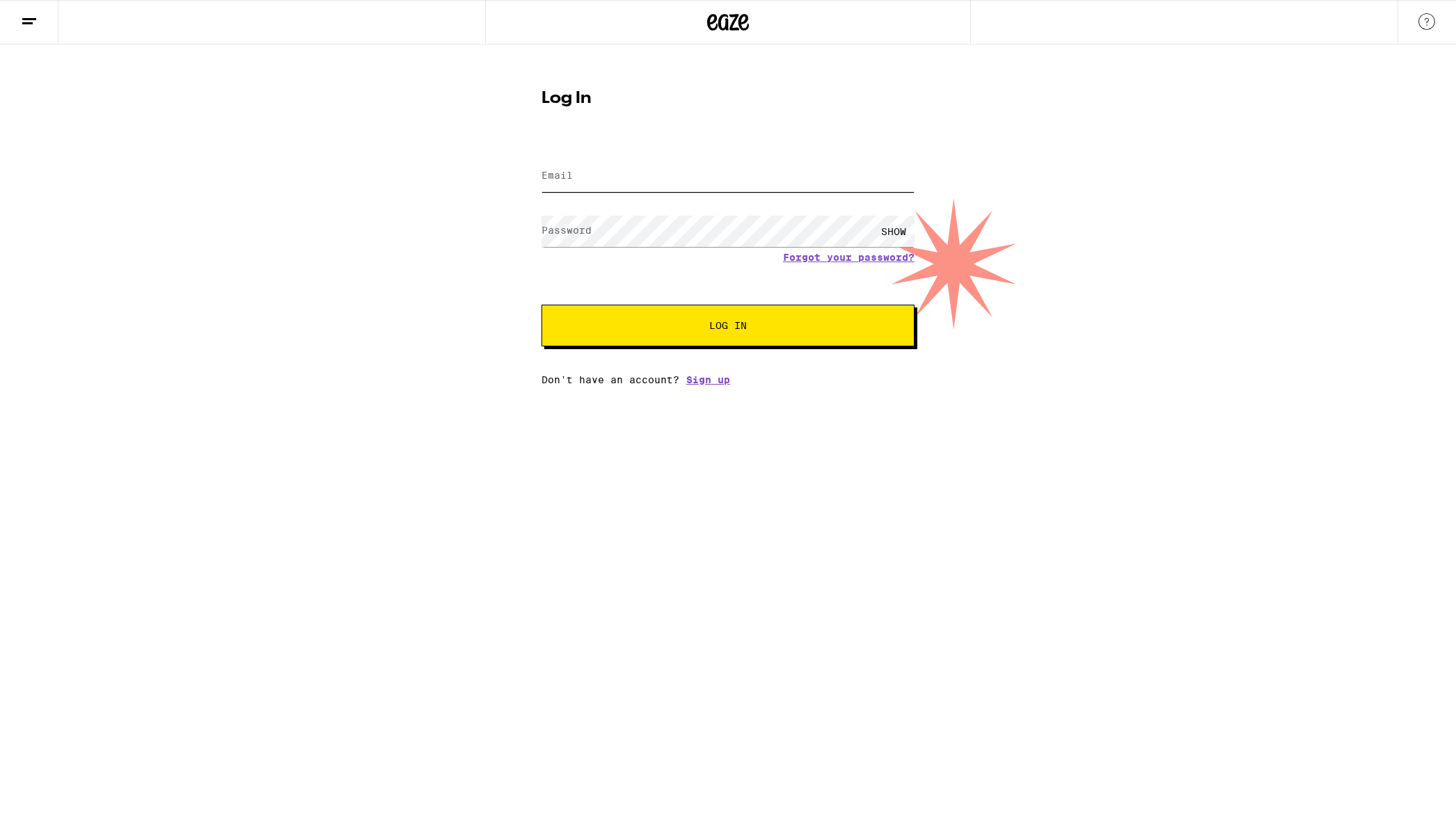
type input "[EMAIL_ADDRESS][DOMAIN_NAME]"
click at [728, 331] on span "Log In" at bounding box center [728, 325] width 37 height 9
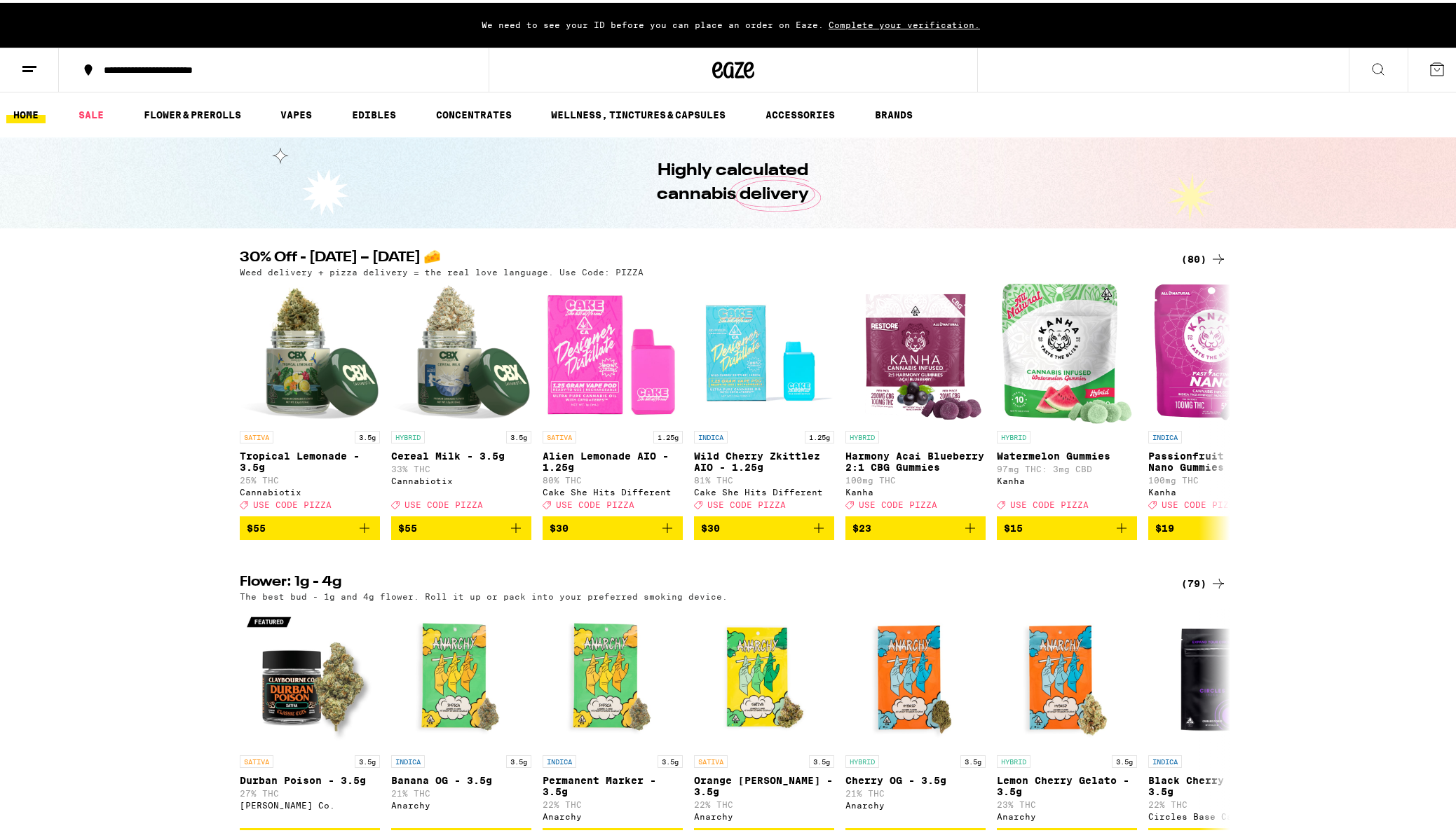
click at [1358, 283] on div "30% Off - Sept 5 – National Cheese Pizza Day 🧀 (80) Weed delivery + pizza deliv…" at bounding box center [733, 392] width 1467 height 289
click at [268, 66] on div "**********" at bounding box center [280, 67] width 368 height 9
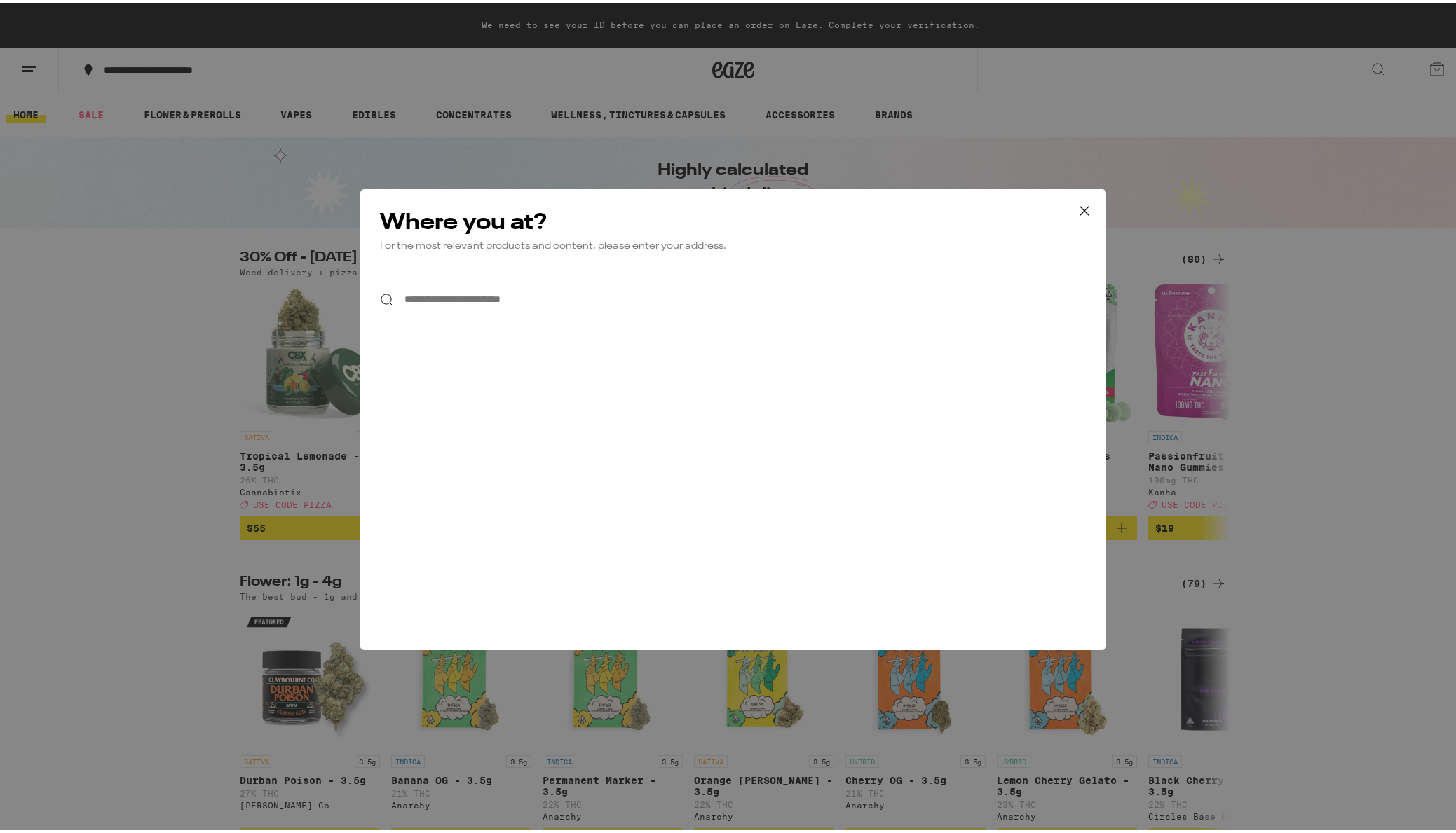
click at [1092, 81] on div "**********" at bounding box center [733, 416] width 1467 height 833
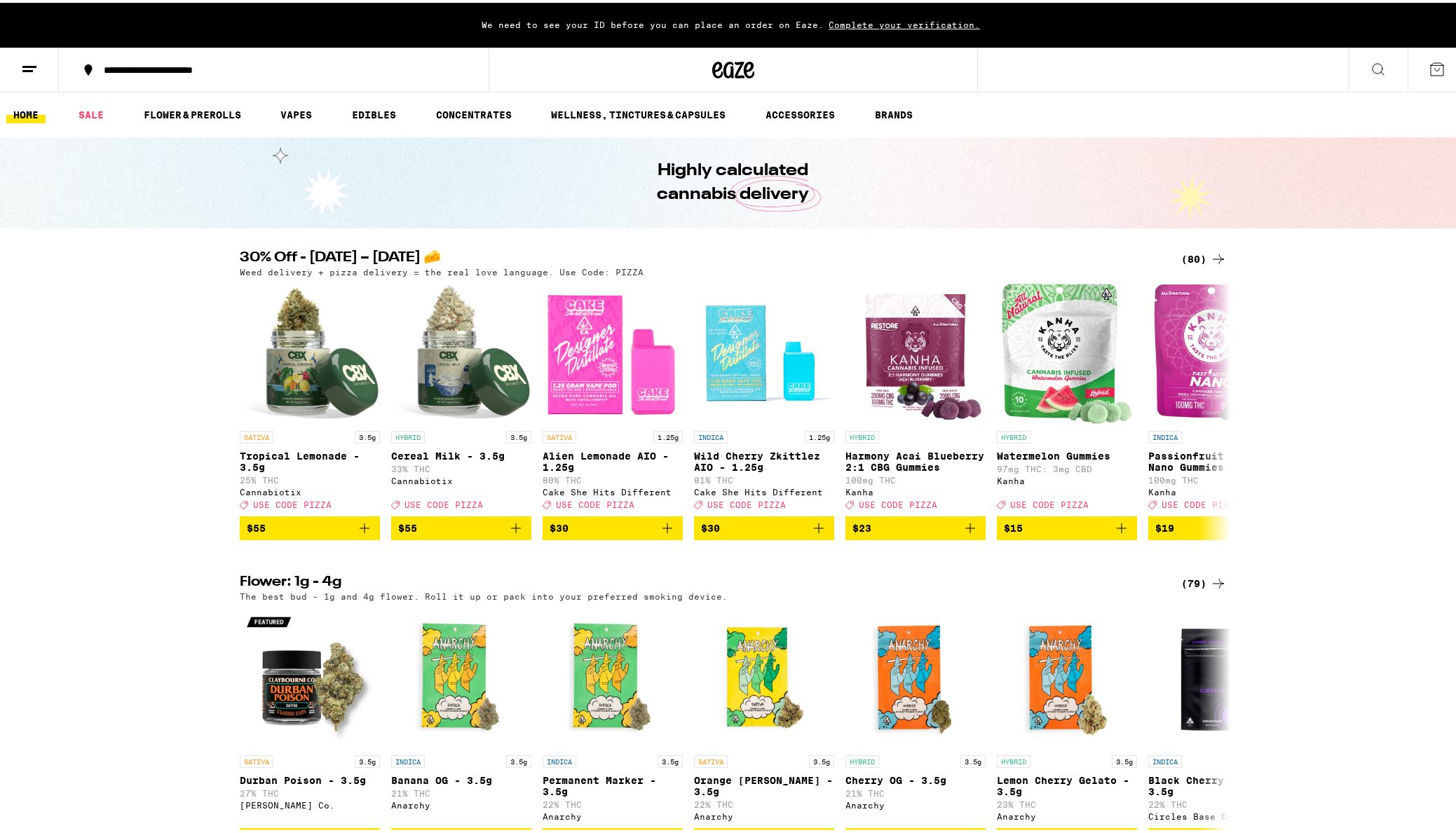
click at [892, 23] on span "Complete your verification." at bounding box center [904, 22] width 161 height 9
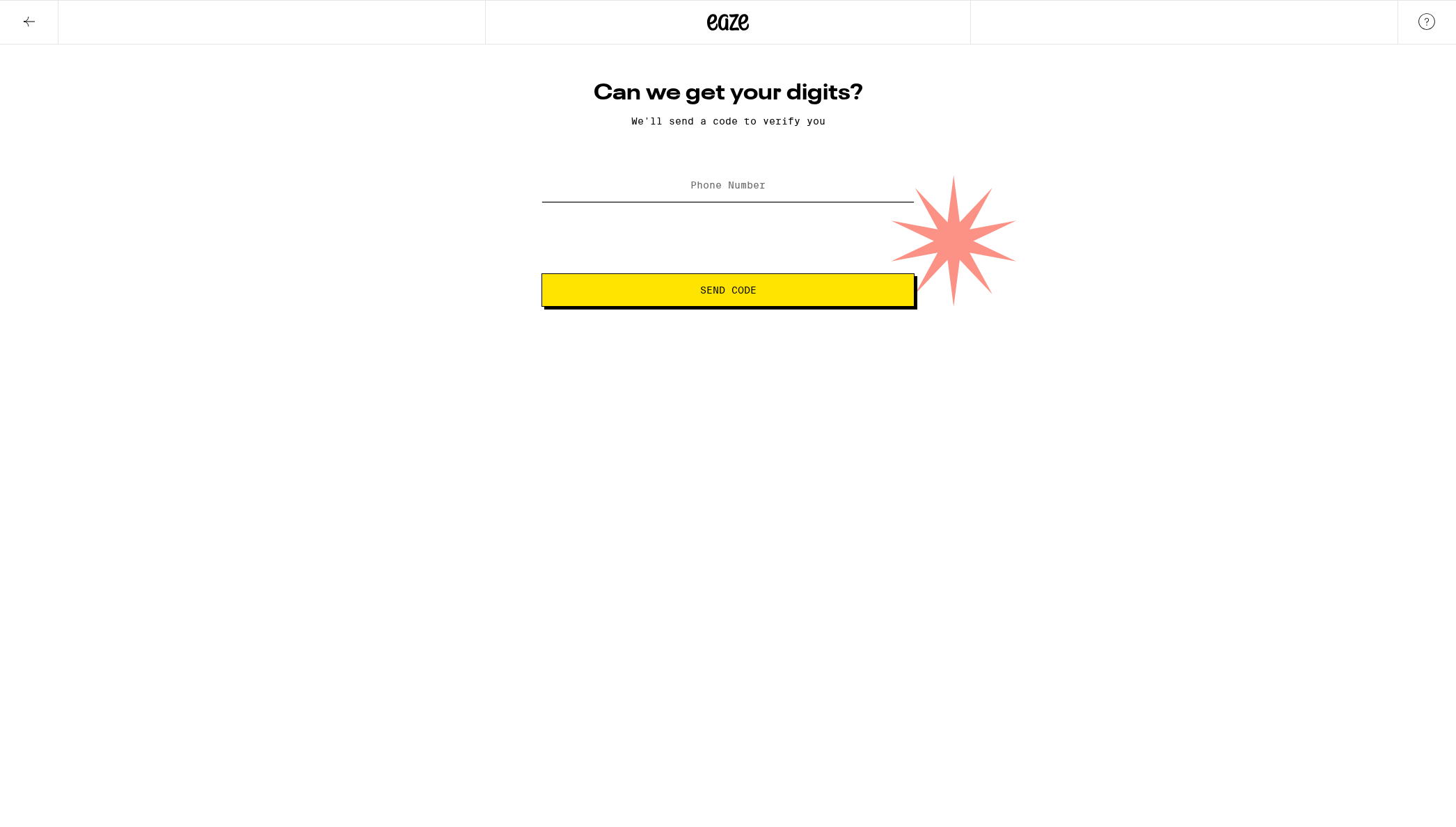
click at [817, 197] on input "Phone Number" at bounding box center [728, 186] width 373 height 32
type input "(775) 762-4665"
click at [750, 295] on span "Send Code" at bounding box center [728, 290] width 57 height 9
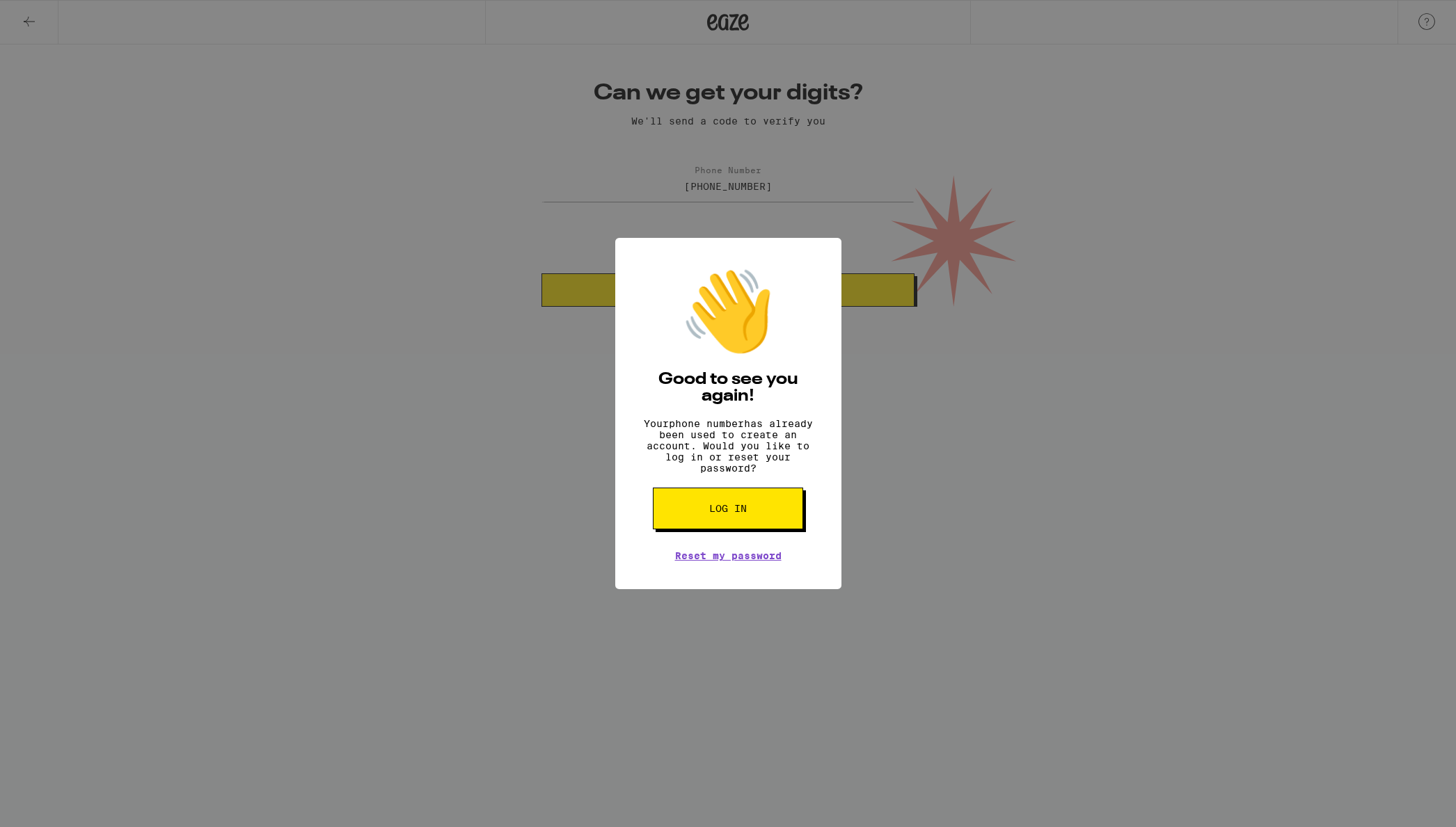
click at [744, 514] on span "Log in" at bounding box center [728, 508] width 37 height 9
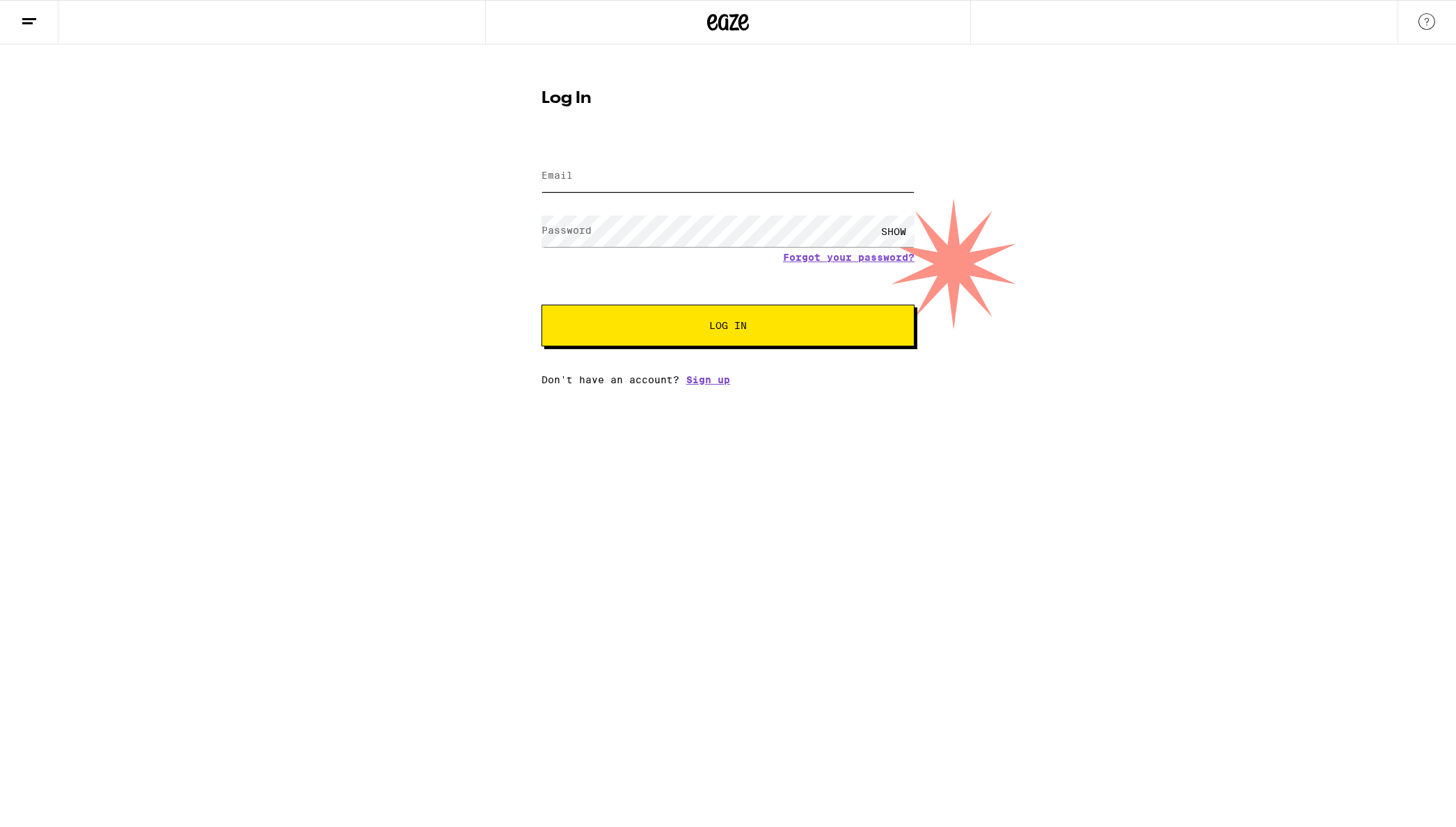
type input "[EMAIL_ADDRESS][DOMAIN_NAME]"
click at [883, 232] on div "SHOW" at bounding box center [893, 231] width 42 height 32
click at [891, 230] on div "HIDE" at bounding box center [893, 231] width 42 height 32
click at [767, 331] on span "Log In" at bounding box center [728, 325] width 260 height 9
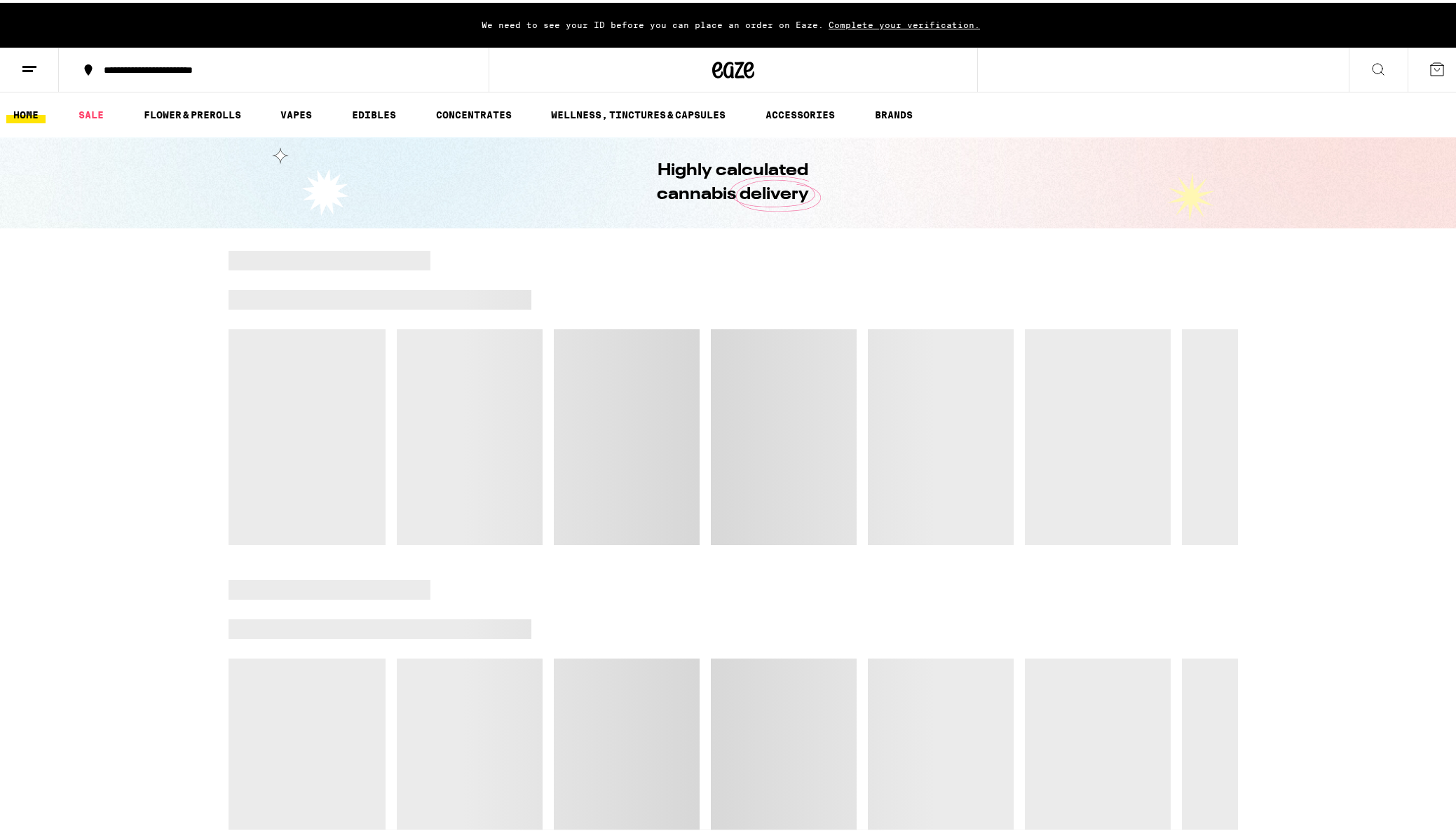
click at [1366, 292] on div at bounding box center [733, 395] width 1467 height 295
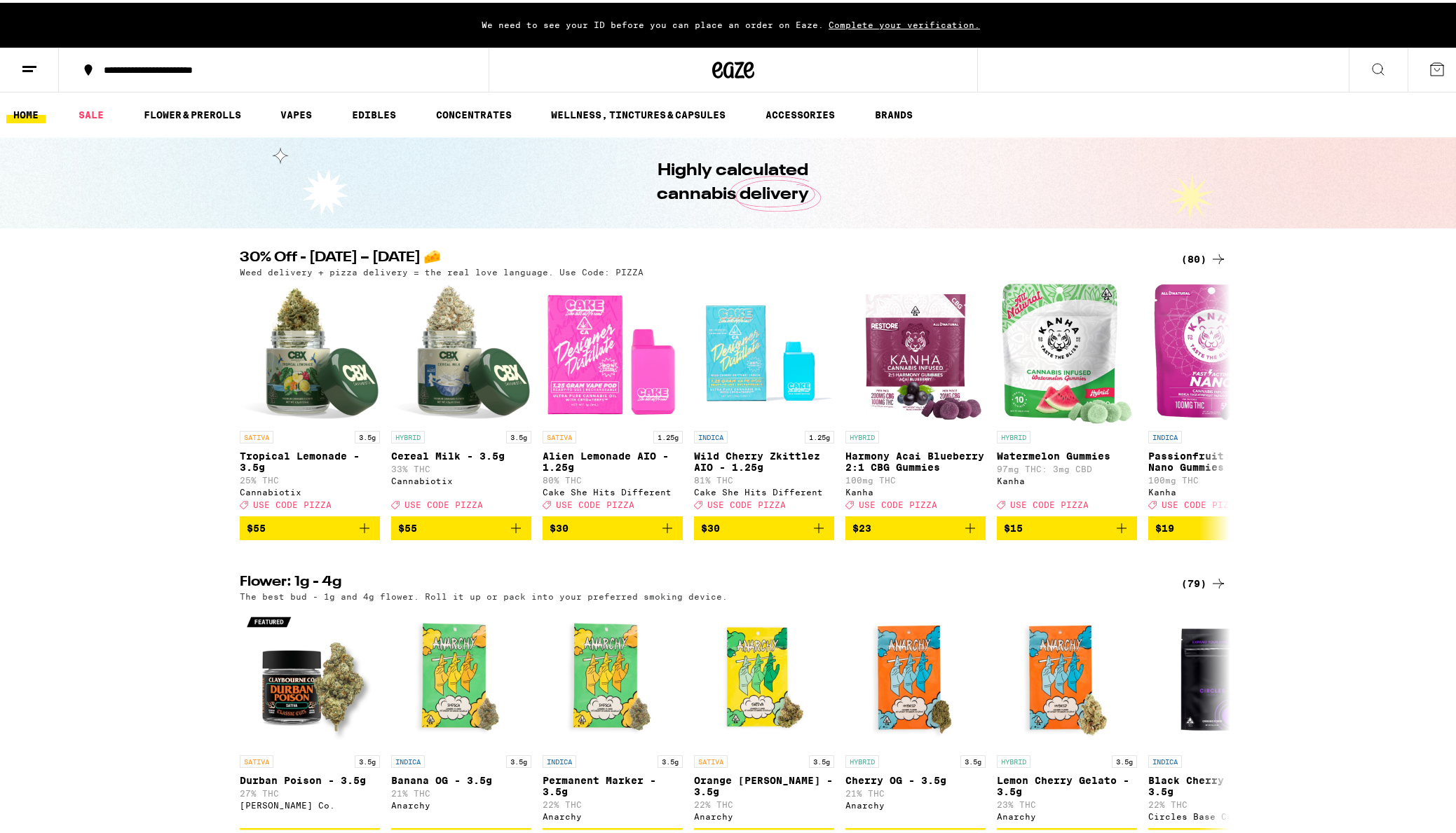
click at [891, 20] on span "Complete your verification." at bounding box center [904, 22] width 161 height 9
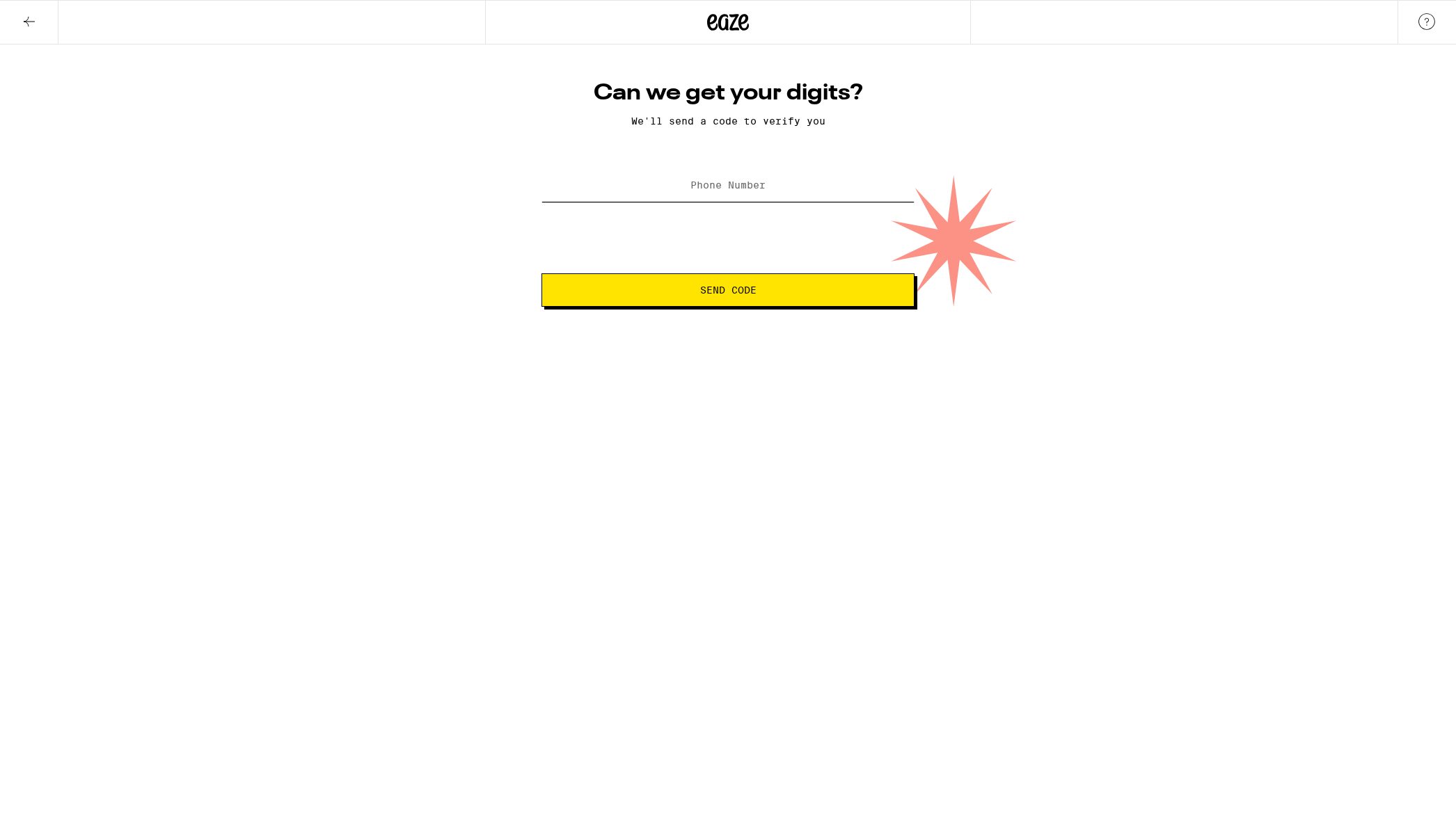
click at [777, 200] on input "Phone Number" at bounding box center [728, 186] width 373 height 32
type input "(775) 762-4665"
click at [728, 295] on span "Send Code" at bounding box center [728, 290] width 57 height 9
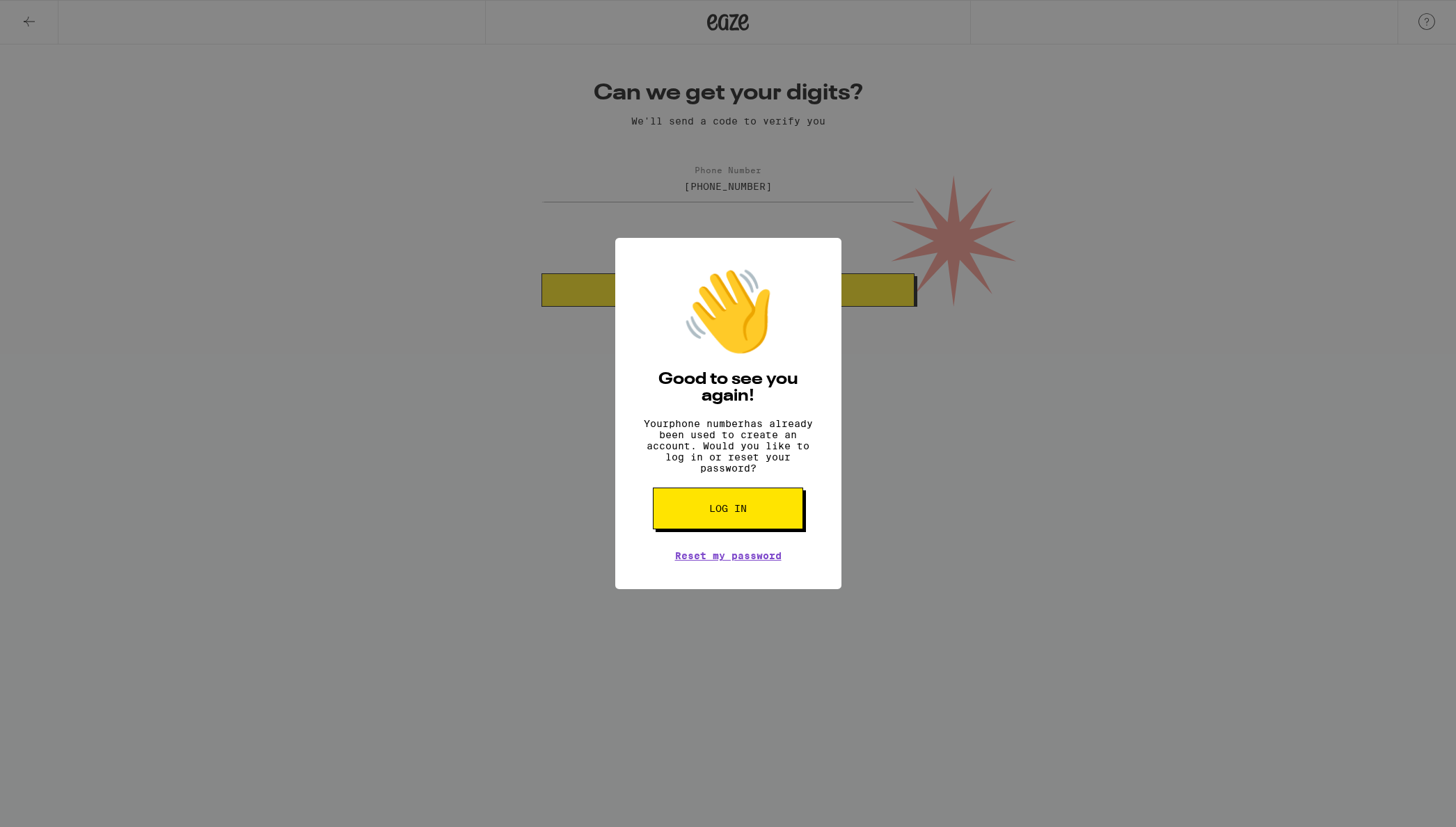
click at [747, 523] on button "Log in" at bounding box center [728, 508] width 151 height 42
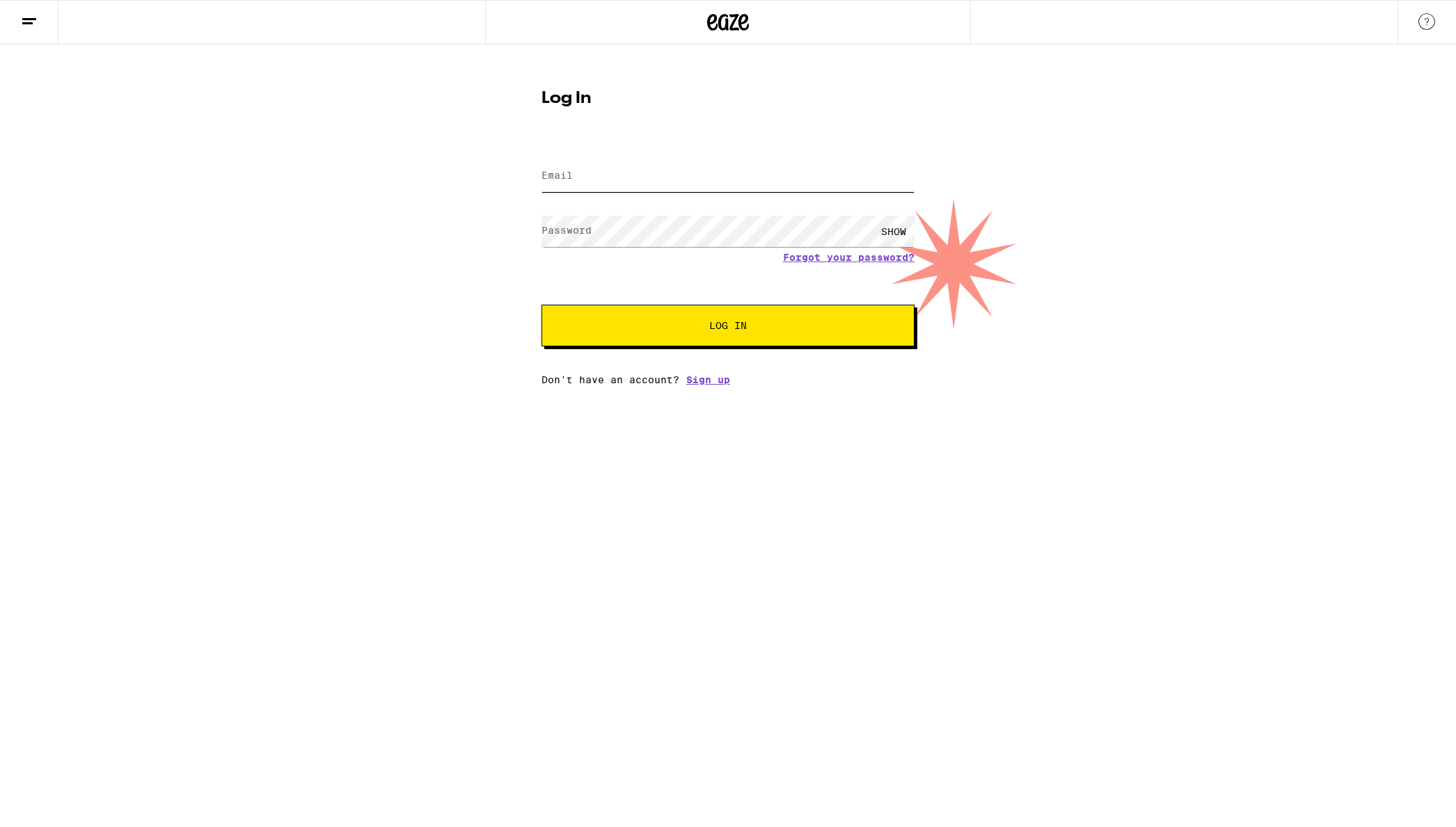
type input "[EMAIL_ADDRESS][DOMAIN_NAME]"
click at [722, 315] on button "Log In" at bounding box center [728, 325] width 373 height 42
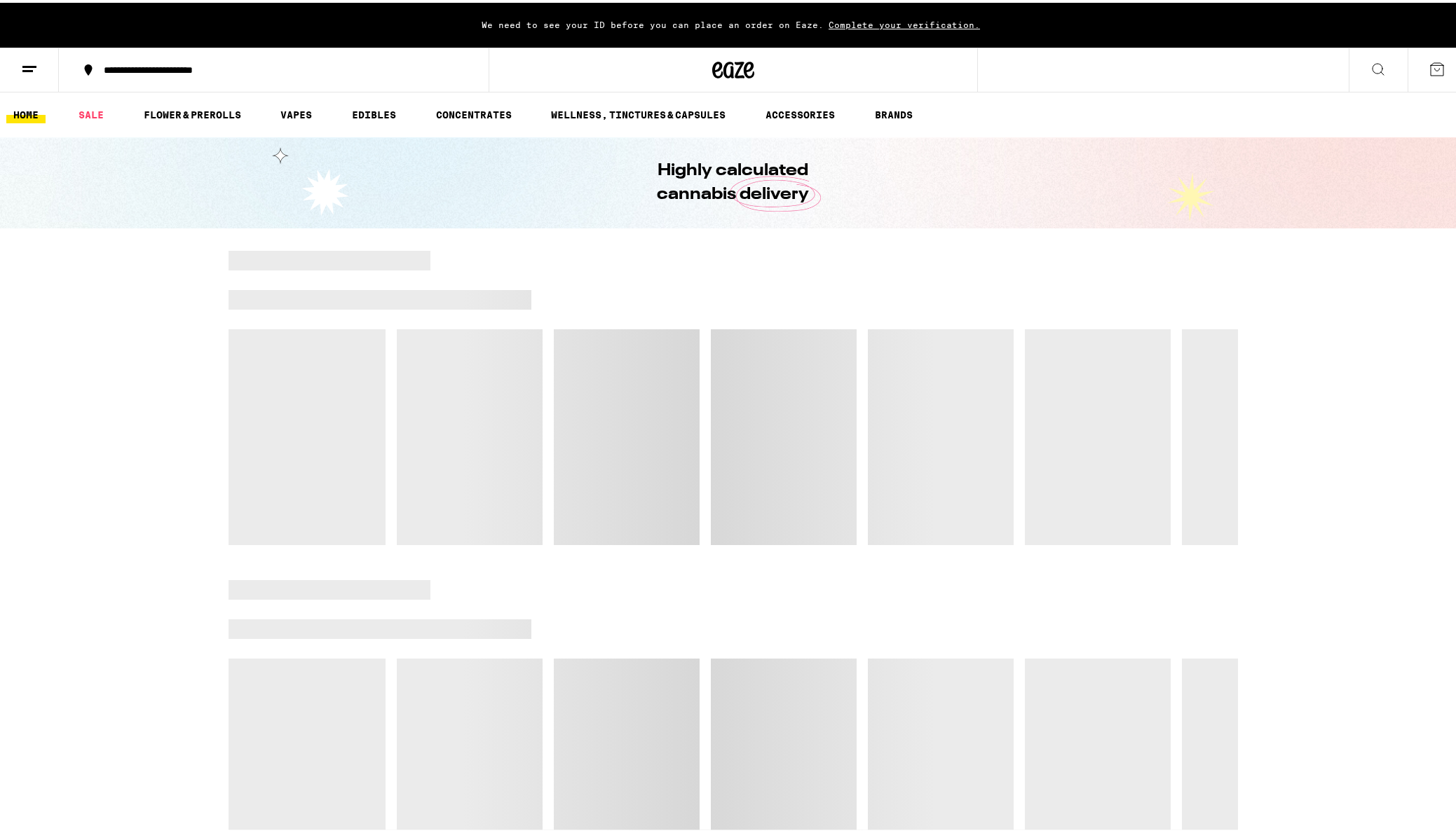
click at [1280, 280] on div at bounding box center [733, 395] width 1467 height 295
click at [1077, 71] on div "**********" at bounding box center [733, 67] width 1467 height 45
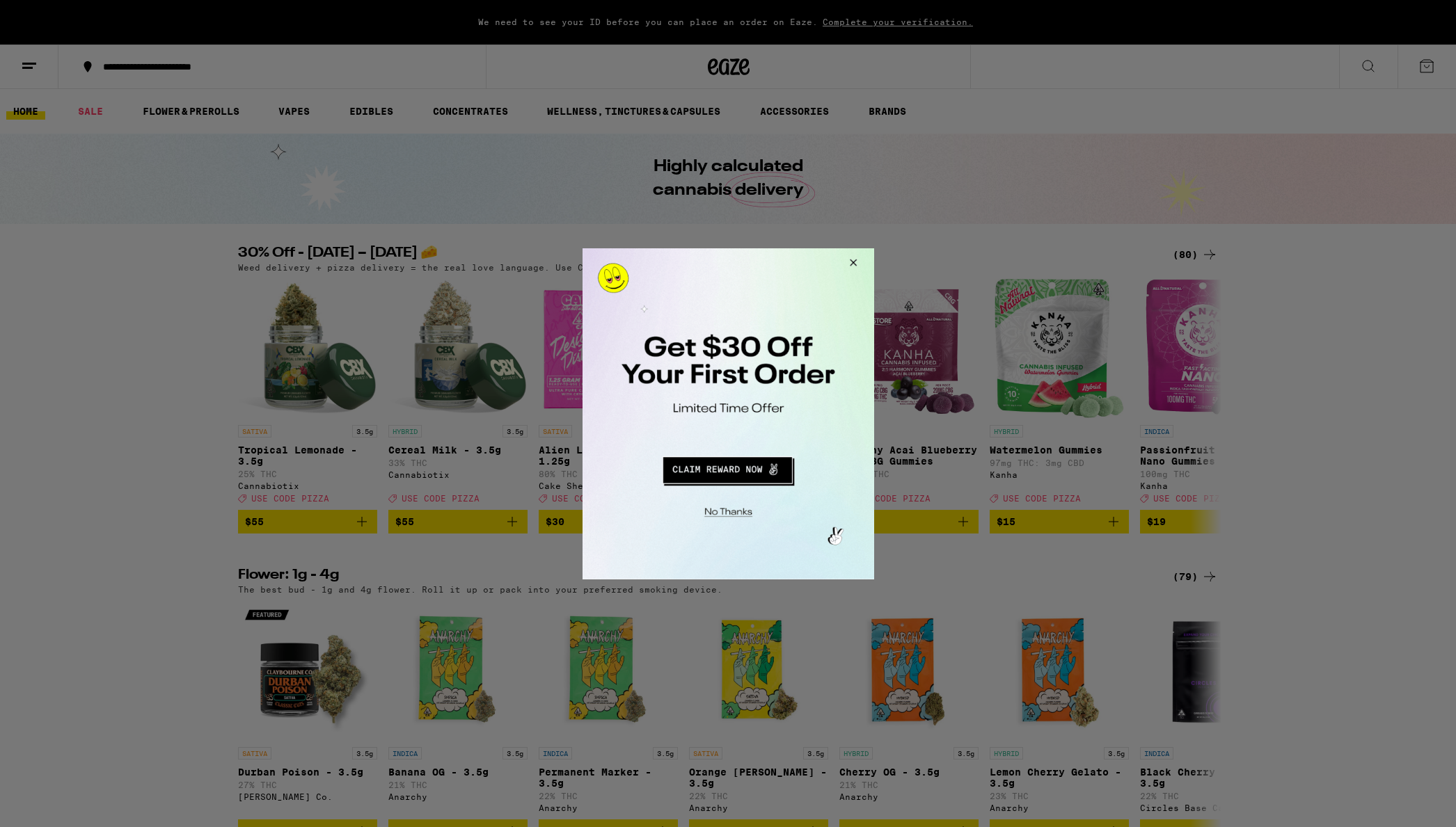
click at [849, 264] on button "Close Modal" at bounding box center [850, 265] width 37 height 33
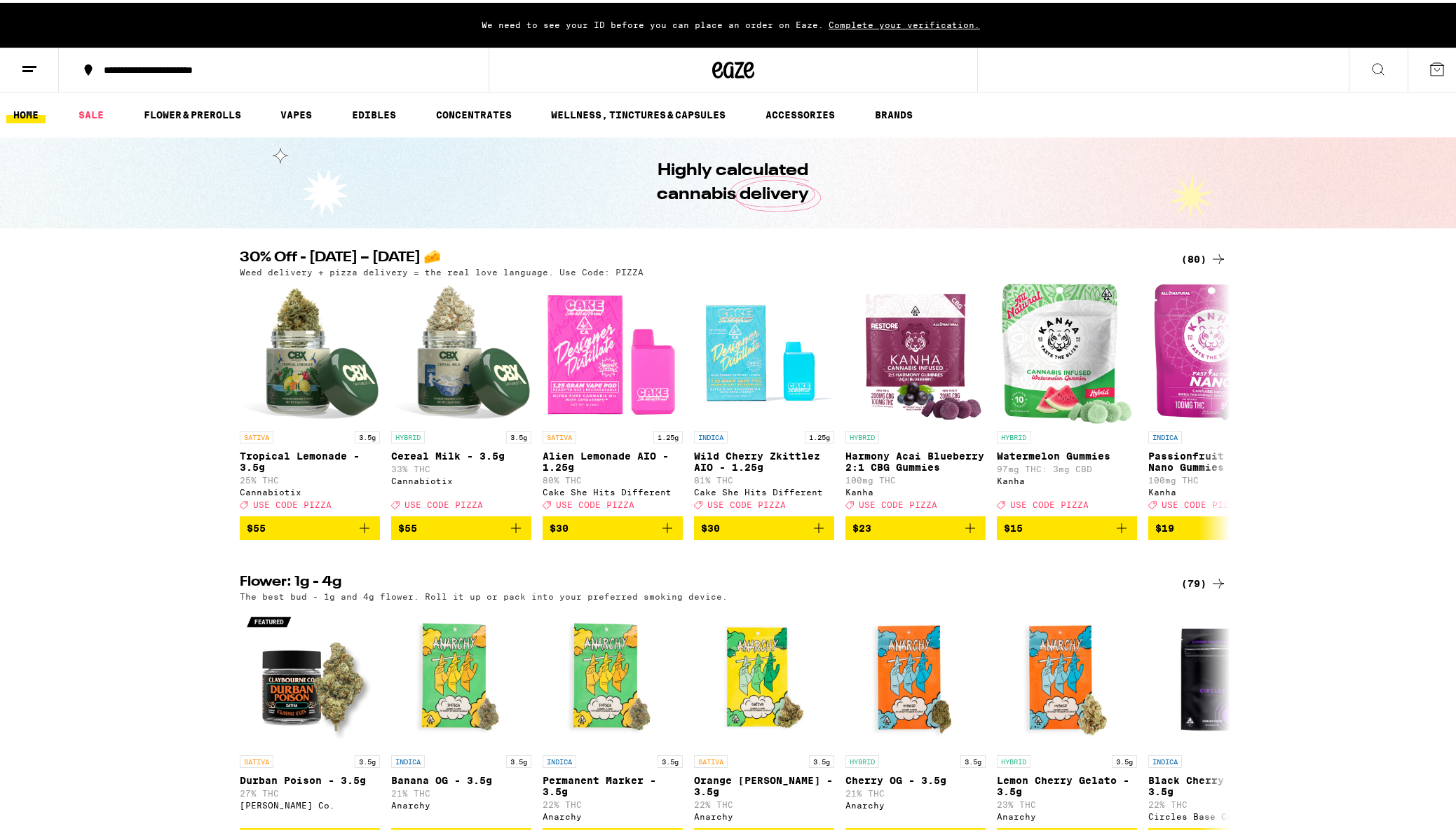
click at [26, 74] on icon at bounding box center [29, 66] width 17 height 17
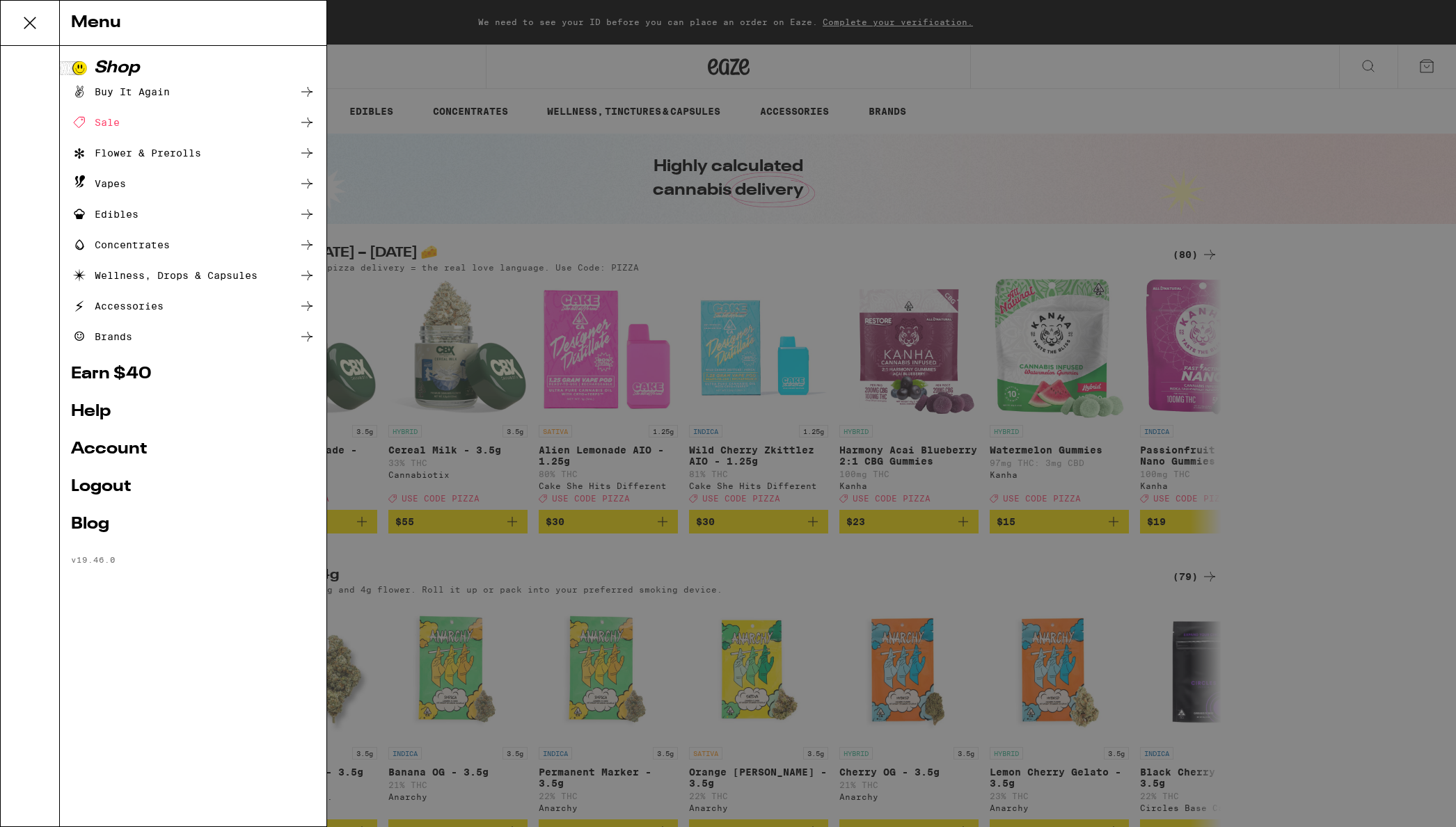
click at [308, 92] on icon at bounding box center [307, 92] width 11 height 9
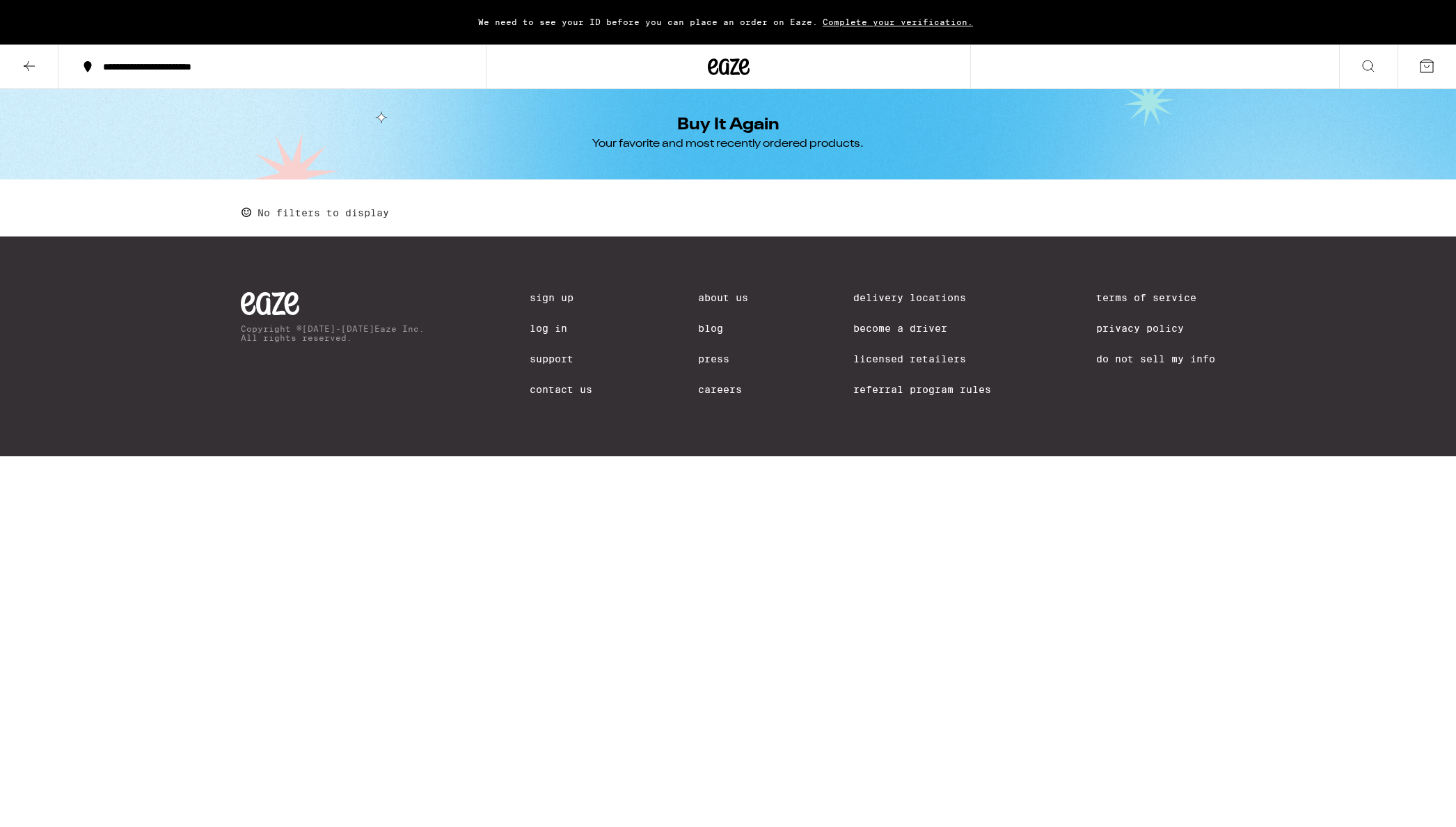
click at [30, 72] on icon at bounding box center [29, 66] width 17 height 17
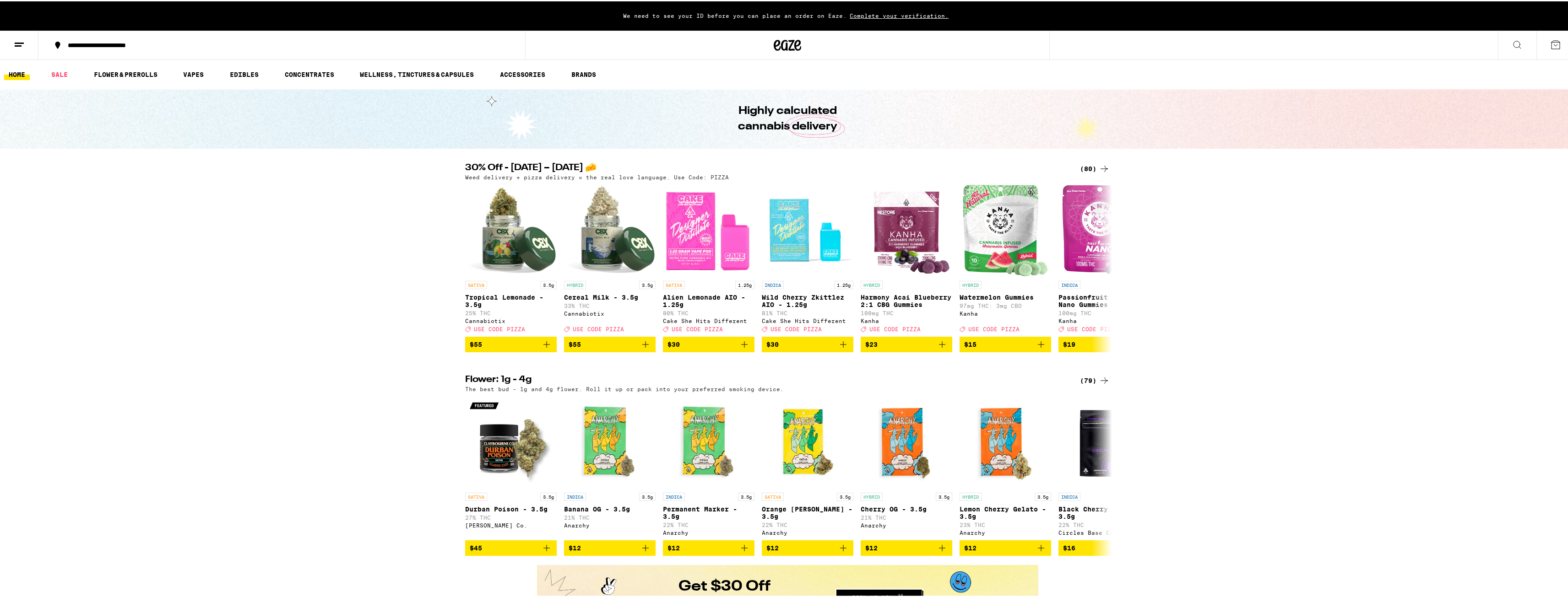
click at [17, 42] on line at bounding box center [19, 42] width 9 height 0
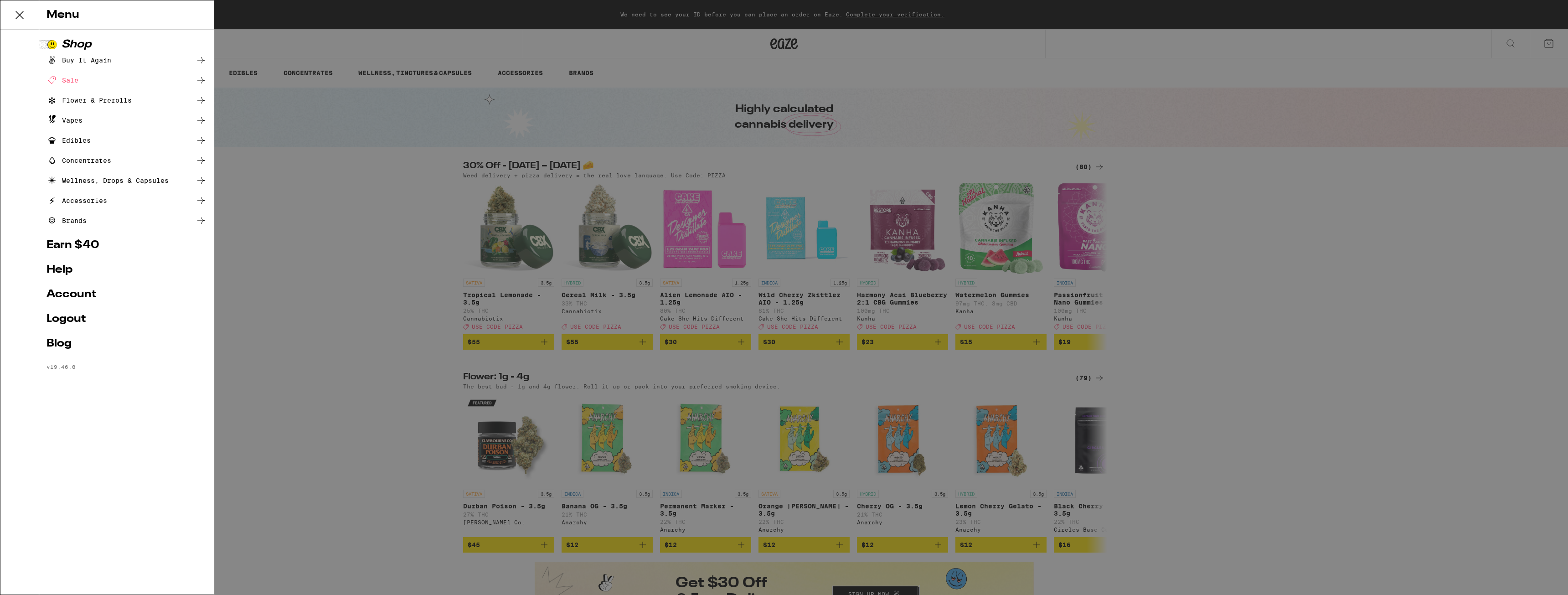
click at [79, 296] on link "Account" at bounding box center [126, 295] width 160 height 11
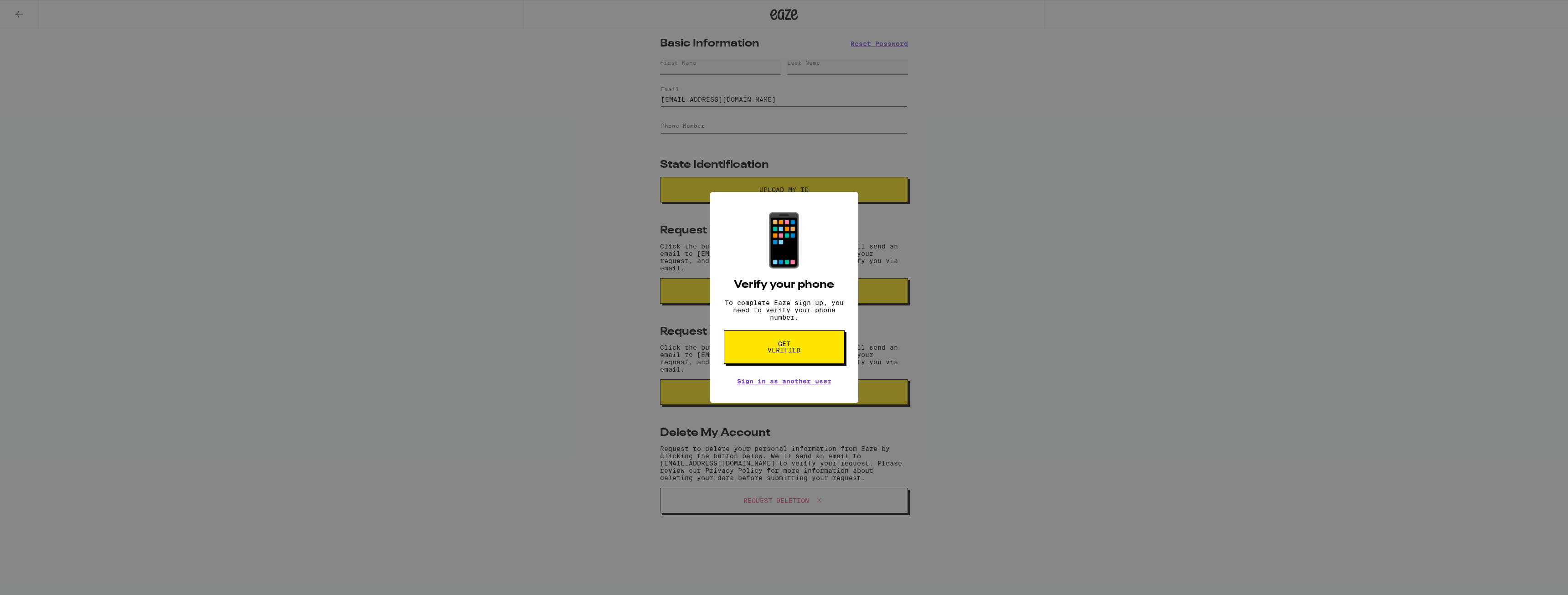
click at [953, 195] on div "📱 Verify your phone To complete Eaze sign up, you need to verify your phone num…" at bounding box center [784, 297] width 1568 height 595
click at [953, 162] on div "📱 Verify your phone To complete Eaze sign up, you need to verify your phone num…" at bounding box center [784, 297] width 1568 height 595
click at [953, 143] on div "📱 Verify your phone To complete Eaze sign up, you need to verify your phone num…" at bounding box center [784, 297] width 1568 height 595
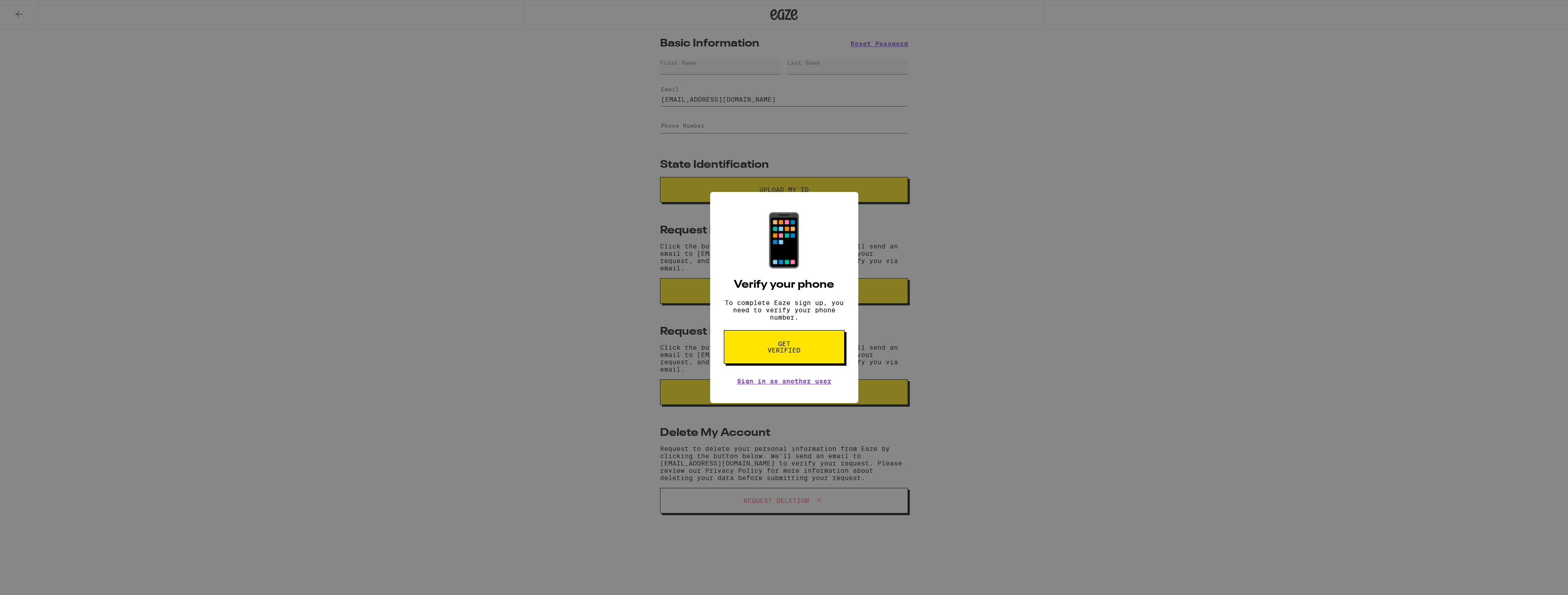
click at [780, 351] on span "Get verified" at bounding box center [784, 347] width 47 height 13
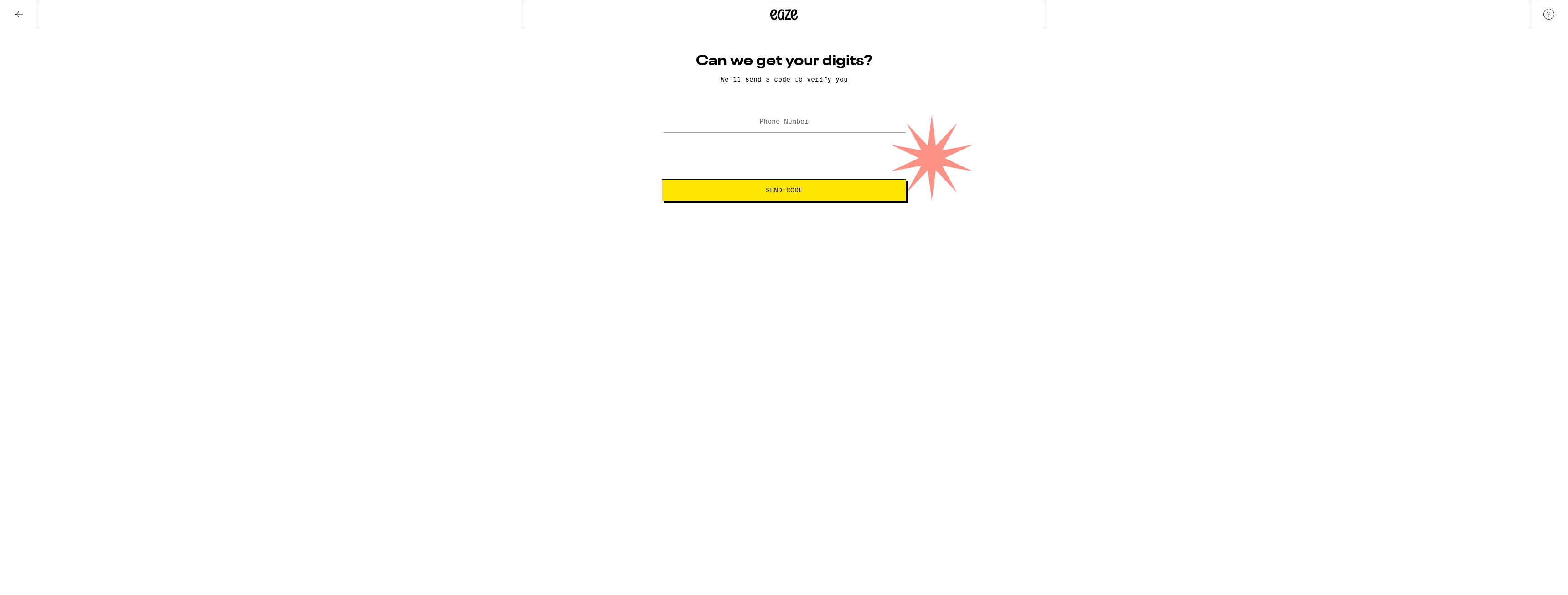
click at [796, 163] on form "Phone Number Send Code" at bounding box center [783, 155] width 244 height 93
click at [792, 190] on span "Send Code" at bounding box center [784, 190] width 37 height 6
type input "(775) 762-4665"
click at [792, 189] on span "Send Code" at bounding box center [784, 190] width 37 height 6
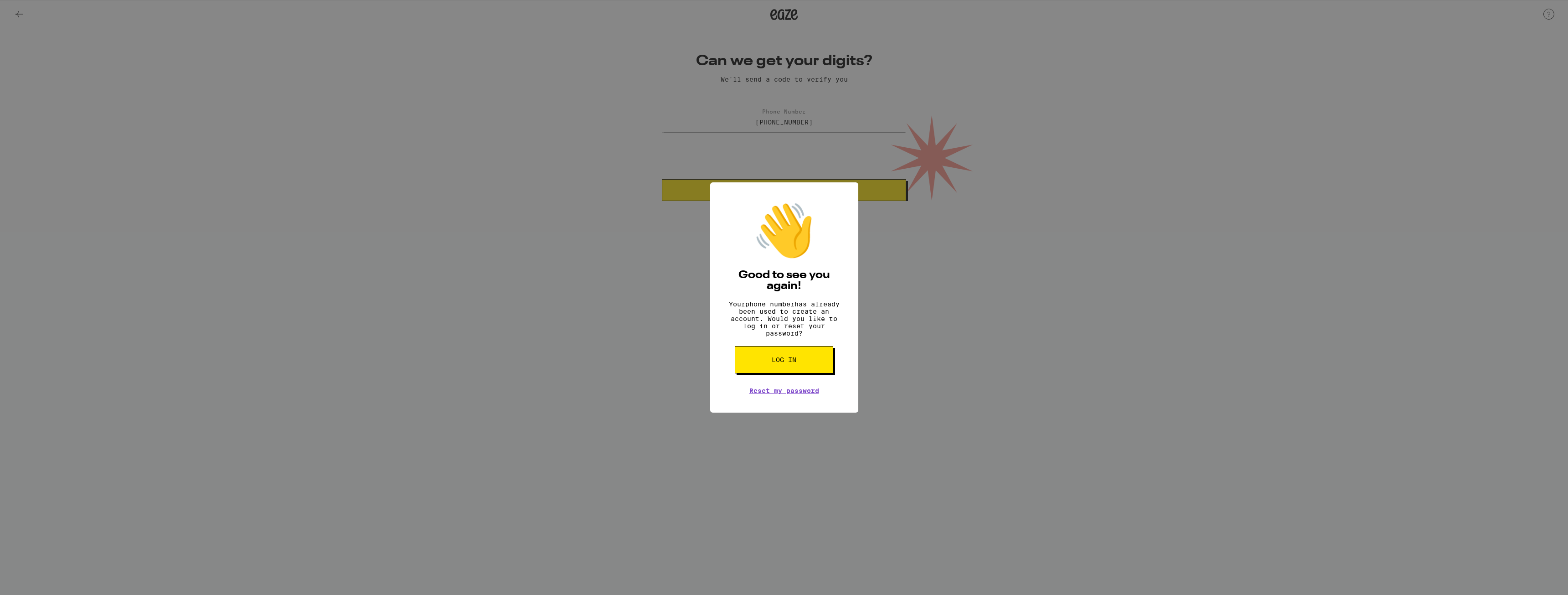
click at [777, 363] on span "Log in" at bounding box center [784, 360] width 24 height 6
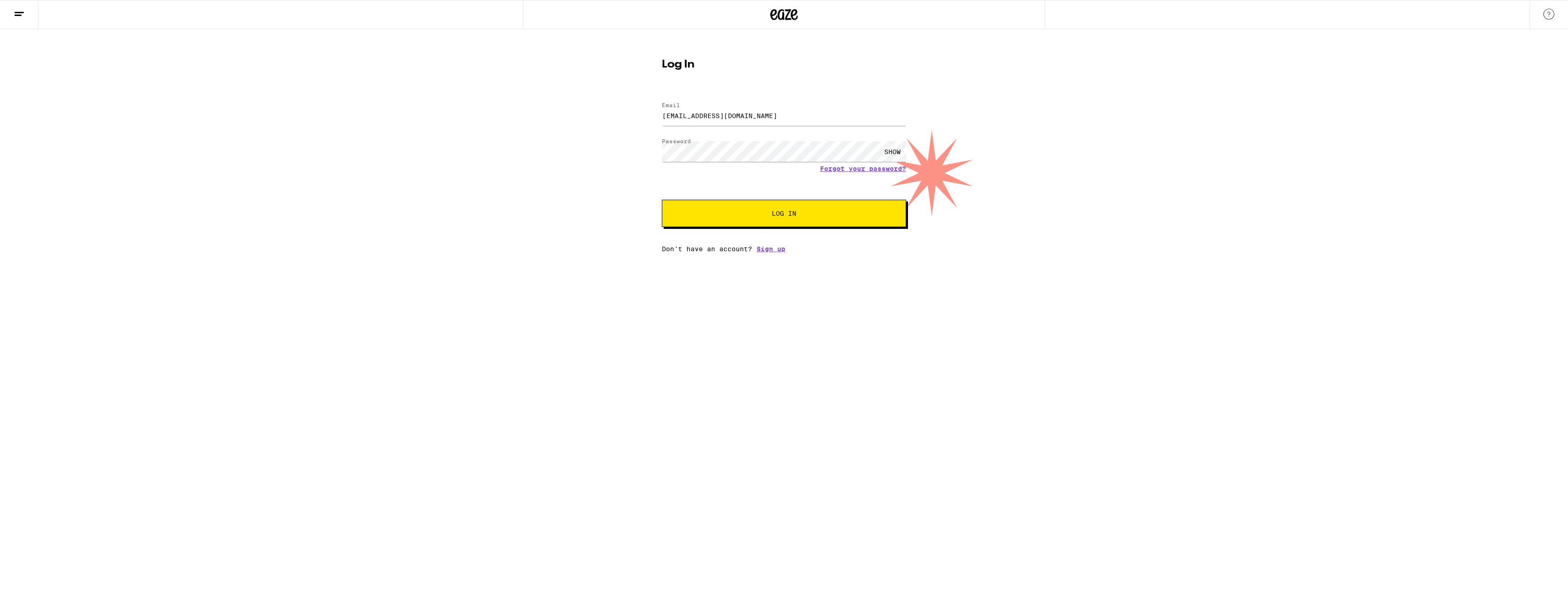
click at [797, 223] on button "Log In" at bounding box center [783, 213] width 244 height 27
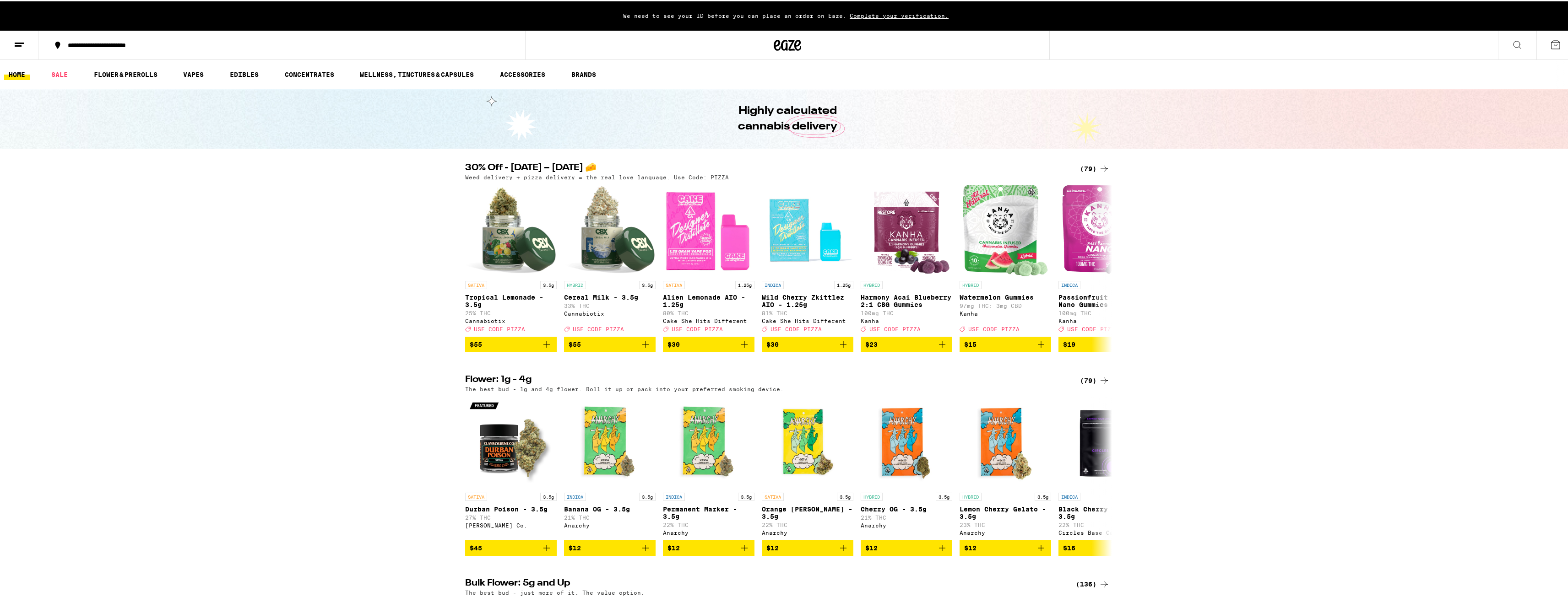
click at [19, 47] on icon at bounding box center [19, 43] width 11 height 11
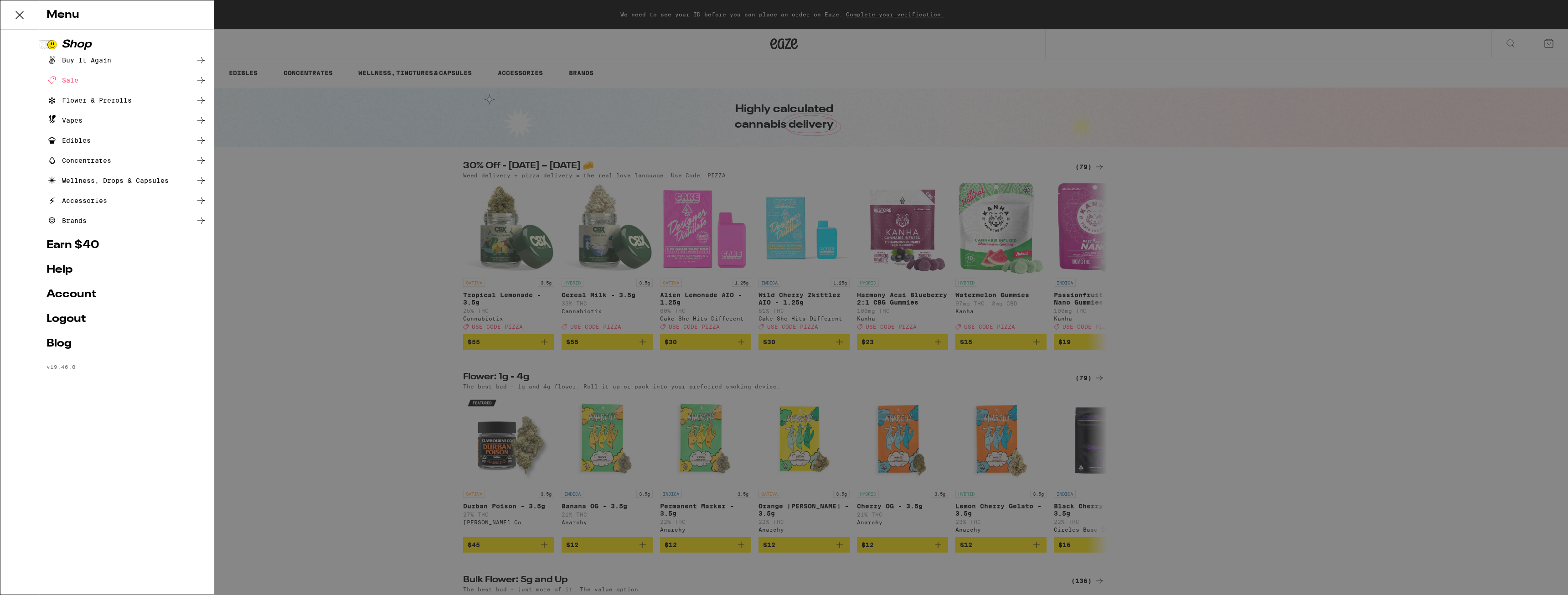
click at [85, 295] on link "Account" at bounding box center [126, 295] width 160 height 11
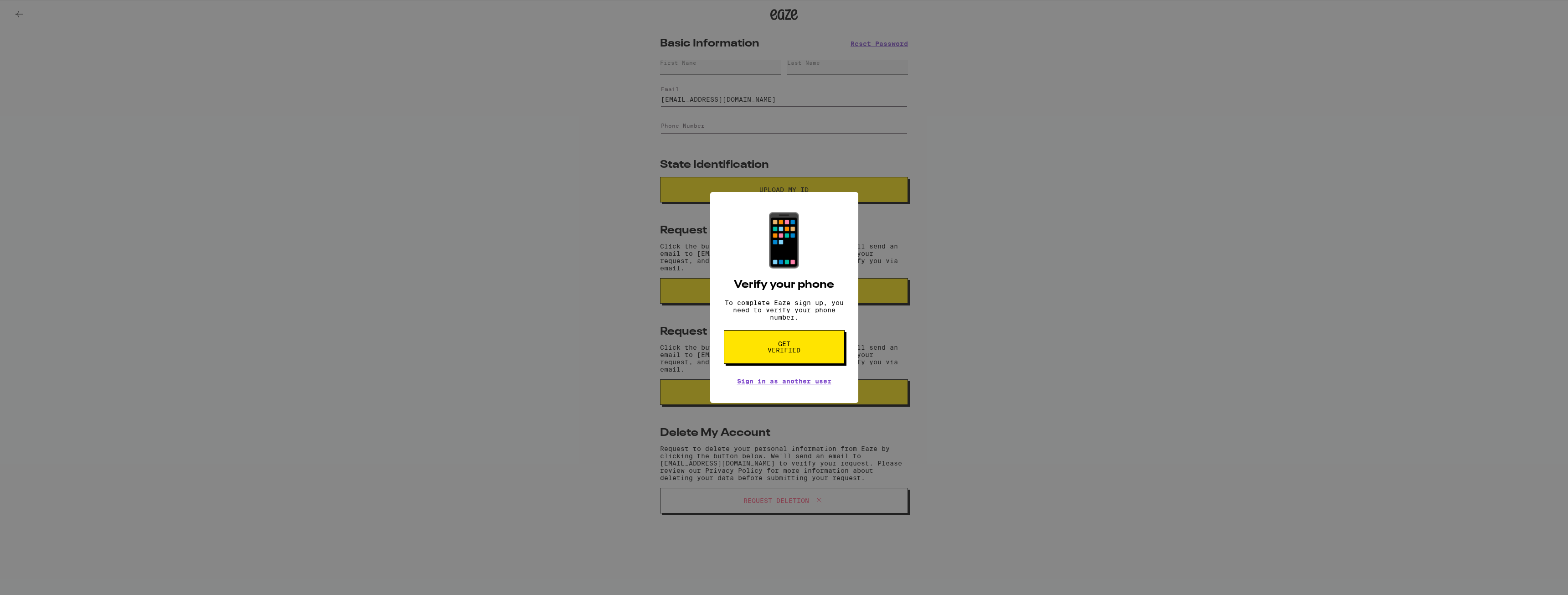
click at [789, 353] on span "Get verified" at bounding box center [784, 347] width 47 height 13
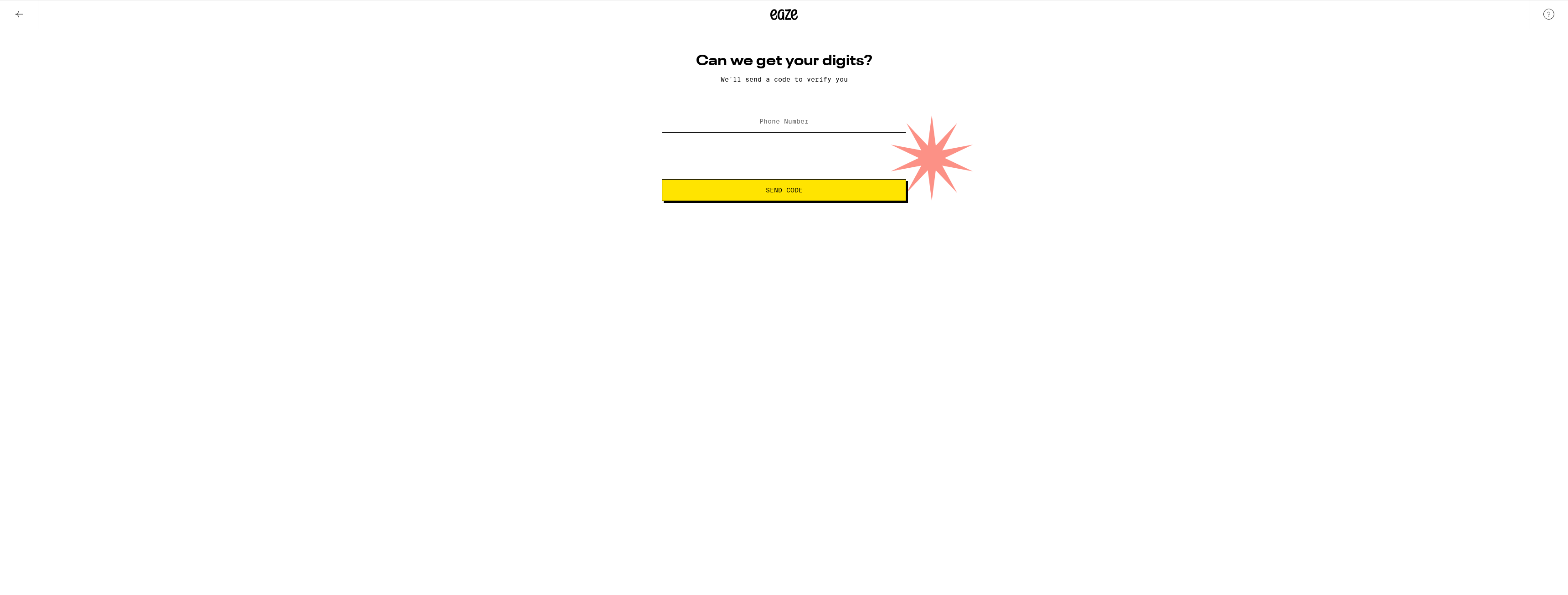
click at [806, 128] on input "Phone Number" at bounding box center [783, 122] width 244 height 21
type input "(775) 762-4665"
click at [786, 190] on span "Send Code" at bounding box center [784, 190] width 37 height 6
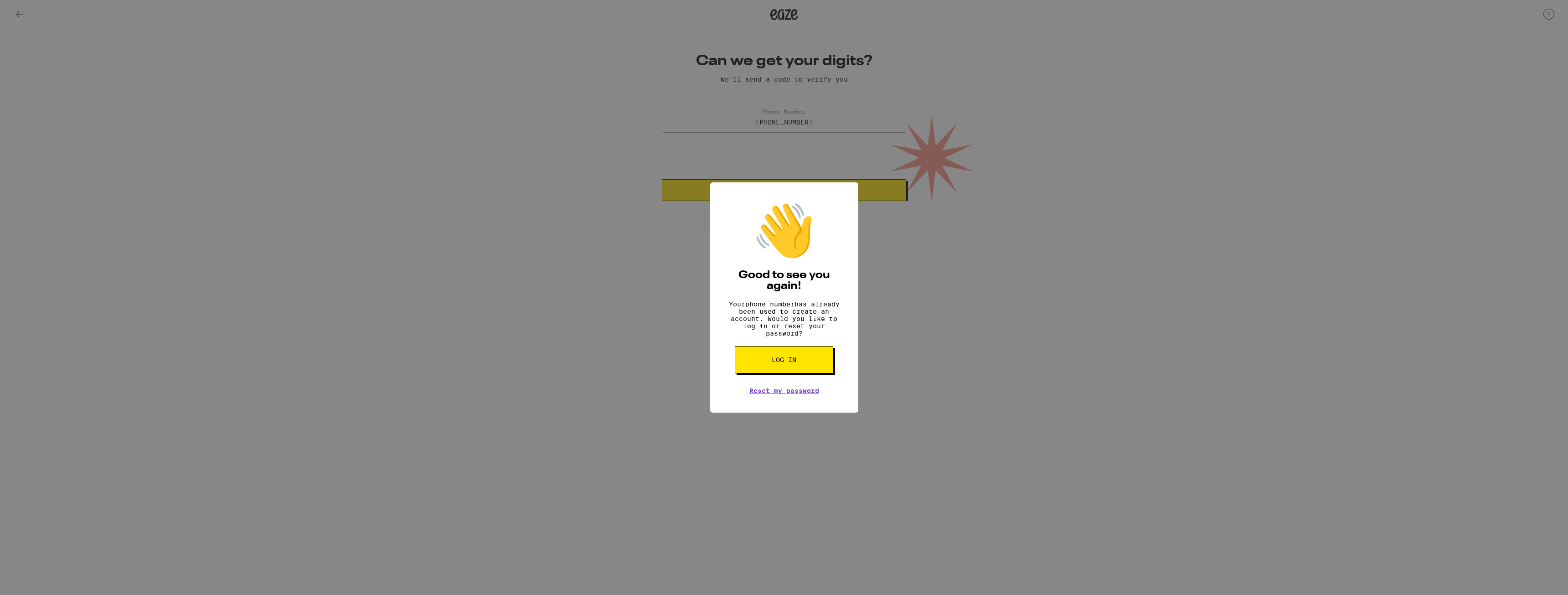
drag, startPoint x: 725, startPoint y: 306, endPoint x: 836, endPoint y: 338, distance: 115.5
click at [836, 337] on p "Your phone number has already been used to create an account. Would you like to…" at bounding box center [784, 319] width 121 height 37
click at [789, 363] on span "Log in" at bounding box center [784, 360] width 24 height 6
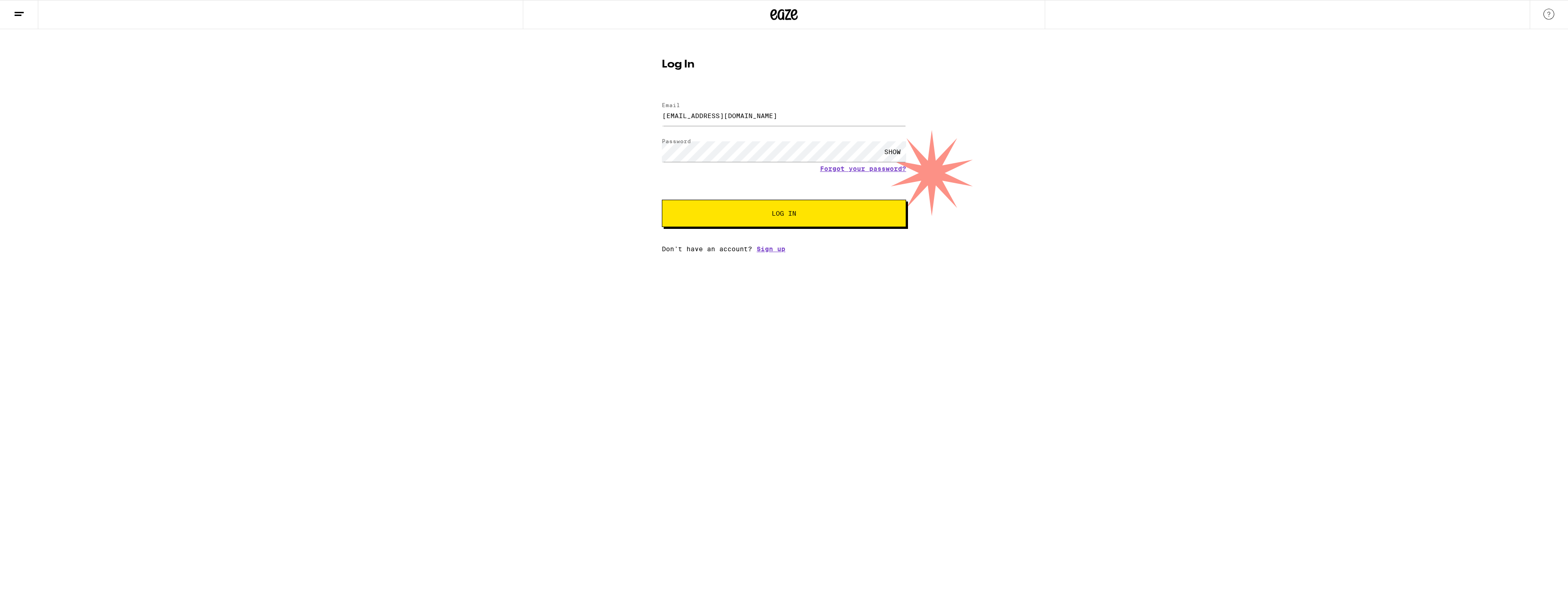
click at [816, 219] on button "Log In" at bounding box center [783, 213] width 244 height 27
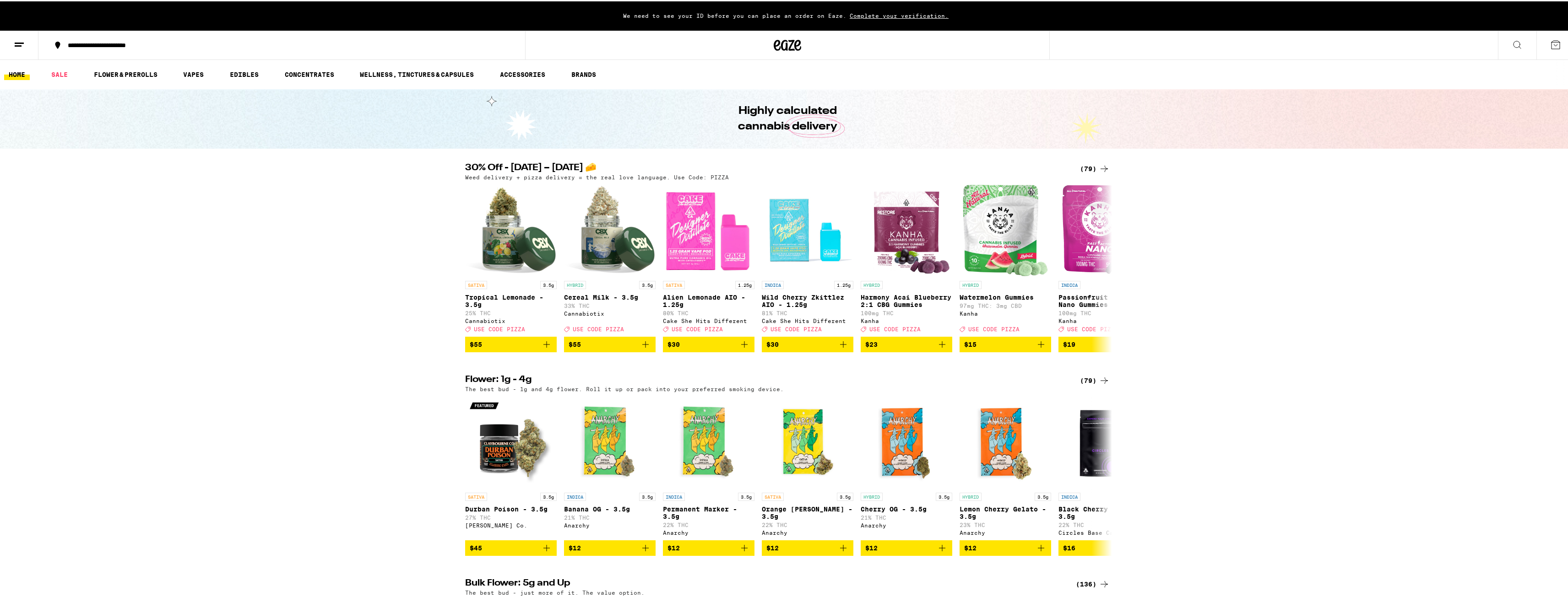
click at [298, 191] on div "30% Off - Sept 5 – National Cheese Pizza Day 🧀 (79) Weed delivery + pizza deliv…" at bounding box center [787, 256] width 1575 height 189
click at [17, 40] on icon at bounding box center [19, 43] width 11 height 11
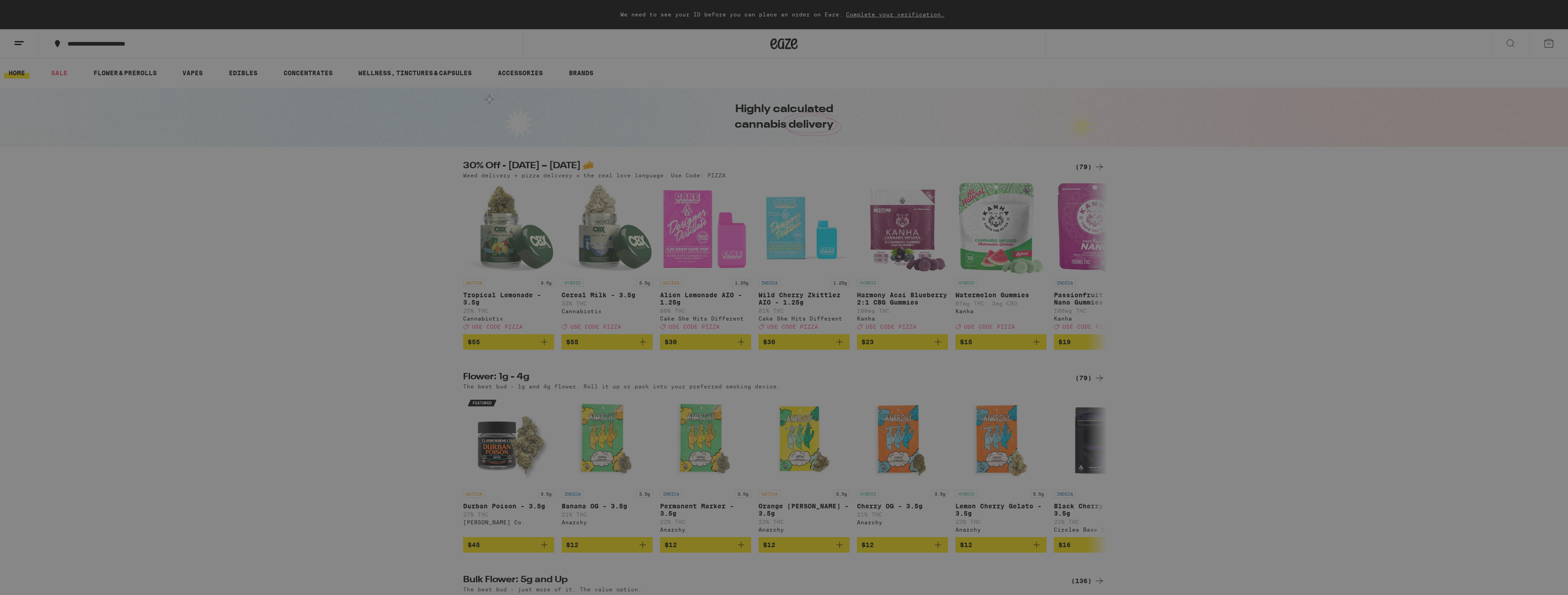
click at [284, 256] on div "Menu Shop Buy It Again Sale Flower & Prerolls Vapes Edibles Concentrates Wellne…" at bounding box center [784, 297] width 1568 height 595
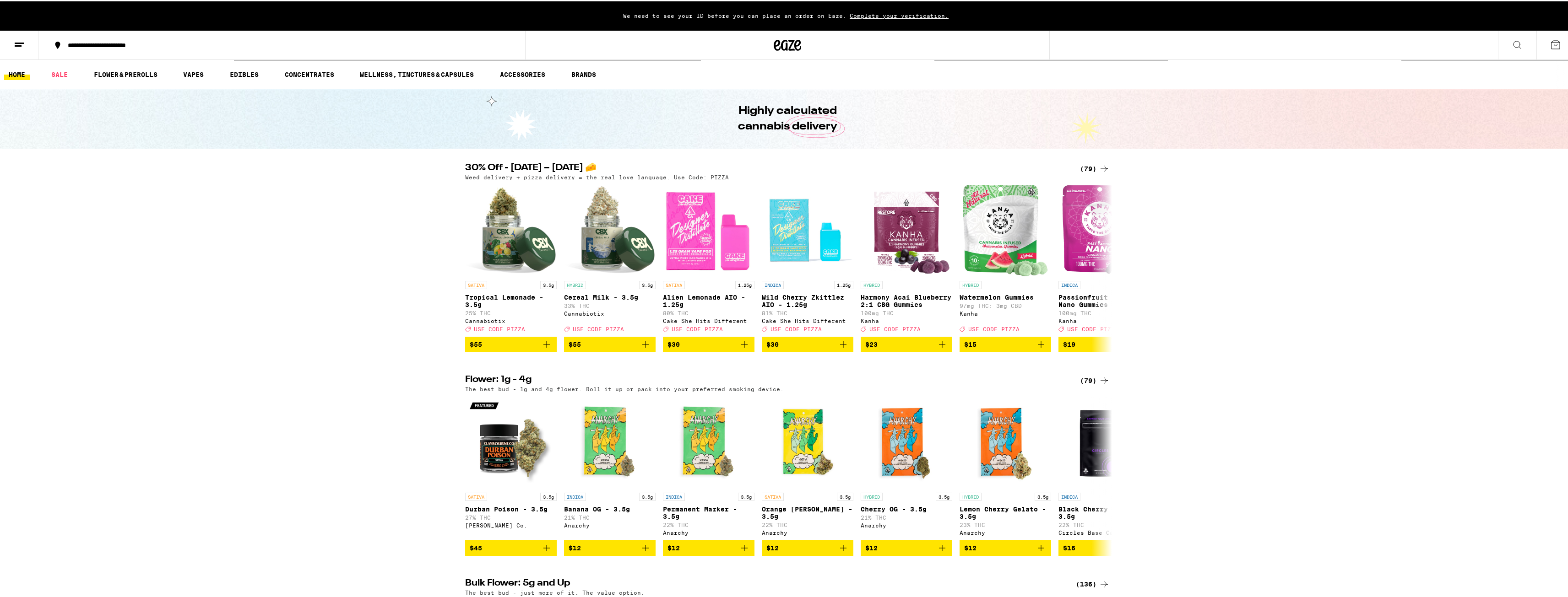
click at [907, 15] on span "Complete your verification." at bounding box center [899, 15] width 105 height 6
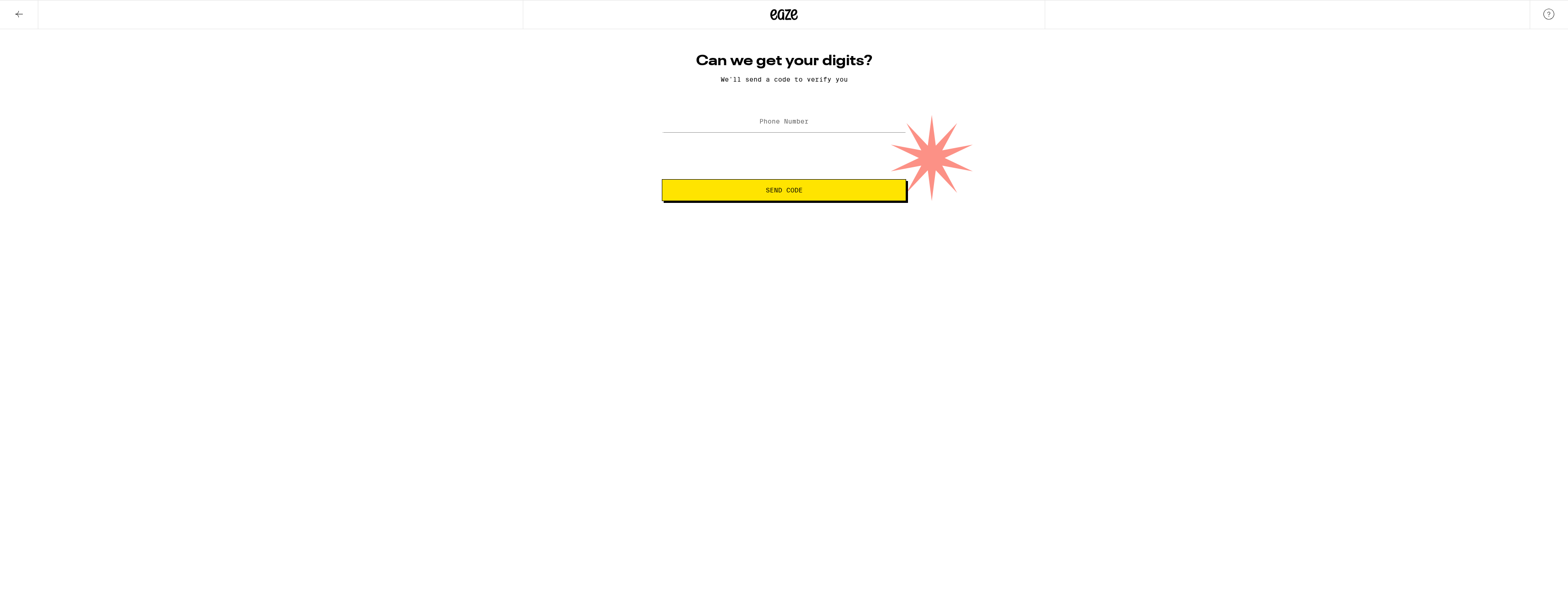
click at [808, 121] on label "Phone Number" at bounding box center [784, 121] width 49 height 7
type input "(775) 762-4665"
click at [774, 188] on span "Send Code" at bounding box center [784, 190] width 37 height 6
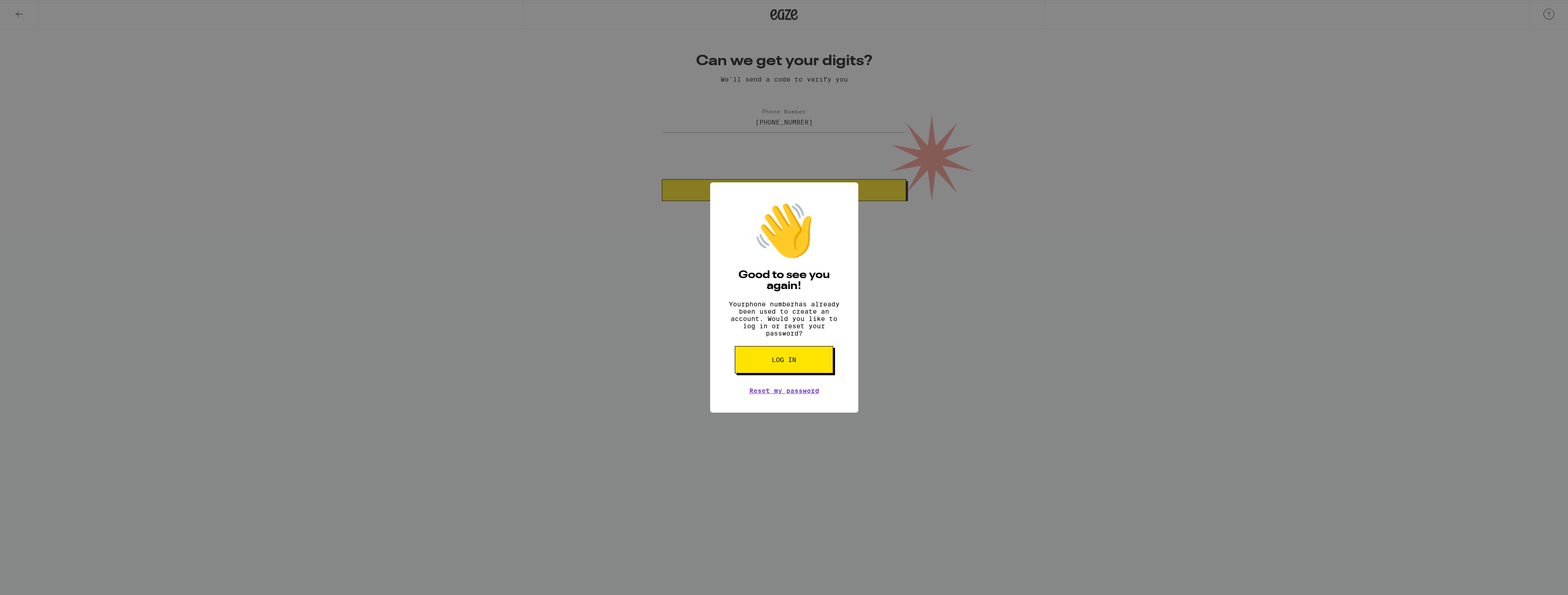
click at [797, 368] on button "Log in" at bounding box center [784, 359] width 99 height 27
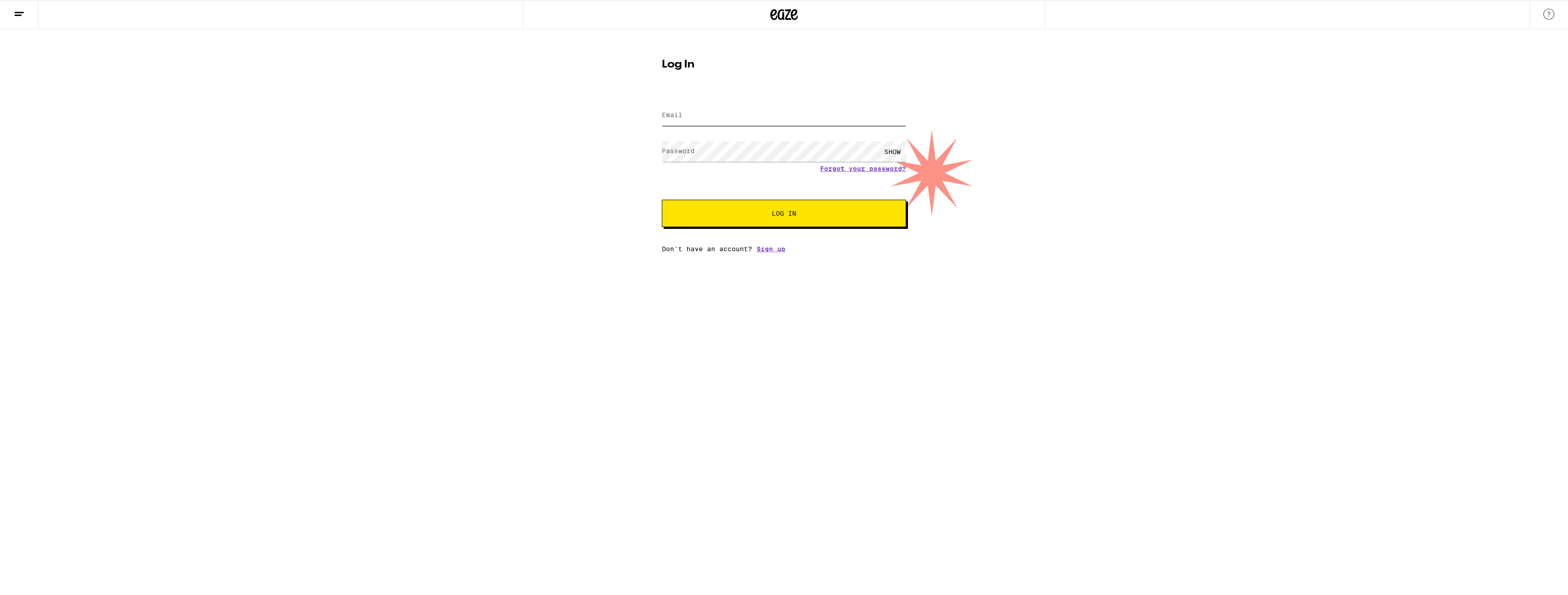
type input "[EMAIL_ADDRESS][DOMAIN_NAME]"
click at [803, 220] on button "Log In" at bounding box center [783, 213] width 244 height 27
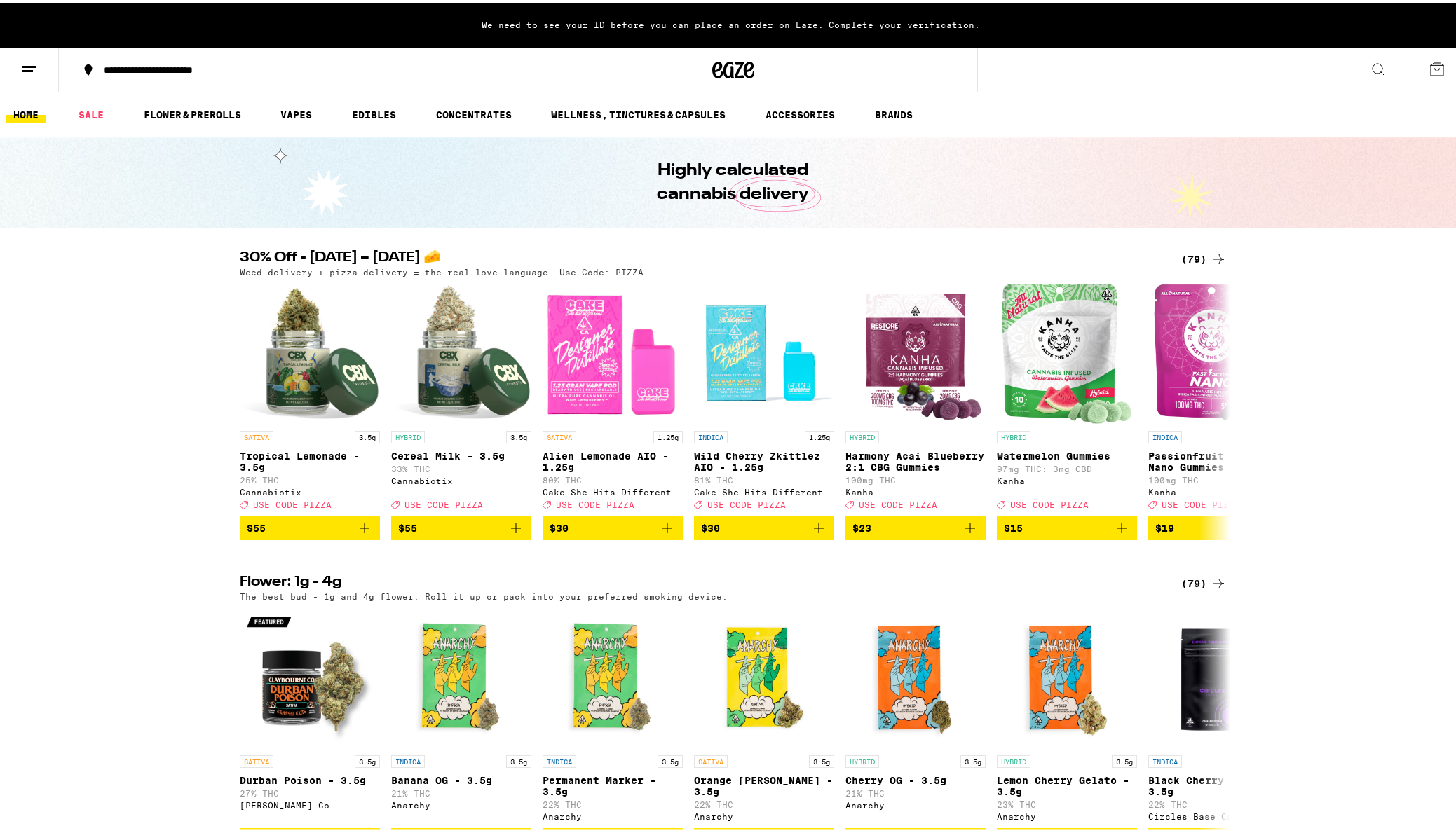
click at [120, 403] on div "30% Off - Sept 5 – National Cheese Pizza Day 🧀 (79) Weed delivery + pizza deliv…" at bounding box center [733, 392] width 1467 height 289
click at [134, 269] on div "30% Off - Sept 5 – National Cheese Pizza Day 🧀 (79) Weed delivery + pizza deliv…" at bounding box center [733, 392] width 1467 height 289
click at [35, 61] on icon at bounding box center [29, 66] width 17 height 17
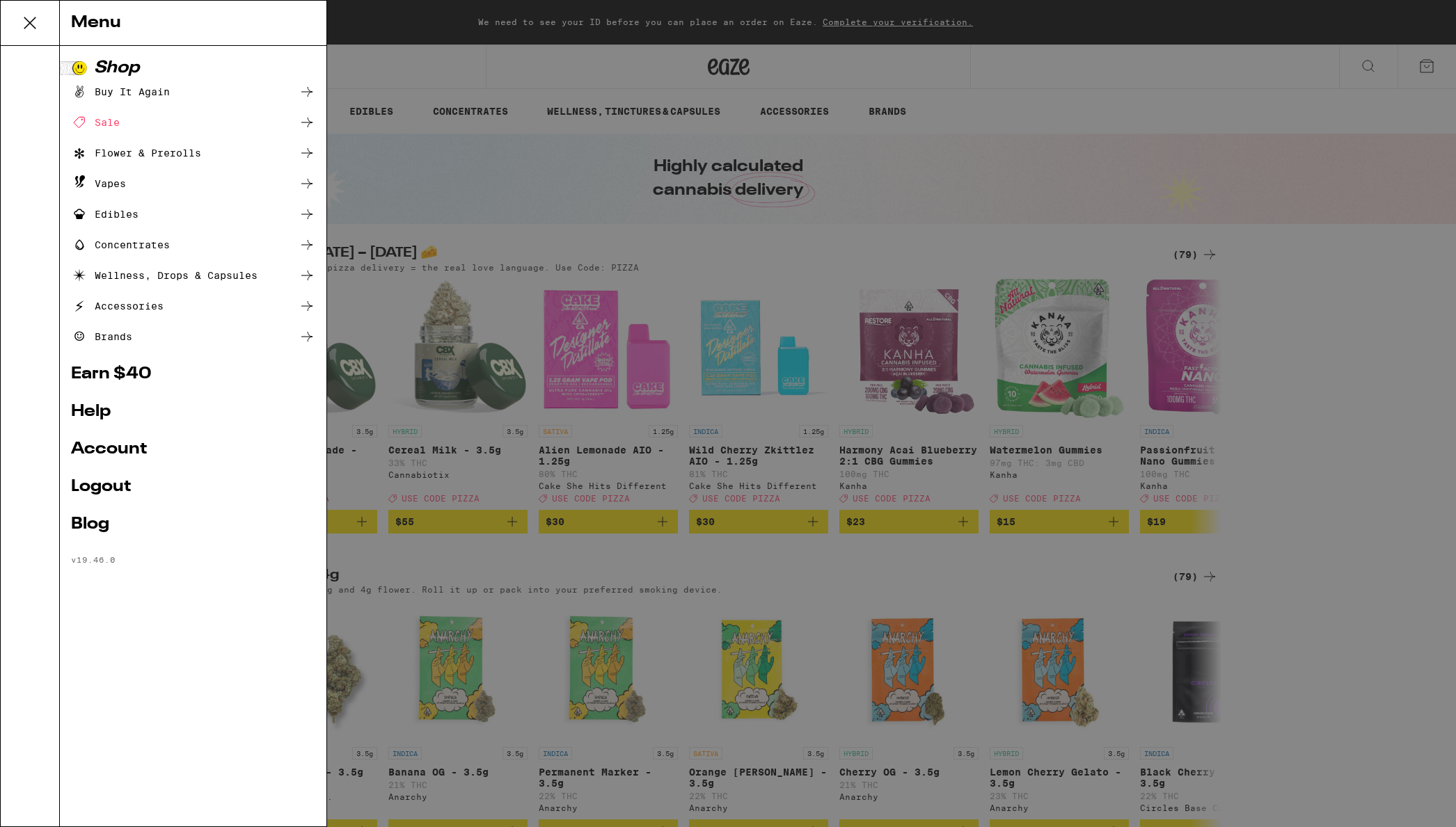
click at [103, 448] on link "Account" at bounding box center [192, 450] width 244 height 17
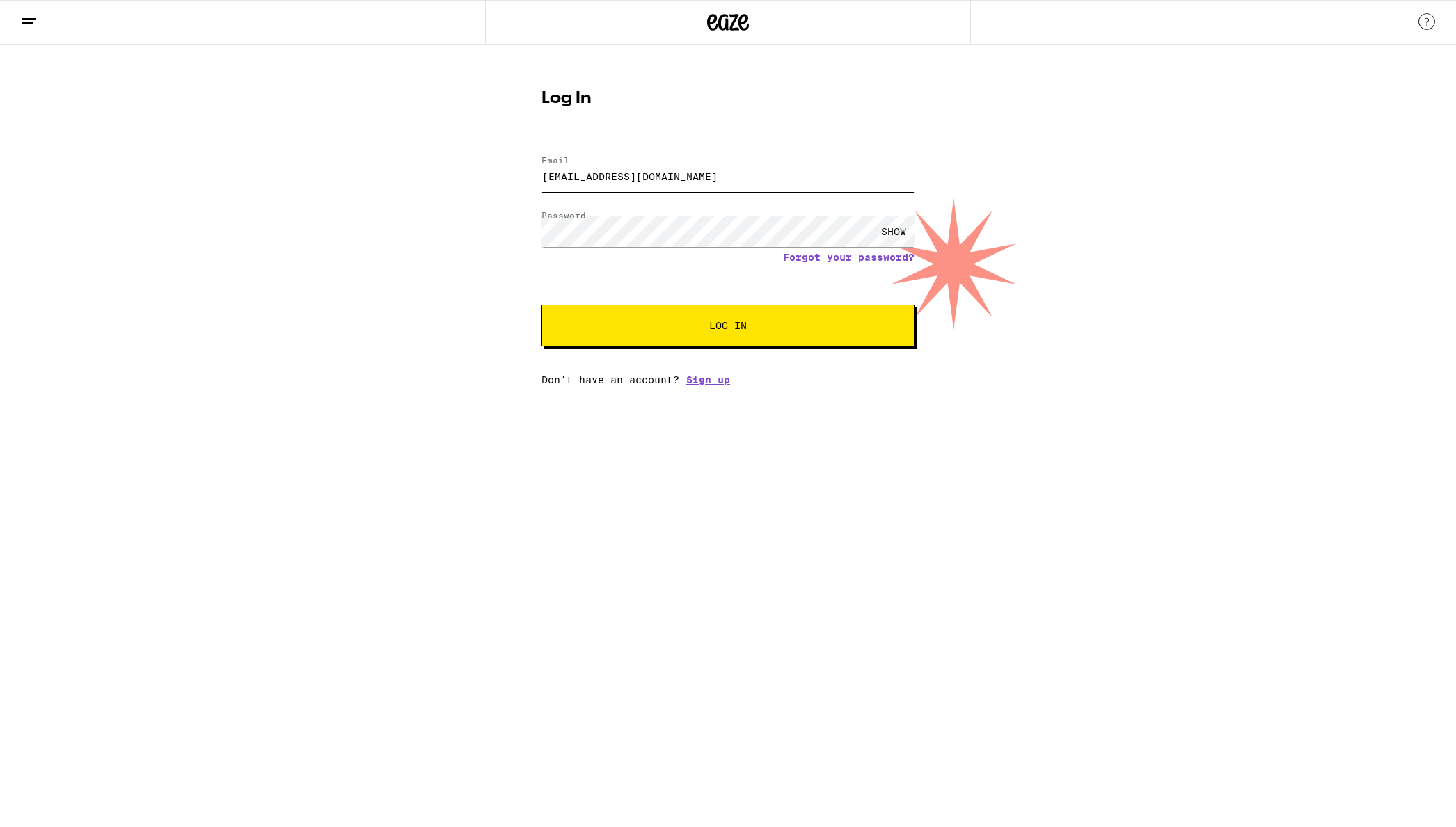
drag, startPoint x: 638, startPoint y: 177, endPoint x: 547, endPoint y: 167, distance: 91.5
click at [547, 167] on div "Email richardwojdynski@gmail.com" at bounding box center [728, 177] width 373 height 41
drag, startPoint x: 642, startPoint y: 177, endPoint x: 489, endPoint y: 177, distance: 153.0
click at [489, 177] on div "Log In Email Email richardwojdynski@gmail.com Password Password SHOW Forgot you…" at bounding box center [728, 215] width 1456 height 341
type input "afiavengr@yahoo.com"
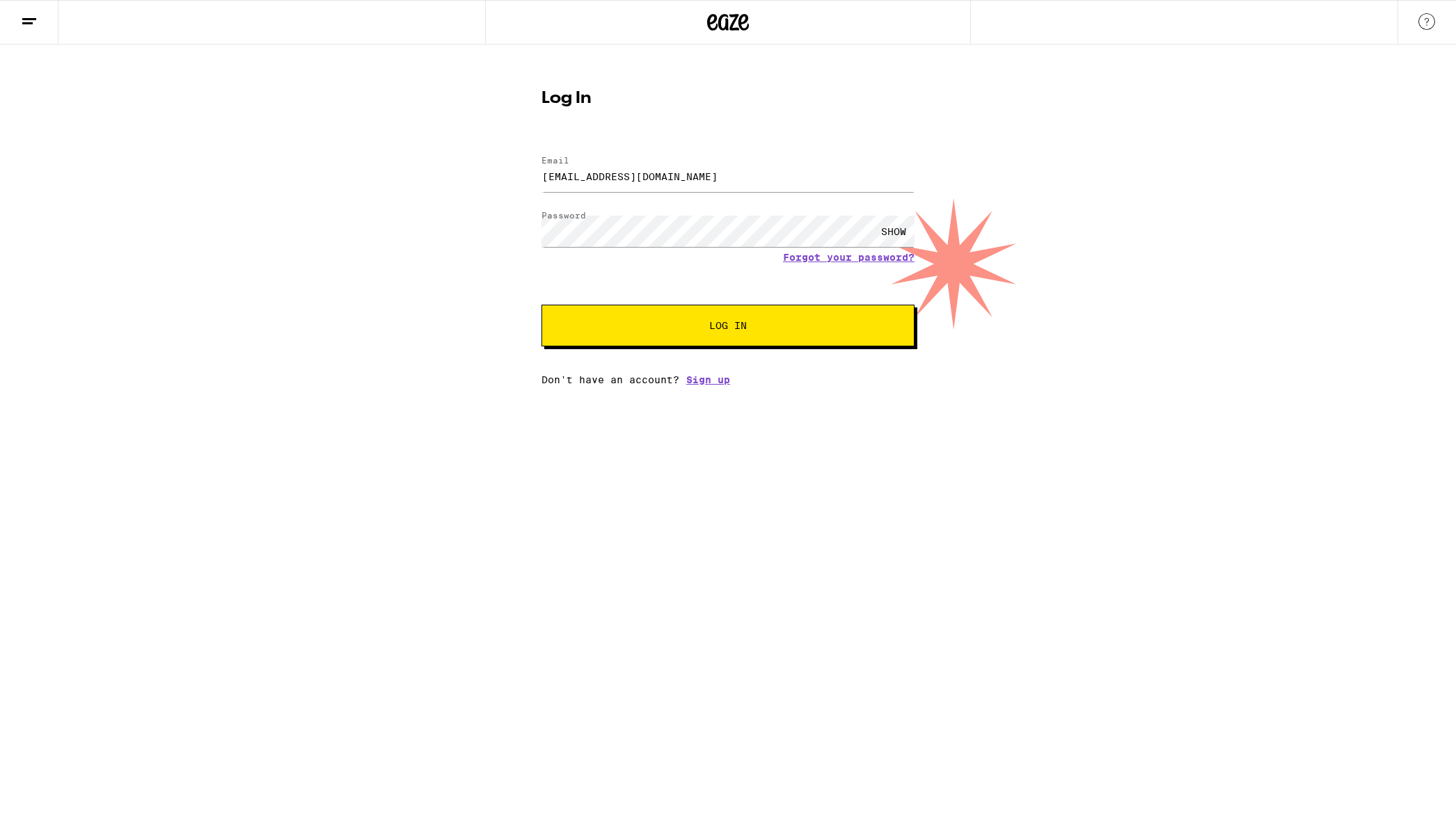
click at [752, 321] on button "Log In" at bounding box center [728, 325] width 373 height 42
type input "[EMAIL_ADDRESS][DOMAIN_NAME]"
click at [674, 177] on input "[EMAIL_ADDRESS][DOMAIN_NAME]" at bounding box center [728, 177] width 373 height 32
click at [709, 380] on link "Sign up" at bounding box center [707, 380] width 44 height 11
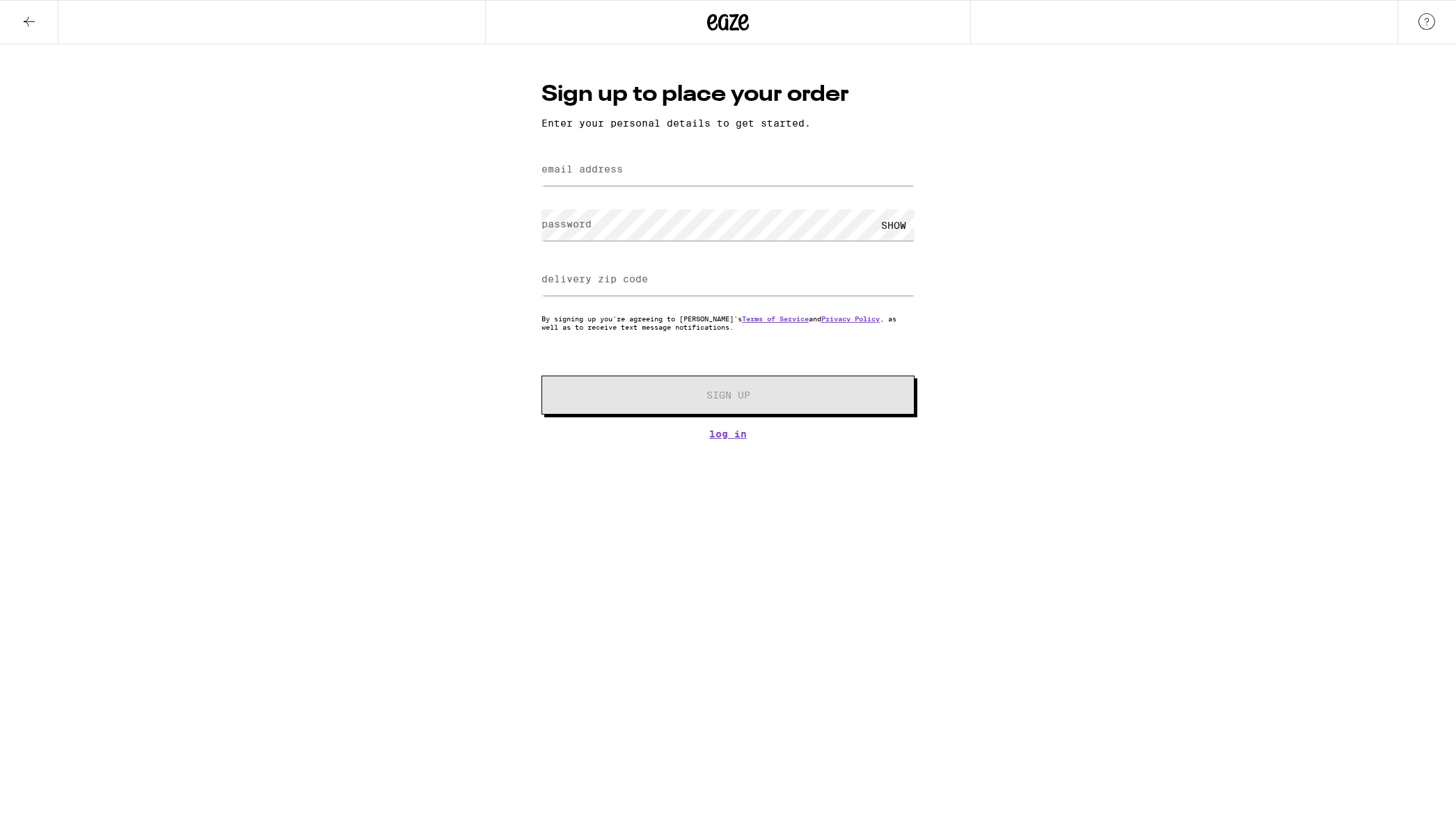
click at [620, 170] on label "email address" at bounding box center [583, 169] width 82 height 11
type input "a"
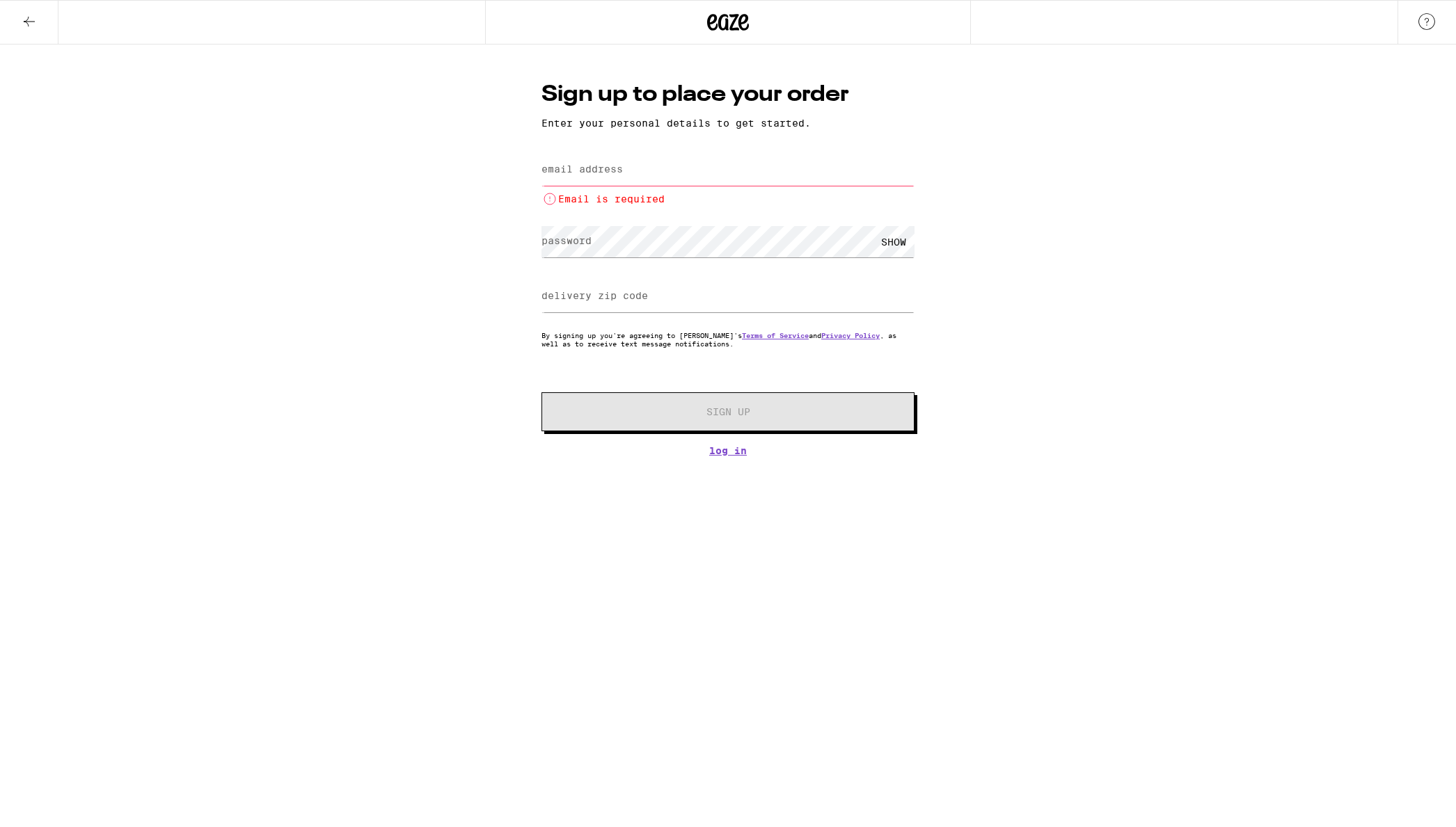
click at [1124, 145] on div "Sign up to place your order Enter your personal details to get started. email a…" at bounding box center [728, 250] width 1456 height 412
click at [29, 20] on icon at bounding box center [29, 21] width 17 height 17
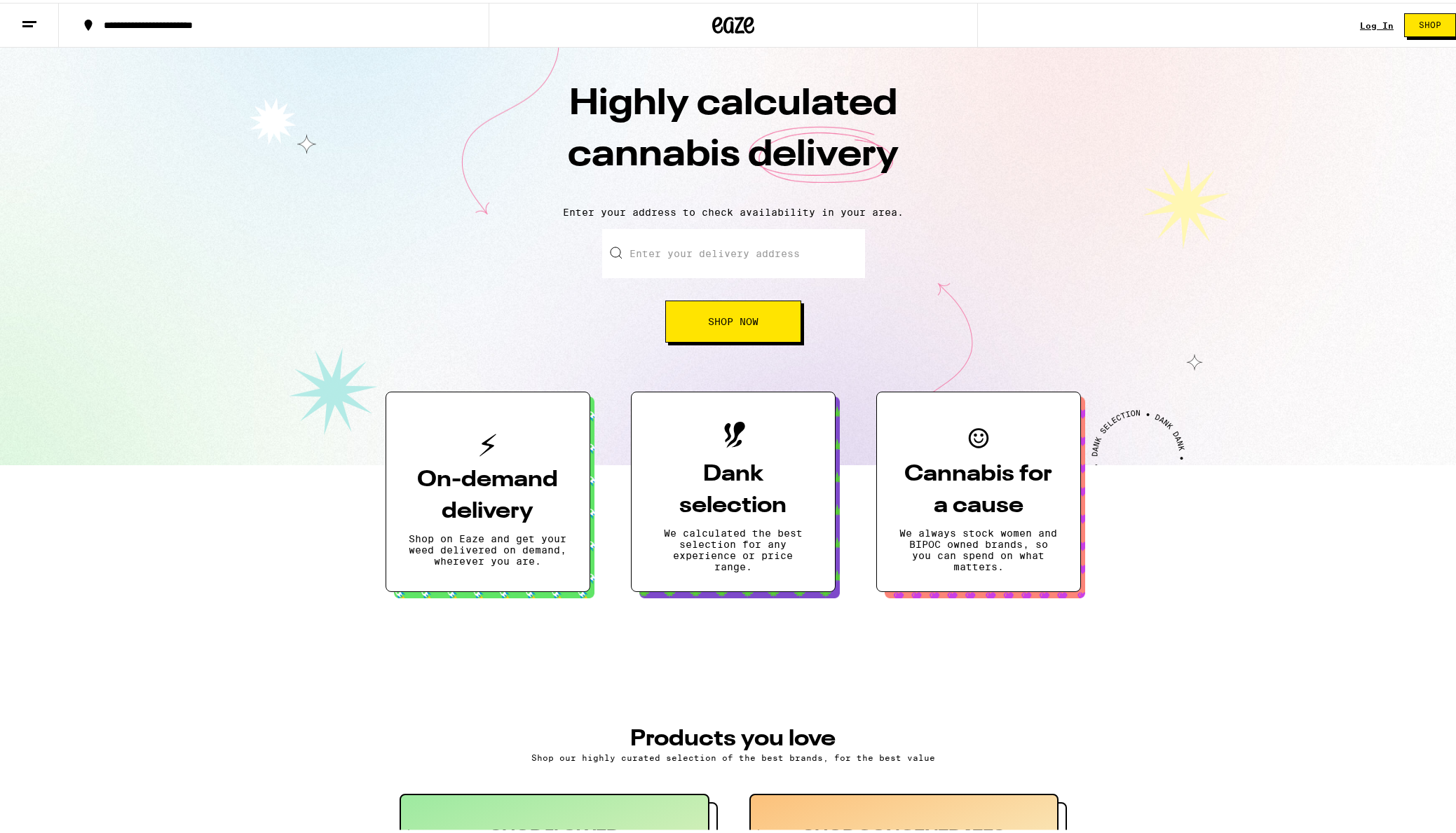
click at [26, 17] on icon at bounding box center [29, 22] width 17 height 17
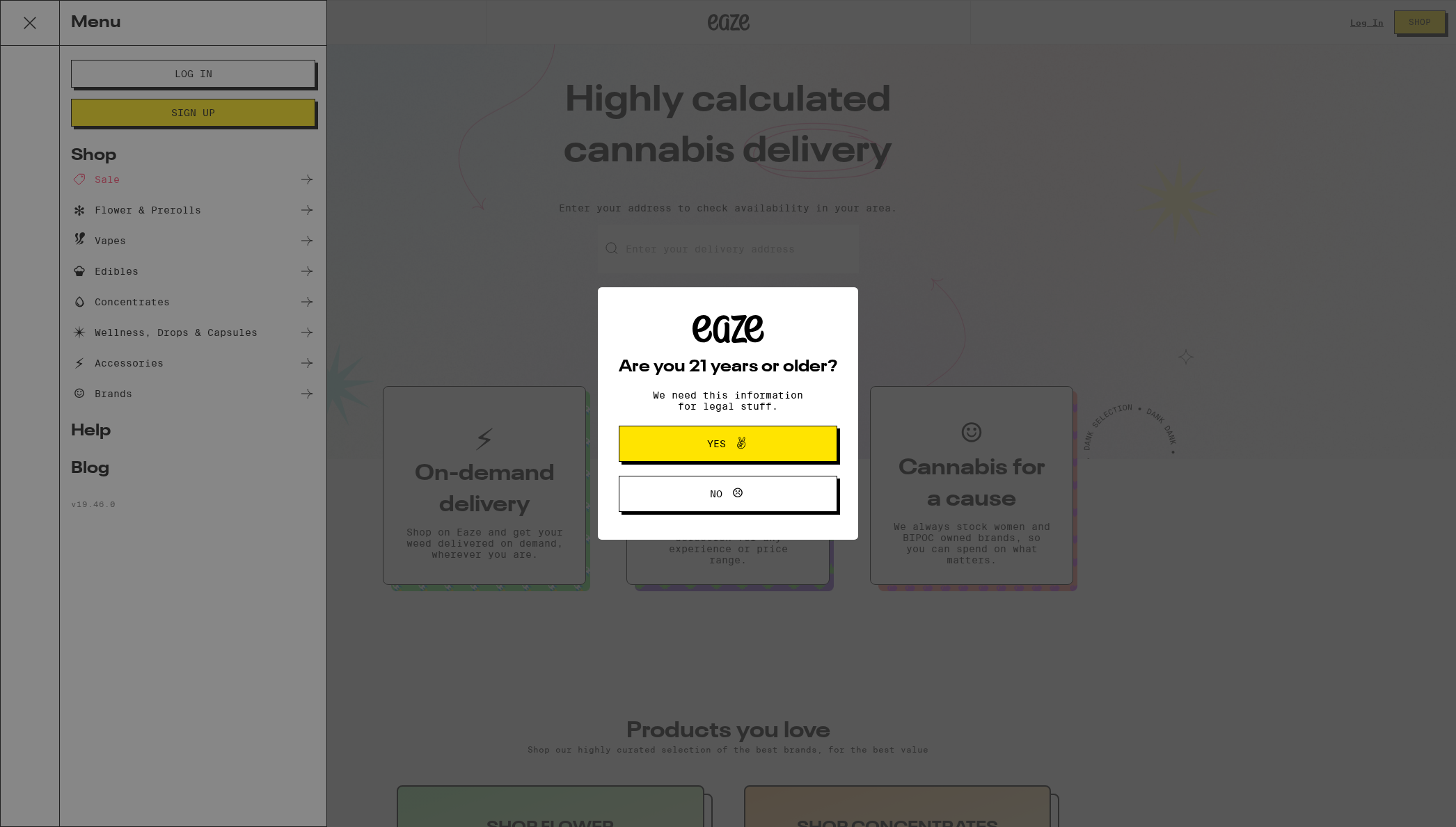
click at [723, 445] on span "Yes" at bounding box center [716, 444] width 19 height 9
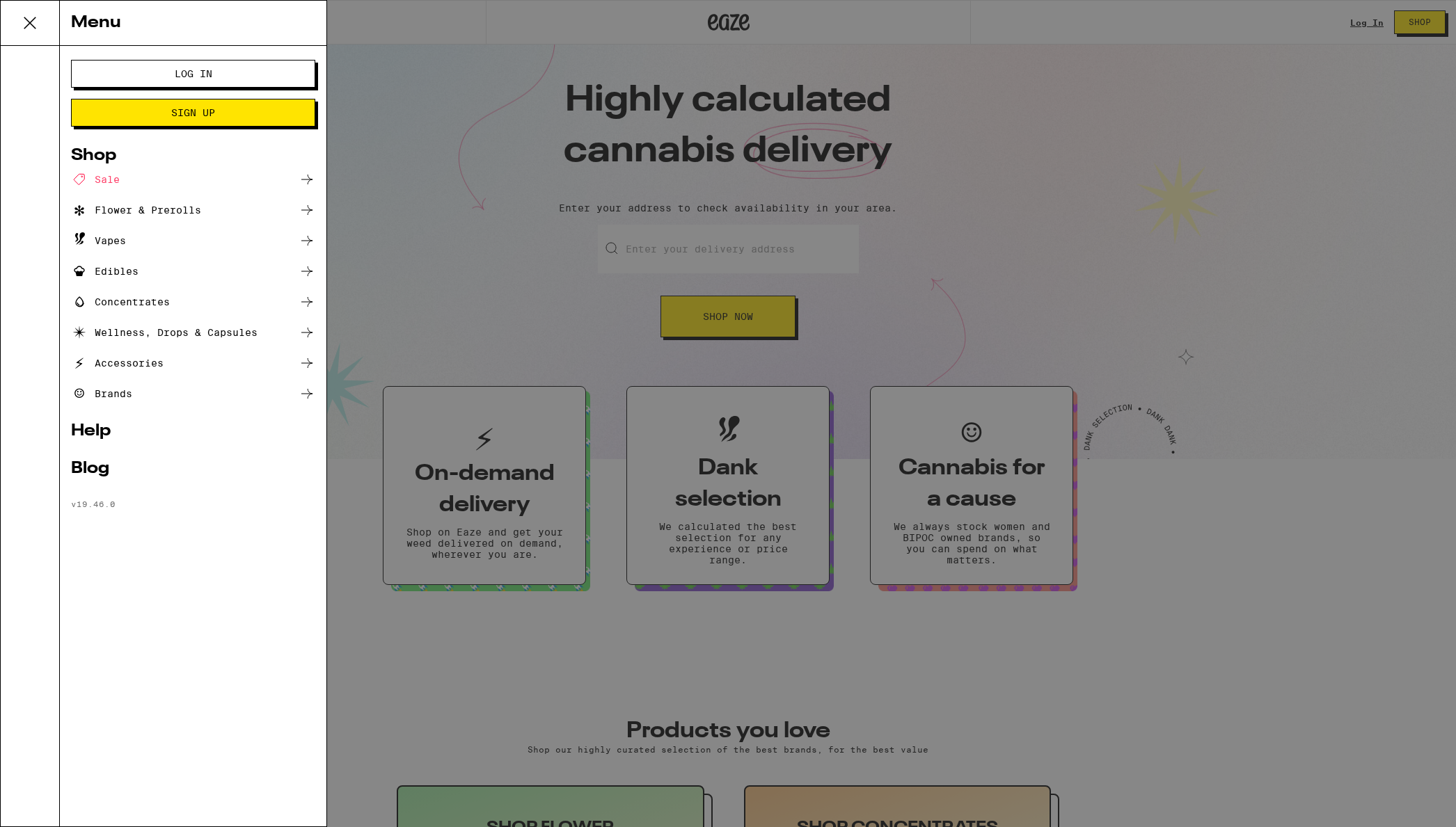
click at [101, 431] on link "Help" at bounding box center [192, 431] width 244 height 17
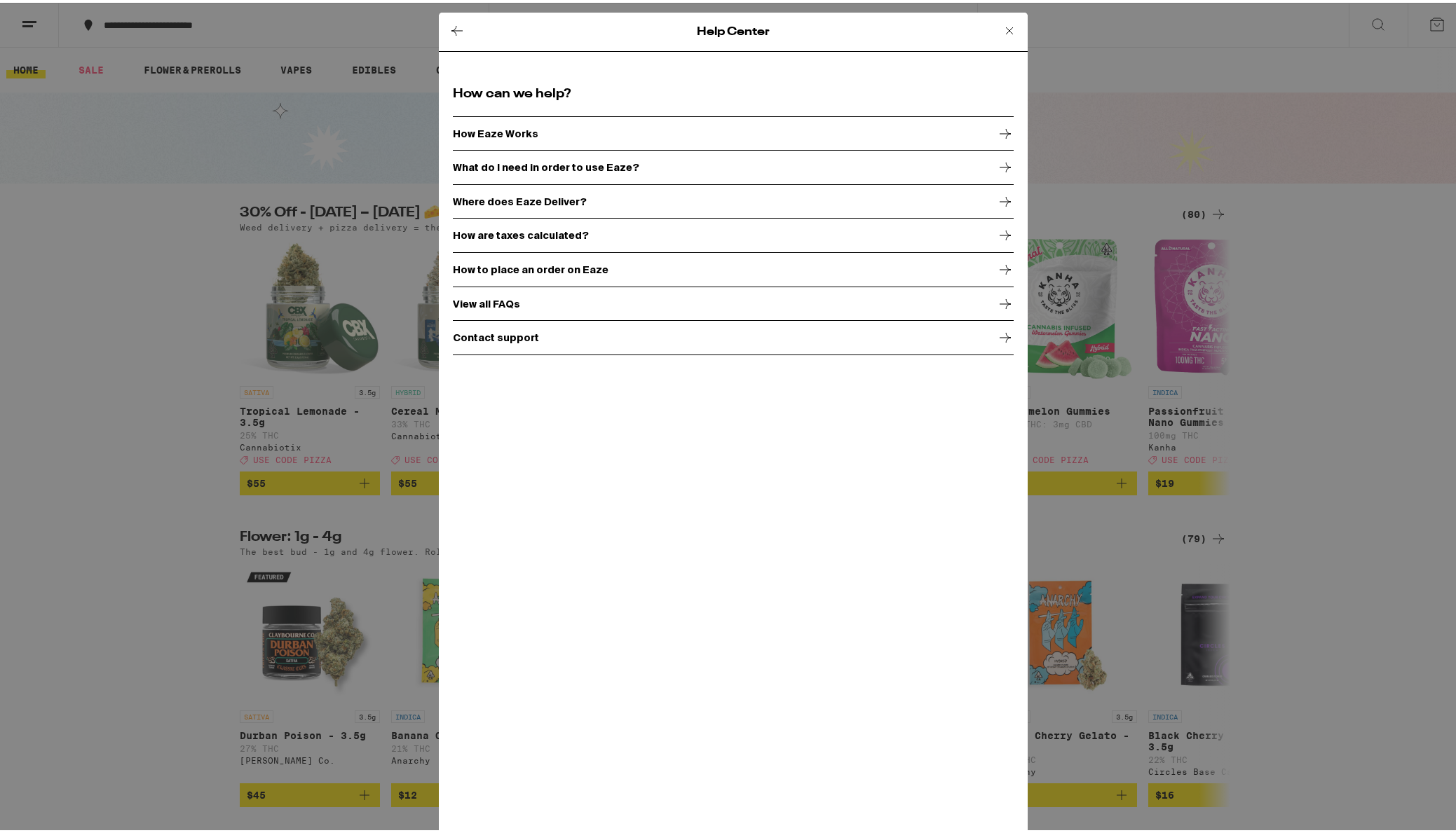
click at [529, 301] on div "View all FAQs" at bounding box center [733, 300] width 561 height 35
